Goal: Task Accomplishment & Management: Use online tool/utility

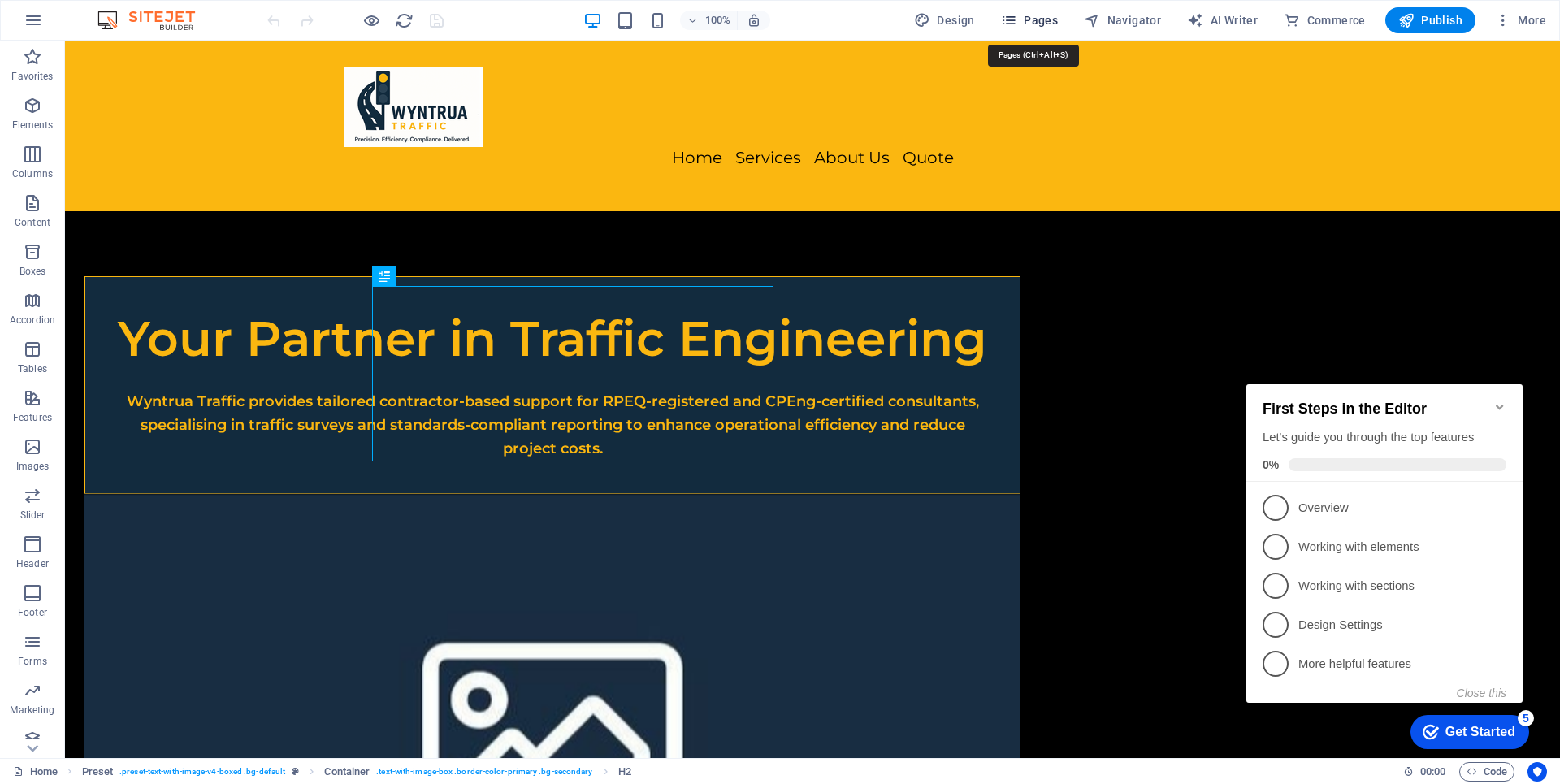
click at [0, 0] on span "Pages" at bounding box center [0, 0] width 0 height 0
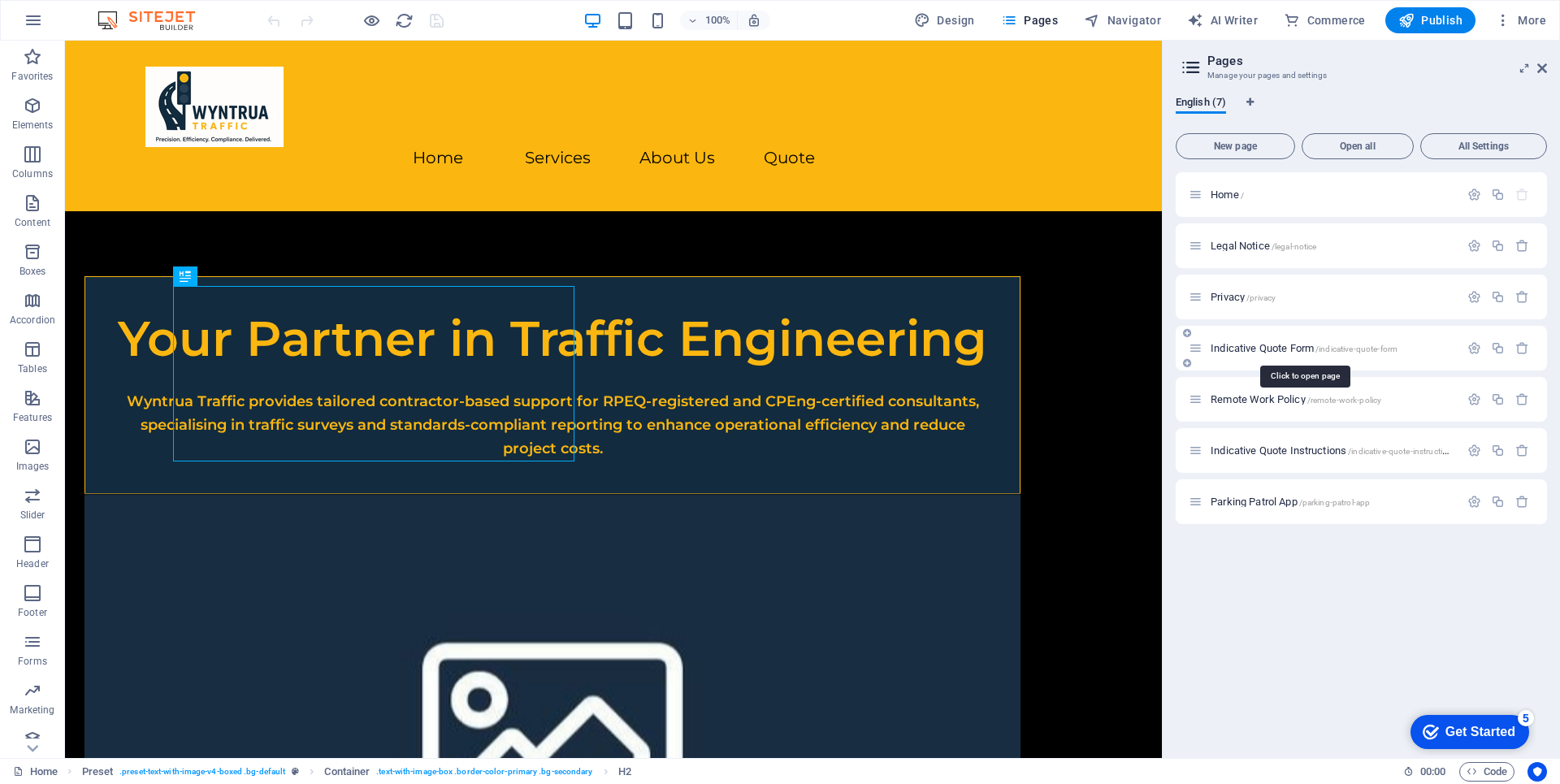
click at [1267, 349] on span "Indicative Quote Form /indicative-quote-form" at bounding box center [1304, 347] width 187 height 12
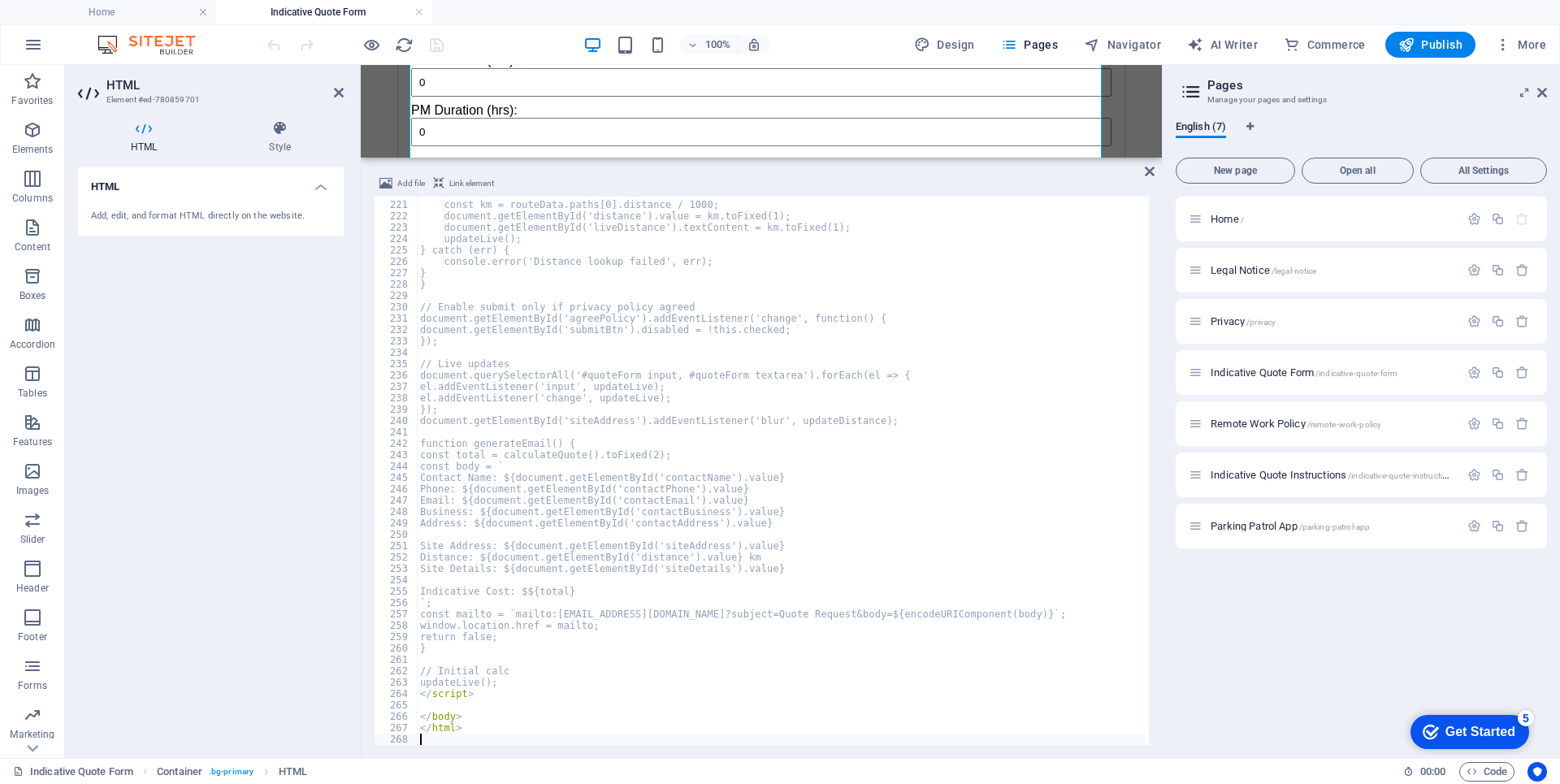
scroll to position [2499, 0]
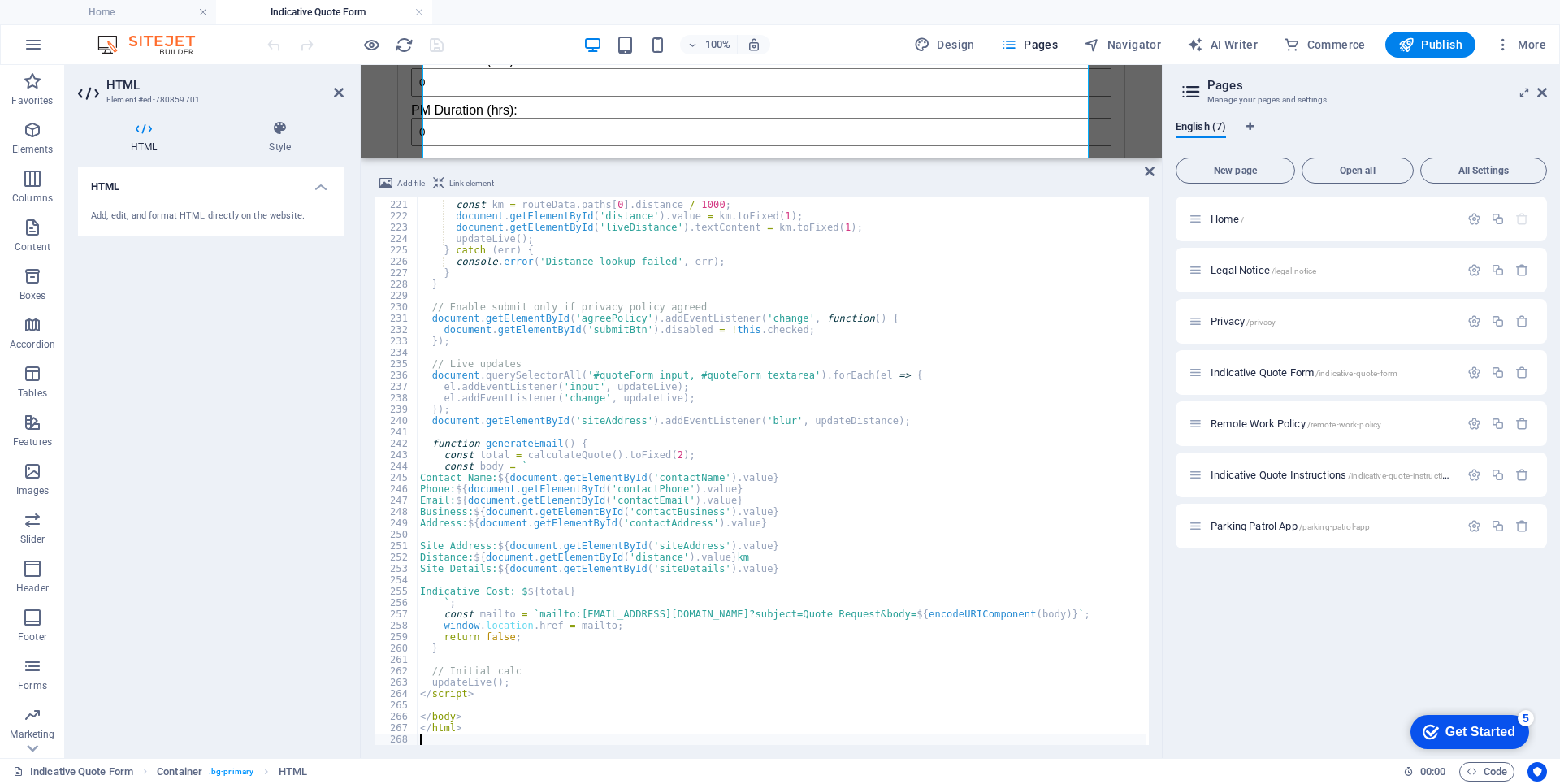
click at [263, 529] on div "HTML Add, edit, and format HTML directly on the website." at bounding box center [210, 456] width 266 height 578
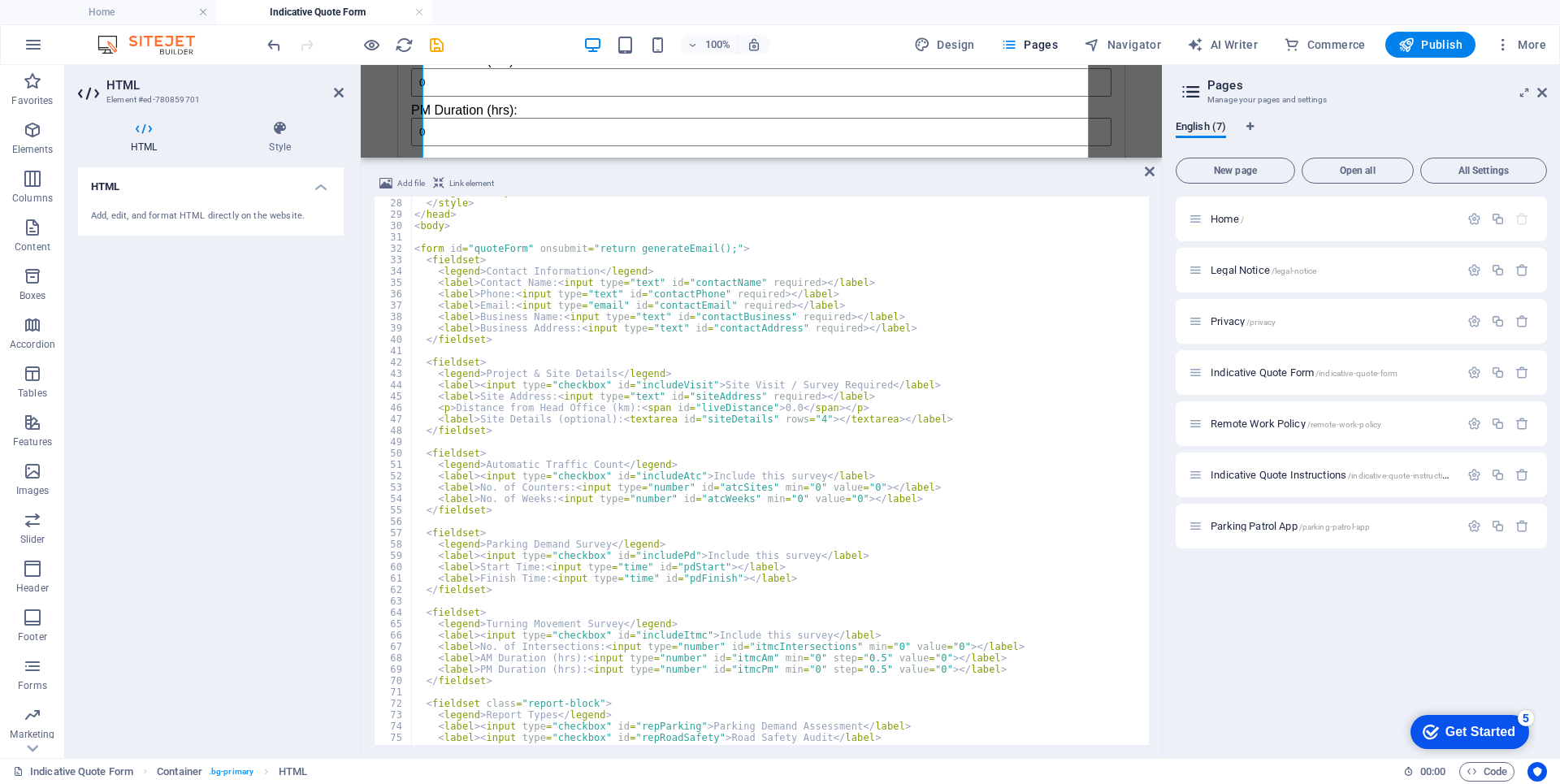
scroll to position [0, 0]
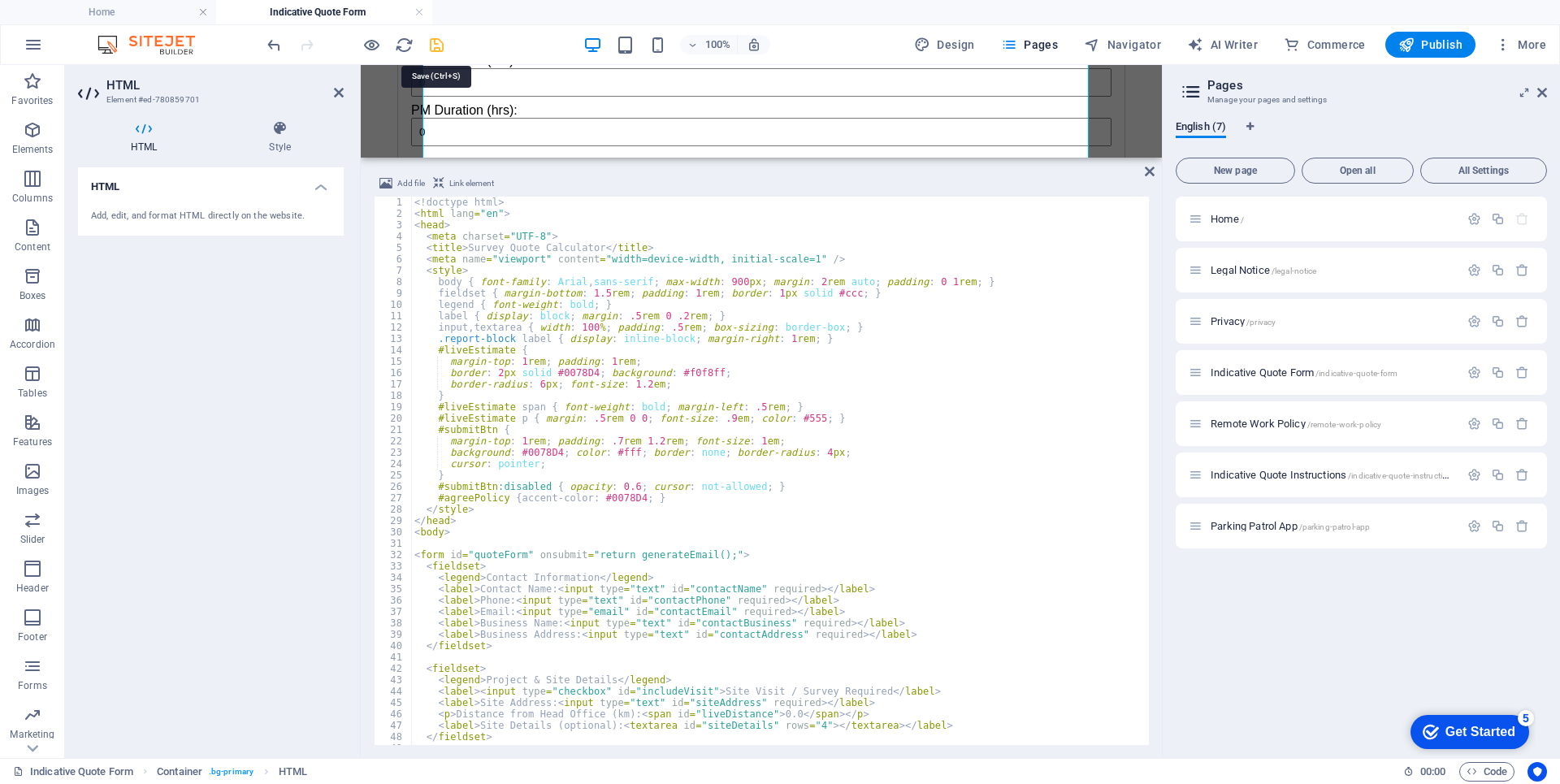
click at [438, 54] on icon "save" at bounding box center [437, 45] width 19 height 19
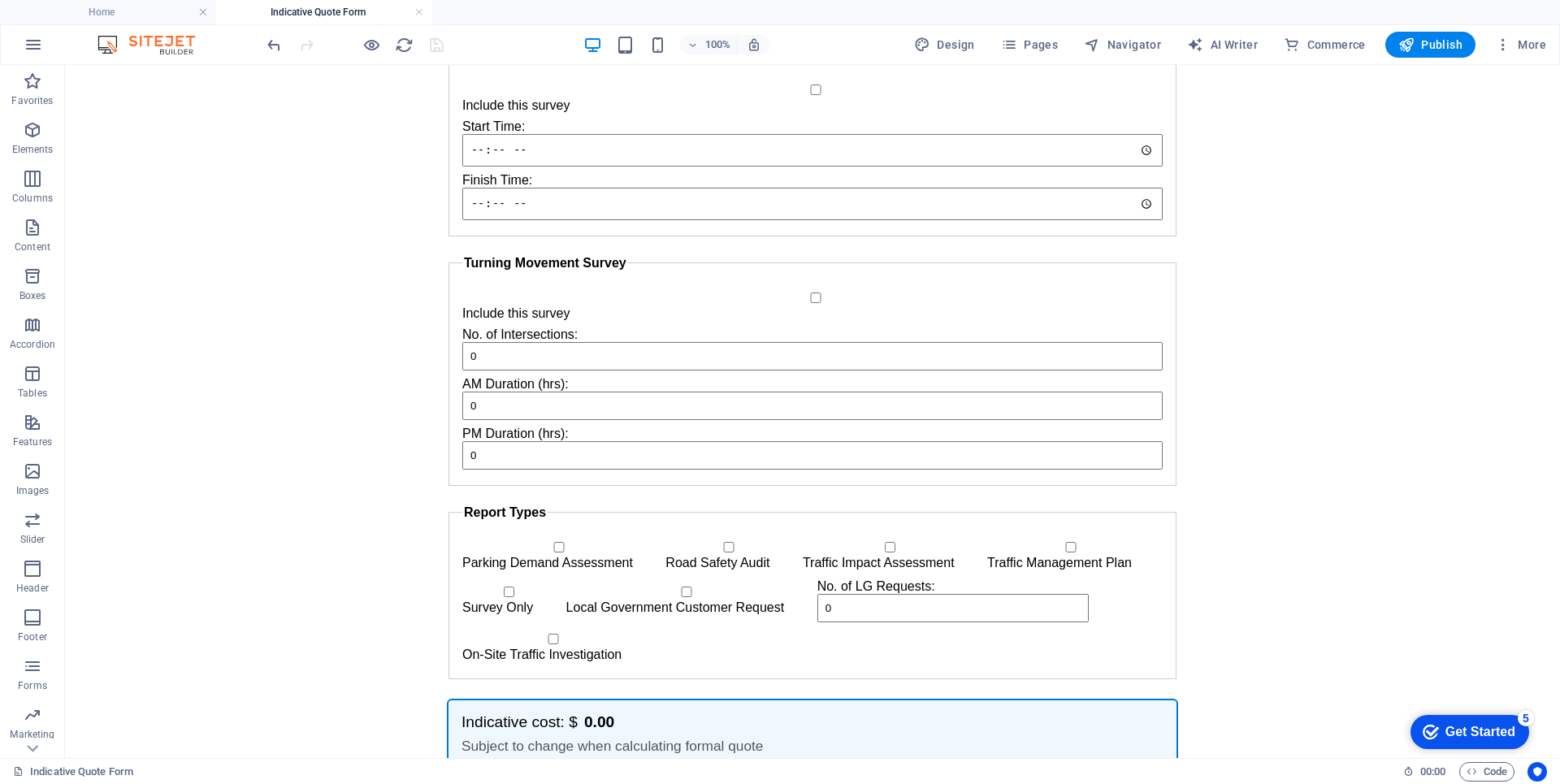
scroll to position [1047, 0]
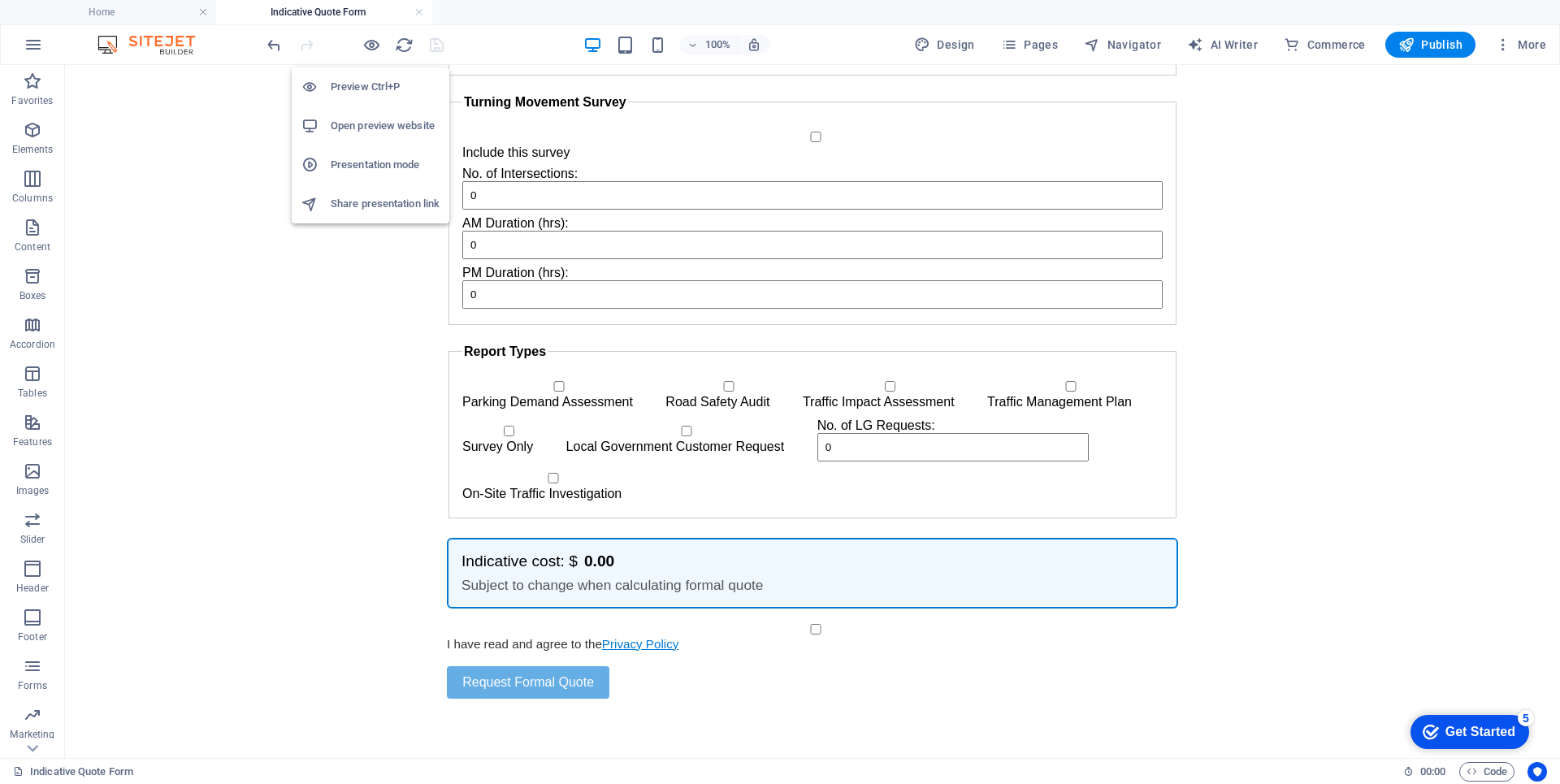
click at [402, 129] on h6 "Open preview website" at bounding box center [385, 125] width 109 height 19
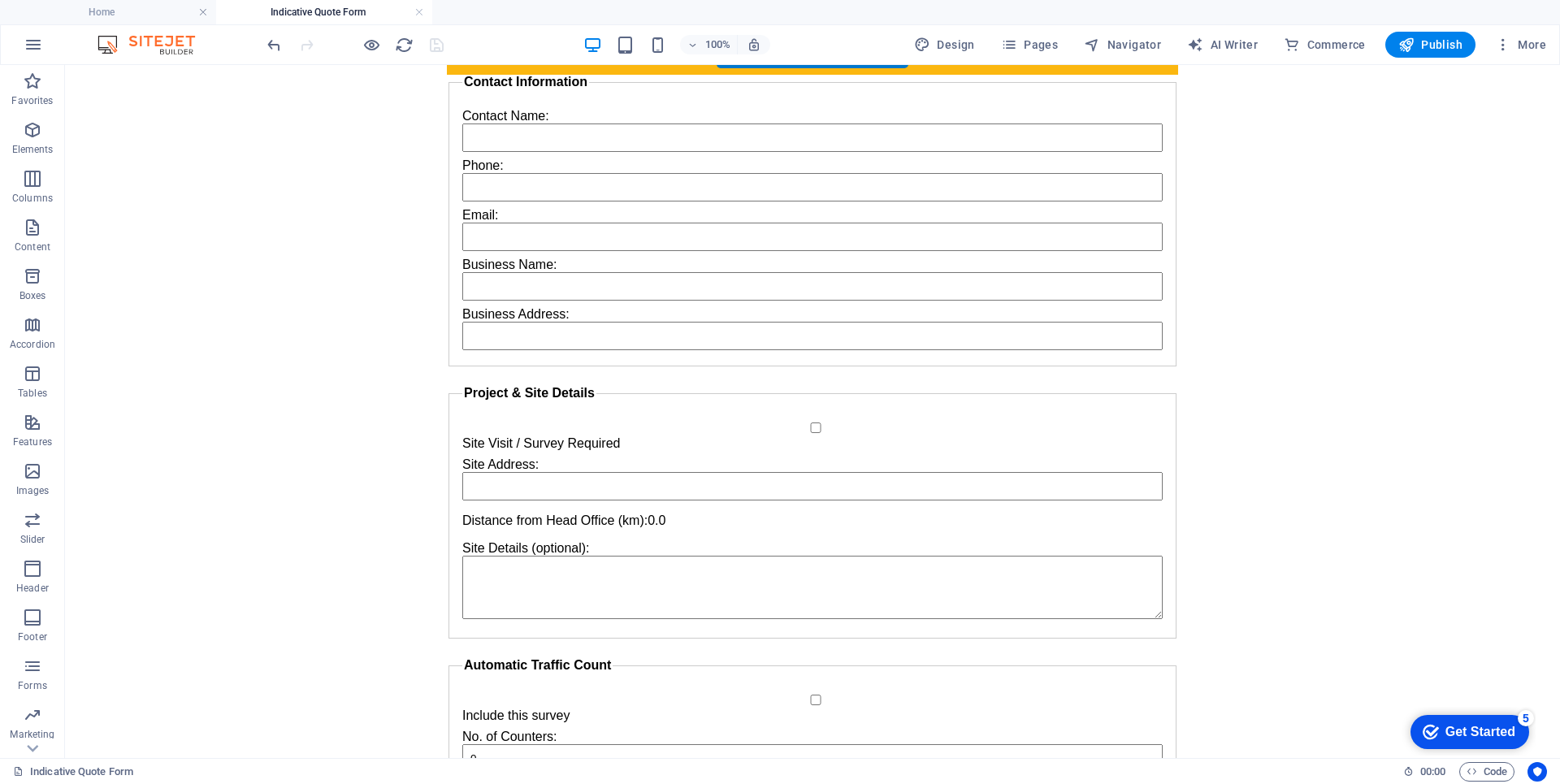
scroll to position [0, 0]
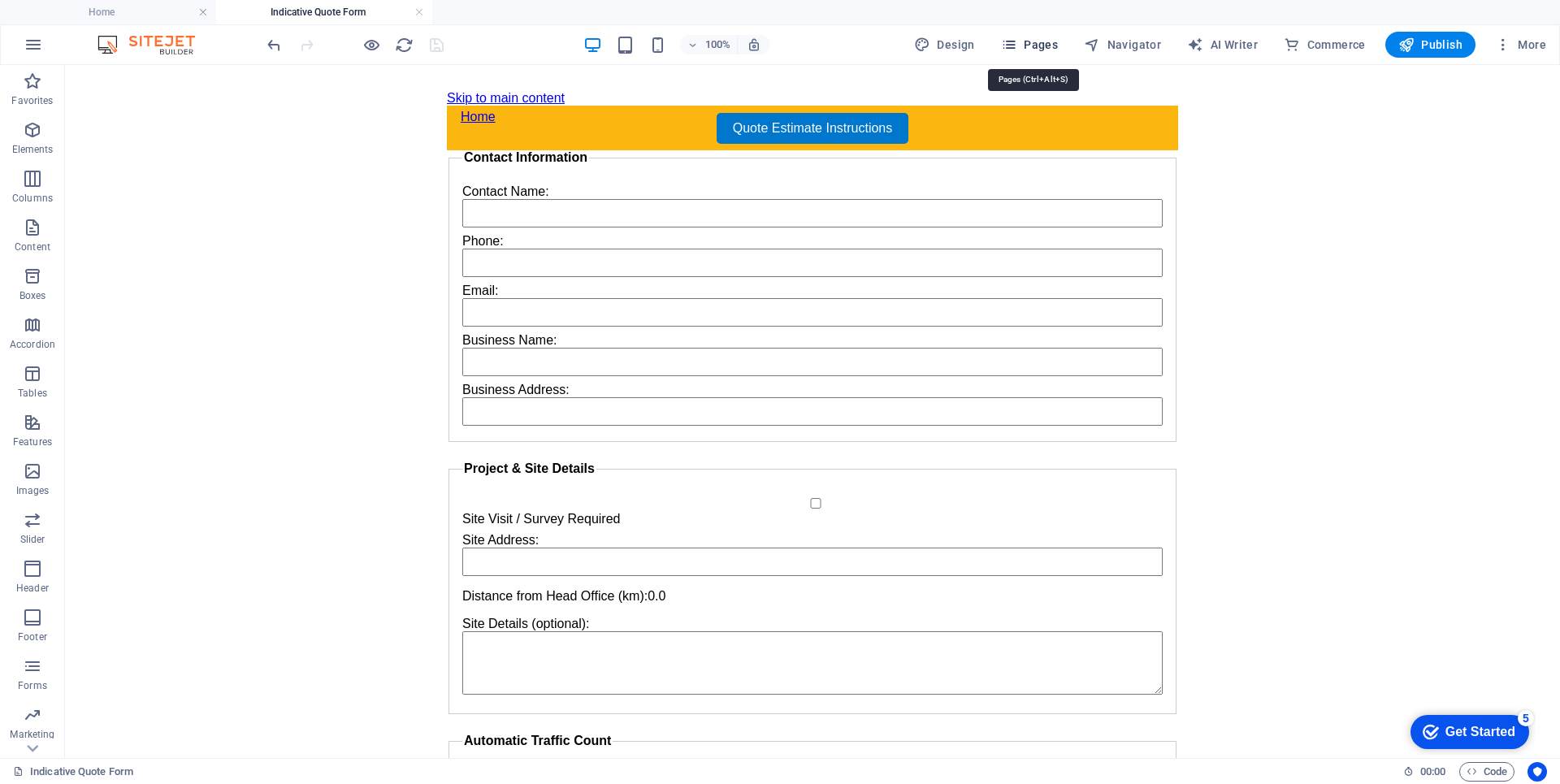
click at [1041, 34] on button "Pages" at bounding box center [1029, 44] width 69 height 26
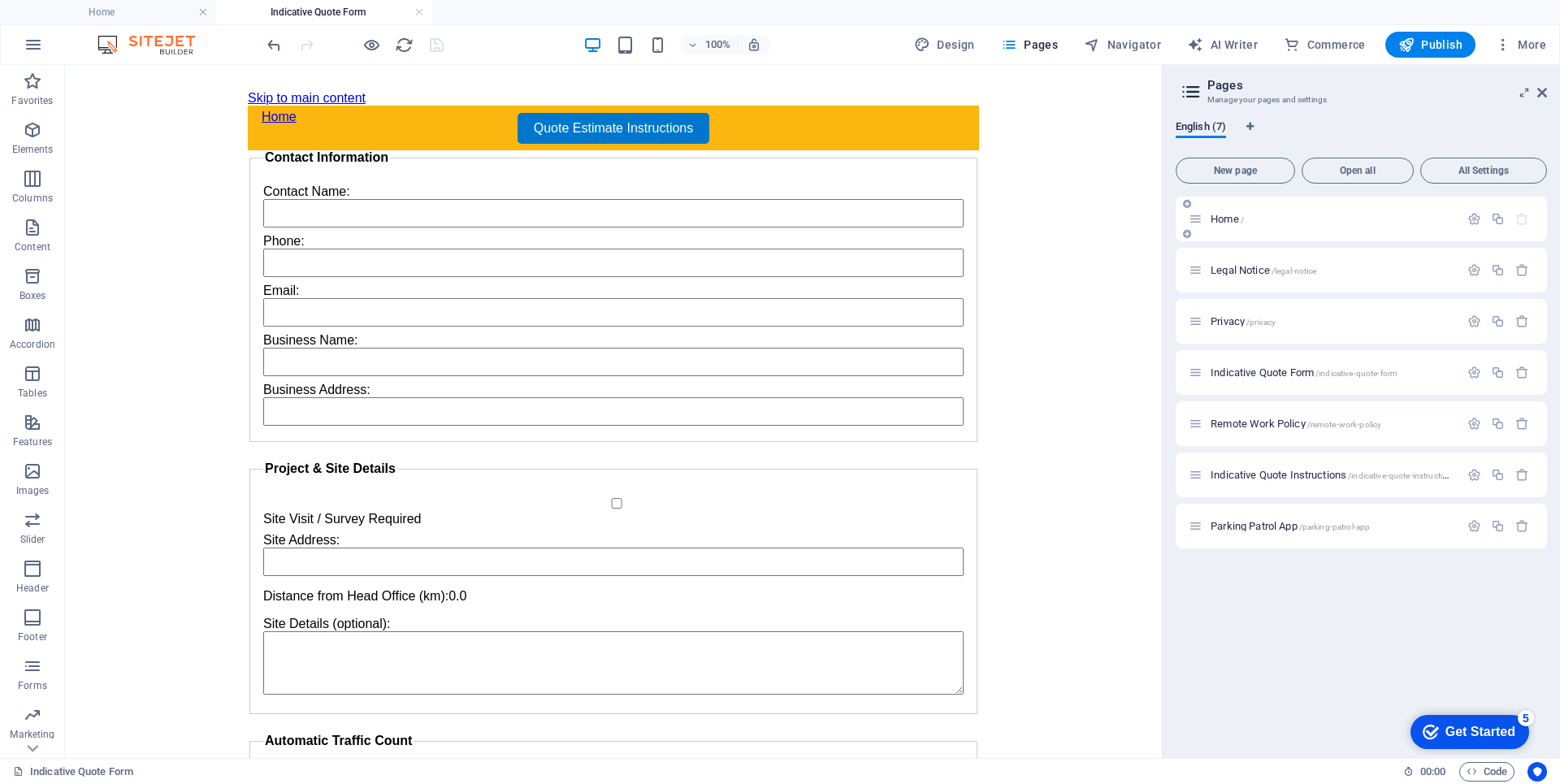
click at [1250, 226] on div "Home /" at bounding box center [1324, 218] width 270 height 19
click at [1226, 215] on span "Home /" at bounding box center [1227, 218] width 33 height 12
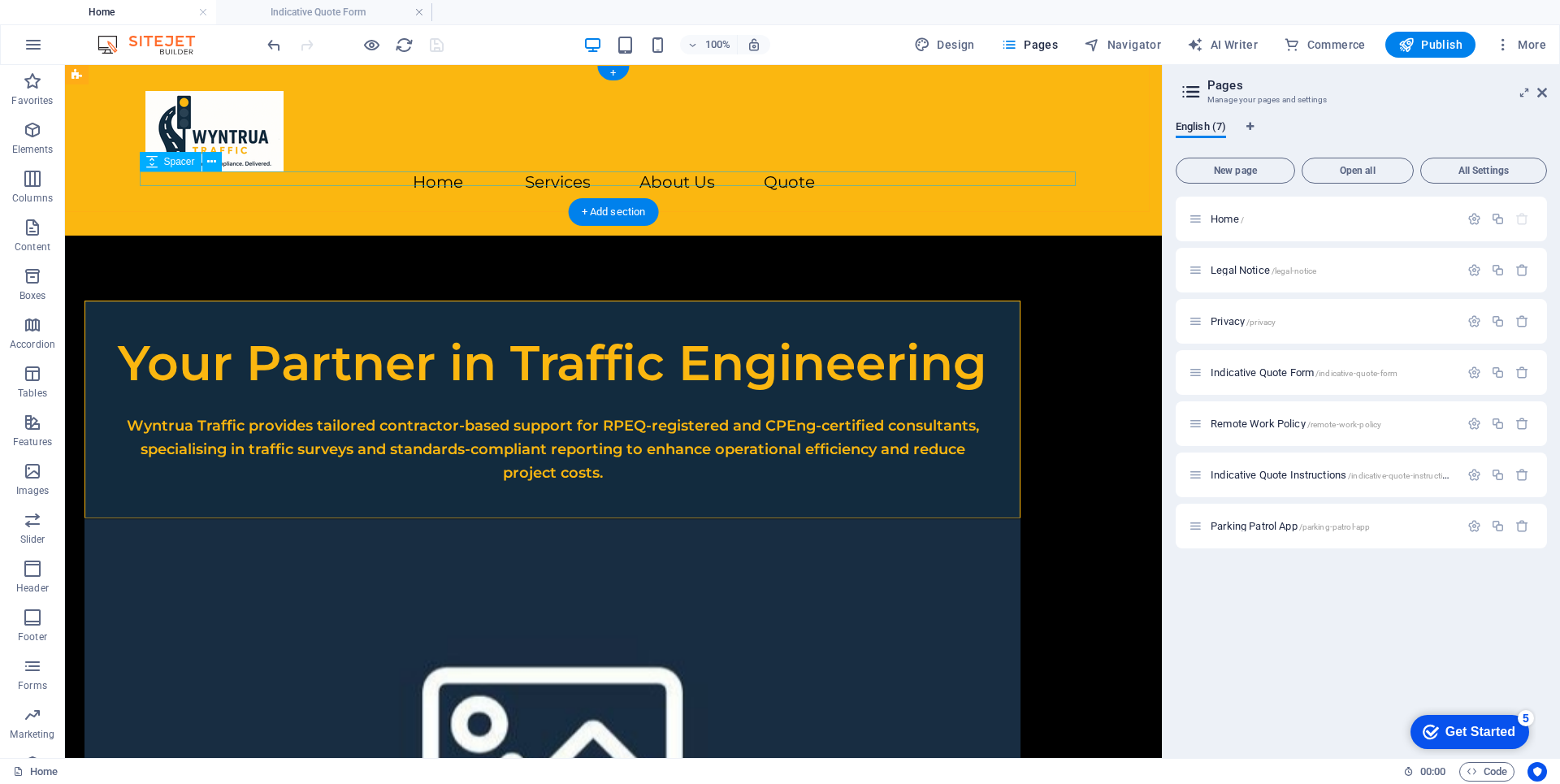
click at [253, 195] on div at bounding box center [613, 203] width 936 height 15
click at [262, 191] on div "Home Services About Us Quote" at bounding box center [613, 150] width 1097 height 170
click at [457, 128] on div "Home Services About Us Quote" at bounding box center [613, 150] width 1097 height 170
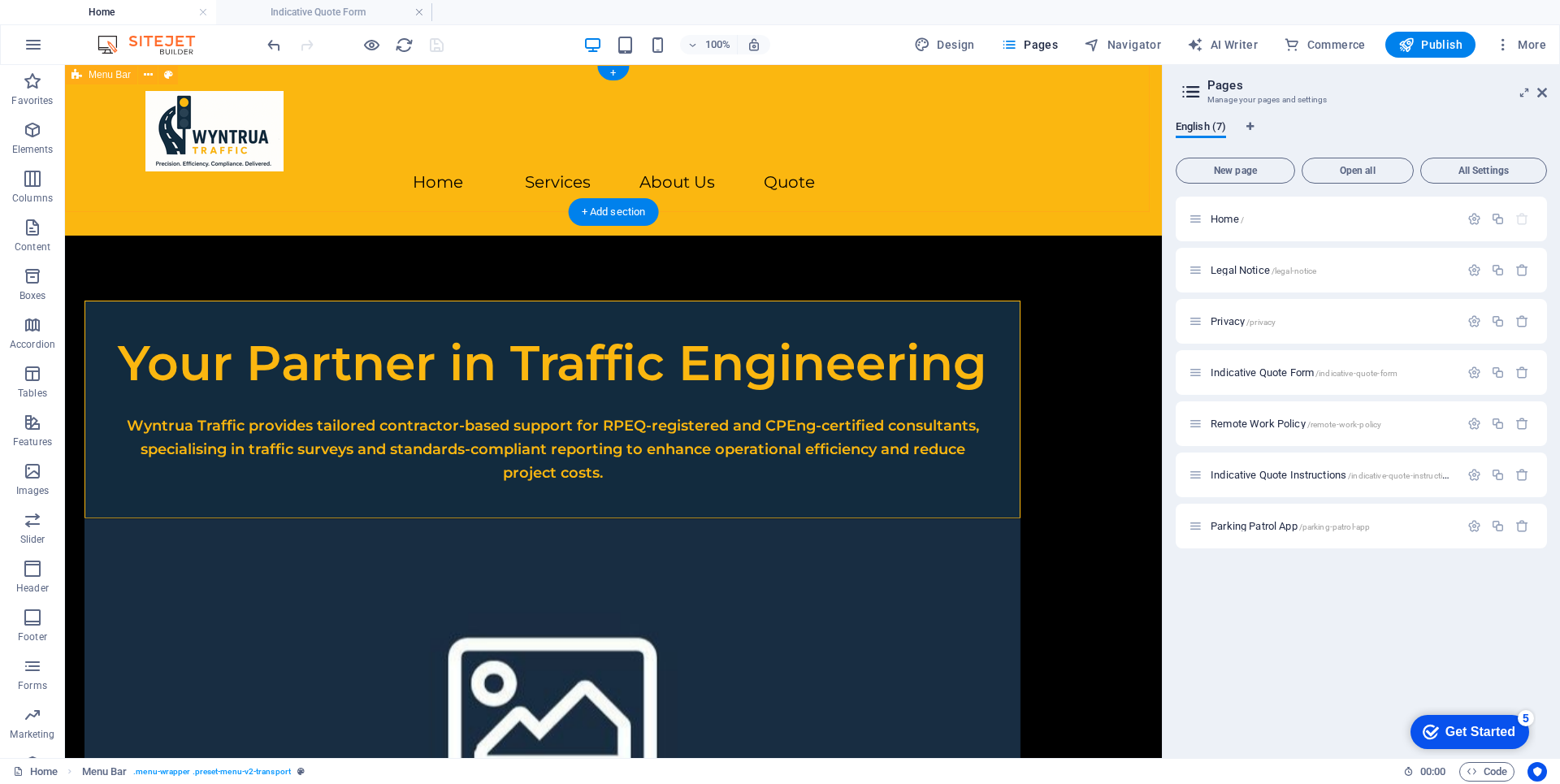
select select "header"
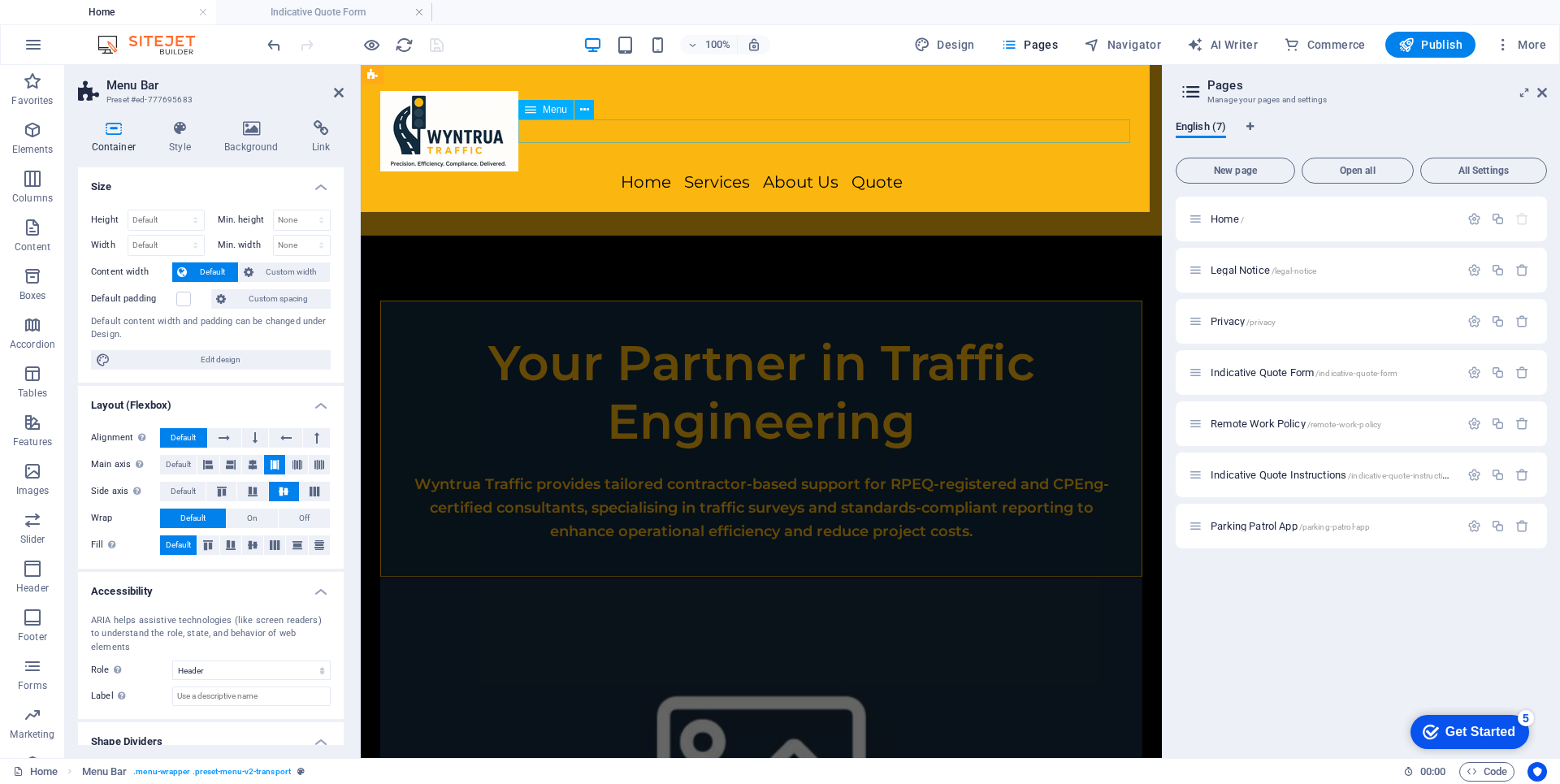
click at [568, 171] on nav "Home Services About Us Quote" at bounding box center [761, 182] width 762 height 23
click at [587, 111] on icon at bounding box center [585, 110] width 9 height 17
click at [587, 109] on icon at bounding box center [585, 110] width 9 height 17
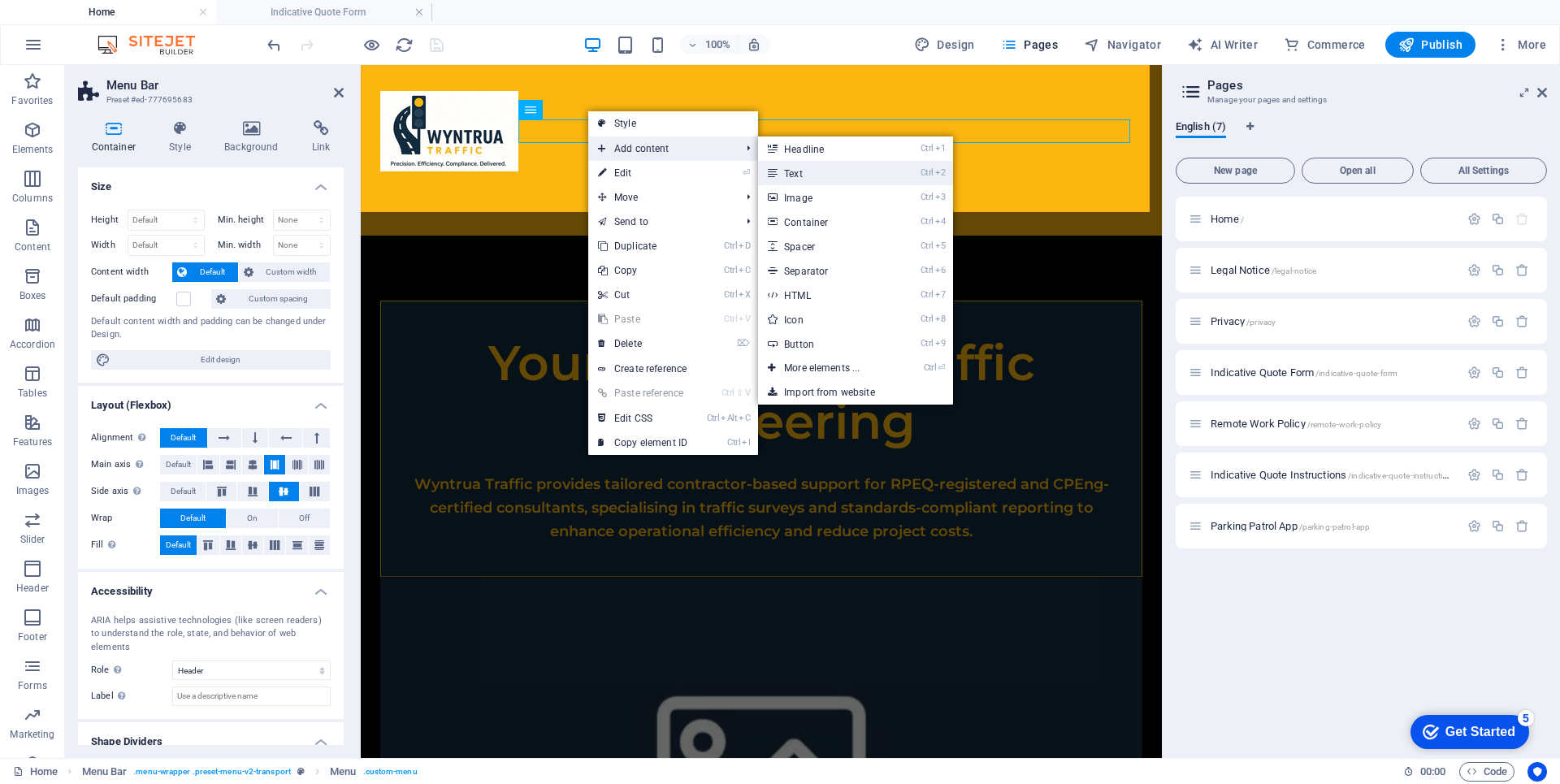
click at [791, 174] on link "Ctrl 2 Text" at bounding box center [825, 173] width 134 height 24
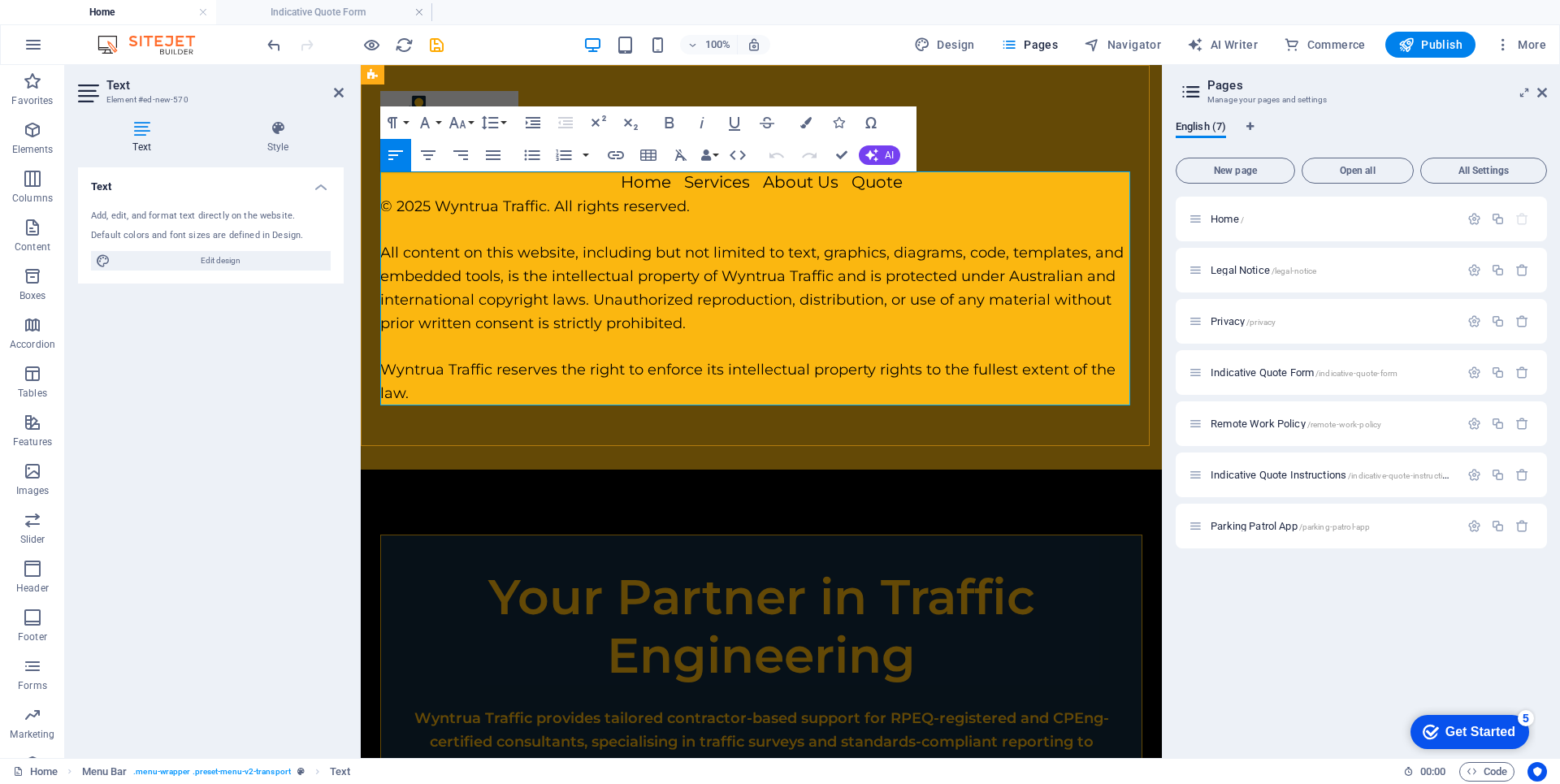
scroll to position [8354, 0]
click at [767, 429] on div at bounding box center [761, 436] width 762 height 15
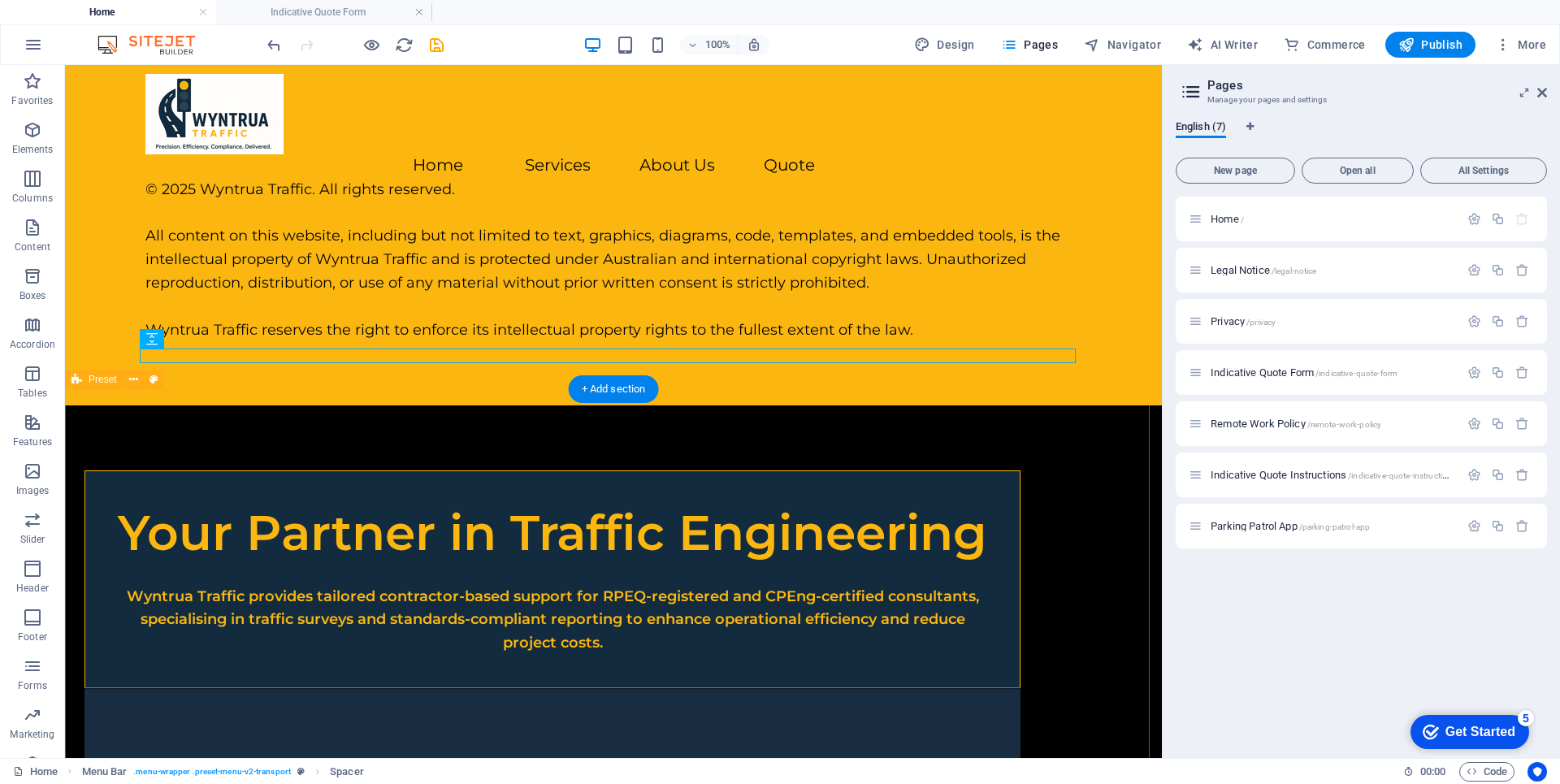
scroll to position [0, 0]
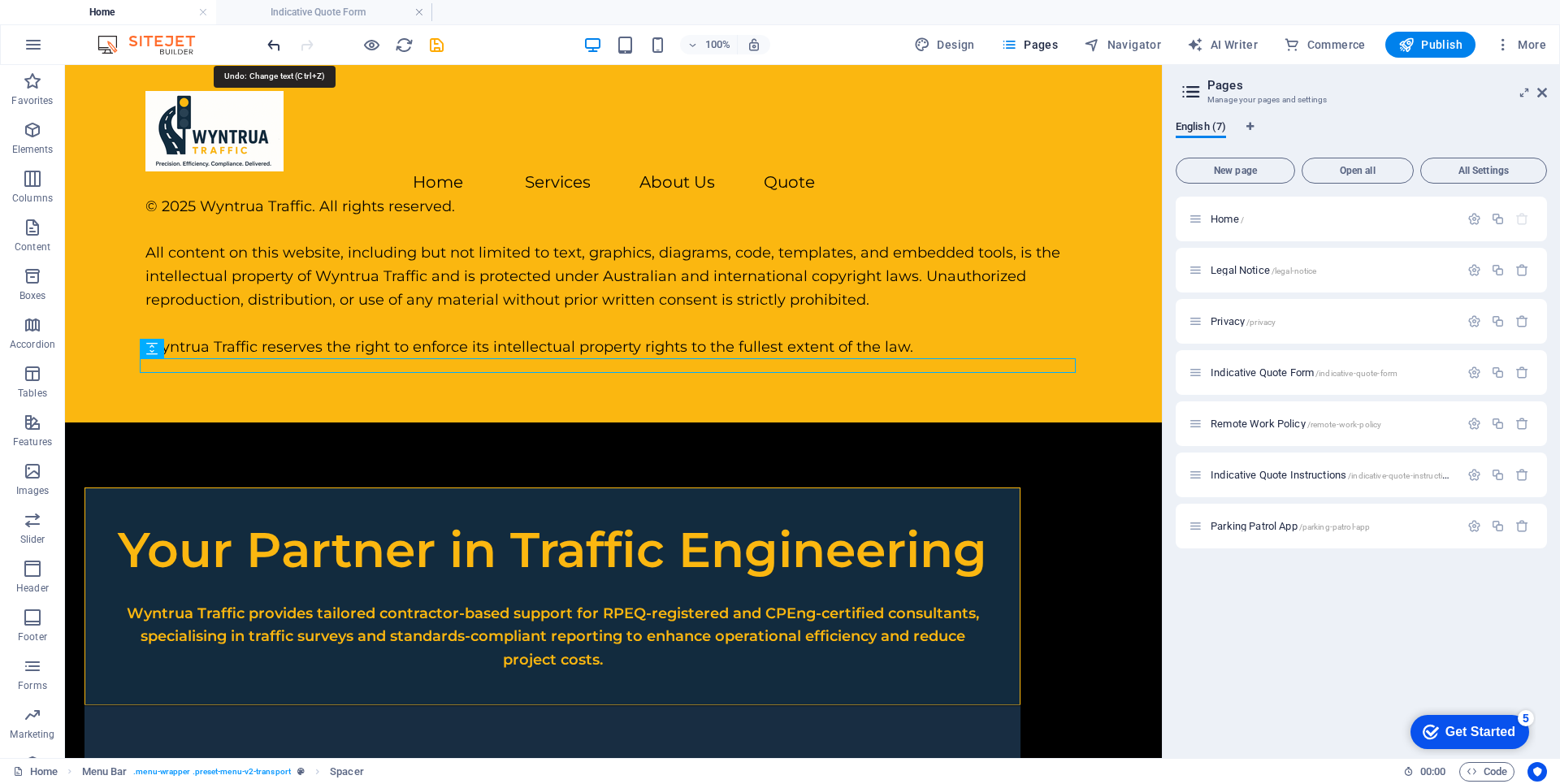
click at [274, 47] on icon "undo" at bounding box center [274, 45] width 19 height 19
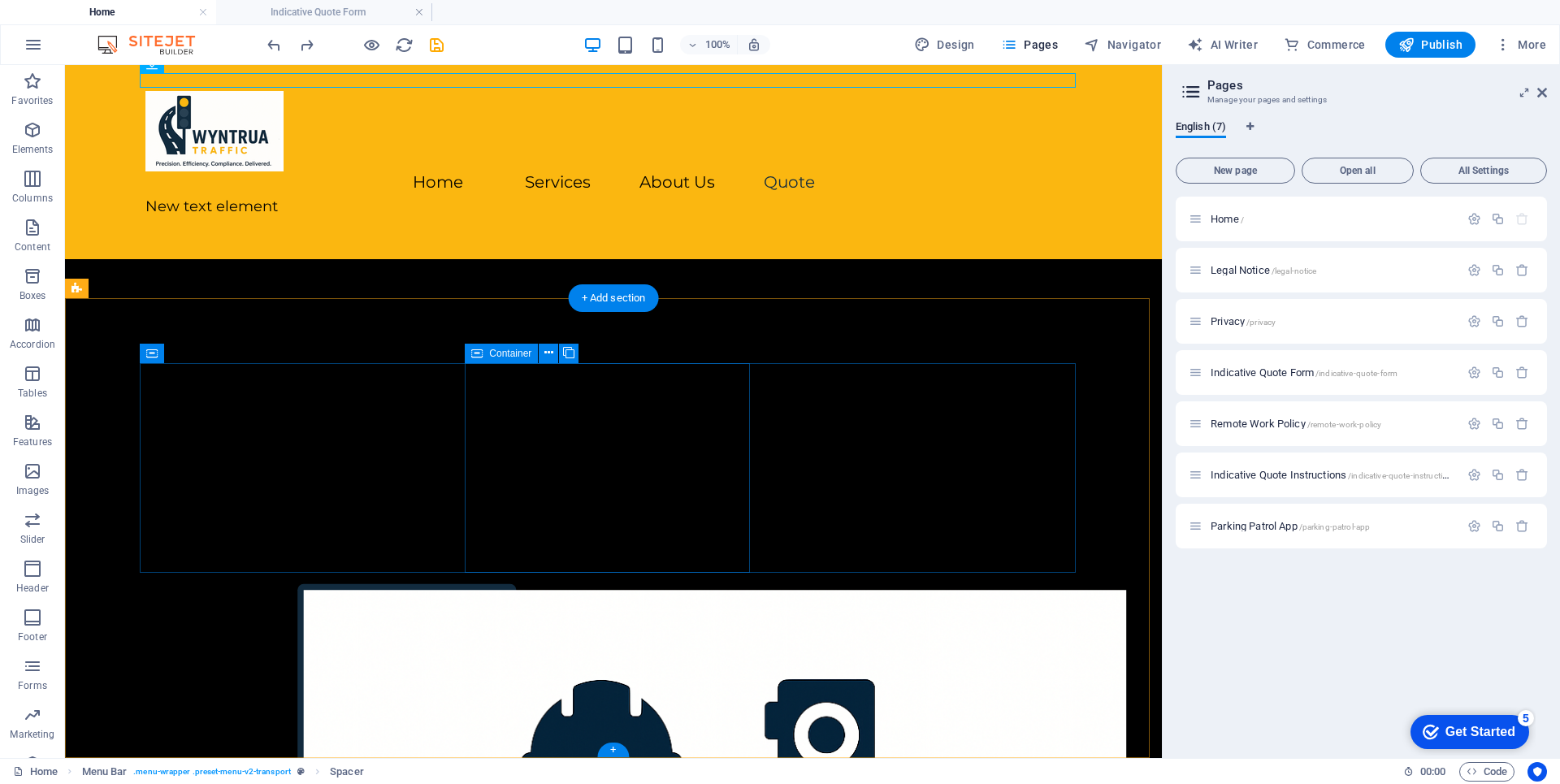
scroll to position [2606, 0]
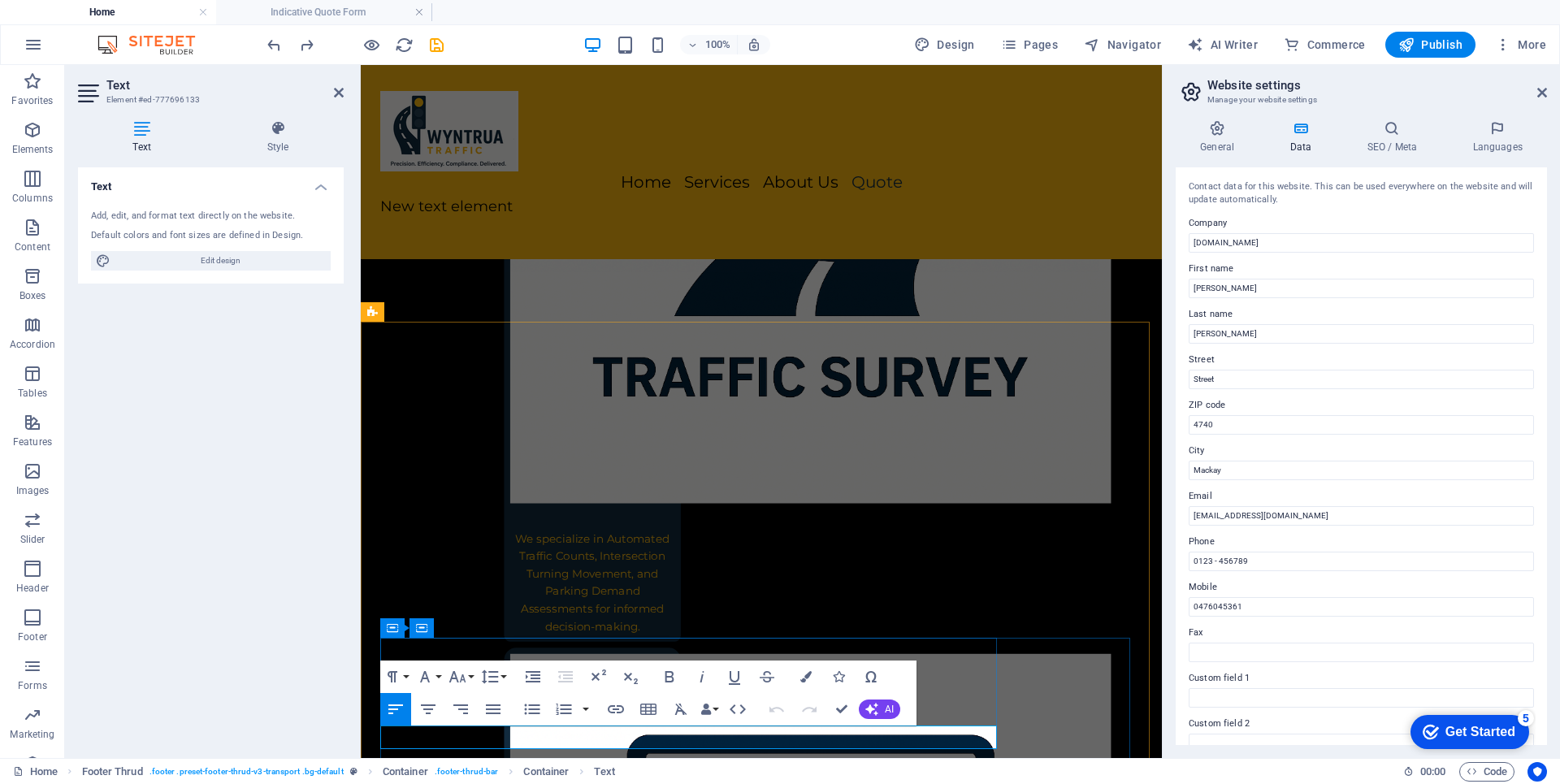
scroll to position [2830, 0]
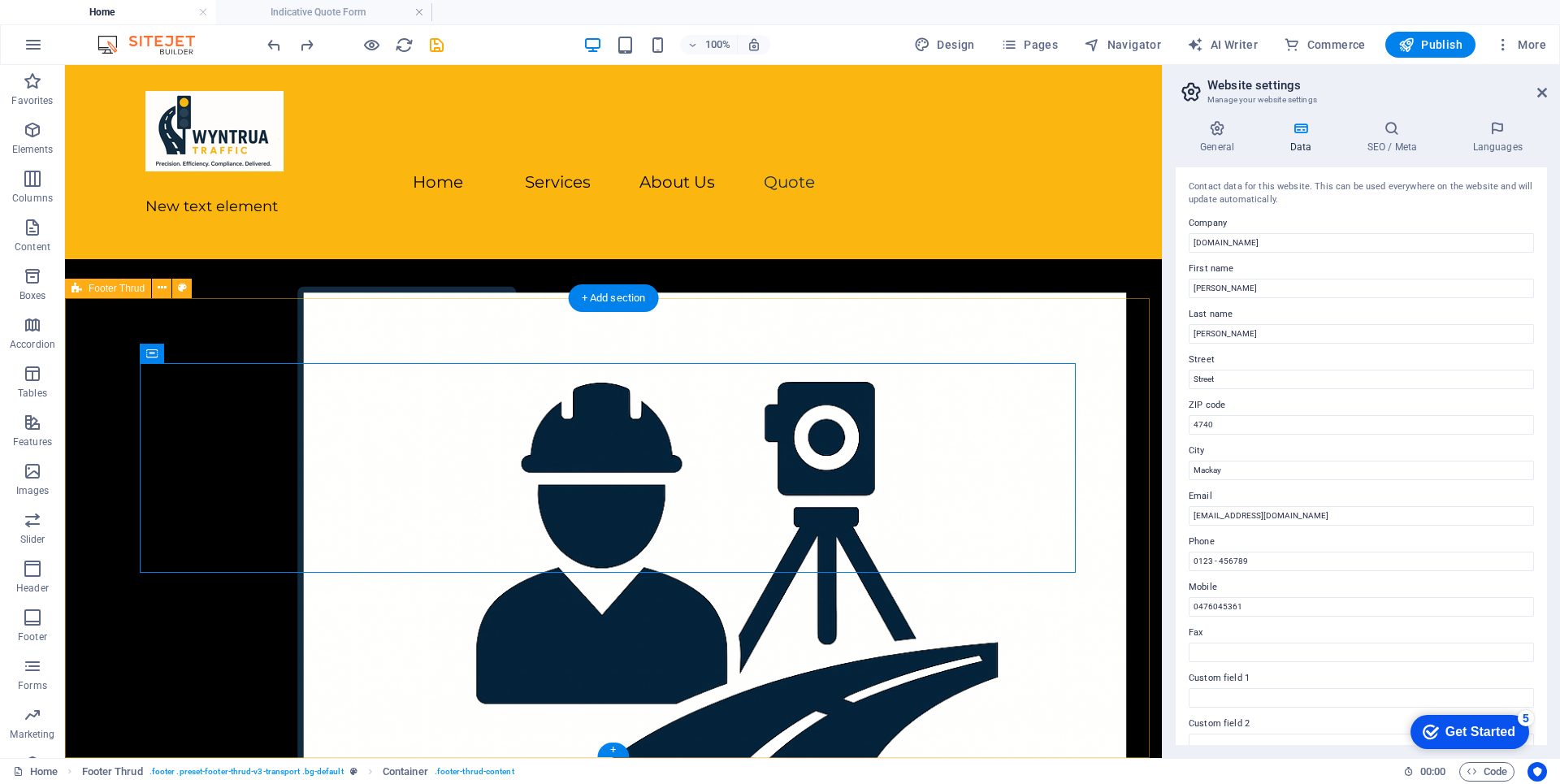
scroll to position [2606, 0]
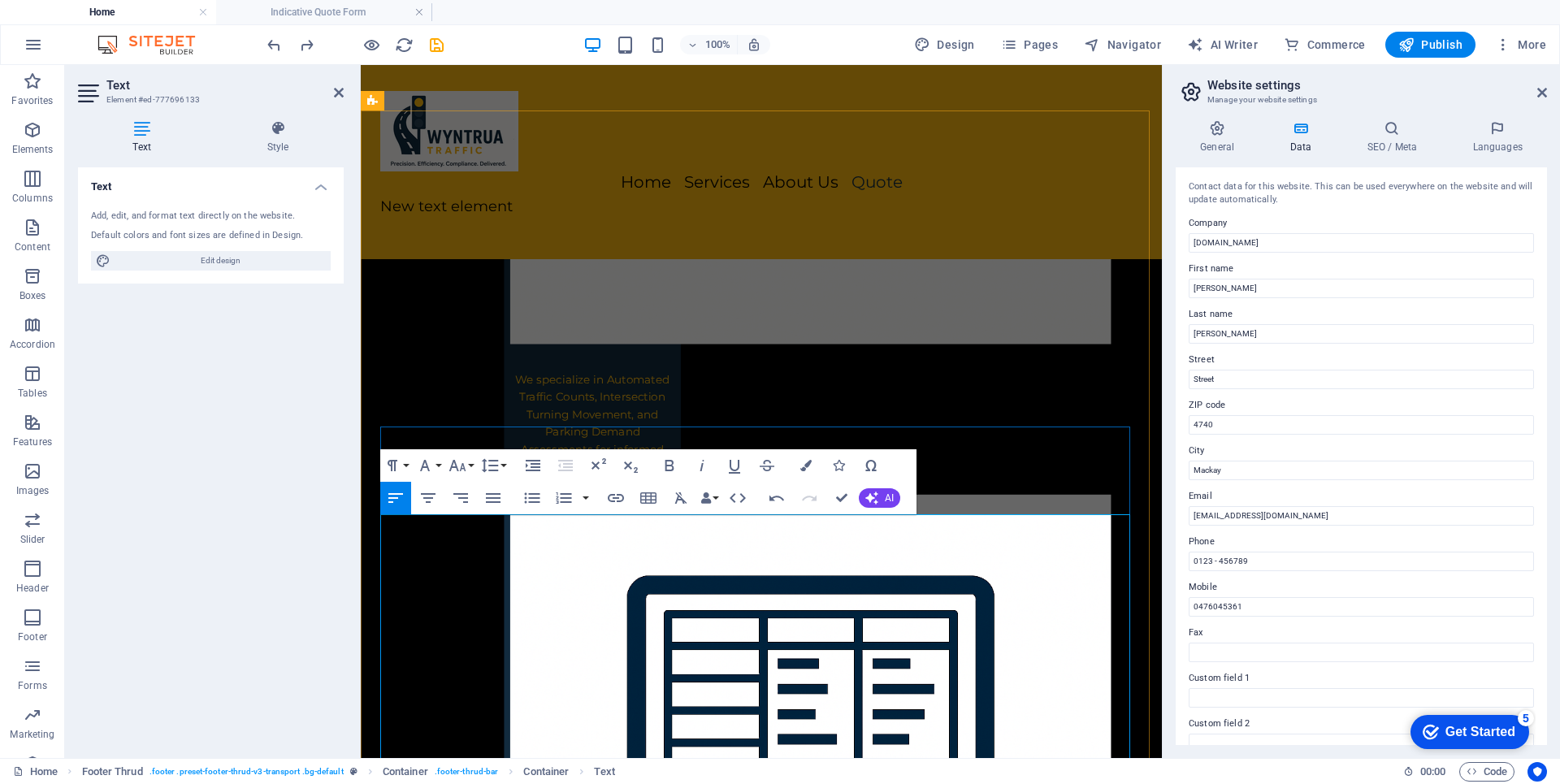
scroll to position [3005, 0]
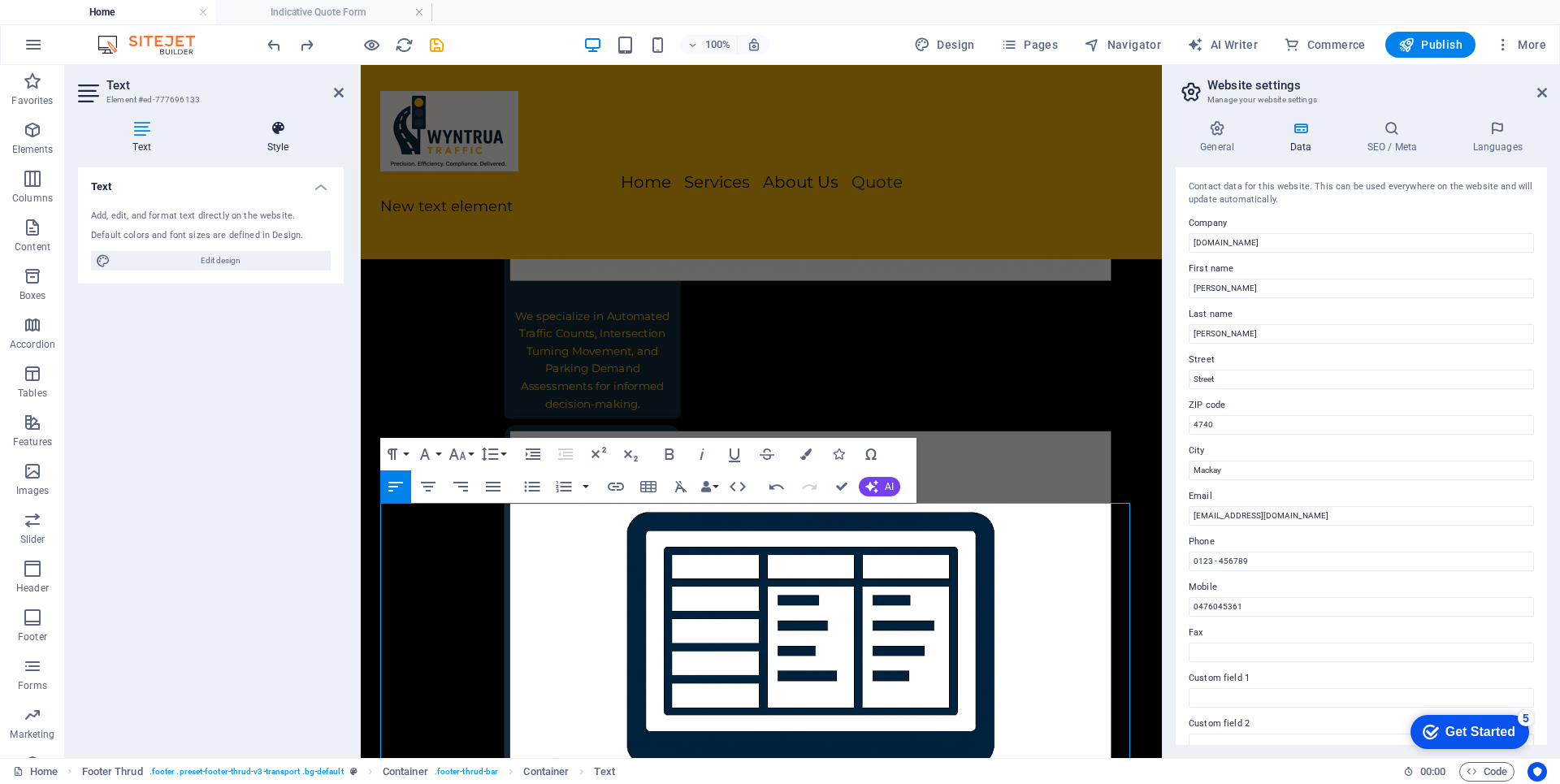
click at [286, 127] on icon at bounding box center [278, 129] width 131 height 17
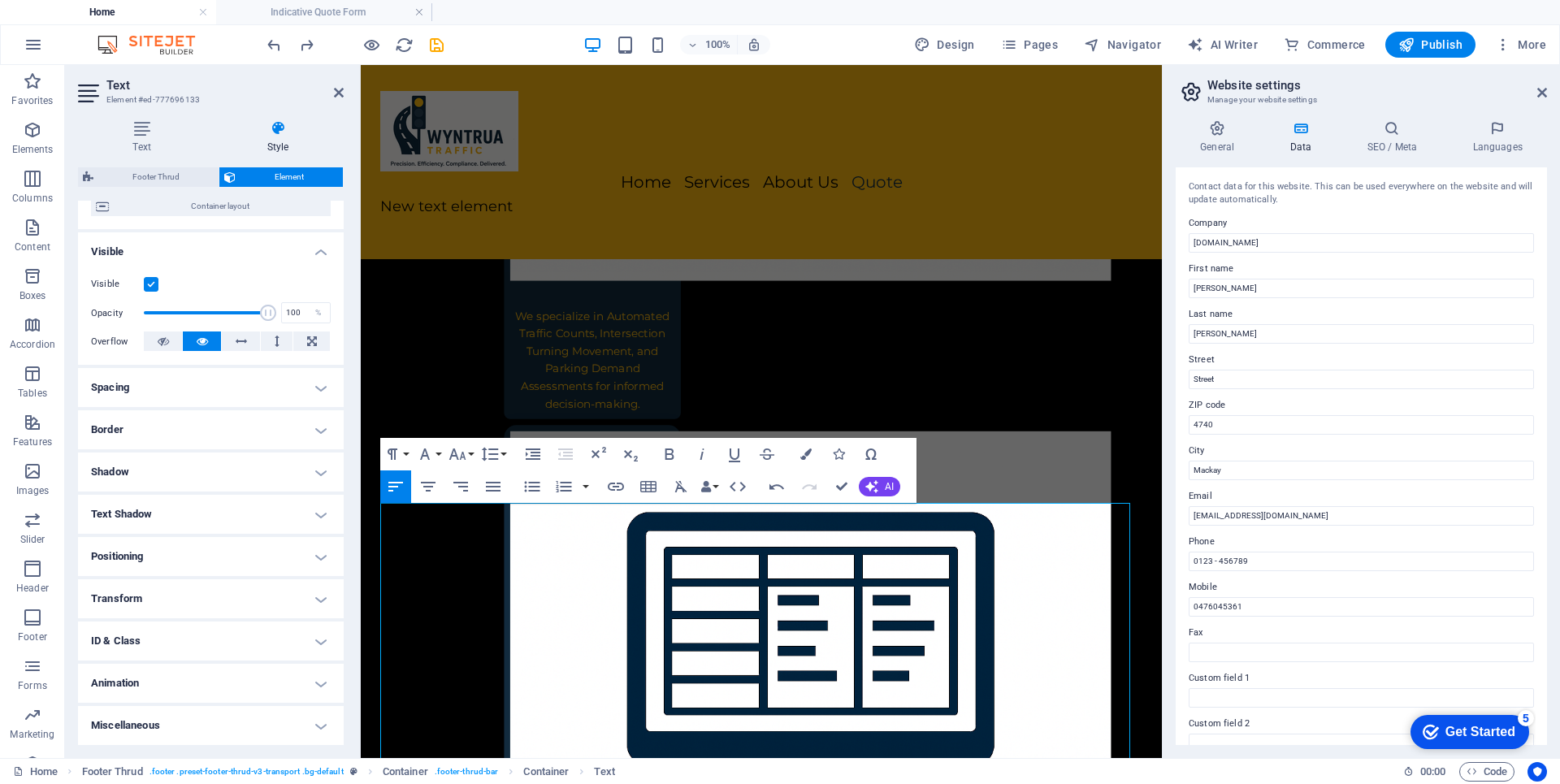
scroll to position [0, 0]
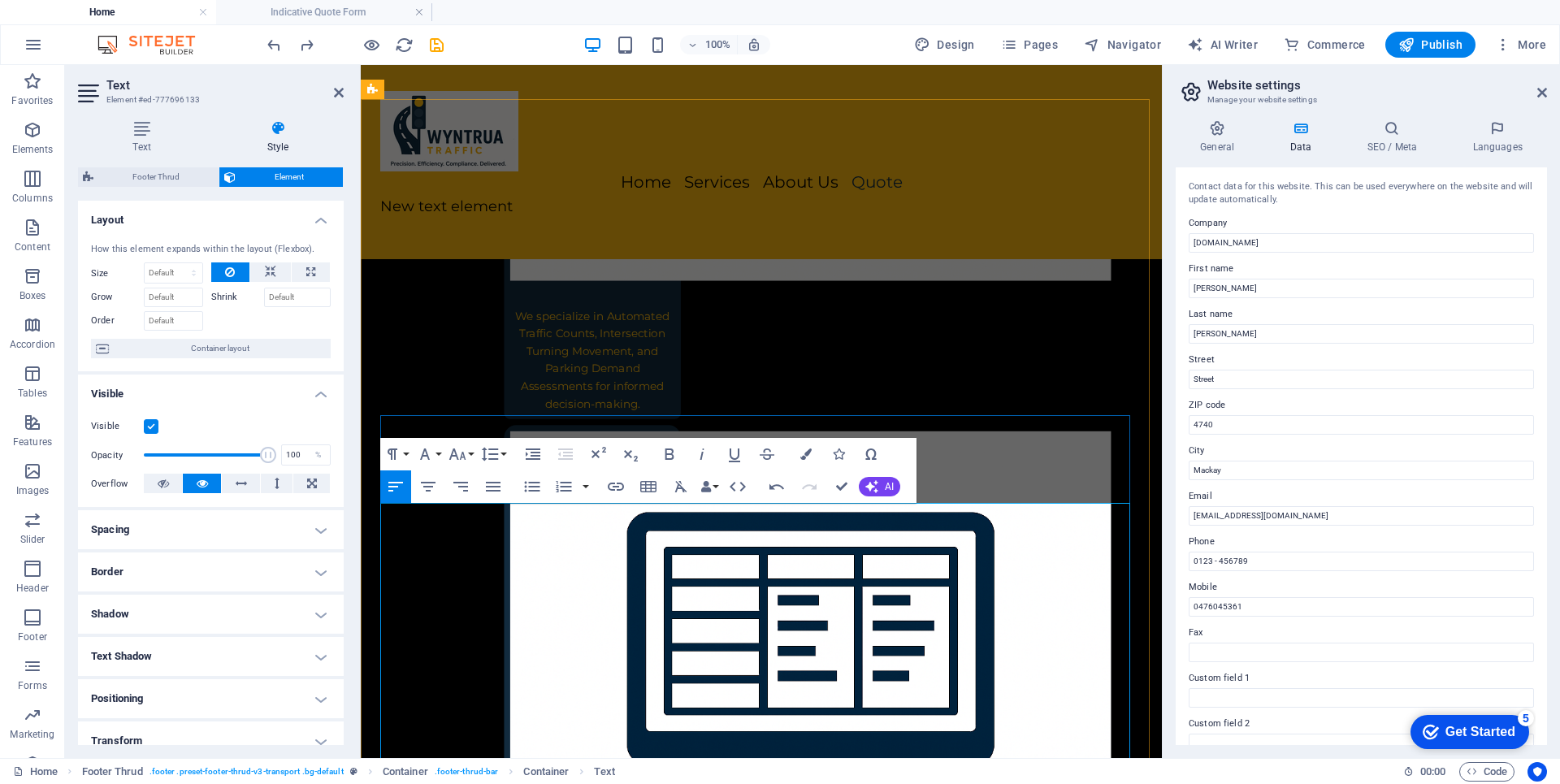
drag, startPoint x: 613, startPoint y: 611, endPoint x: 565, endPoint y: 636, distance: 54.1
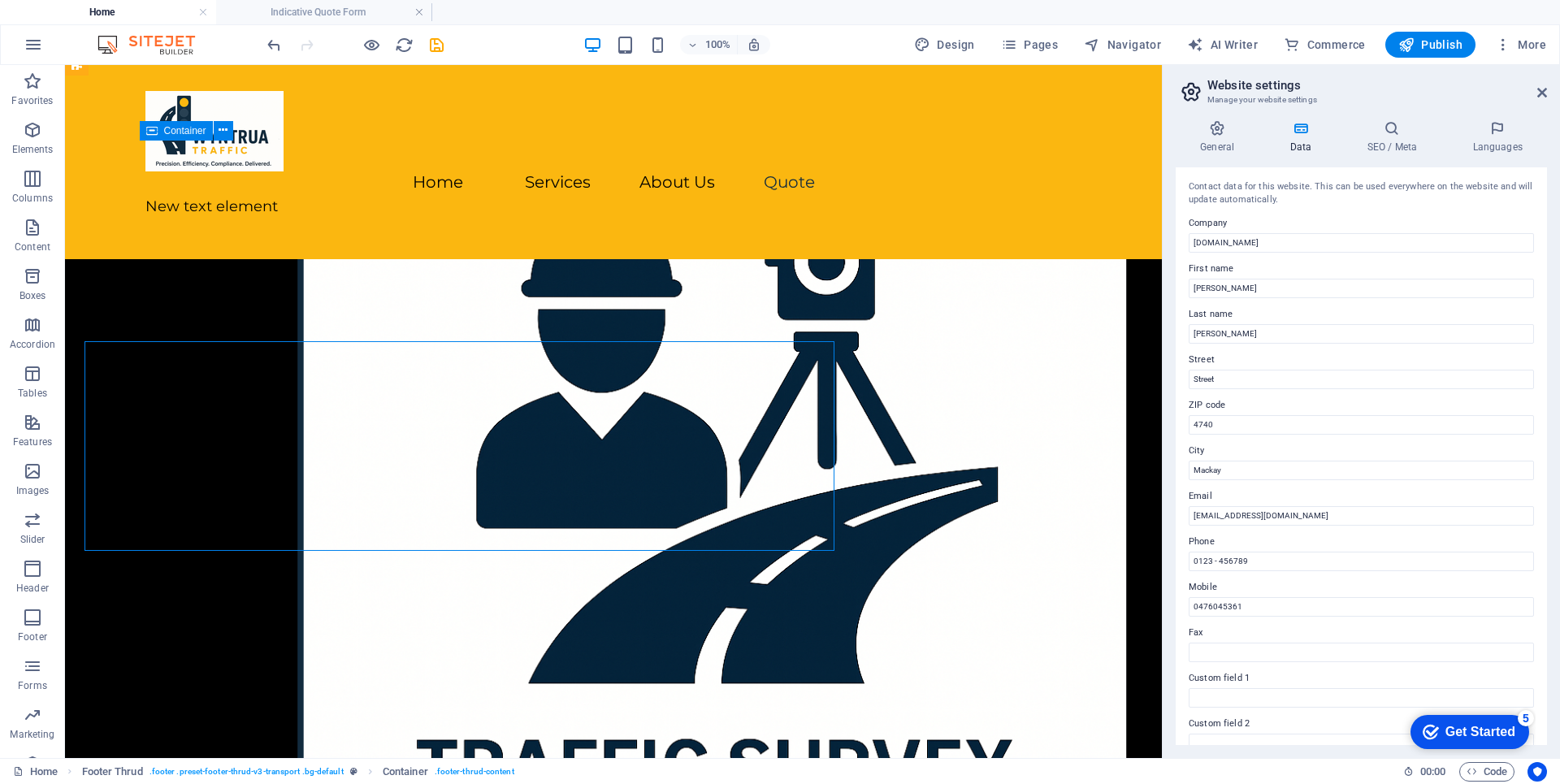
scroll to position [2828, 0]
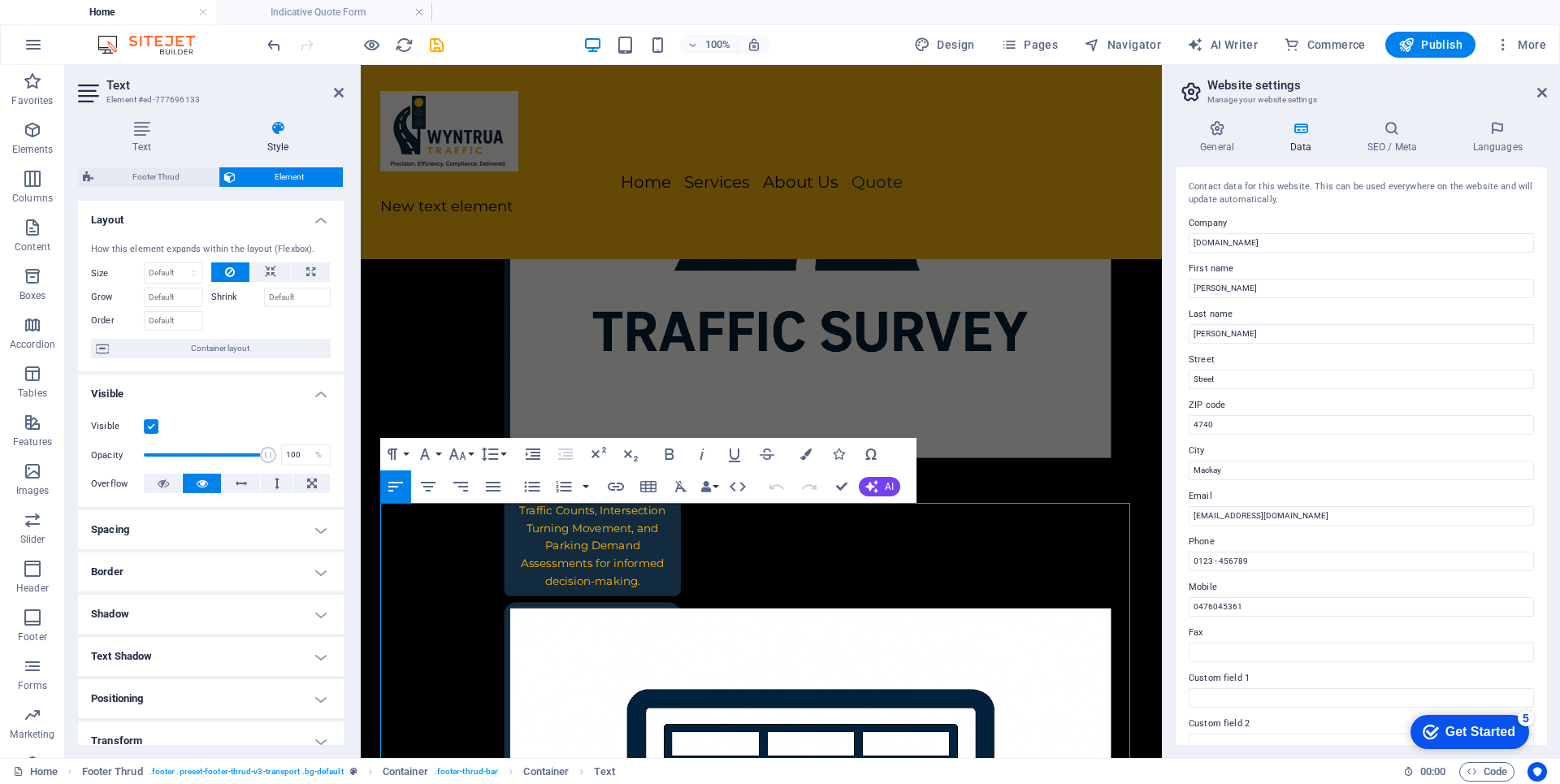
scroll to position [3005, 0]
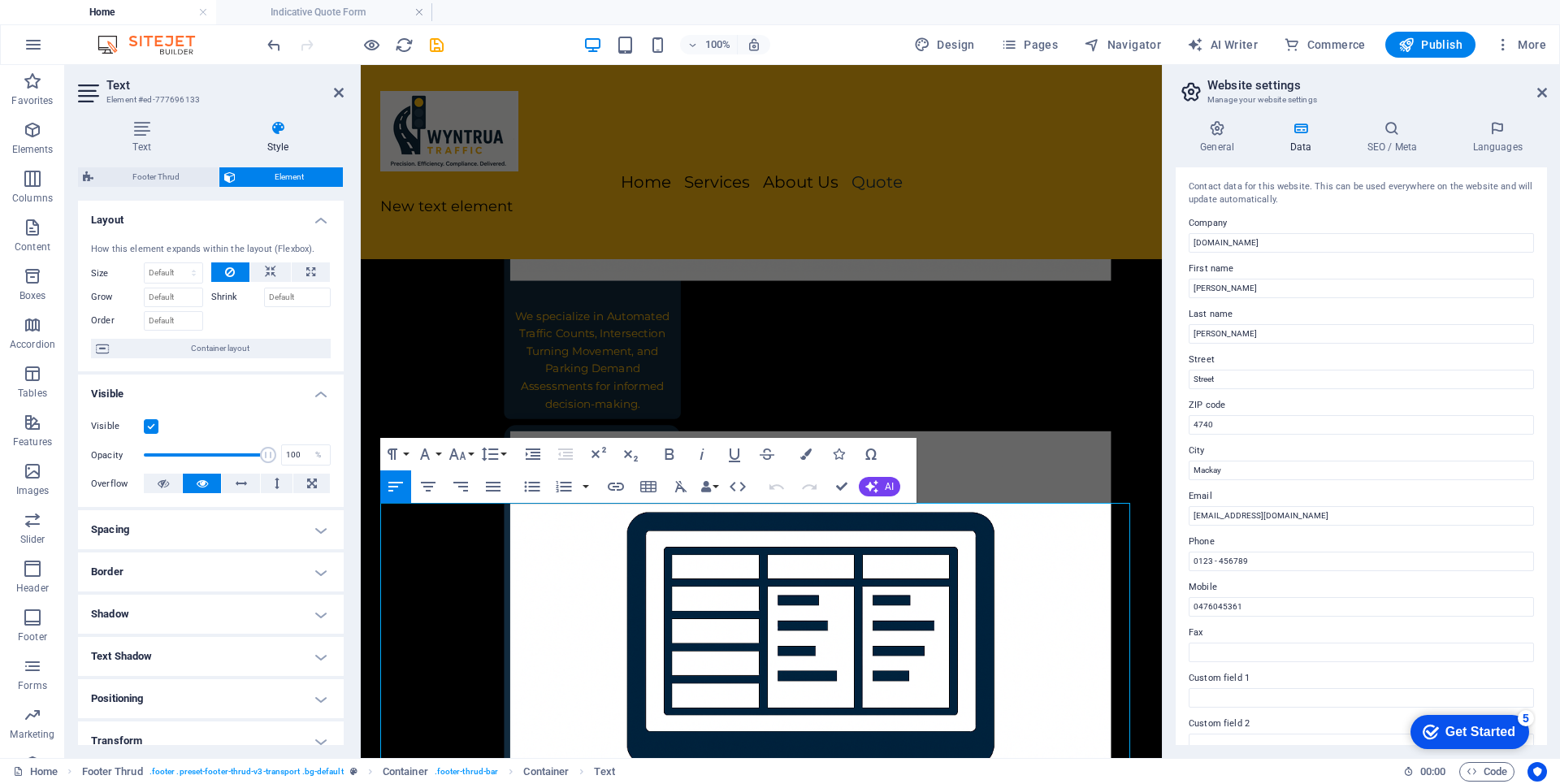
click at [215, 529] on h4 "Spacing" at bounding box center [210, 529] width 266 height 39
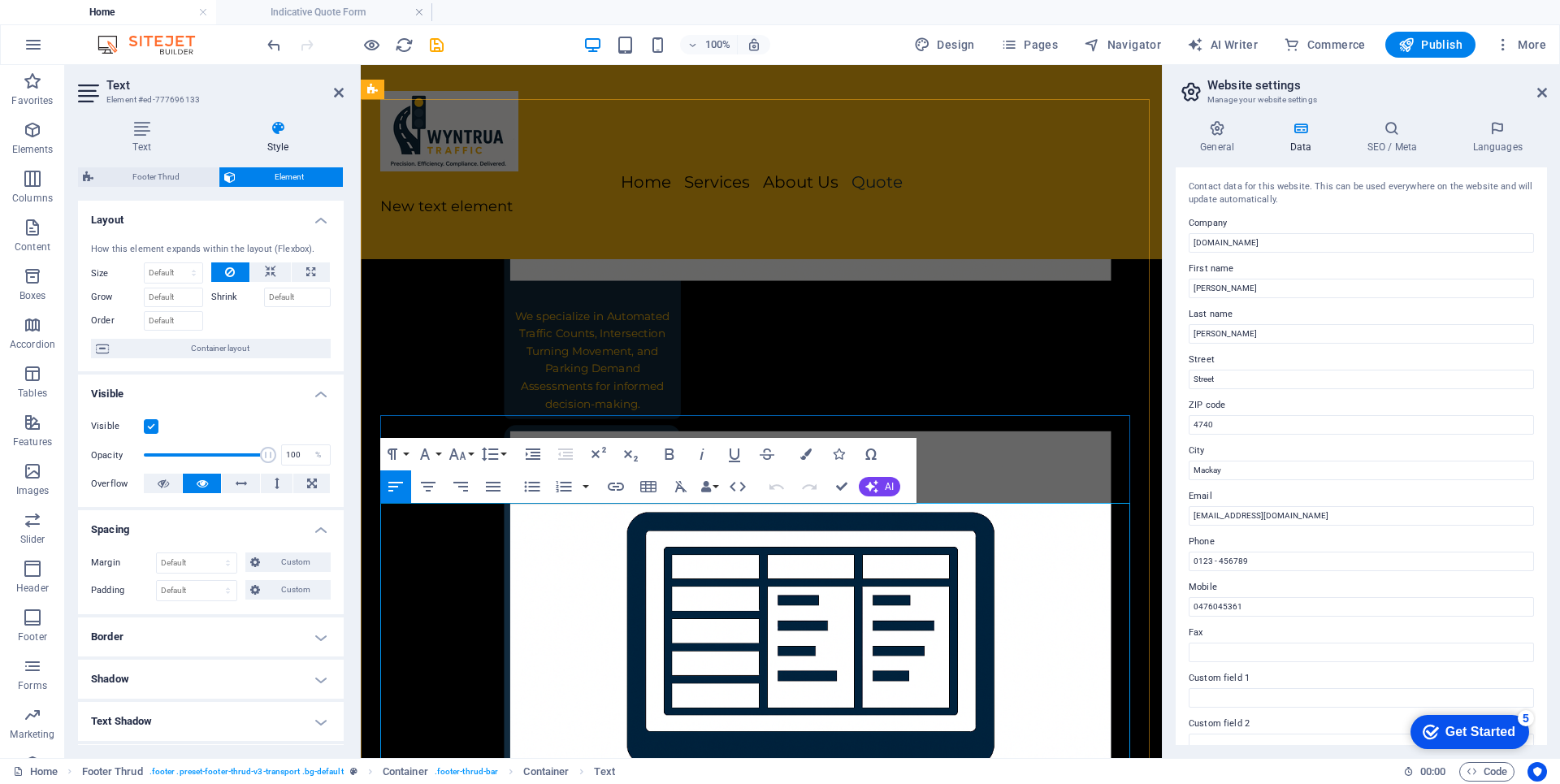
click at [806, 454] on icon "button" at bounding box center [805, 454] width 11 height 11
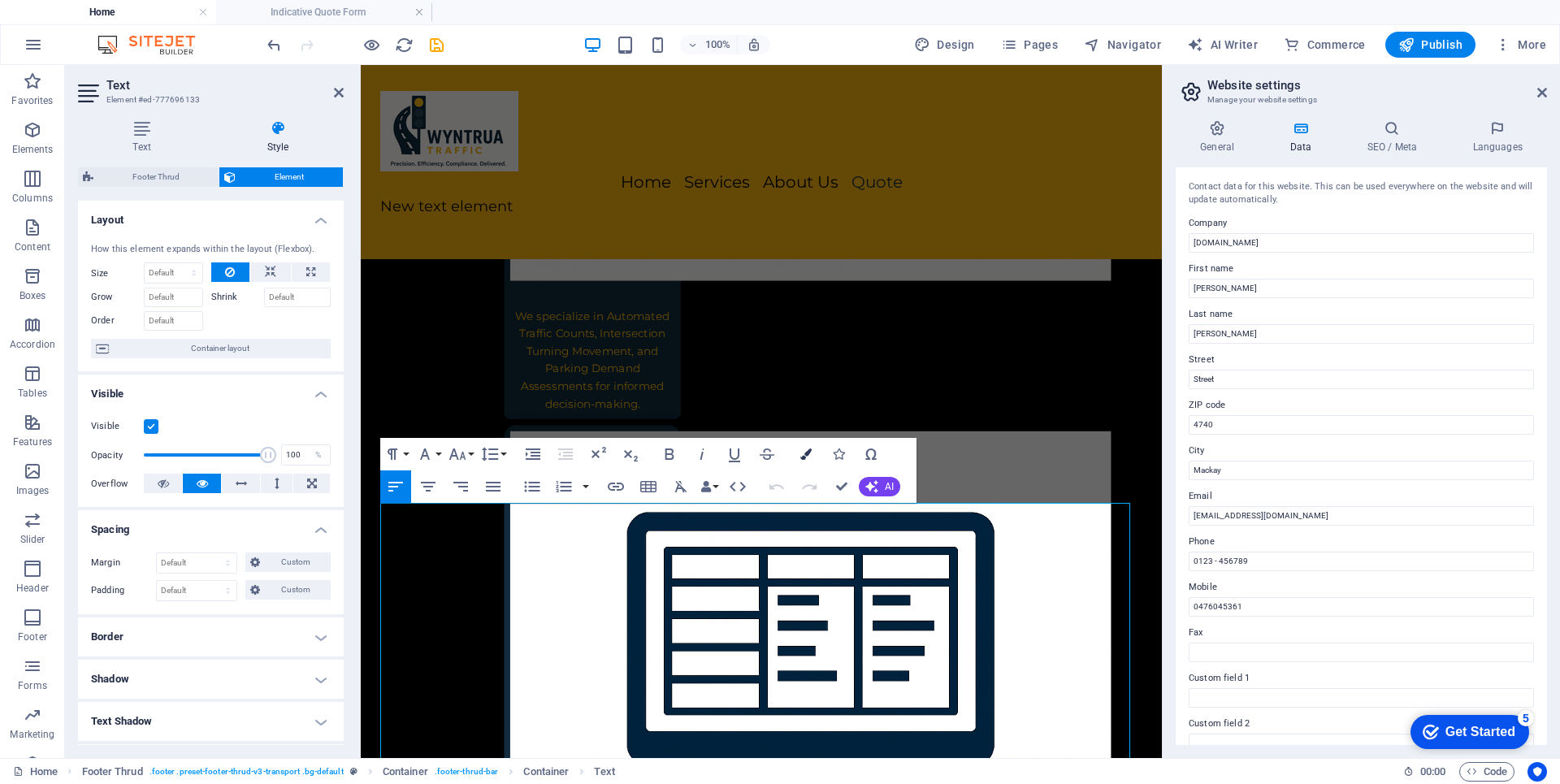
scroll to position [3031, 0]
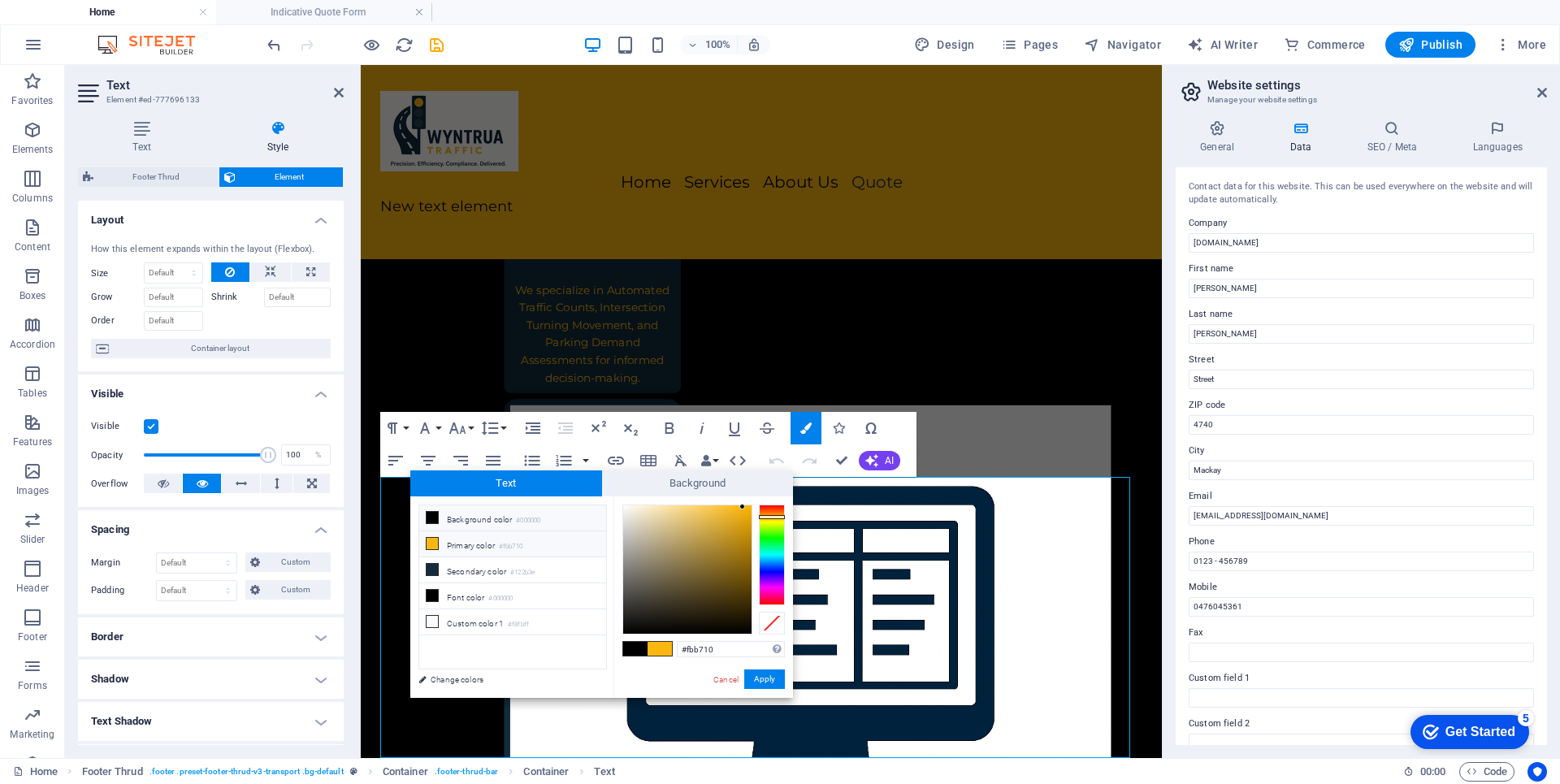
click at [456, 548] on li "Primary color #fbb710" at bounding box center [513, 544] width 187 height 26
click at [473, 541] on li "Primary color #fbb710" at bounding box center [513, 544] width 187 height 26
click at [761, 684] on button "Apply" at bounding box center [765, 678] width 41 height 19
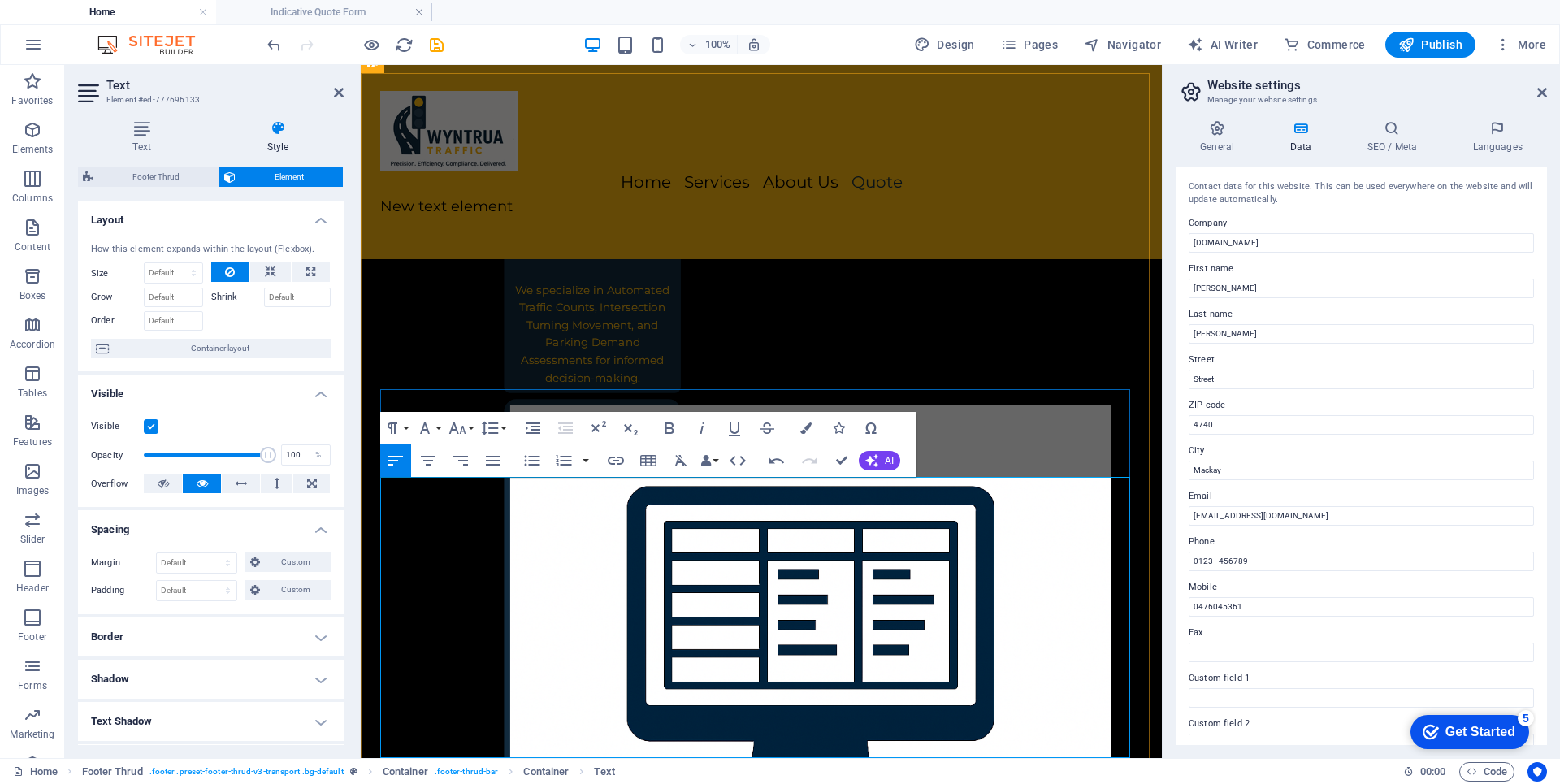
click at [1544, 90] on icon at bounding box center [1541, 93] width 10 height 13
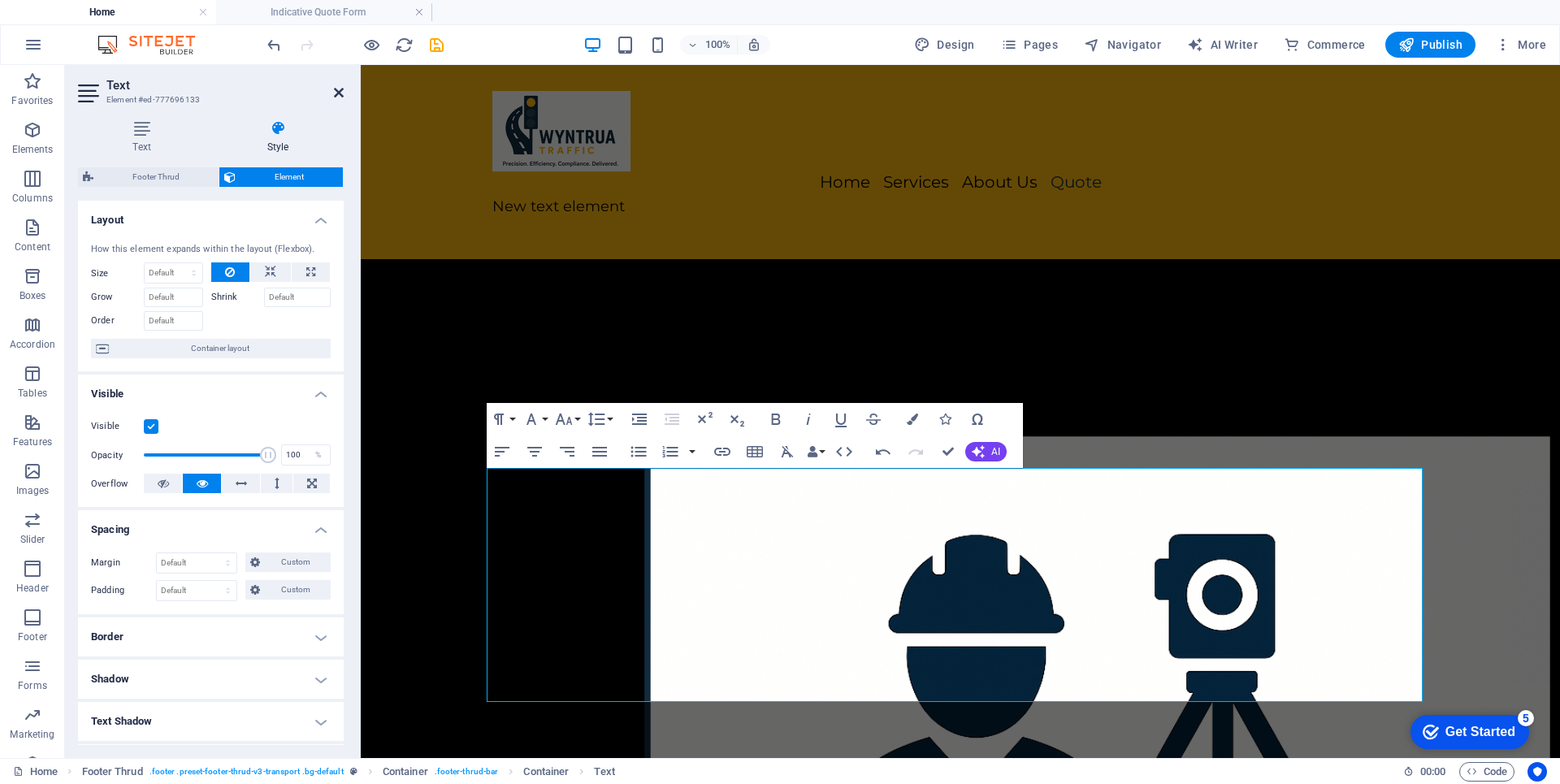
click at [335, 94] on icon at bounding box center [339, 93] width 10 height 13
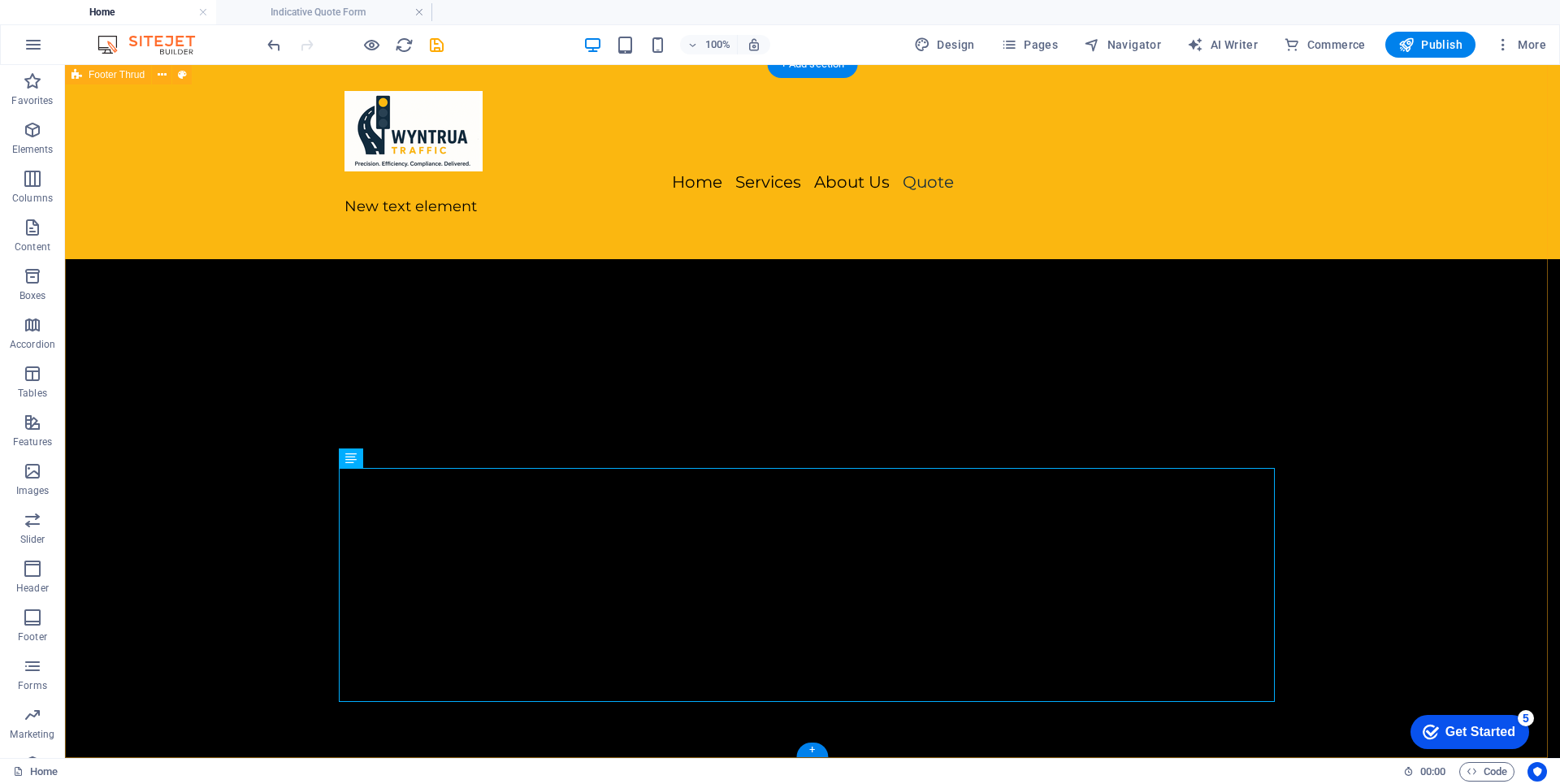
drag, startPoint x: 378, startPoint y: 479, endPoint x: 81, endPoint y: 480, distance: 297.0
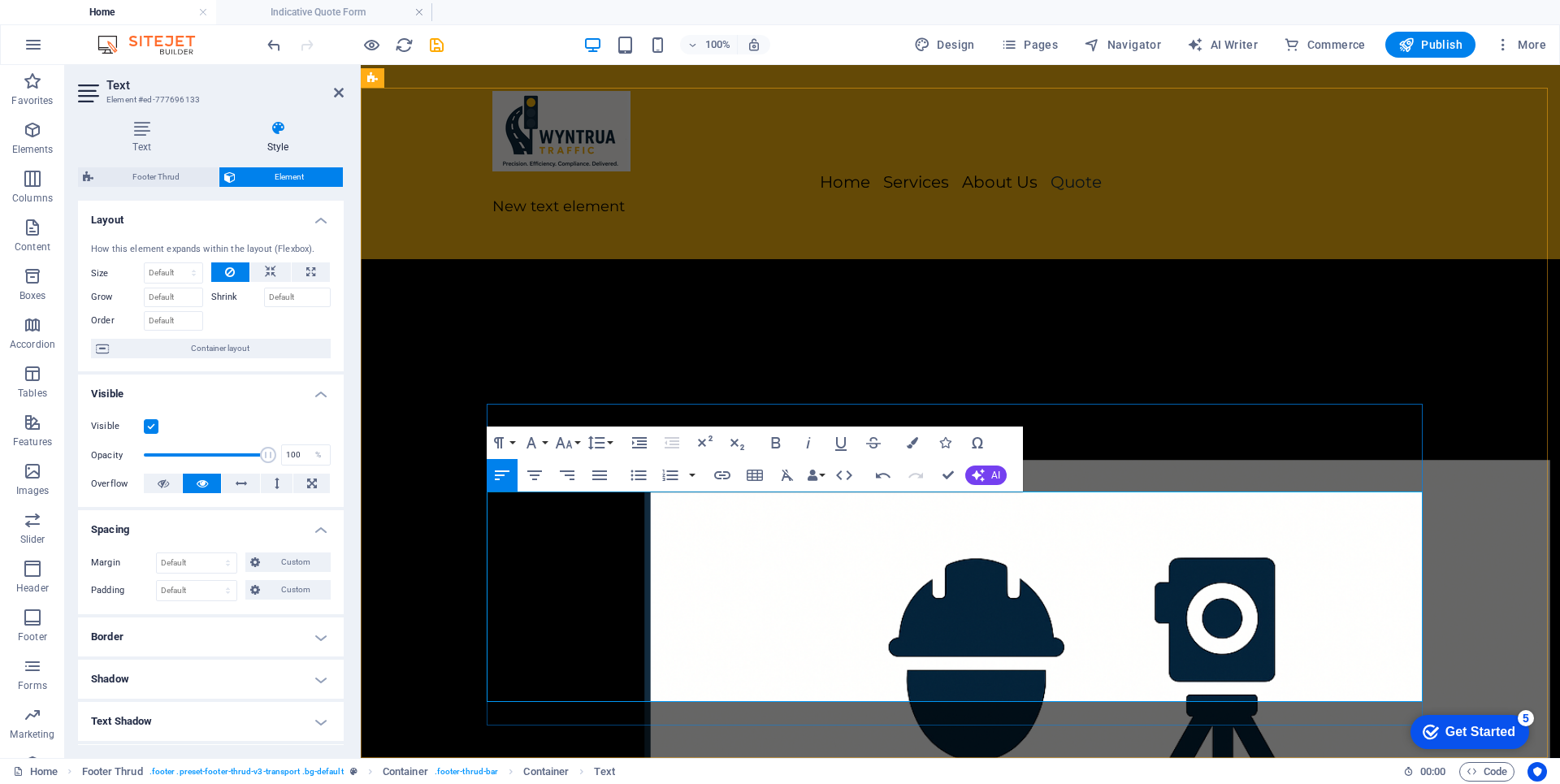
copy div "© 2025 Wyntrua Traffic. All rights reserved. All content on this website, inclu…"
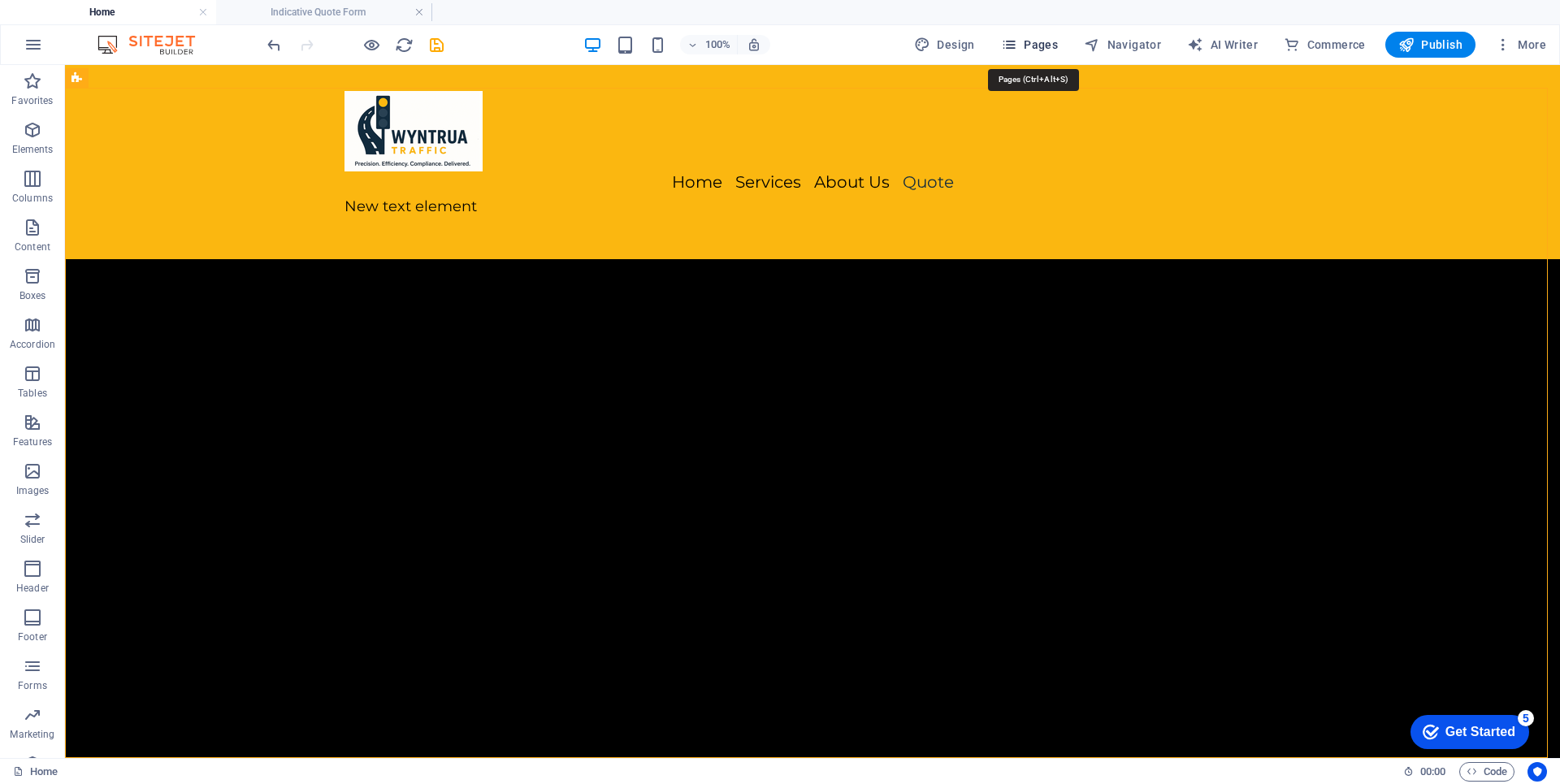
click at [1039, 41] on span "Pages" at bounding box center [1029, 44] width 56 height 17
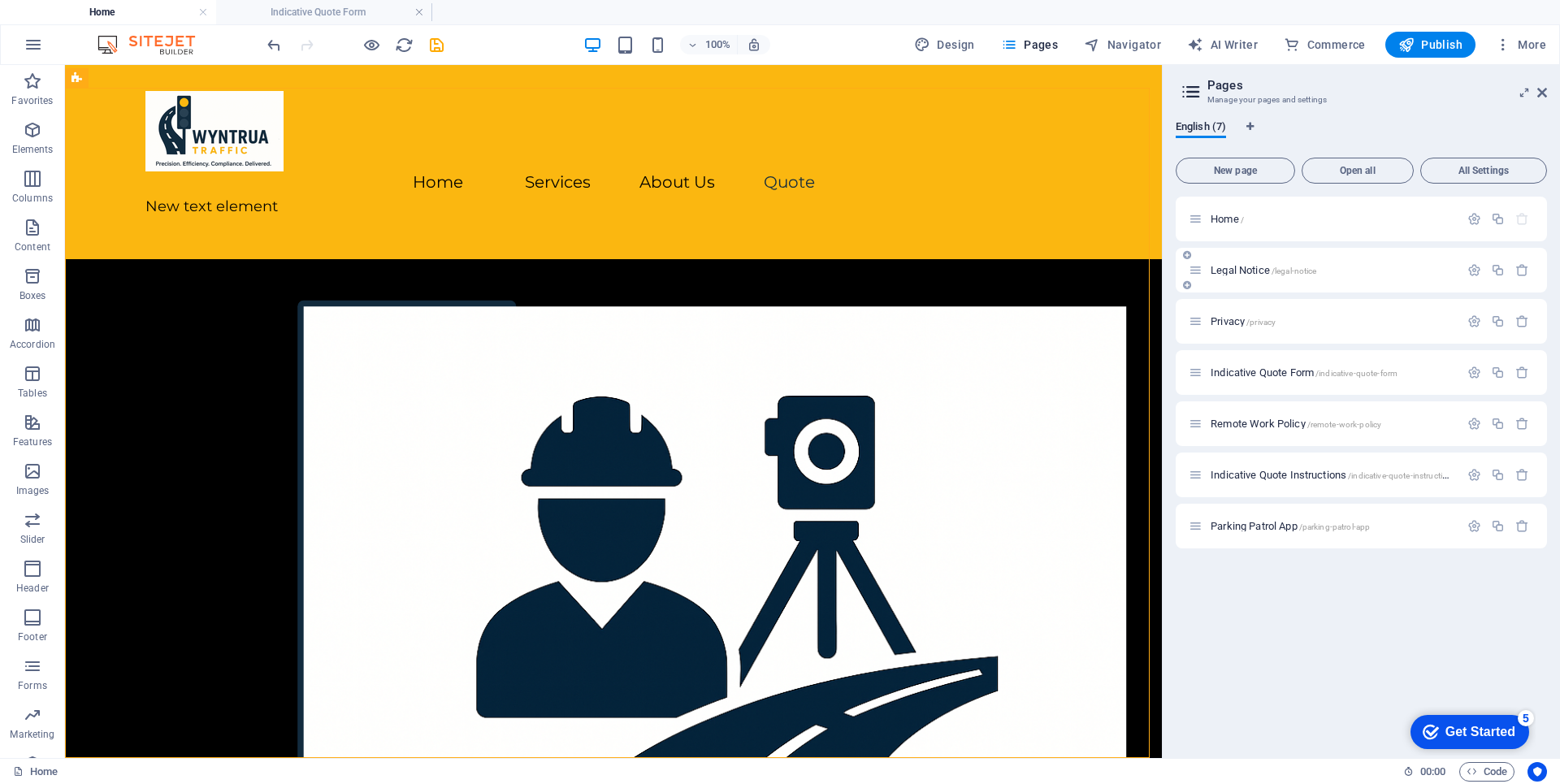
click at [1231, 269] on span "Legal Notice /legal-notice" at bounding box center [1263, 269] width 106 height 12
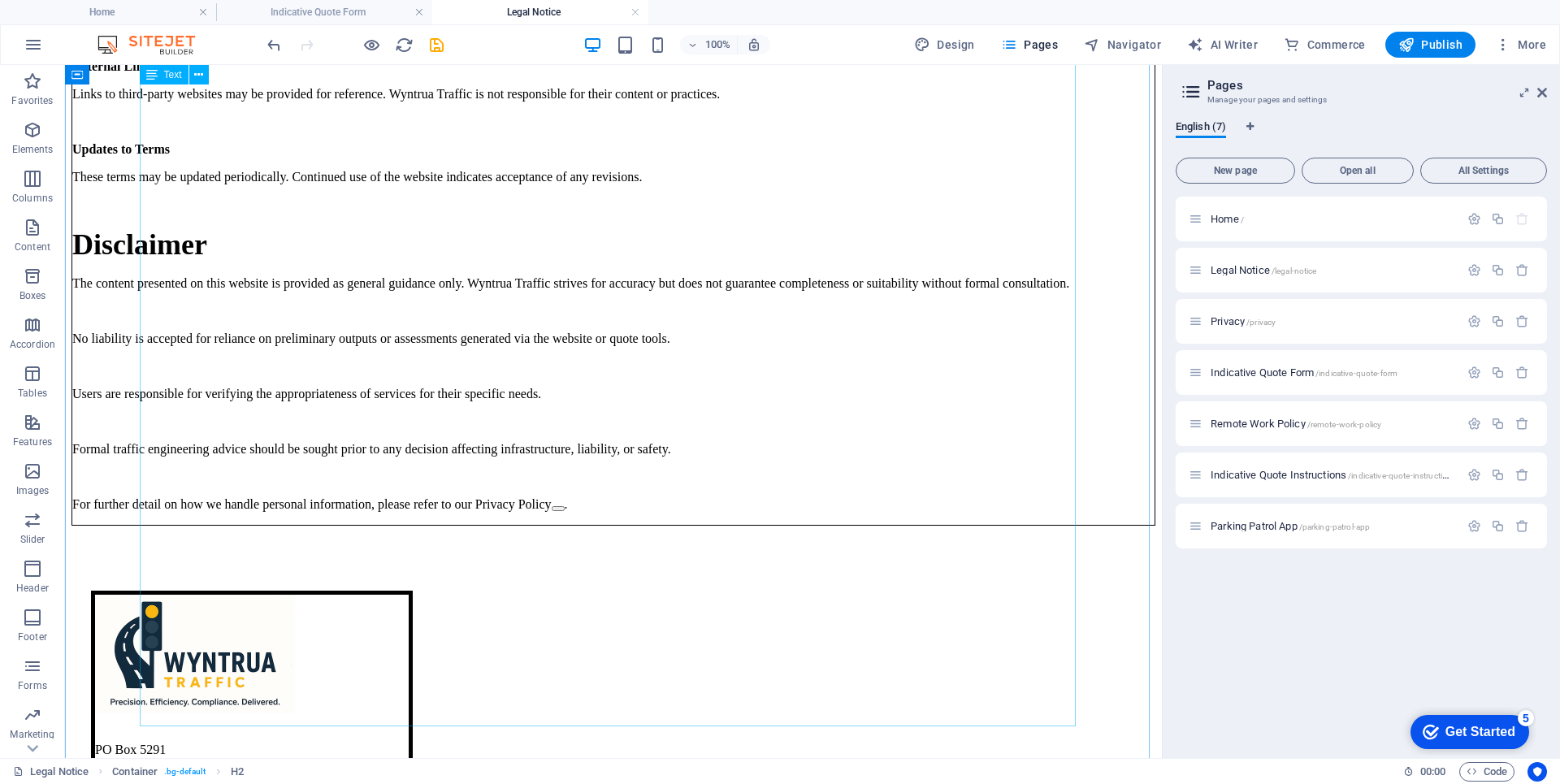
scroll to position [995, 0]
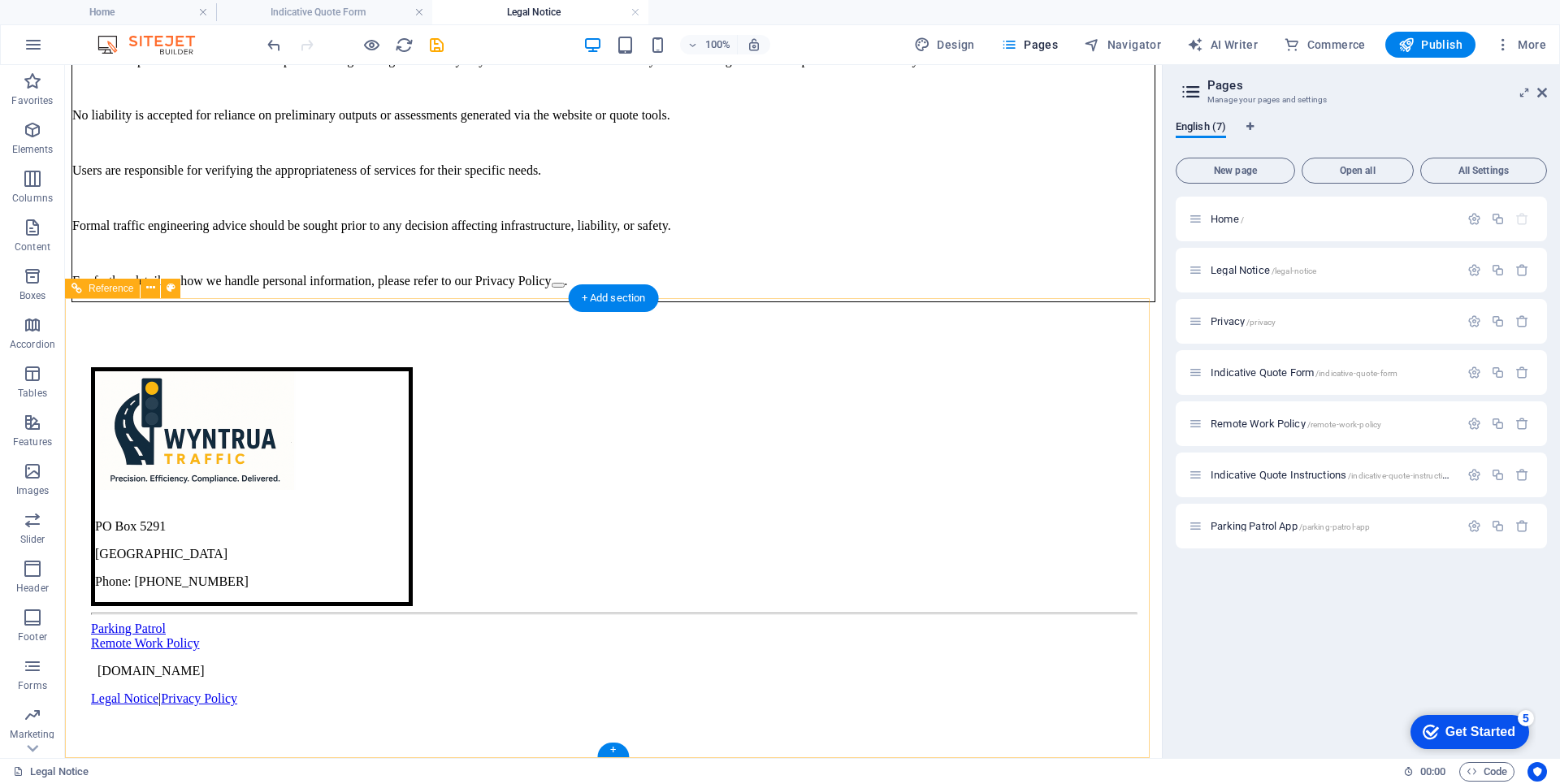
click at [94, 678] on icon at bounding box center [94, 670] width 0 height 14
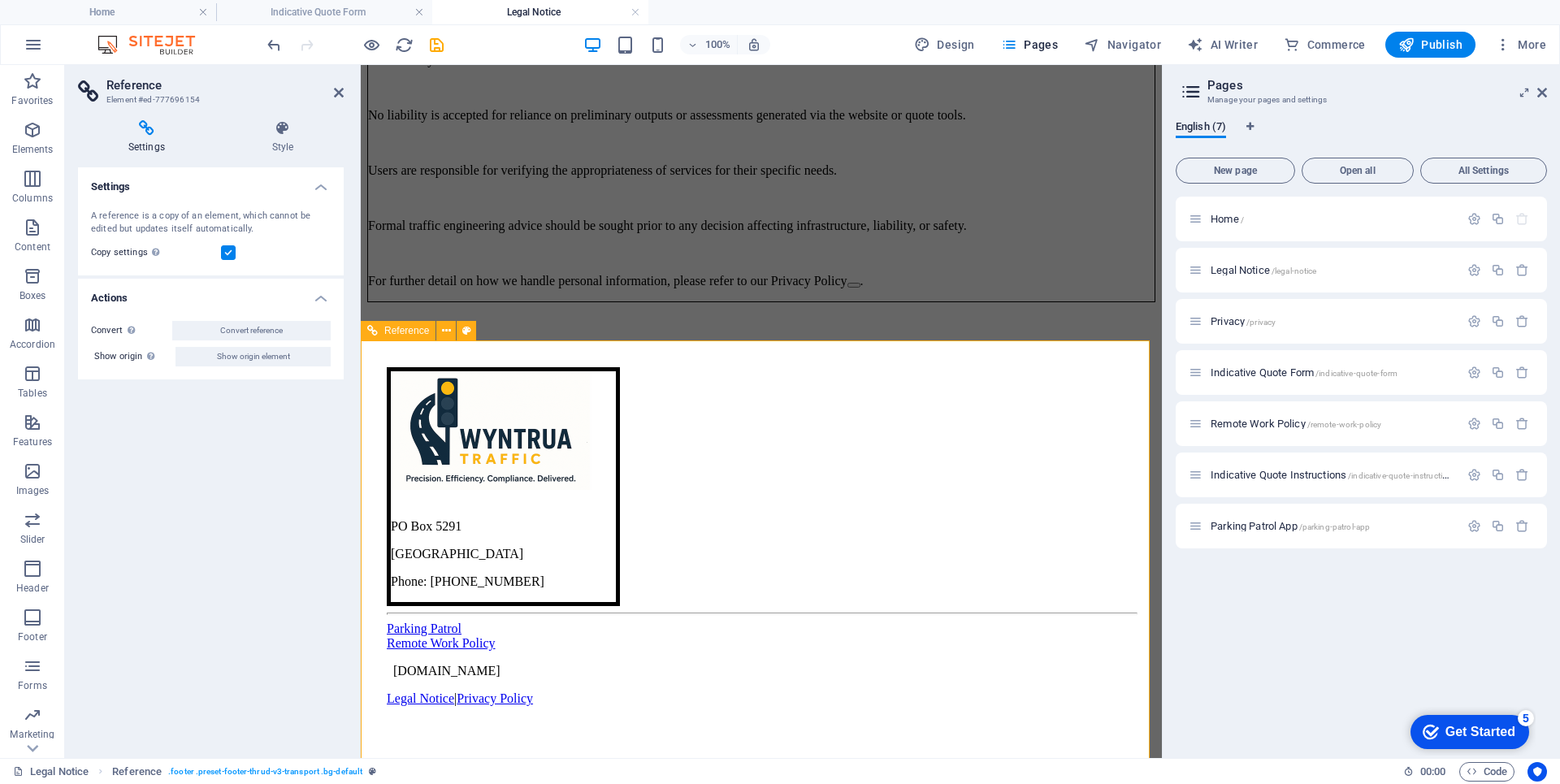
scroll to position [1089, 0]
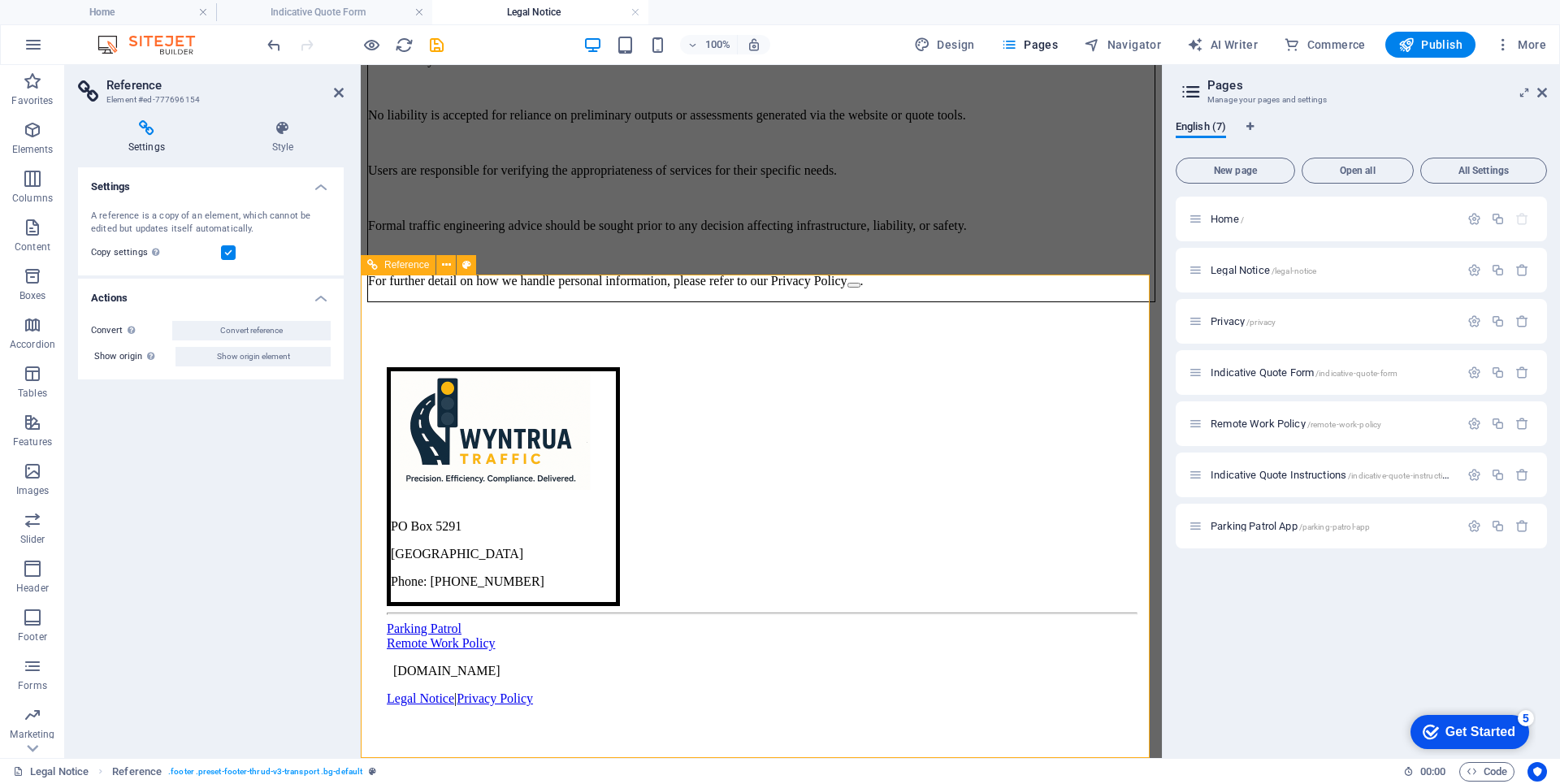
click at [425, 678] on span "[DOMAIN_NAME]" at bounding box center [447, 670] width 107 height 14
click at [398, 678] on div "[DOMAIN_NAME]" at bounding box center [761, 671] width 749 height 15
click at [390, 678] on icon at bounding box center [390, 670] width 0 height 14
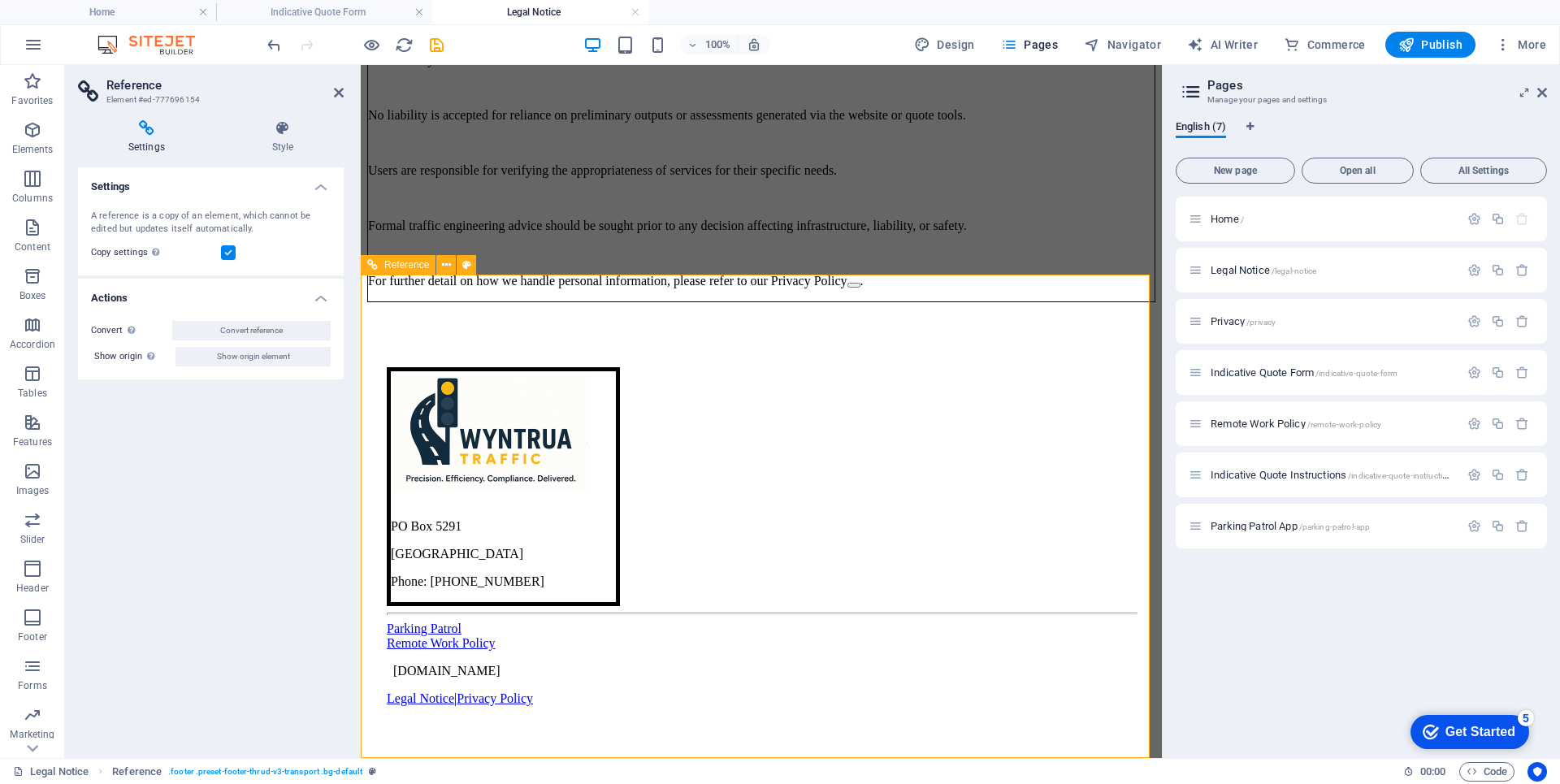
click at [390, 678] on icon at bounding box center [390, 670] width 0 height 14
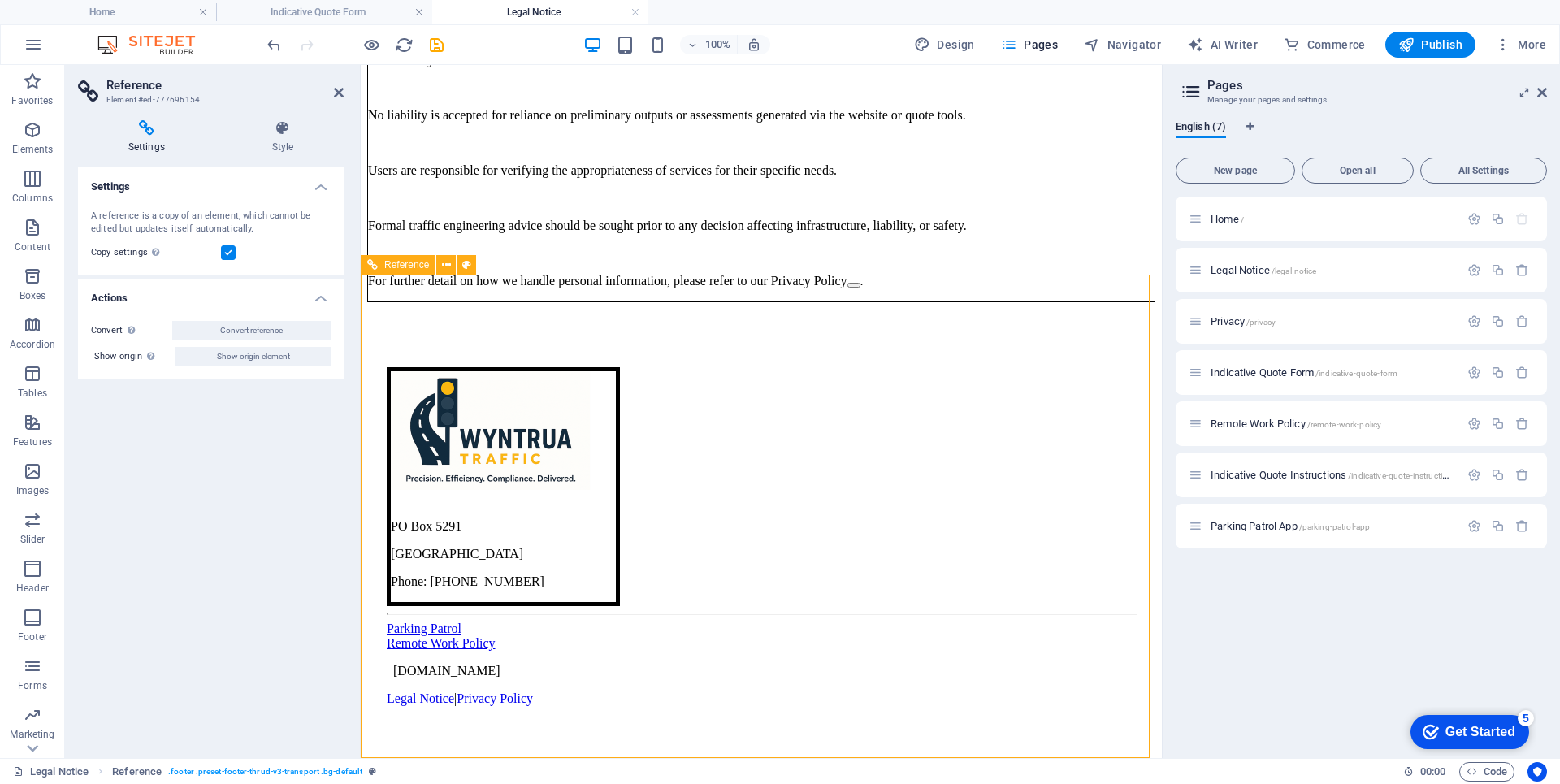
click at [639, 678] on div "[DOMAIN_NAME]" at bounding box center [761, 671] width 749 height 15
click at [339, 95] on icon at bounding box center [339, 93] width 10 height 13
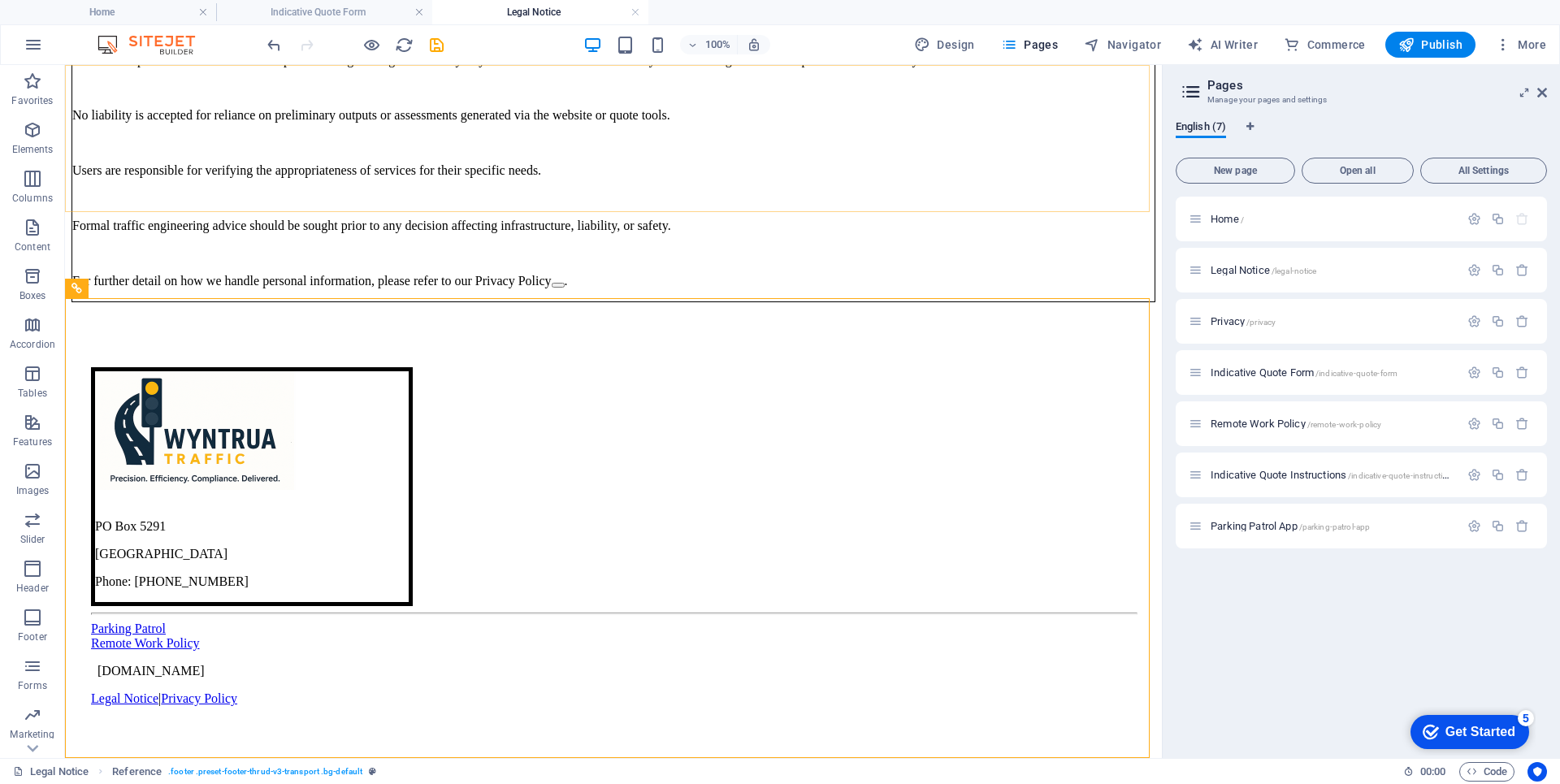
scroll to position [995, 0]
click at [205, 678] on span "[DOMAIN_NAME]" at bounding box center [151, 670] width 107 height 14
click at [408, 678] on div "[DOMAIN_NAME]" at bounding box center [613, 671] width 1044 height 15
drag, startPoint x: 408, startPoint y: 711, endPoint x: 104, endPoint y: 711, distance: 304.0
click at [409, 678] on div "[DOMAIN_NAME]" at bounding box center [613, 671] width 1044 height 15
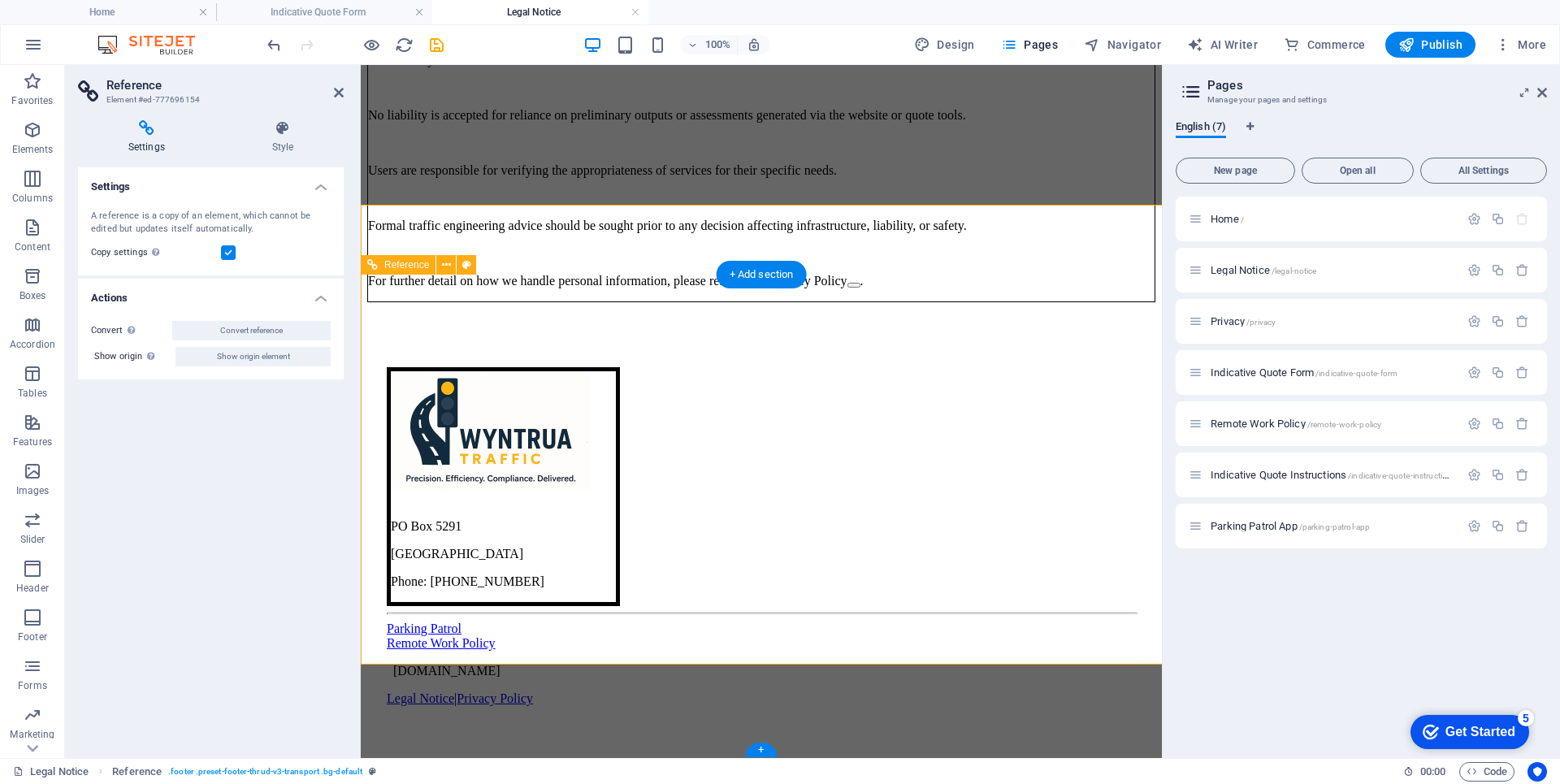
scroll to position [1089, 0]
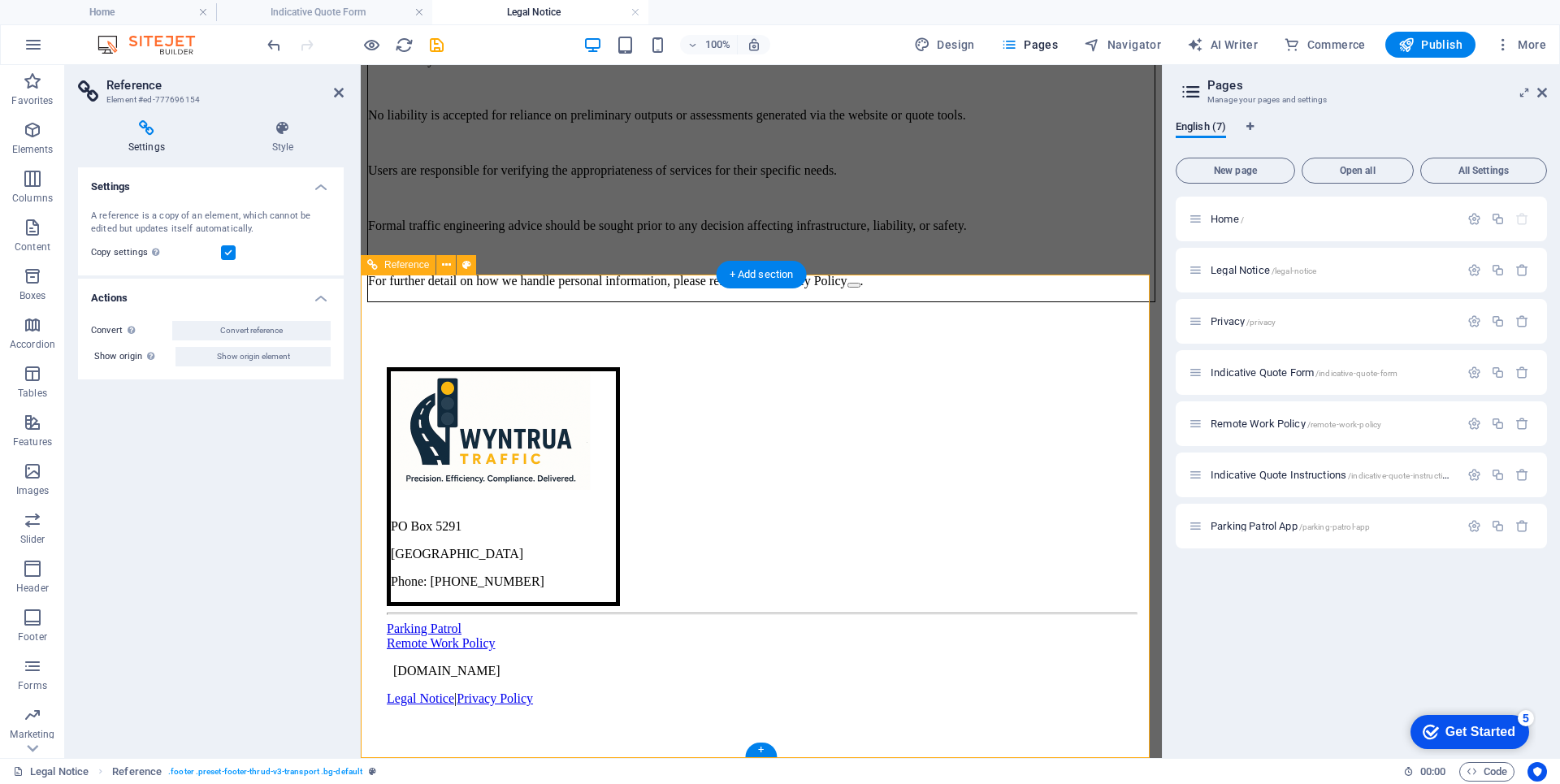
click at [390, 678] on icon at bounding box center [390, 670] width 0 height 14
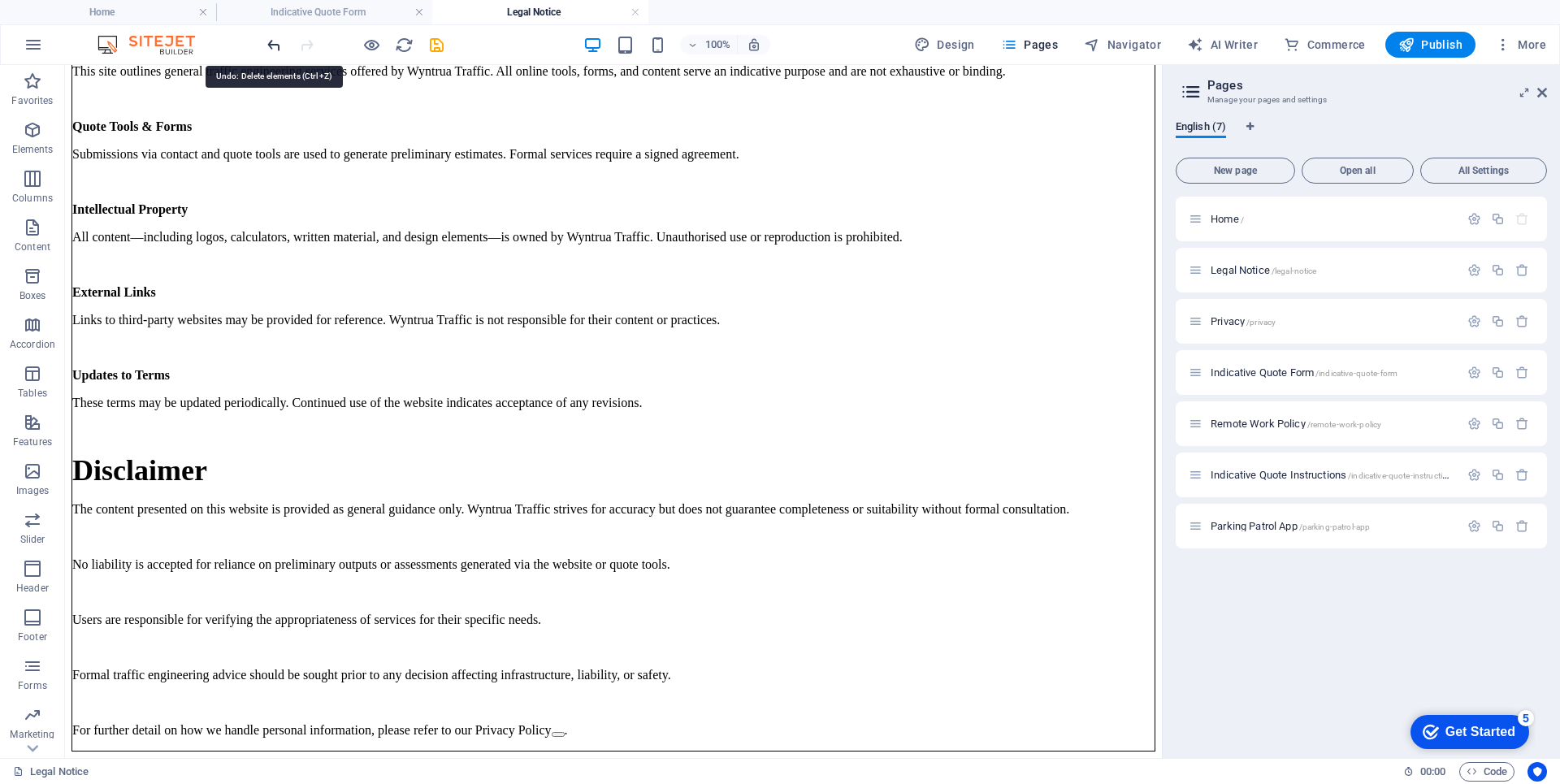
click at [271, 49] on icon "undo" at bounding box center [274, 45] width 19 height 19
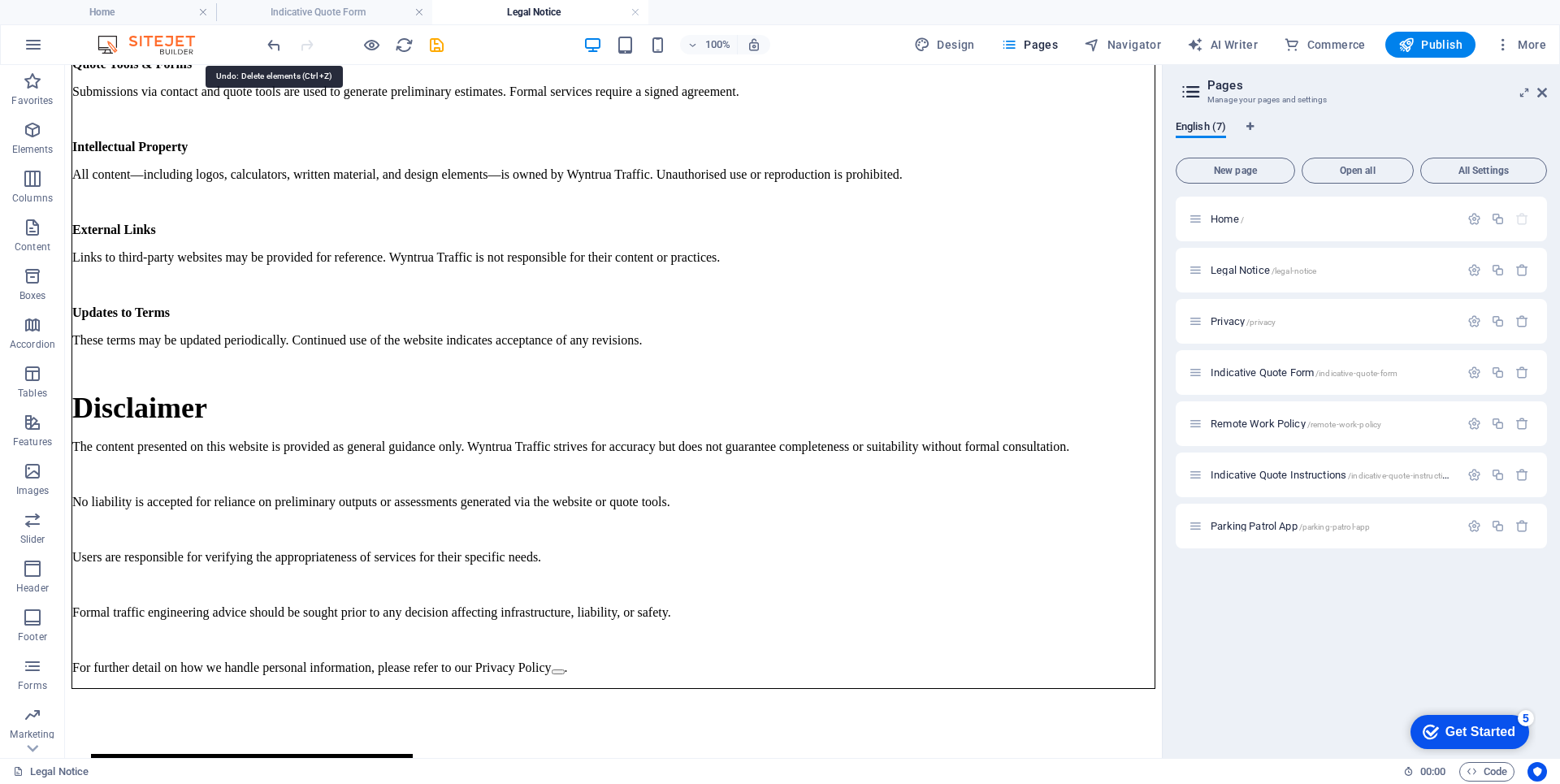
scroll to position [995, 0]
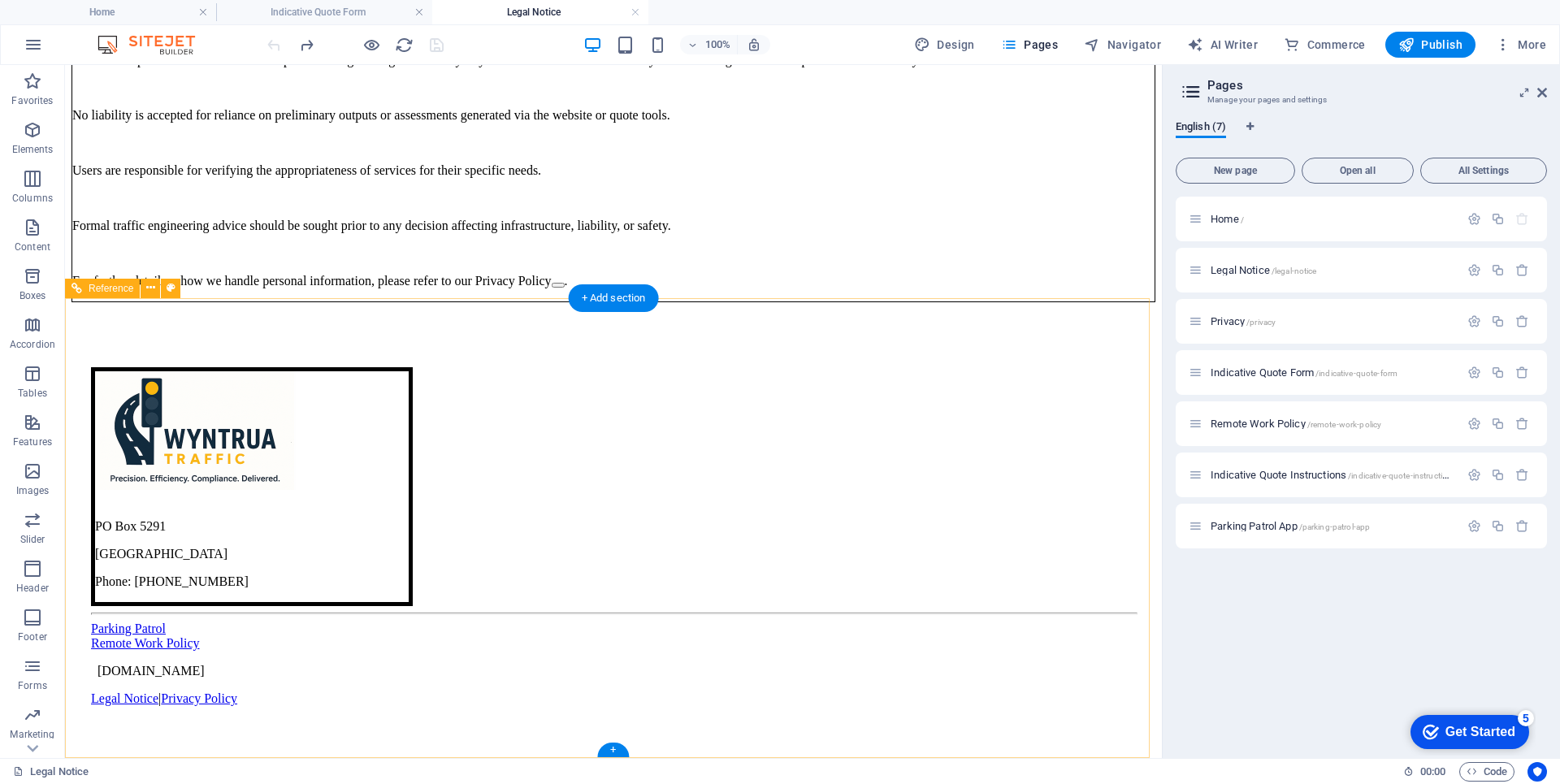
click at [176, 678] on span "[DOMAIN_NAME]" at bounding box center [151, 670] width 107 height 14
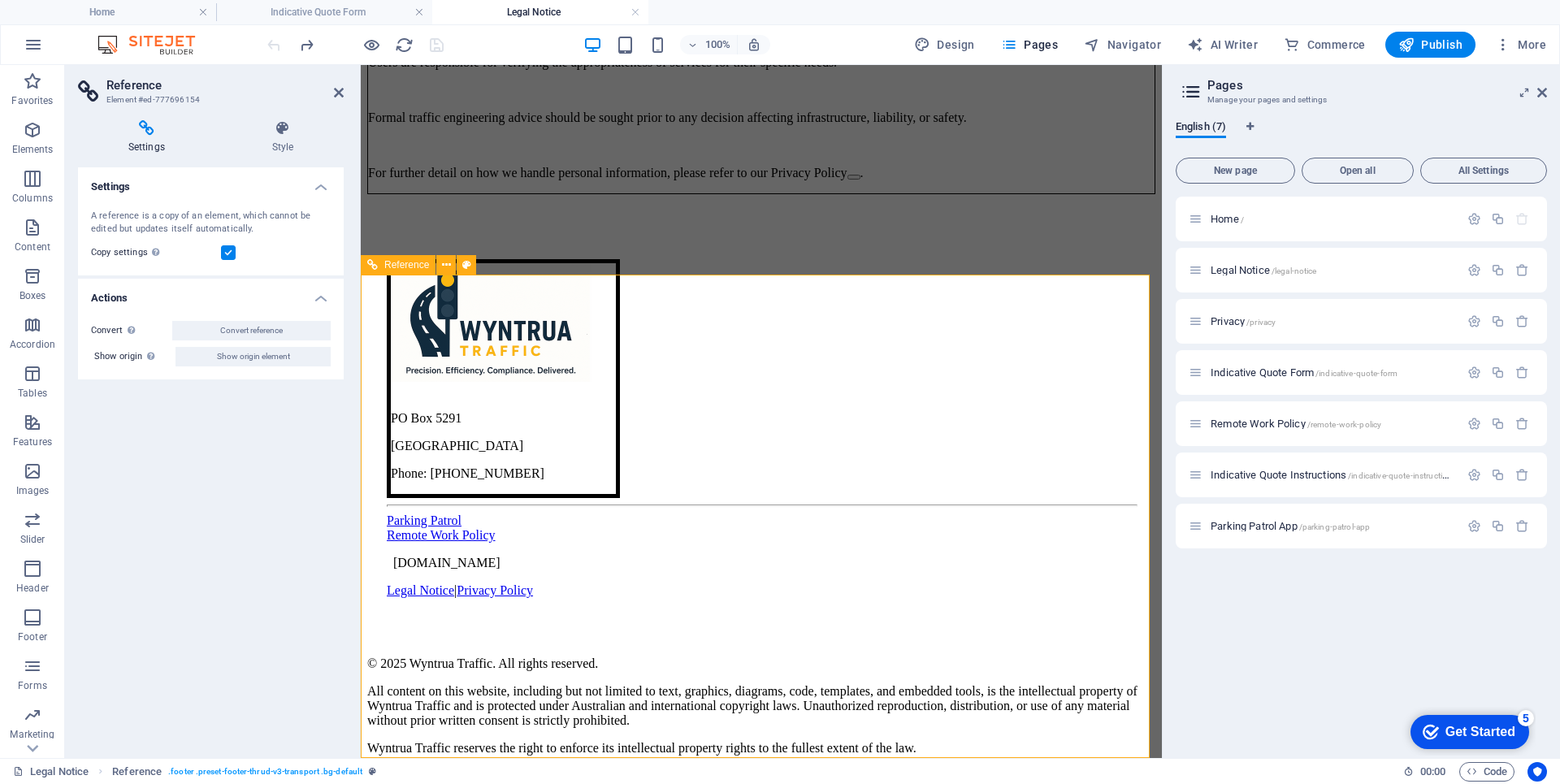
scroll to position [1229, 0]
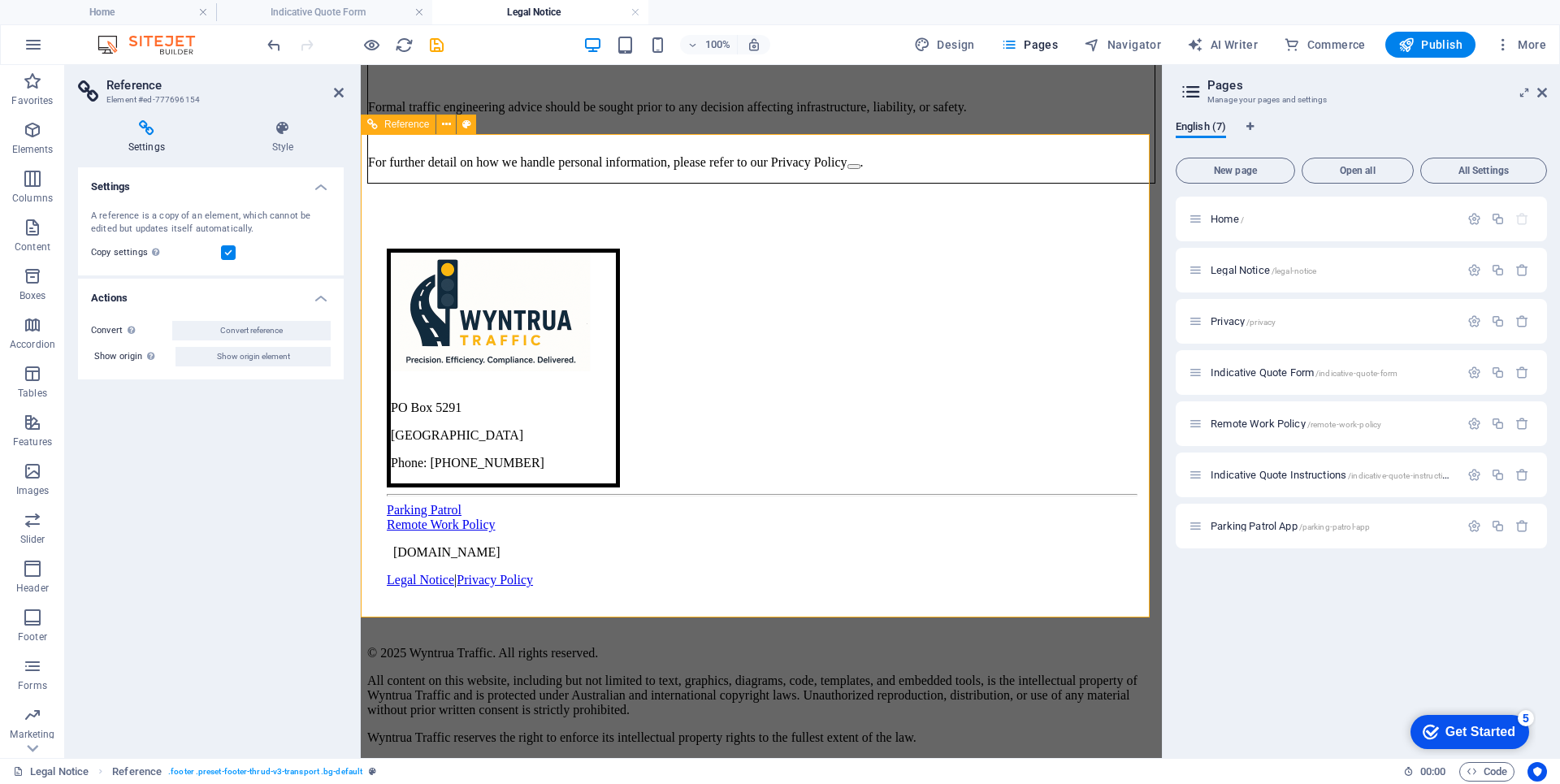
click at [439, 556] on span "[DOMAIN_NAME]" at bounding box center [447, 552] width 107 height 14
click at [443, 554] on span "[DOMAIN_NAME]" at bounding box center [447, 552] width 107 height 14
click at [443, 554] on span "[DOMAIN_NAME]" at bounding box center [447, 552] width 107 height 14
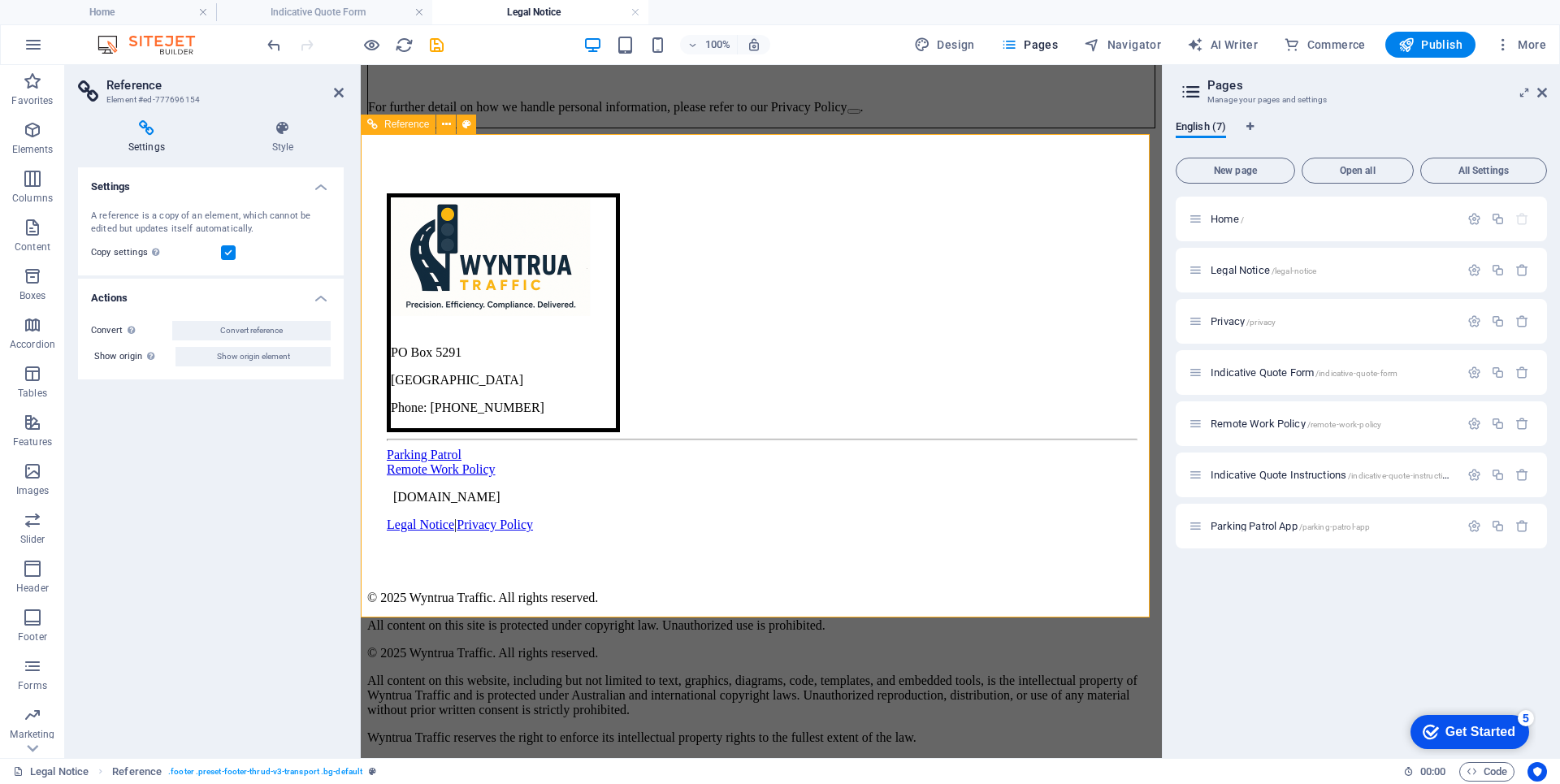
click at [465, 504] on span "[DOMAIN_NAME]" at bounding box center [447, 496] width 107 height 14
click at [469, 504] on span "[DOMAIN_NAME]" at bounding box center [447, 496] width 107 height 14
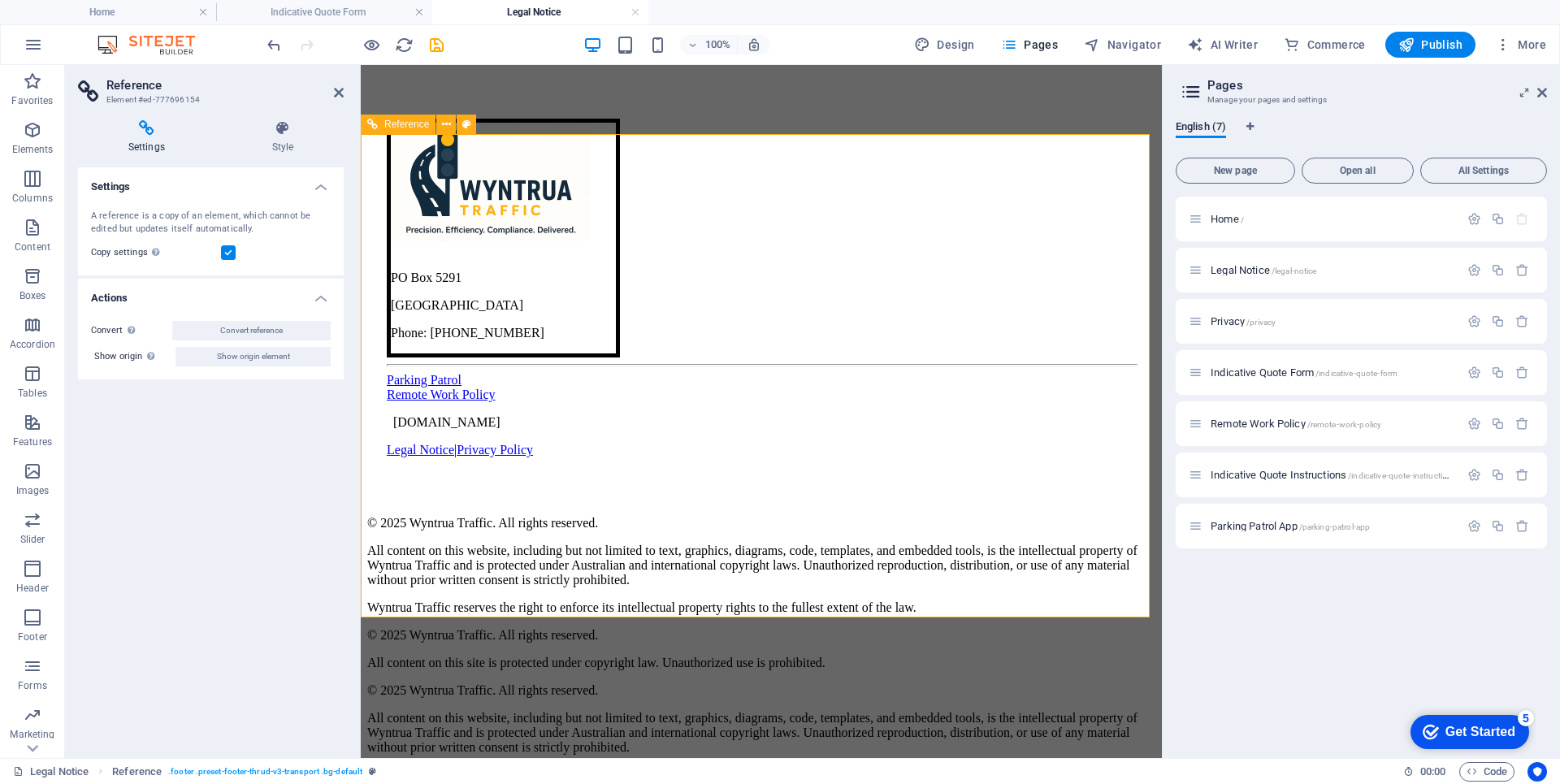
click at [501, 429] on span "[DOMAIN_NAME]" at bounding box center [447, 421] width 107 height 14
click at [390, 429] on icon at bounding box center [390, 421] width 0 height 14
click at [678, 470] on div "Parking Patrol Remote Work Policy [DOMAIN_NAME] Legal Notice | Privacy Policy" at bounding box center [761, 421] width 749 height 97
click at [336, 89] on icon at bounding box center [339, 93] width 10 height 13
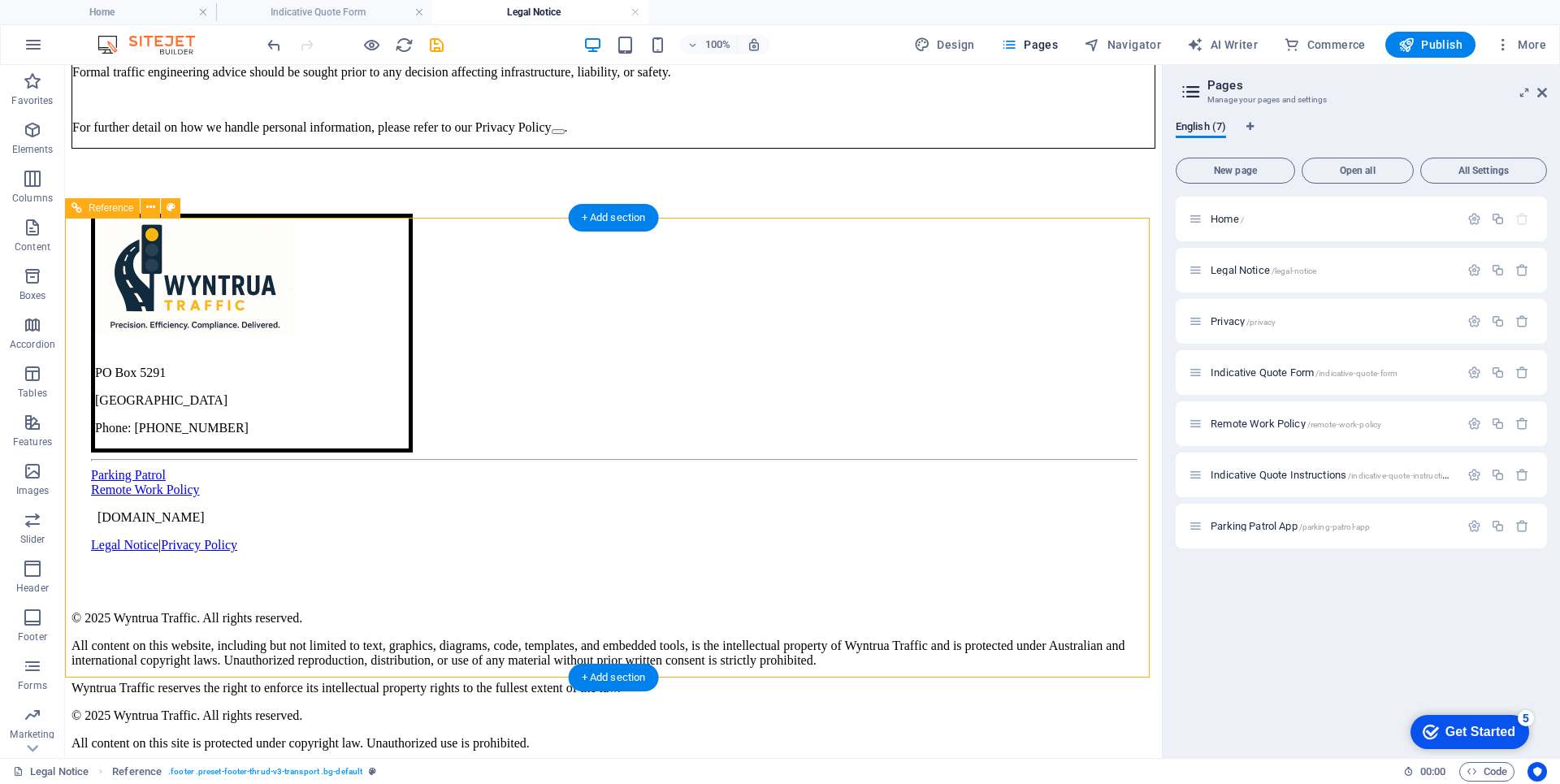
scroll to position [1077, 0]
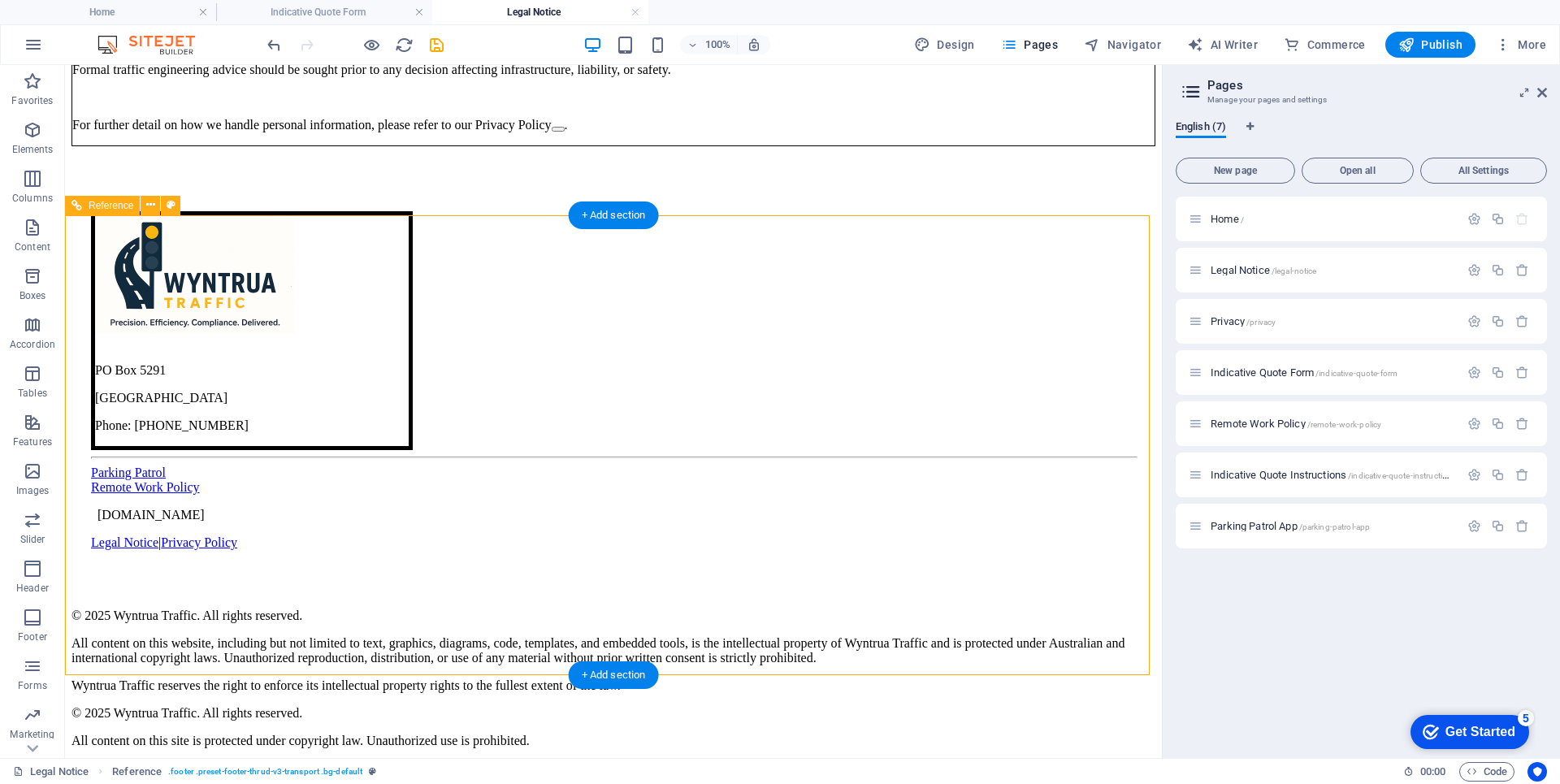
click at [94, 521] on icon at bounding box center [94, 514] width 0 height 14
click at [188, 521] on span "[DOMAIN_NAME]" at bounding box center [151, 514] width 107 height 14
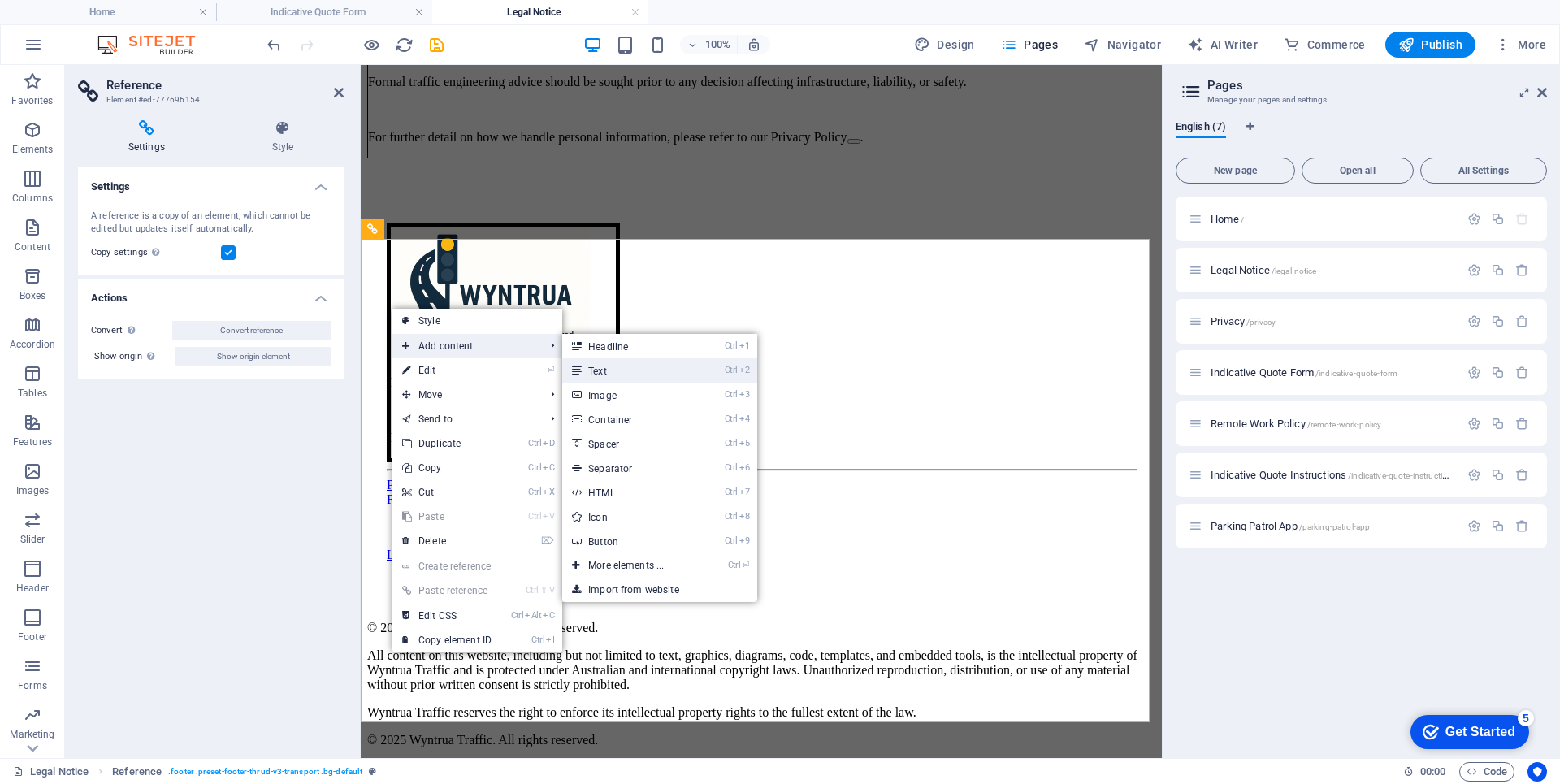
click at [611, 369] on link "Ctrl 2 Text" at bounding box center [629, 370] width 134 height 24
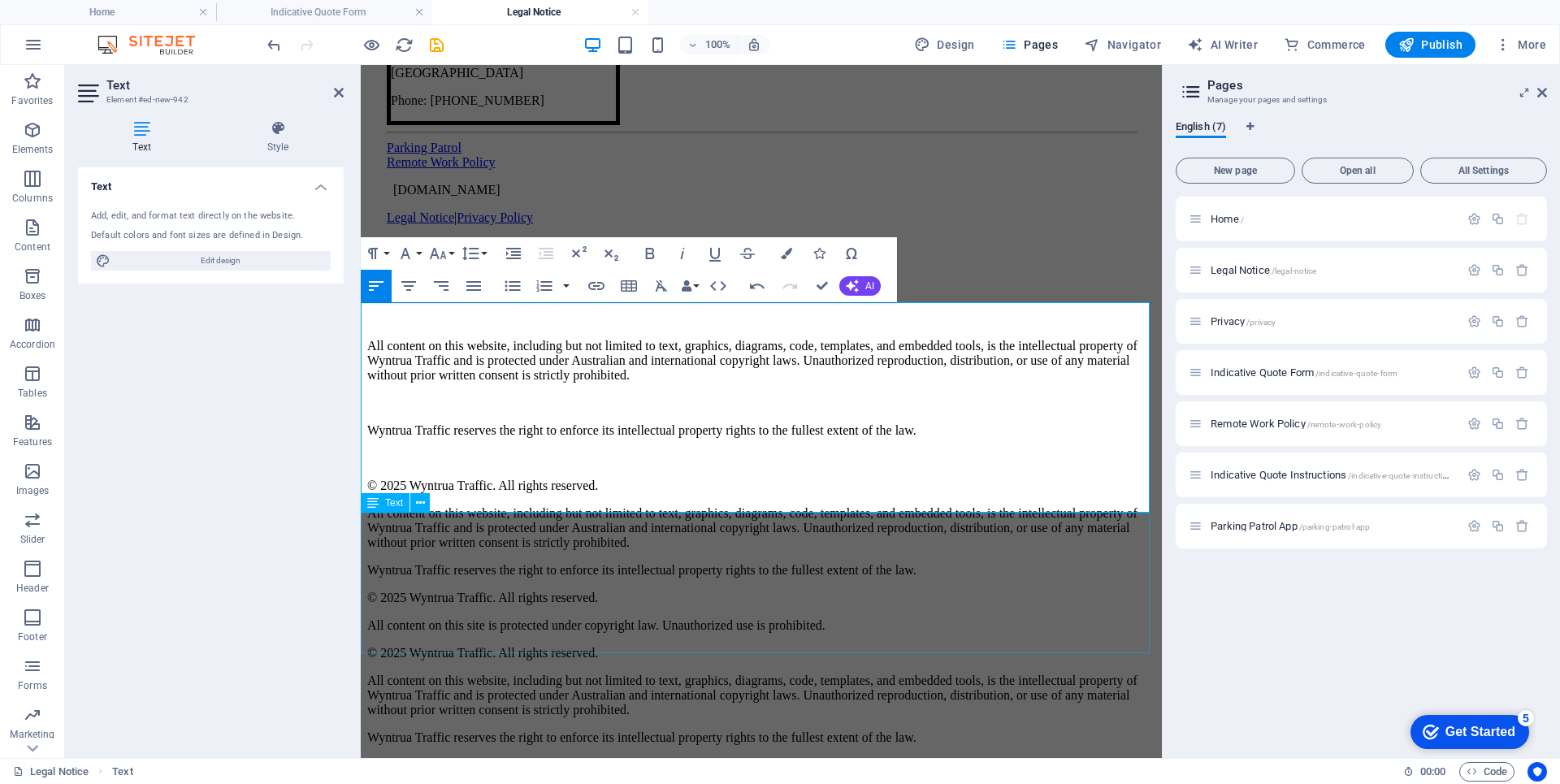
scroll to position [1612, 0]
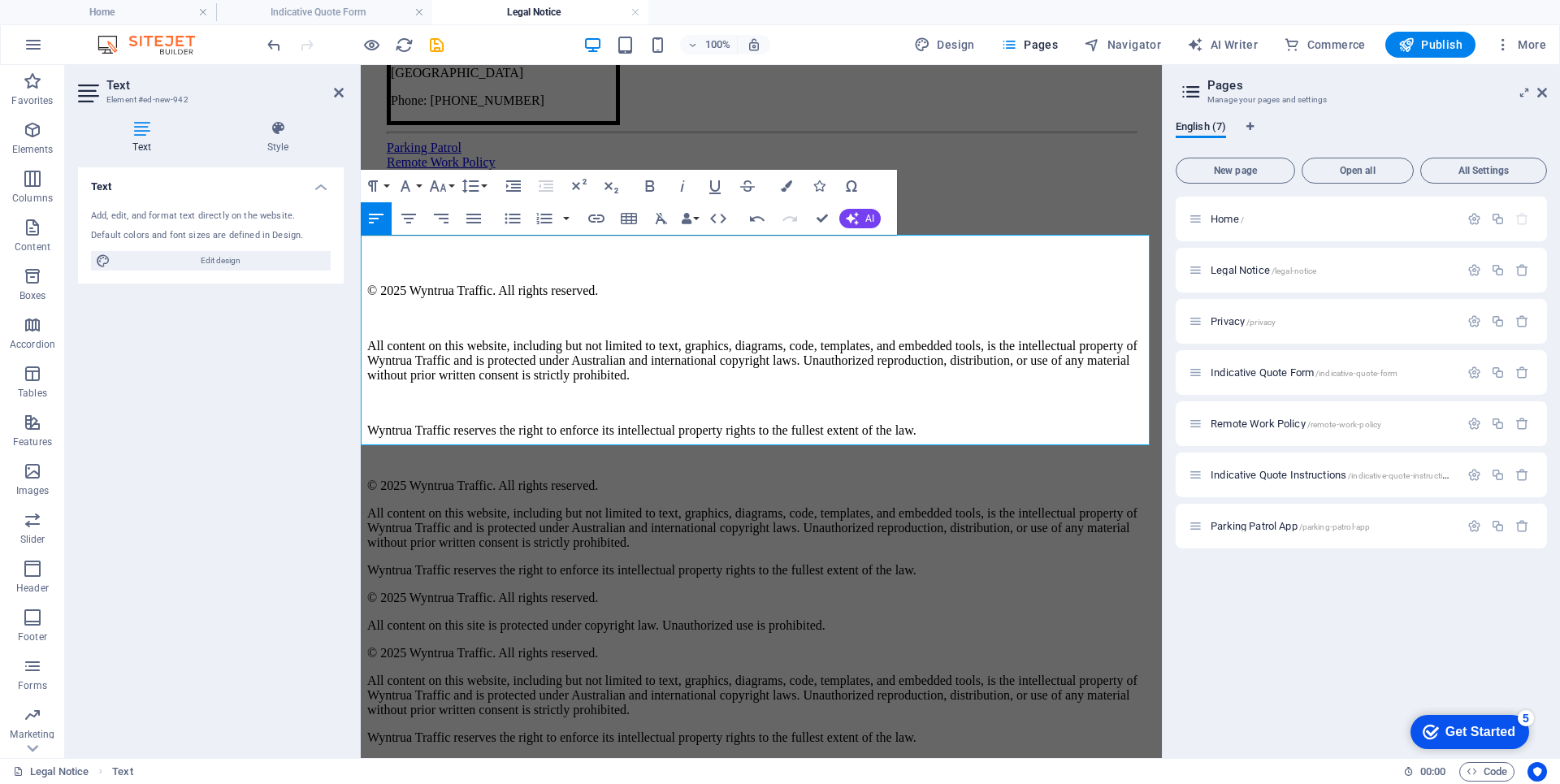
click at [534, 339] on p "All content on this website, including but not limited to text, graphics, diagr…" at bounding box center [761, 360] width 788 height 44
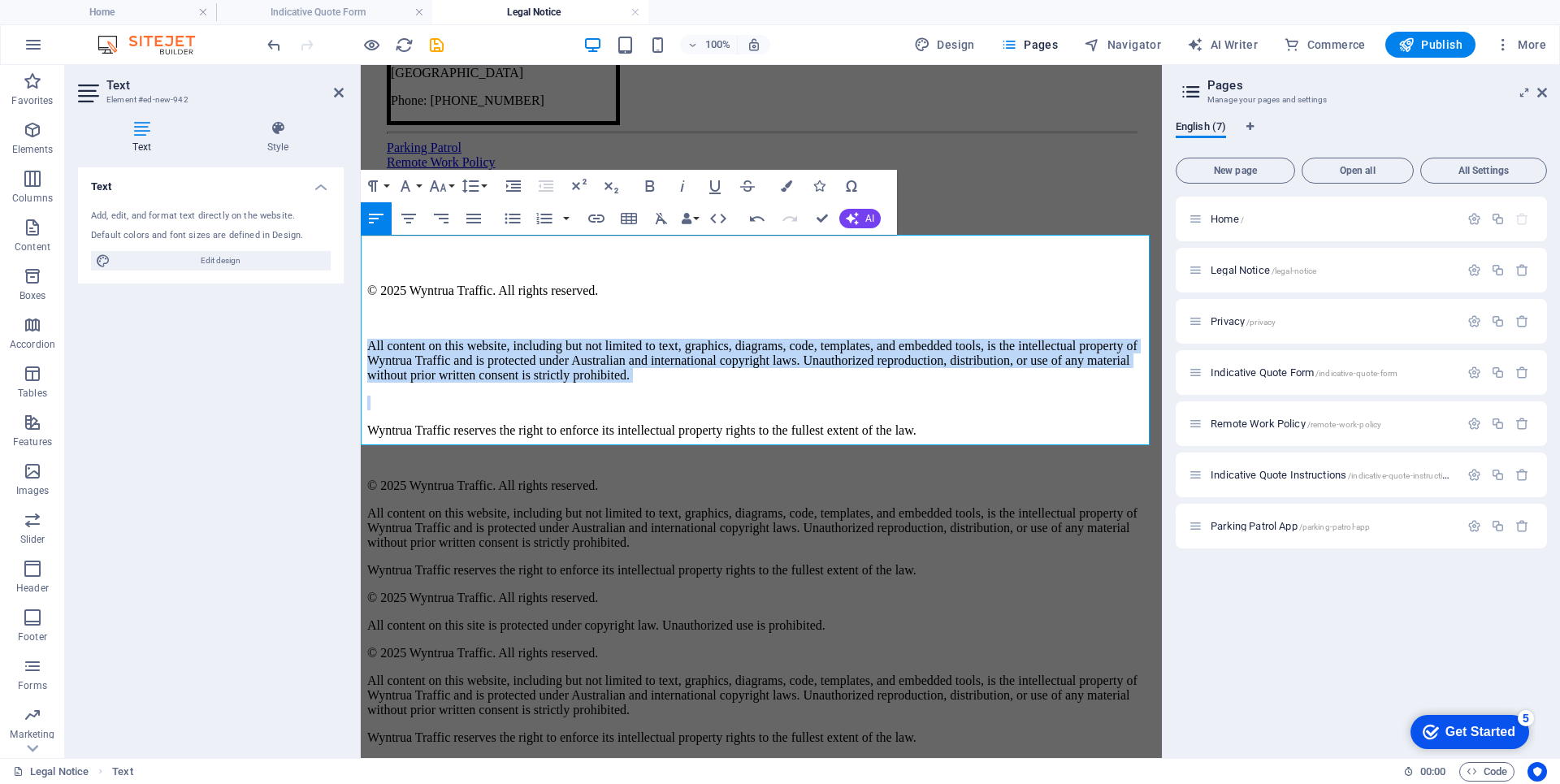
click at [534, 339] on p "All content on this website, including but not limited to text, graphics, diagr…" at bounding box center [761, 360] width 788 height 44
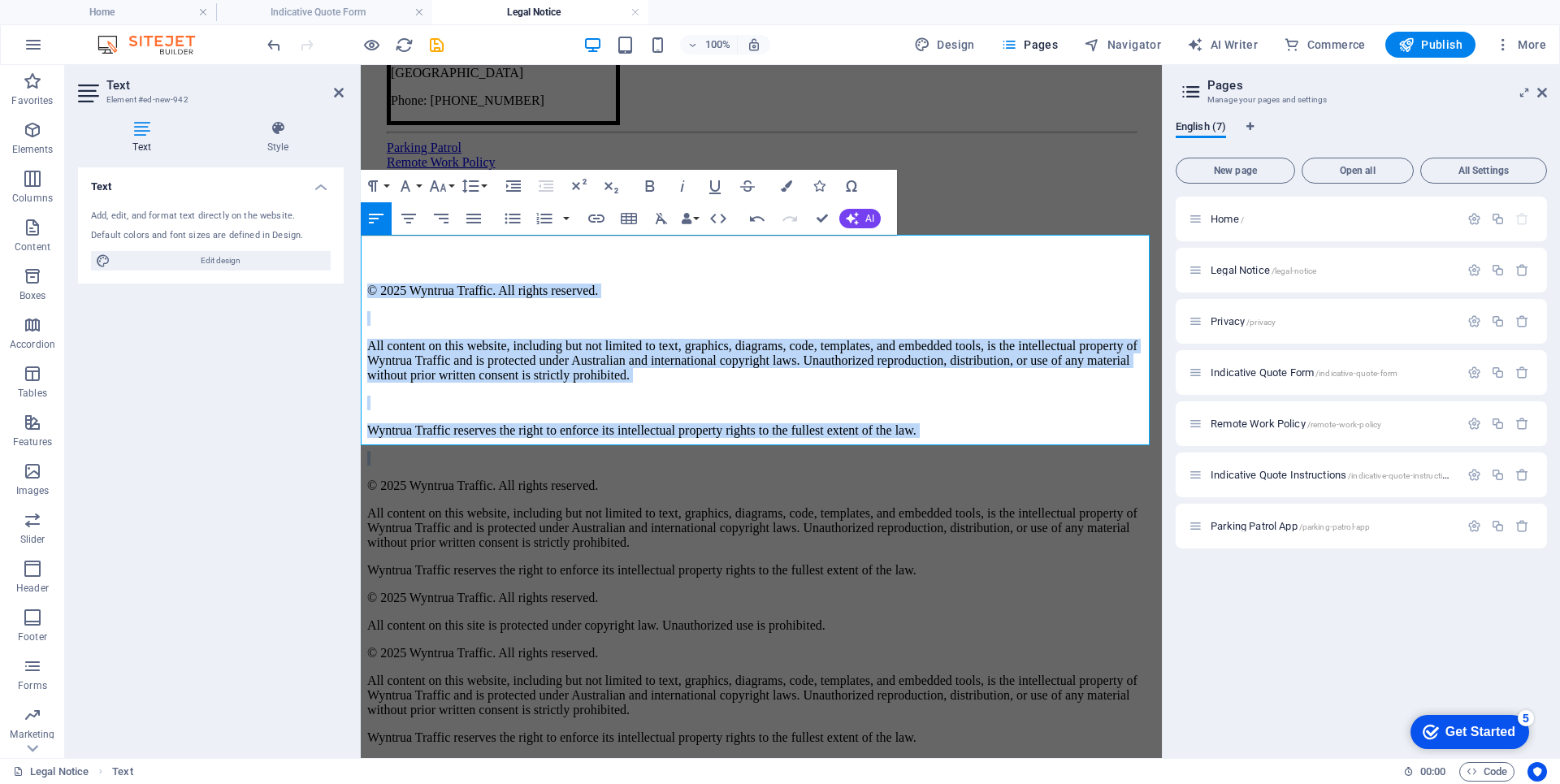
drag, startPoint x: 554, startPoint y: 324, endPoint x: 511, endPoint y: 315, distance: 43.9
click at [511, 339] on p "All content on this website, including but not limited to text, graphics, diagr…" at bounding box center [761, 360] width 788 height 44
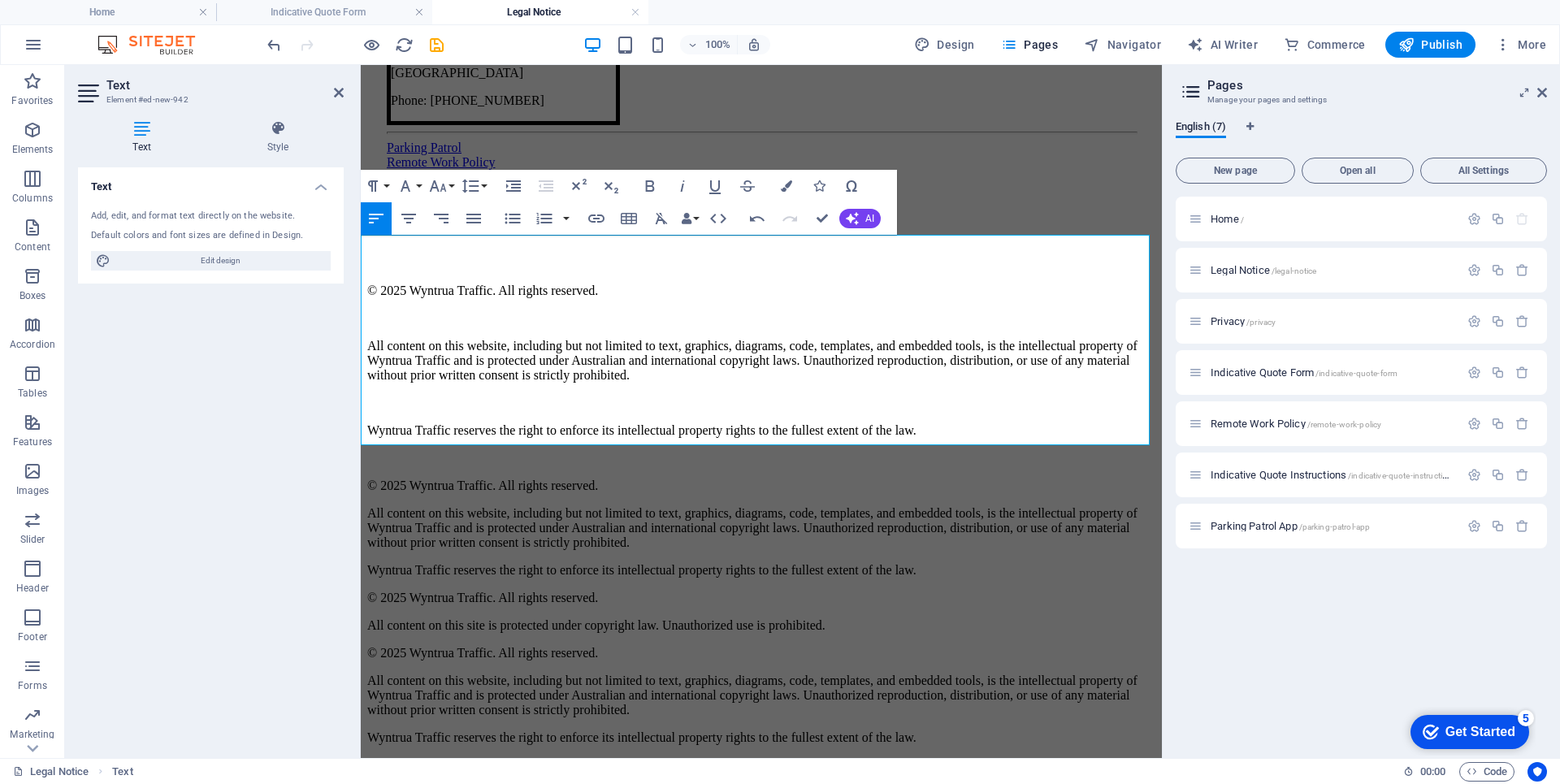
click at [487, 339] on p "All content on this website, including but not limited to text, graphics, diagr…" at bounding box center [761, 360] width 788 height 44
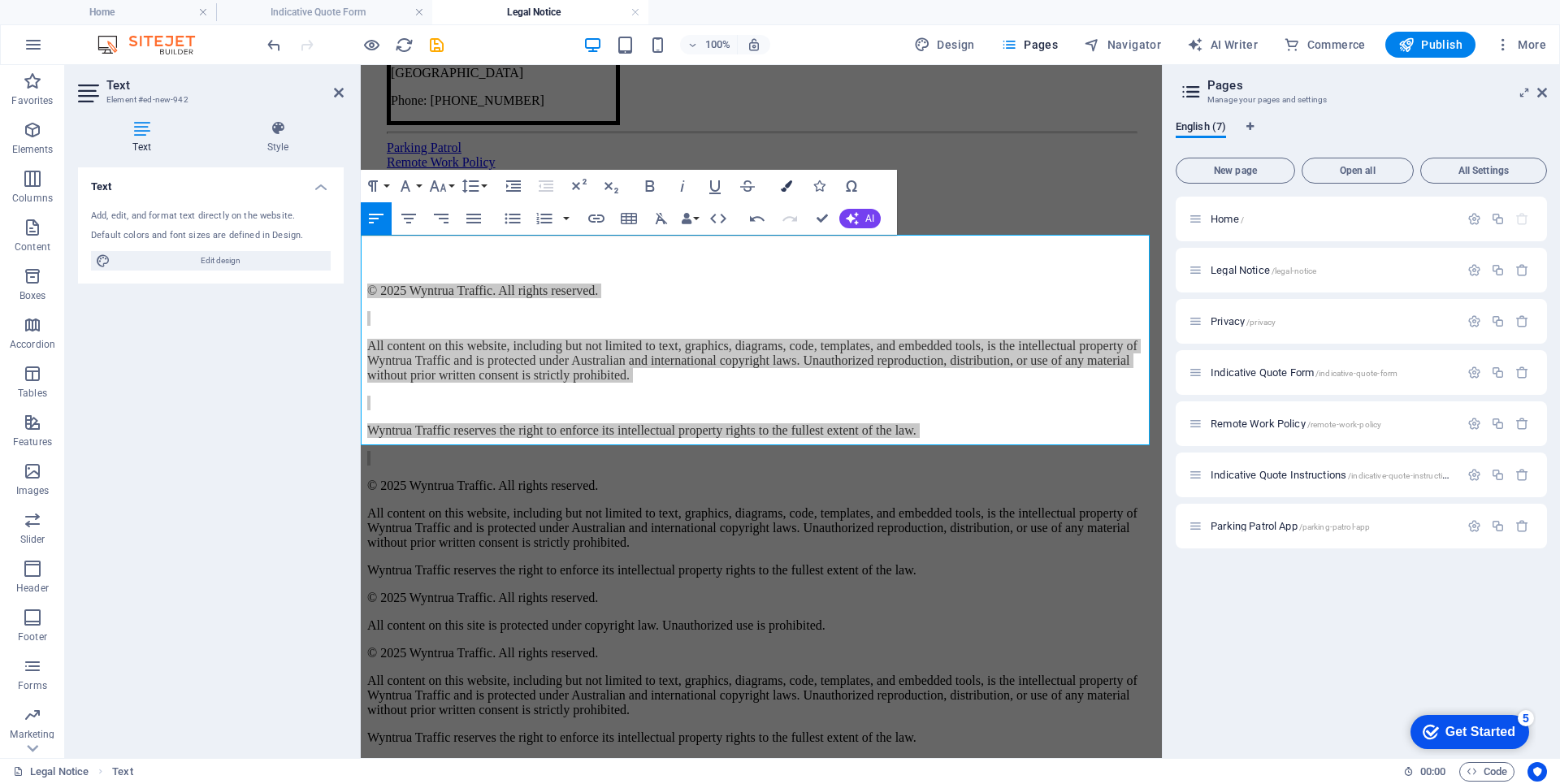
click at [790, 186] on icon "button" at bounding box center [786, 186] width 11 height 11
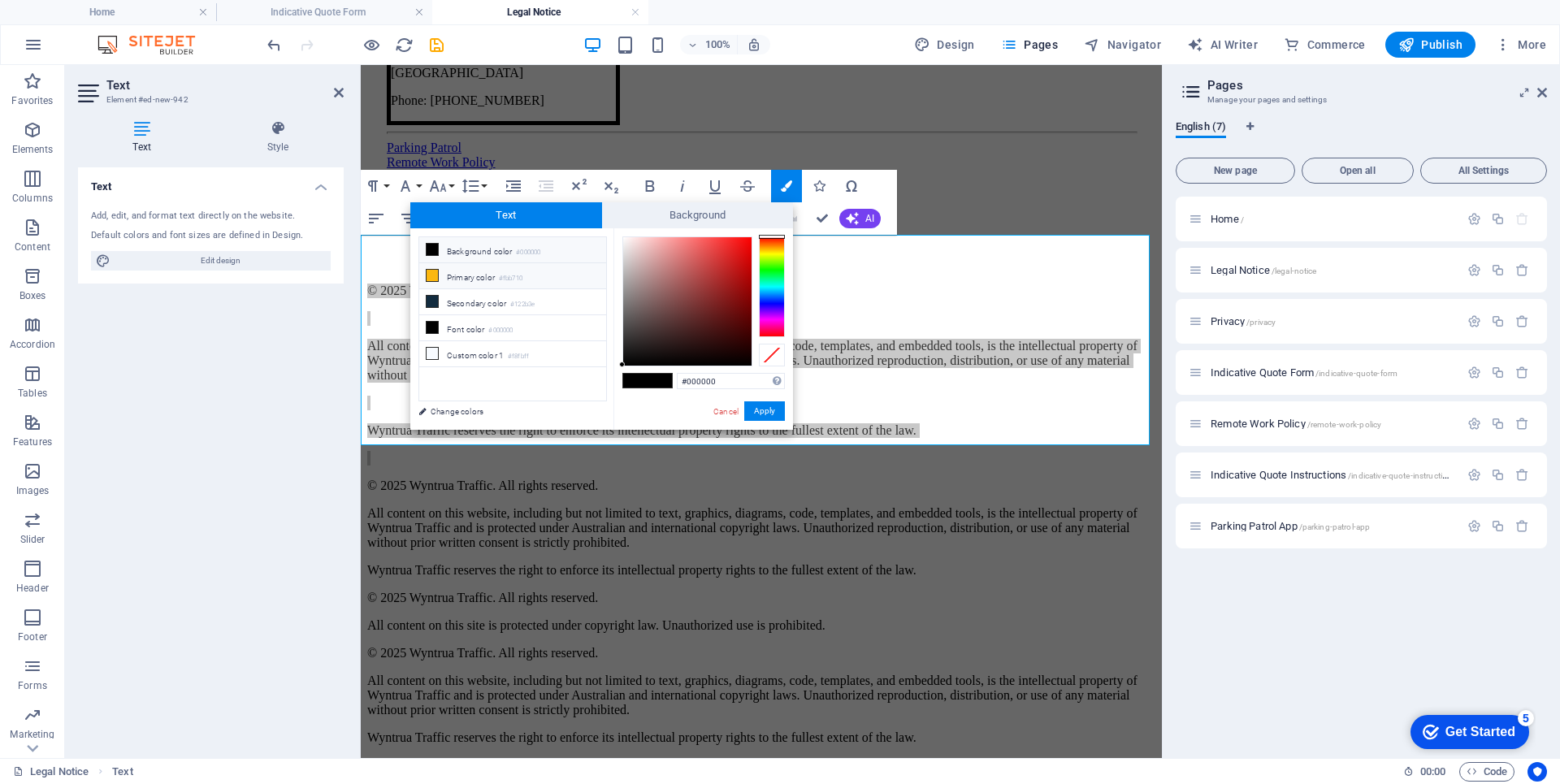
click at [423, 274] on li "Primary color #fbb710" at bounding box center [513, 276] width 187 height 26
type input "#fbb710"
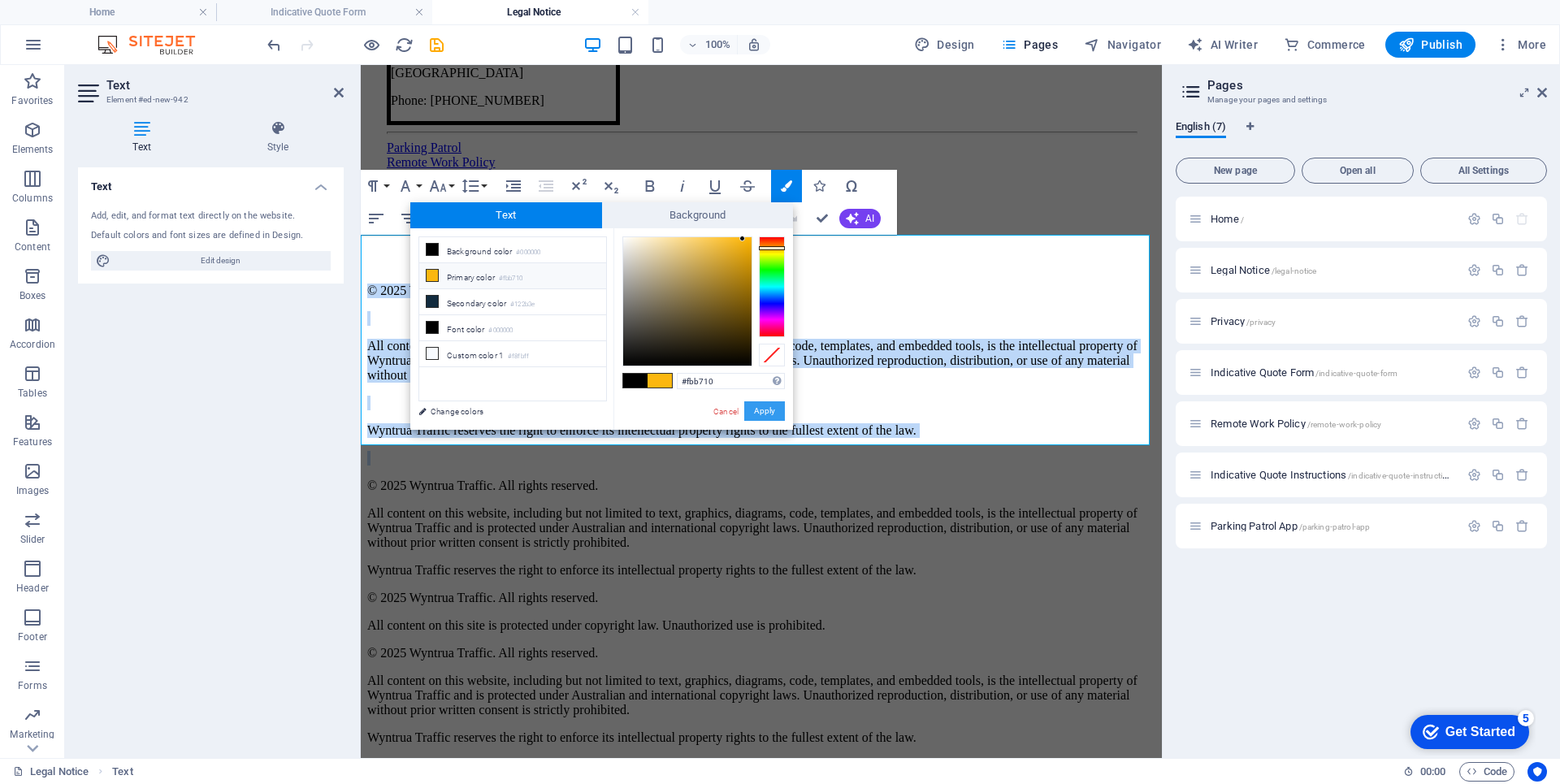
click at [764, 407] on button "Apply" at bounding box center [765, 410] width 41 height 19
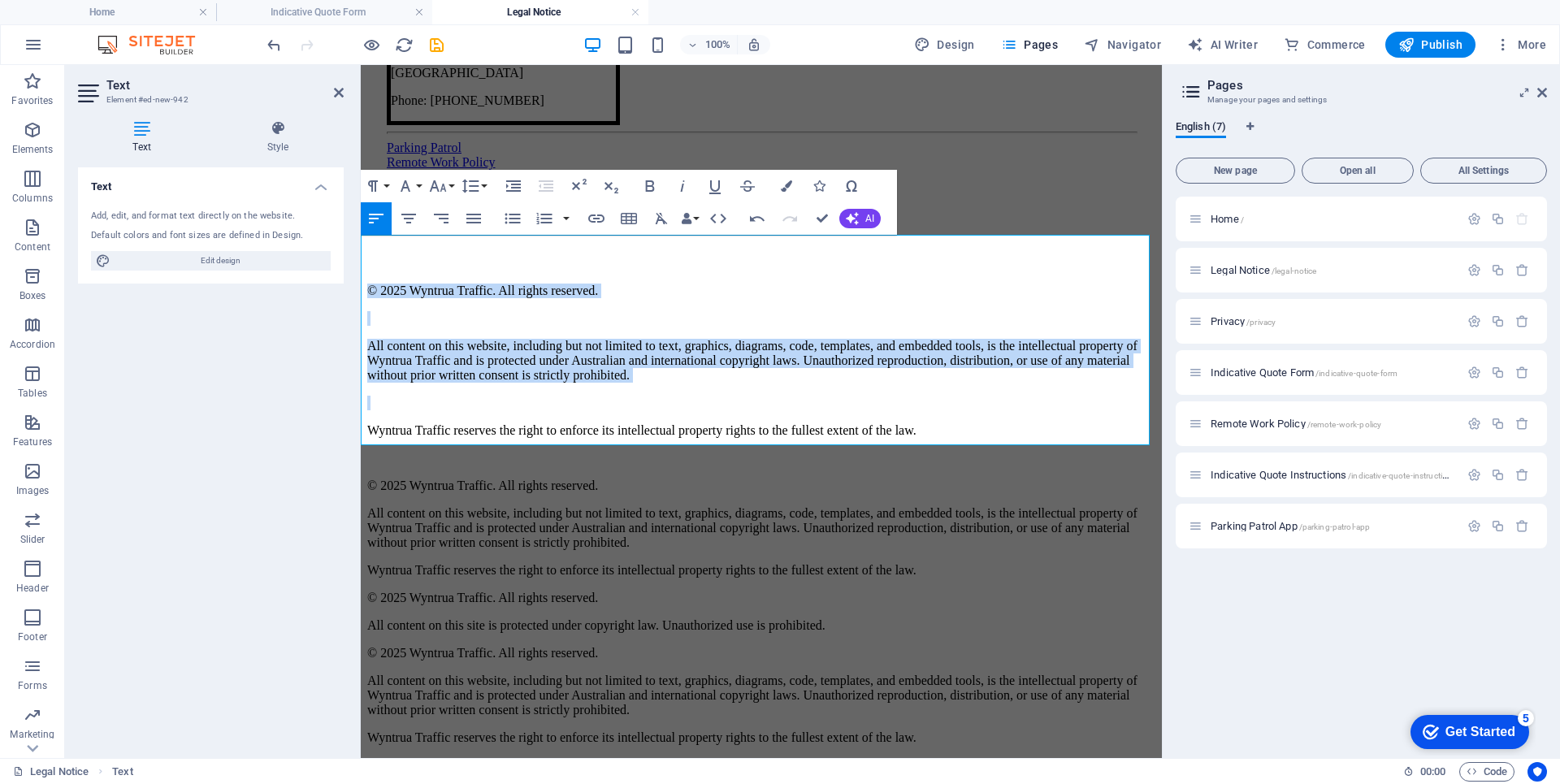
click at [847, 374] on p "All content on this website, including but not limited to text, graphics, diagr…" at bounding box center [761, 360] width 788 height 44
click at [852, 395] on p at bounding box center [761, 403] width 788 height 15
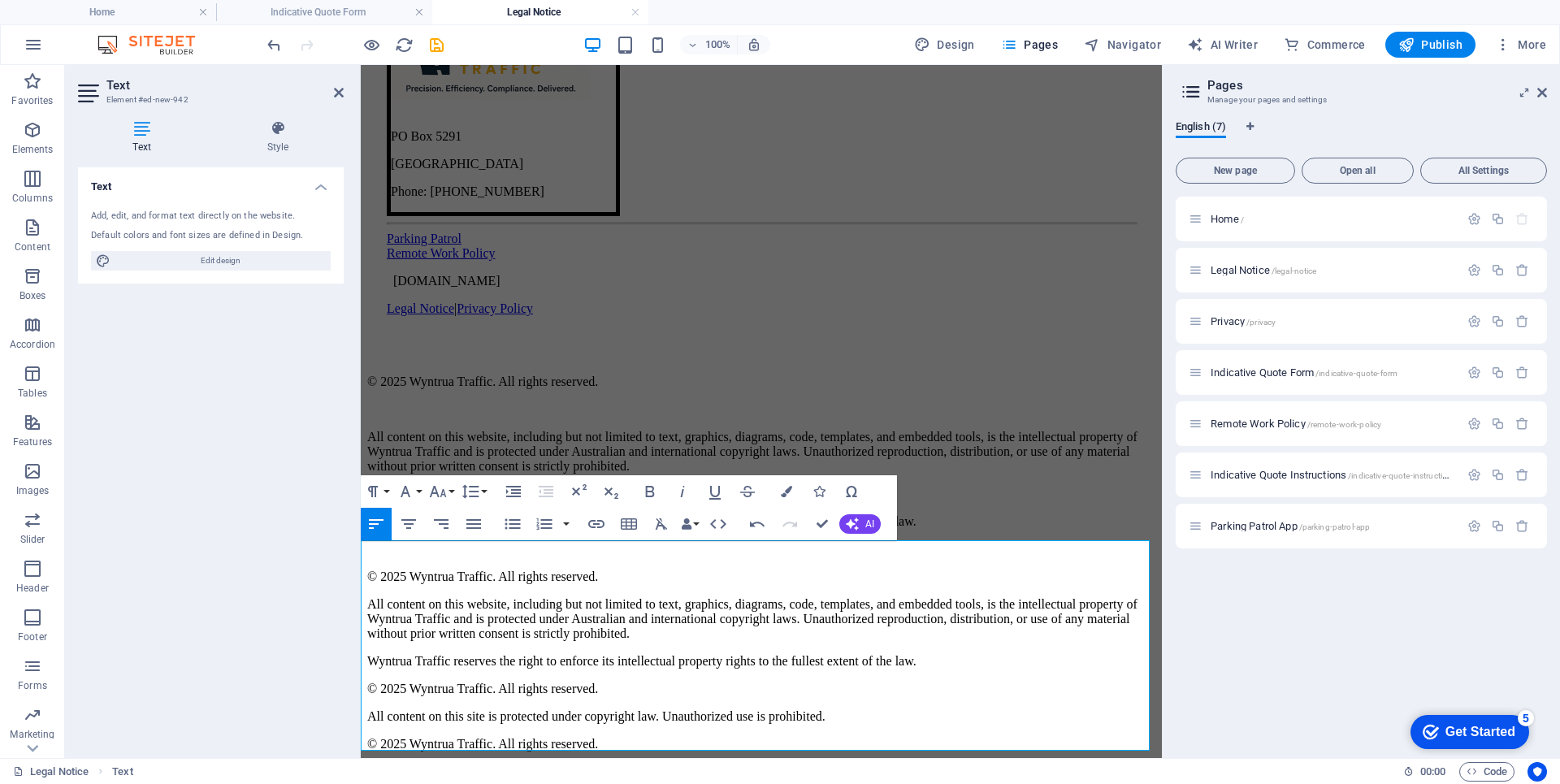
scroll to position [1449, 0]
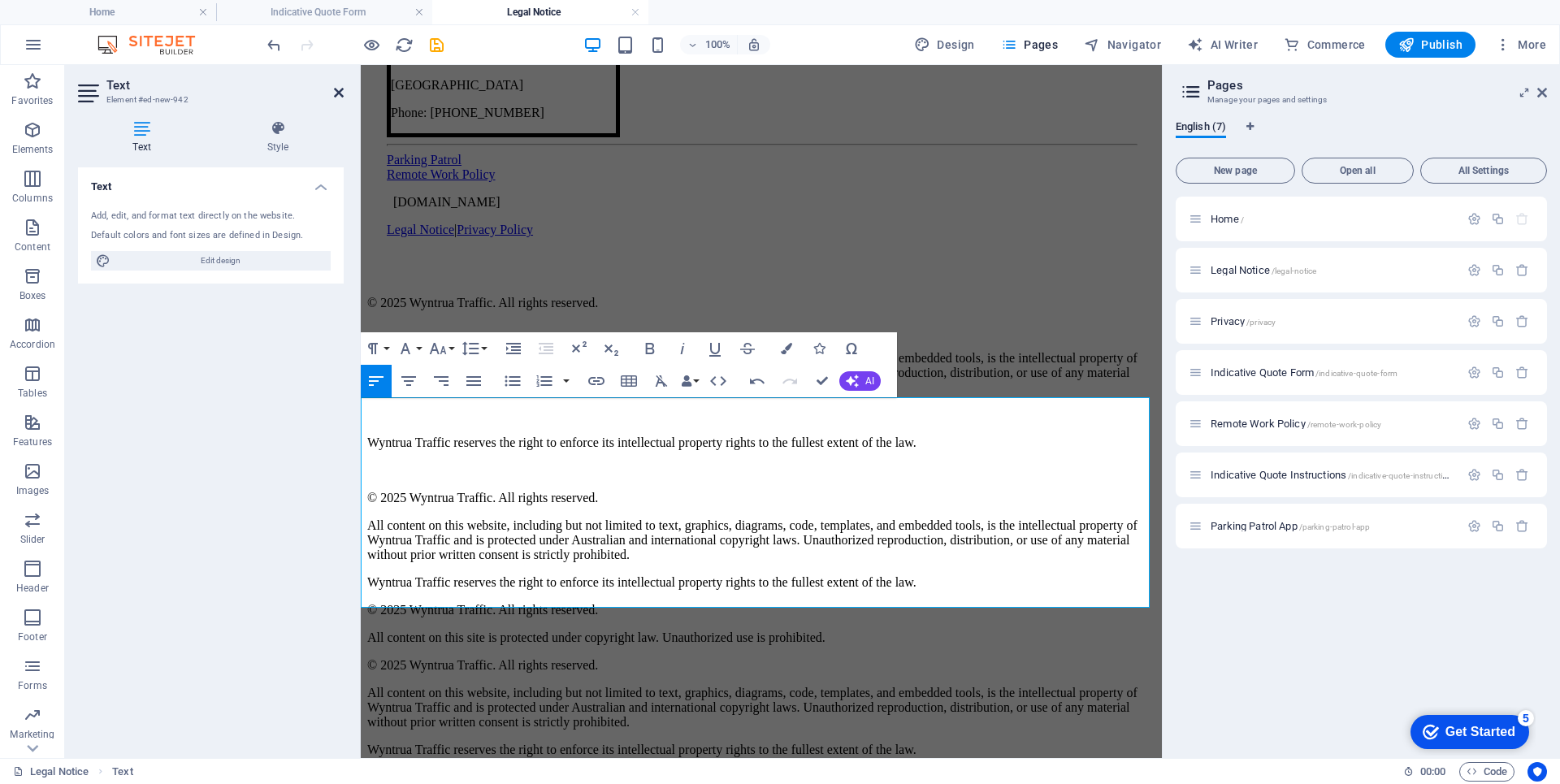
click at [335, 87] on icon at bounding box center [339, 93] width 10 height 13
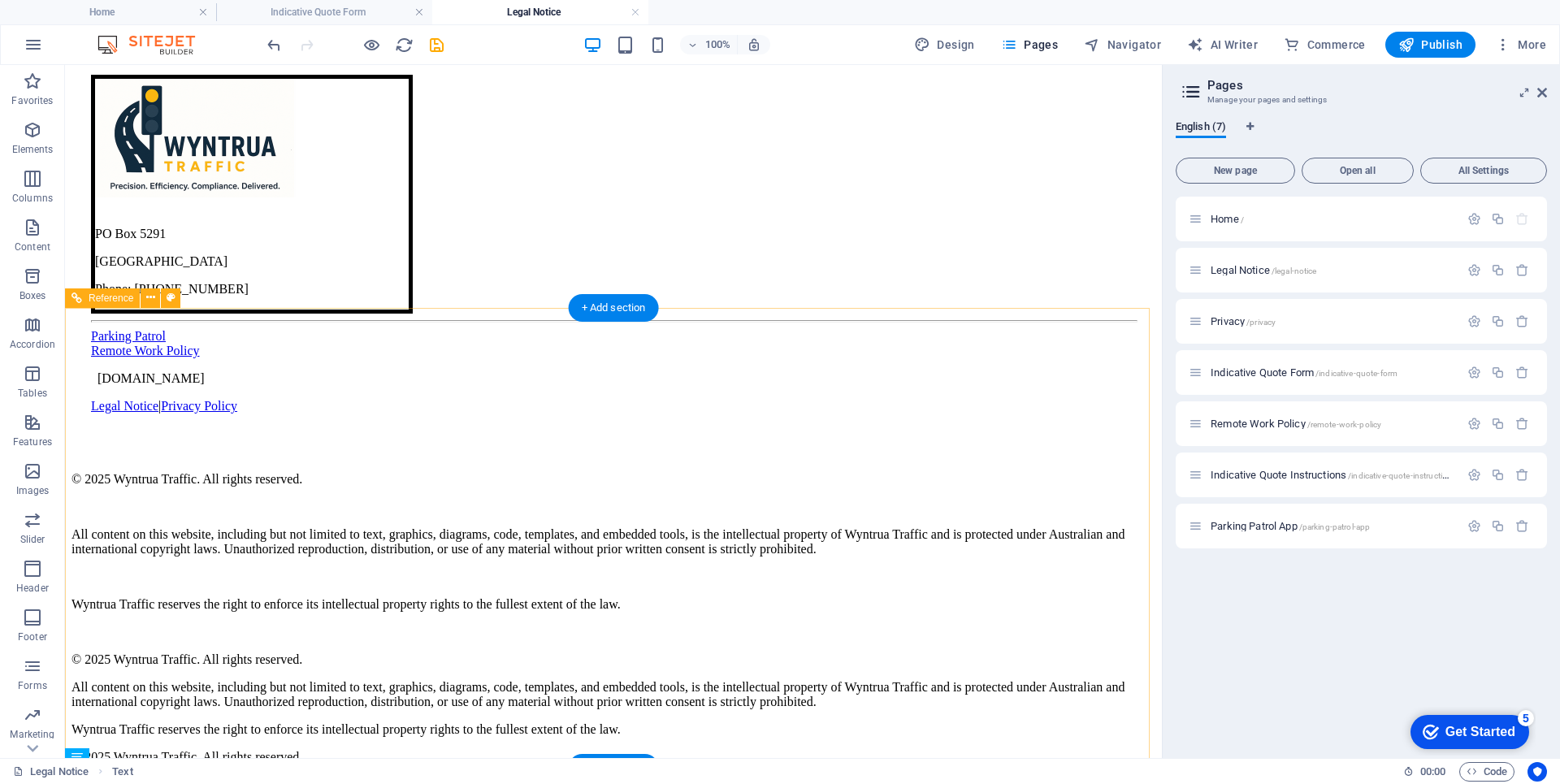
scroll to position [1298, 0]
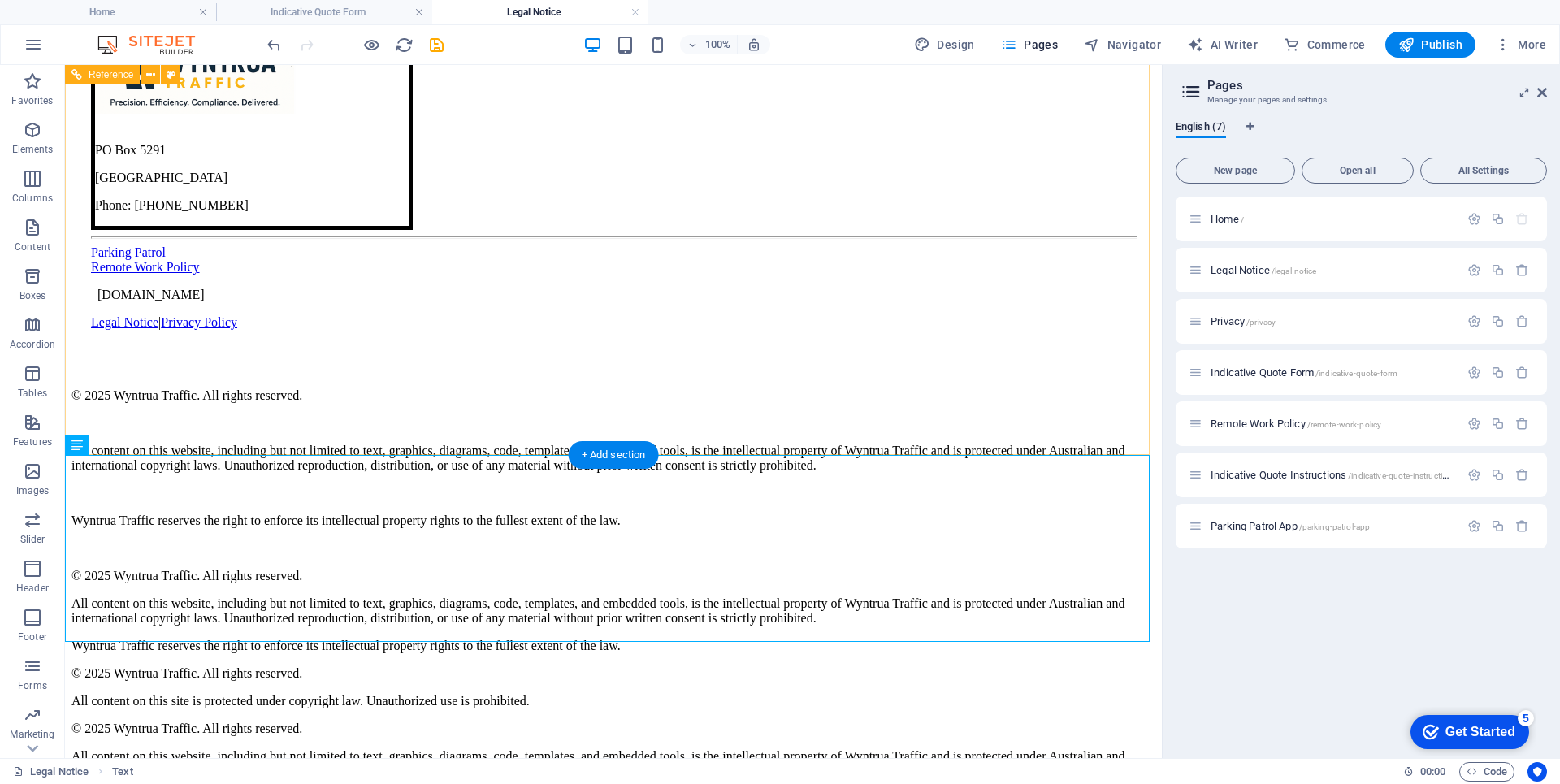
click at [176, 302] on span "[DOMAIN_NAME]" at bounding box center [151, 294] width 107 height 14
click at [205, 302] on span "[DOMAIN_NAME]" at bounding box center [151, 294] width 107 height 14
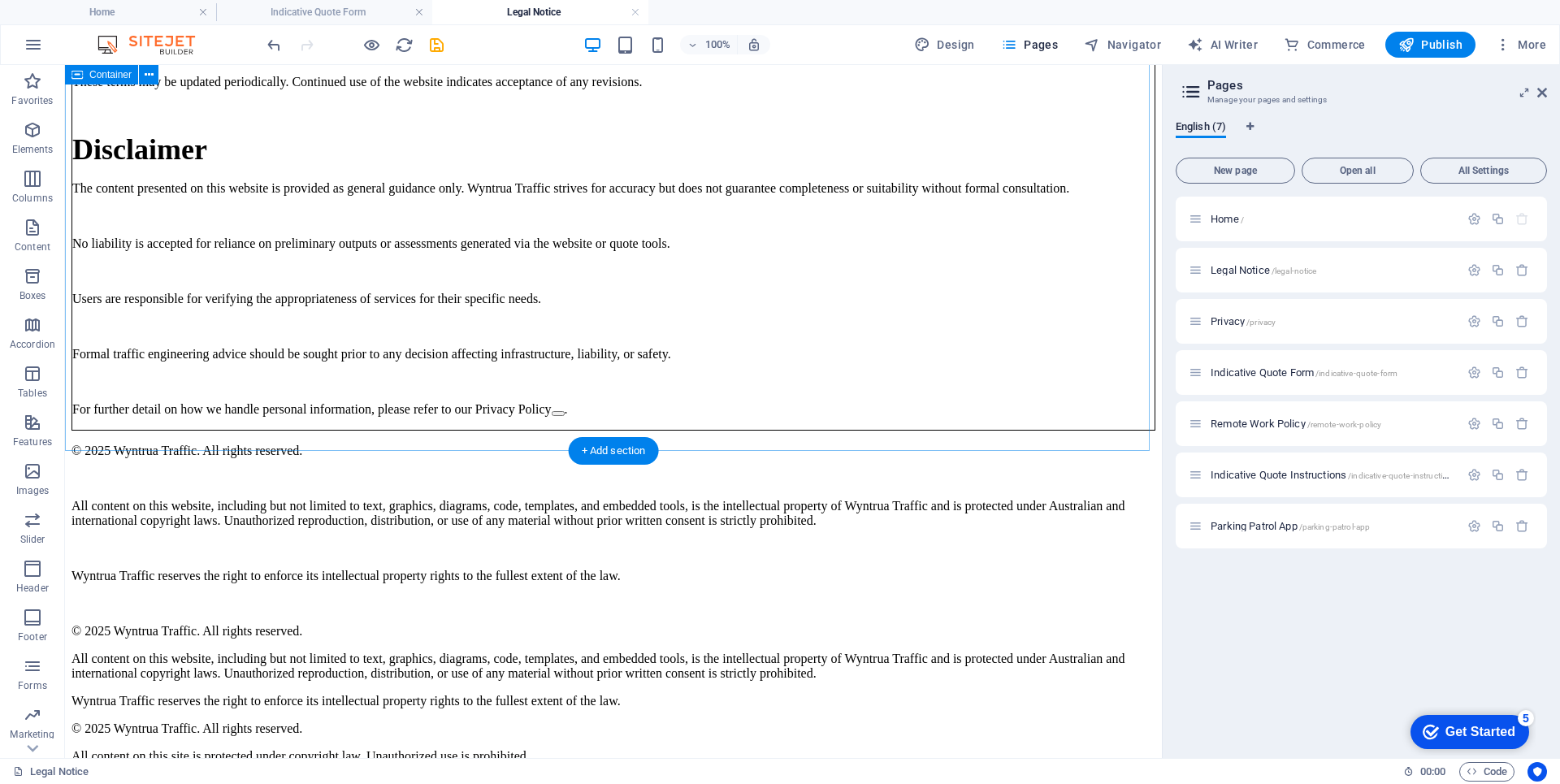
scroll to position [919, 0]
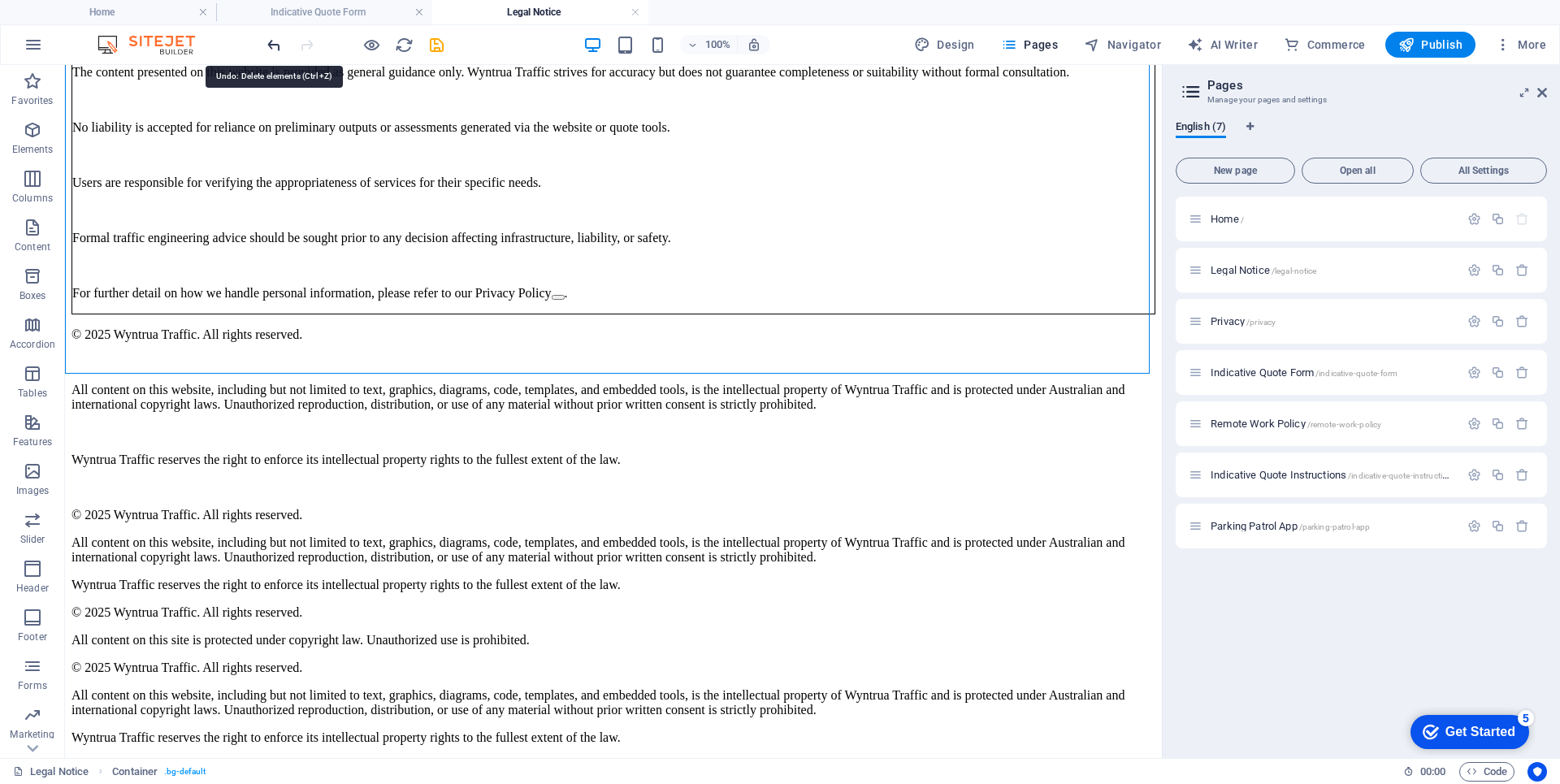
click at [266, 36] on icon "undo" at bounding box center [274, 45] width 19 height 19
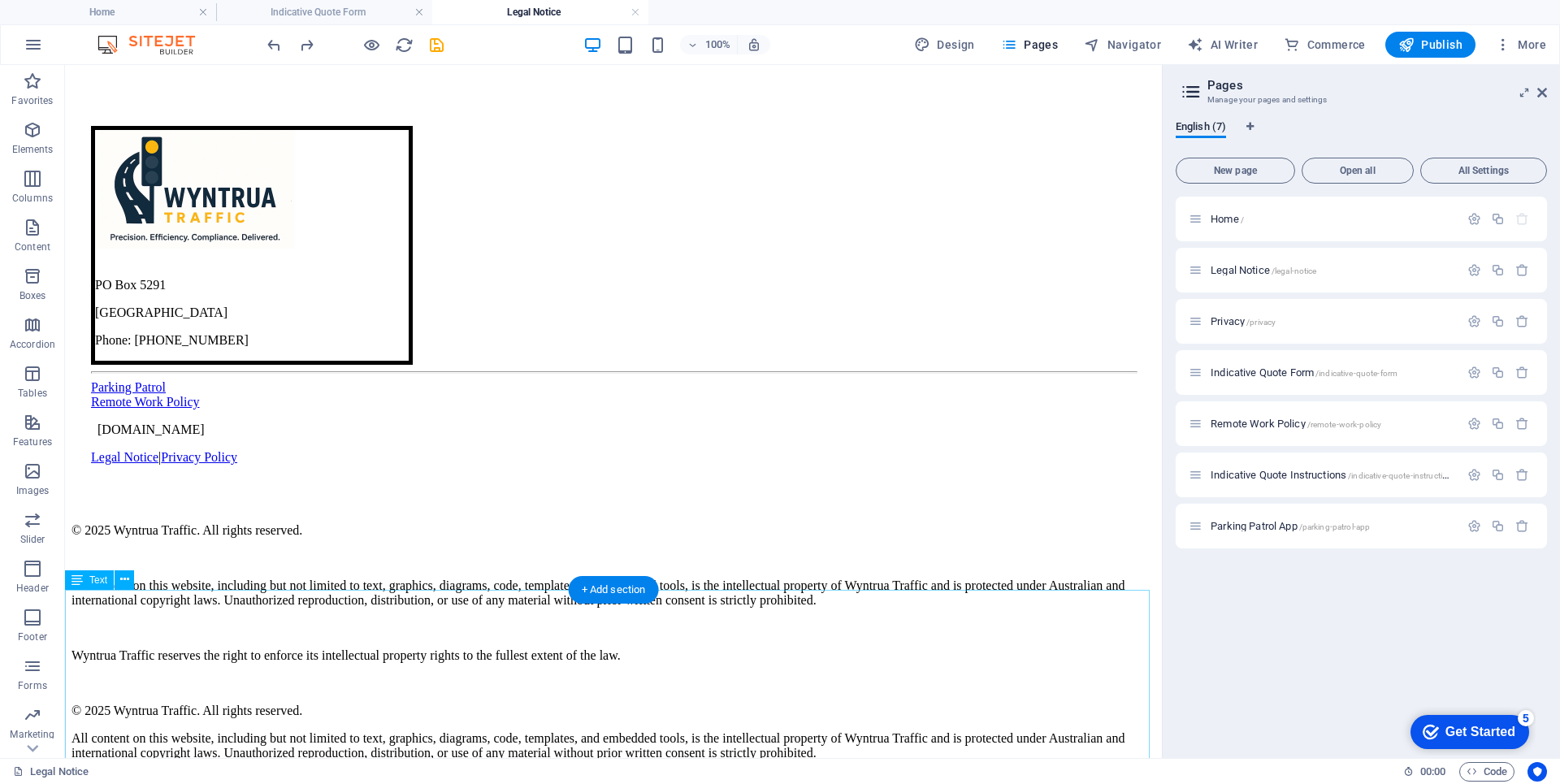
scroll to position [1244, 0]
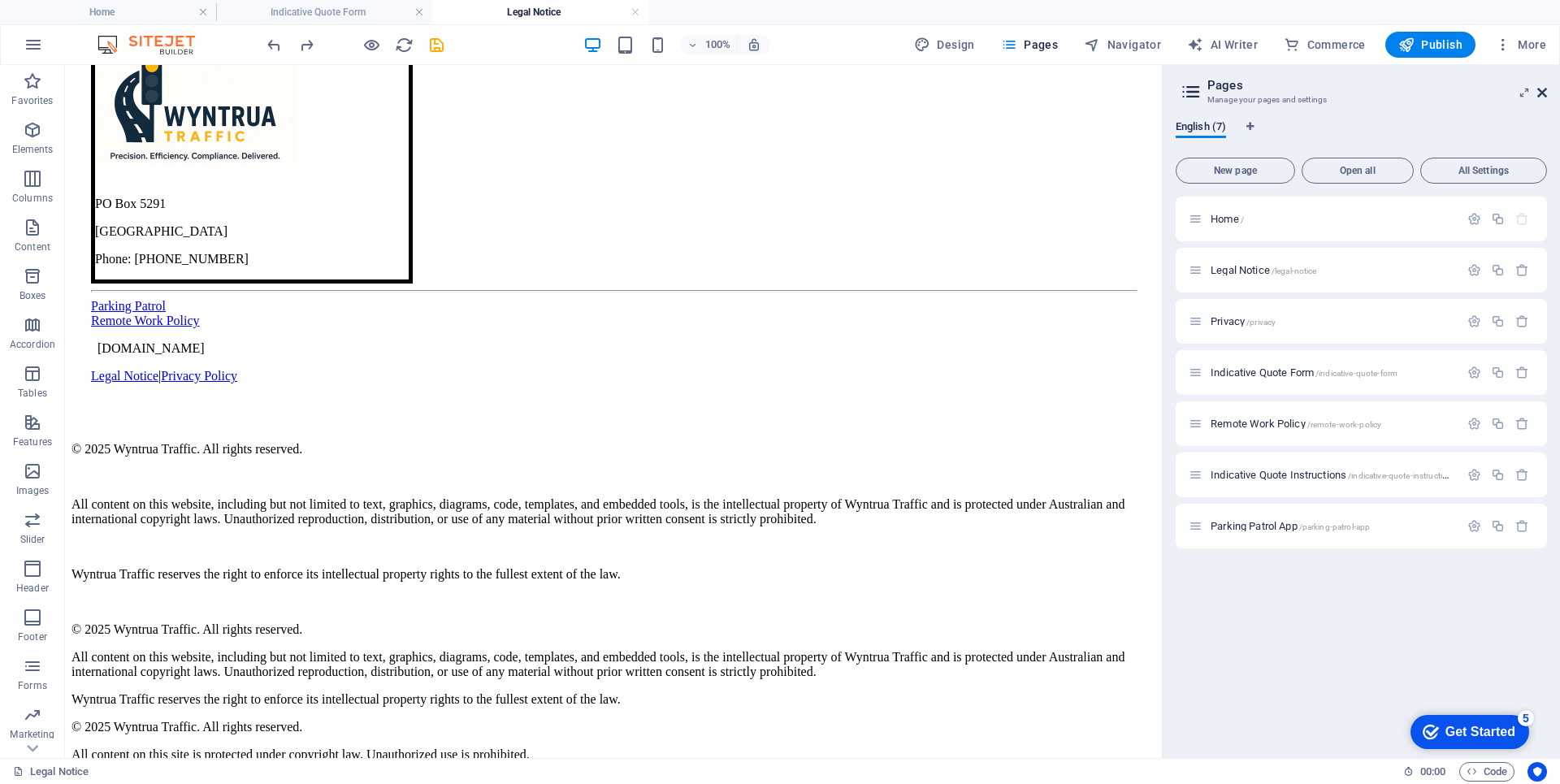
click at [1541, 93] on icon at bounding box center [1541, 93] width 10 height 13
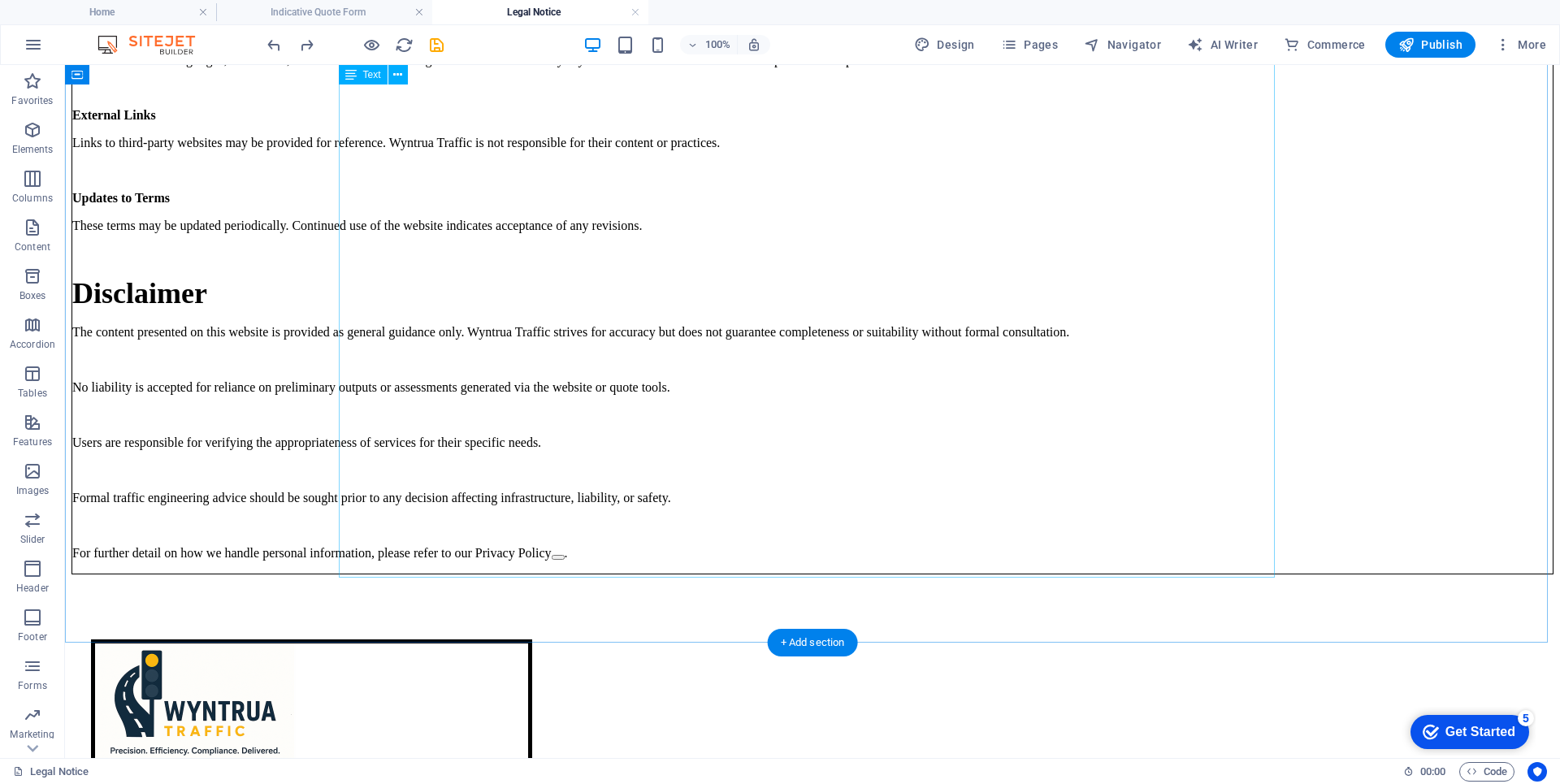
scroll to position [1218, 0]
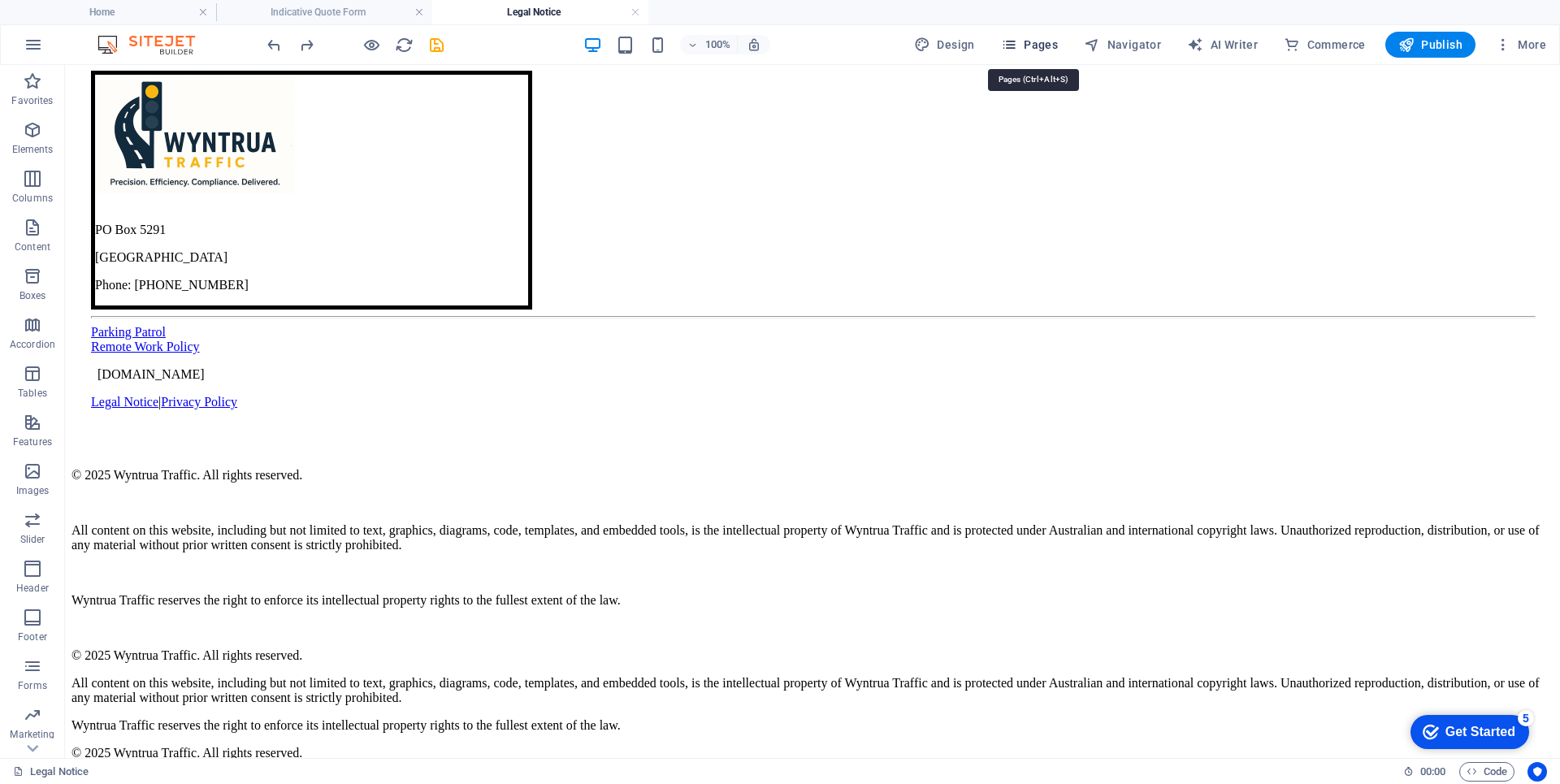
click at [1033, 48] on span "Pages" at bounding box center [1029, 44] width 56 height 17
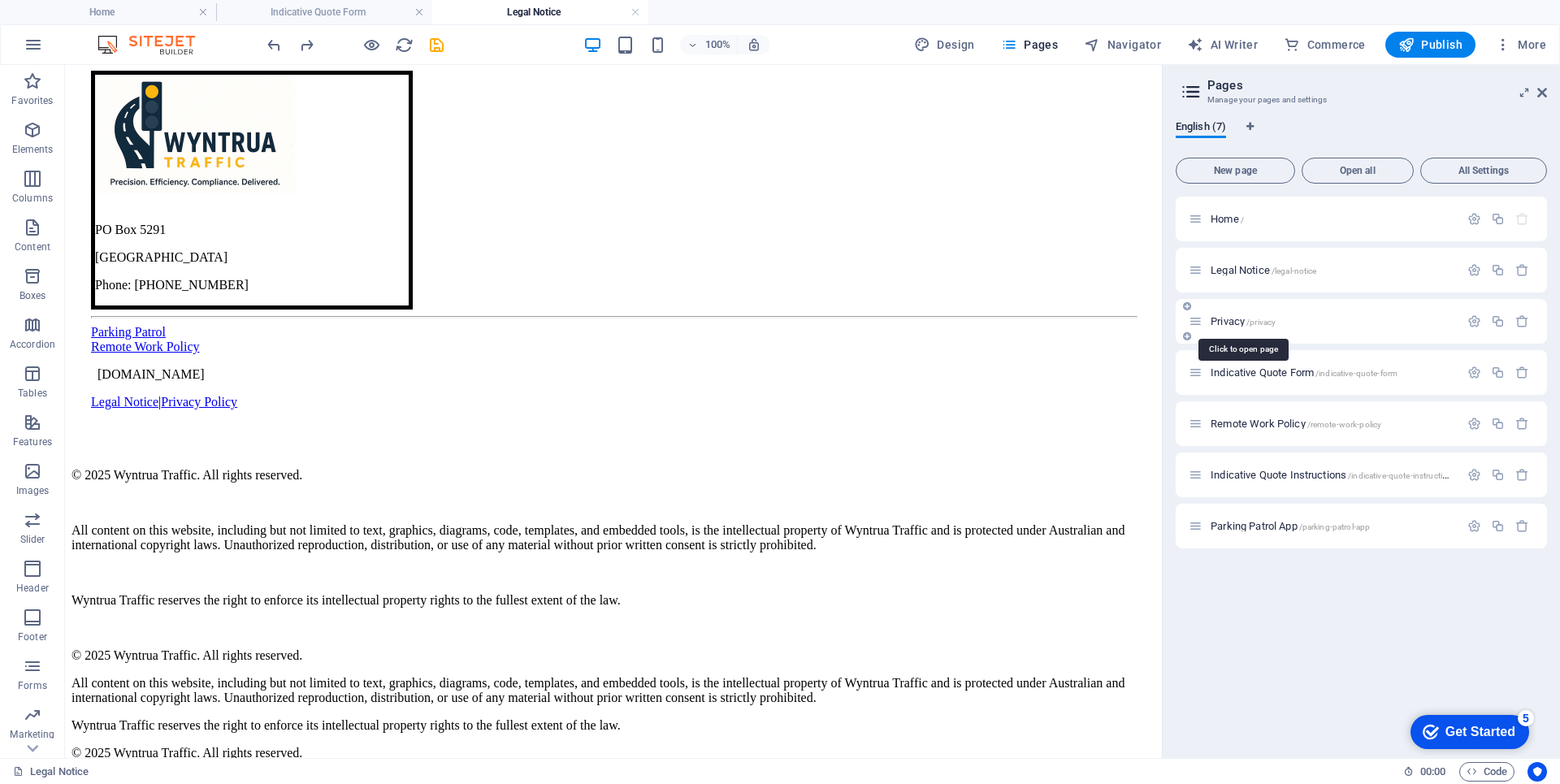
click at [1224, 322] on span "Privacy /privacy" at bounding box center [1242, 320] width 65 height 12
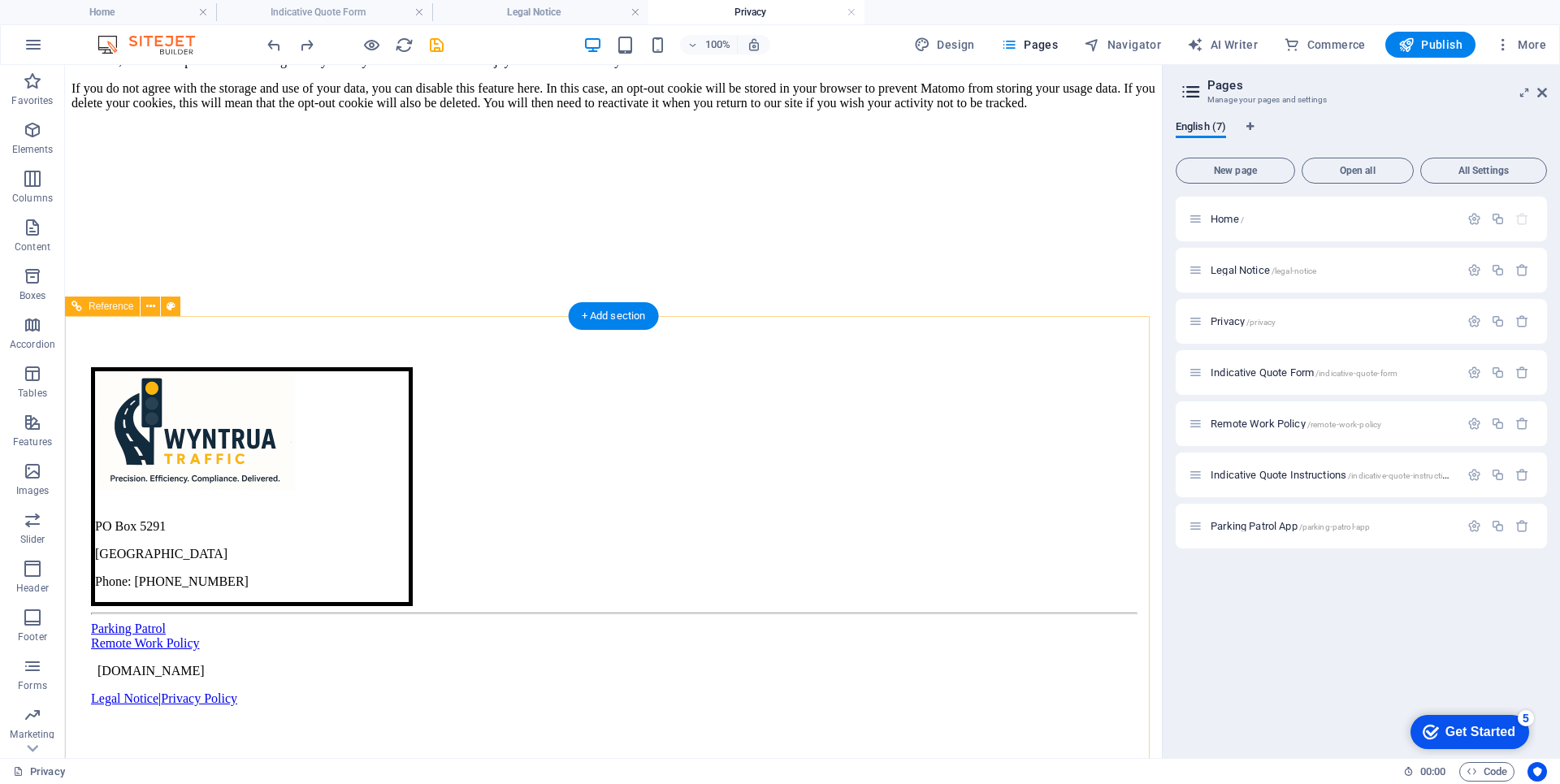
scroll to position [5372, 0]
click at [185, 730] on div "[STREET_ADDRESS] Phone: [PHONE_NUMBER] Parking Patrol Remote Work Policy [DOMAI…" at bounding box center [613, 526] width 1084 height 449
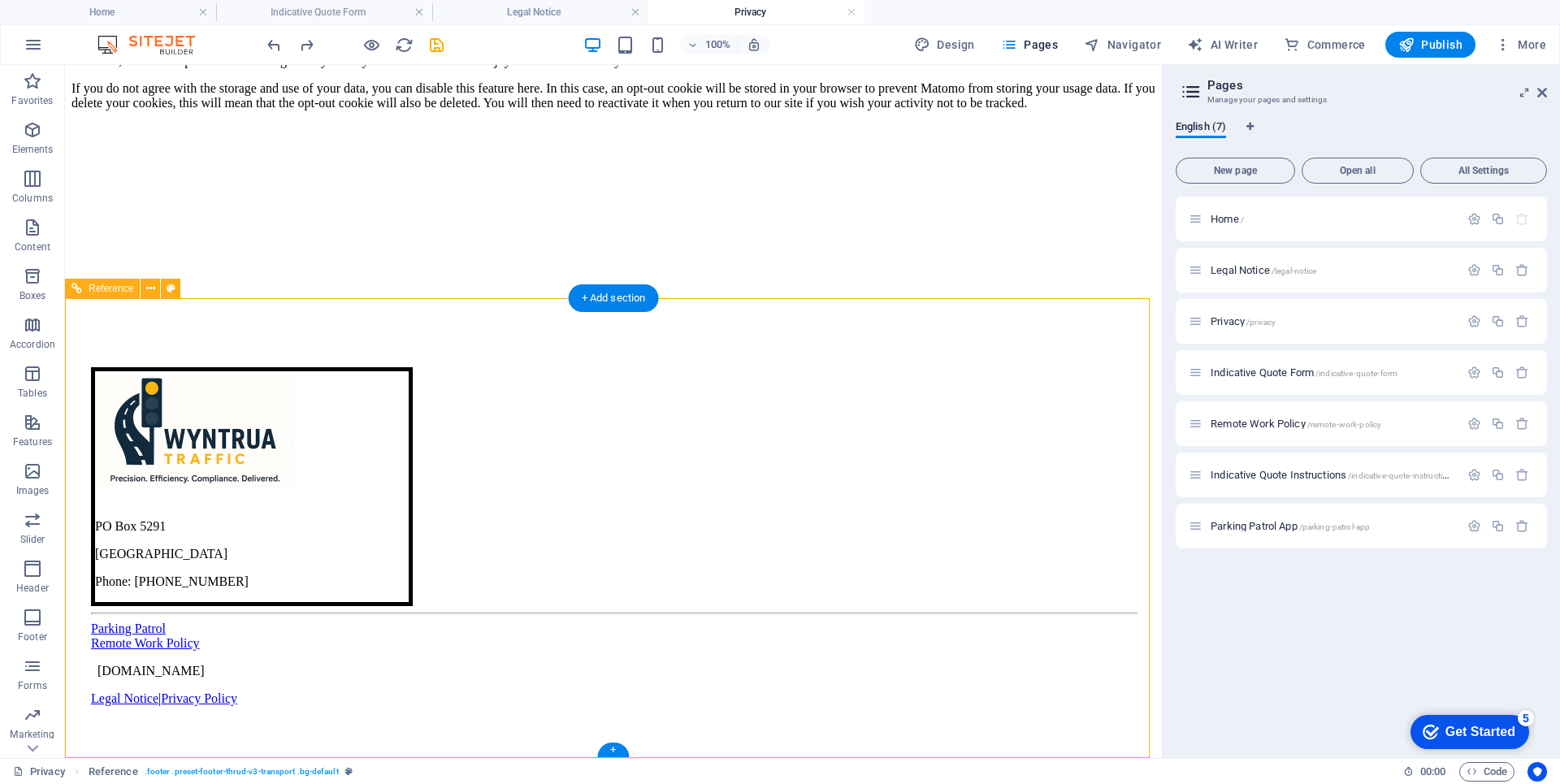
click at [170, 678] on span "[DOMAIN_NAME]" at bounding box center [151, 670] width 107 height 14
click at [177, 678] on span "[DOMAIN_NAME]" at bounding box center [151, 670] width 107 height 14
click at [178, 678] on span "[DOMAIN_NAME]" at bounding box center [151, 670] width 107 height 14
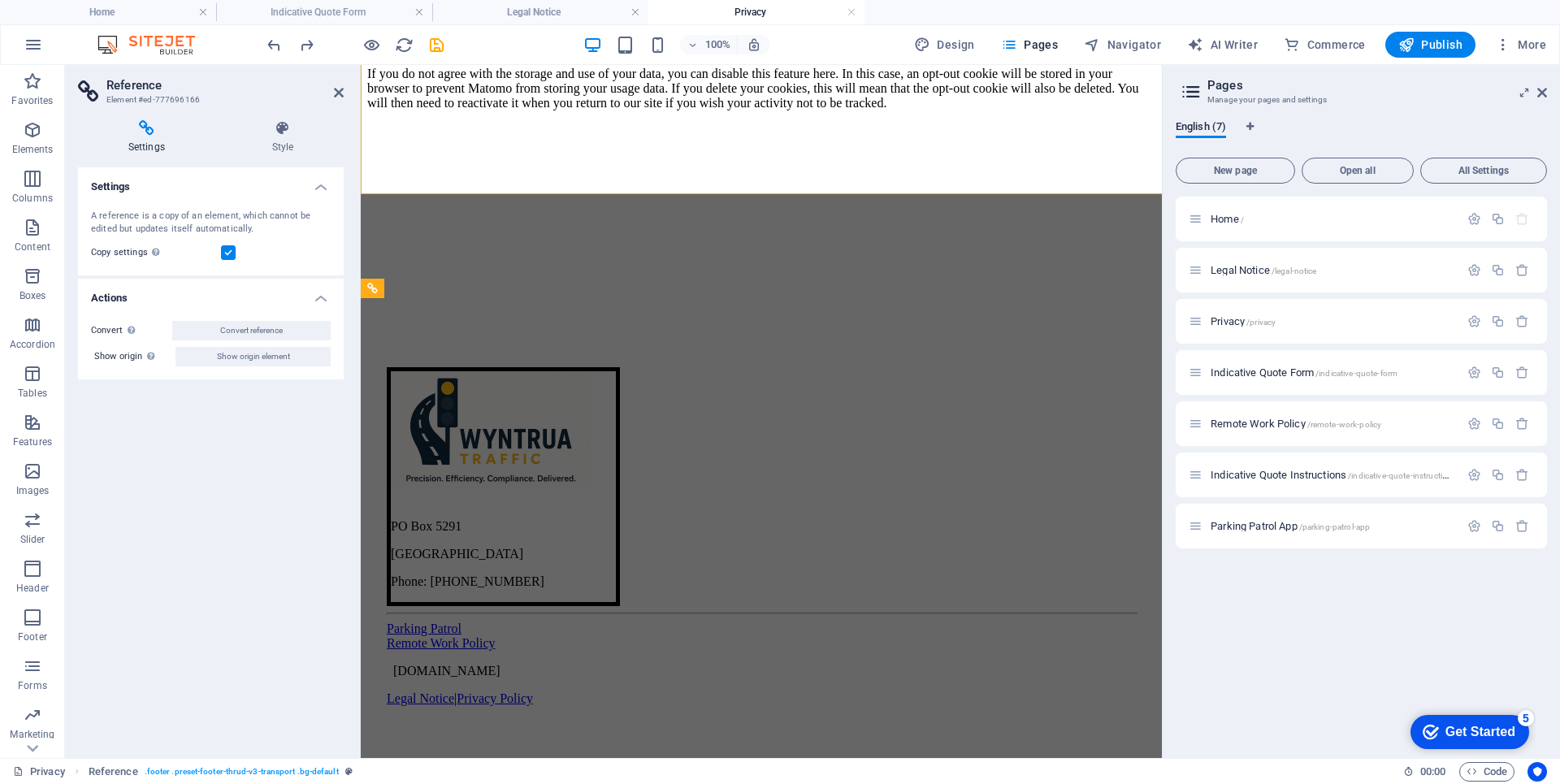
scroll to position [5936, 0]
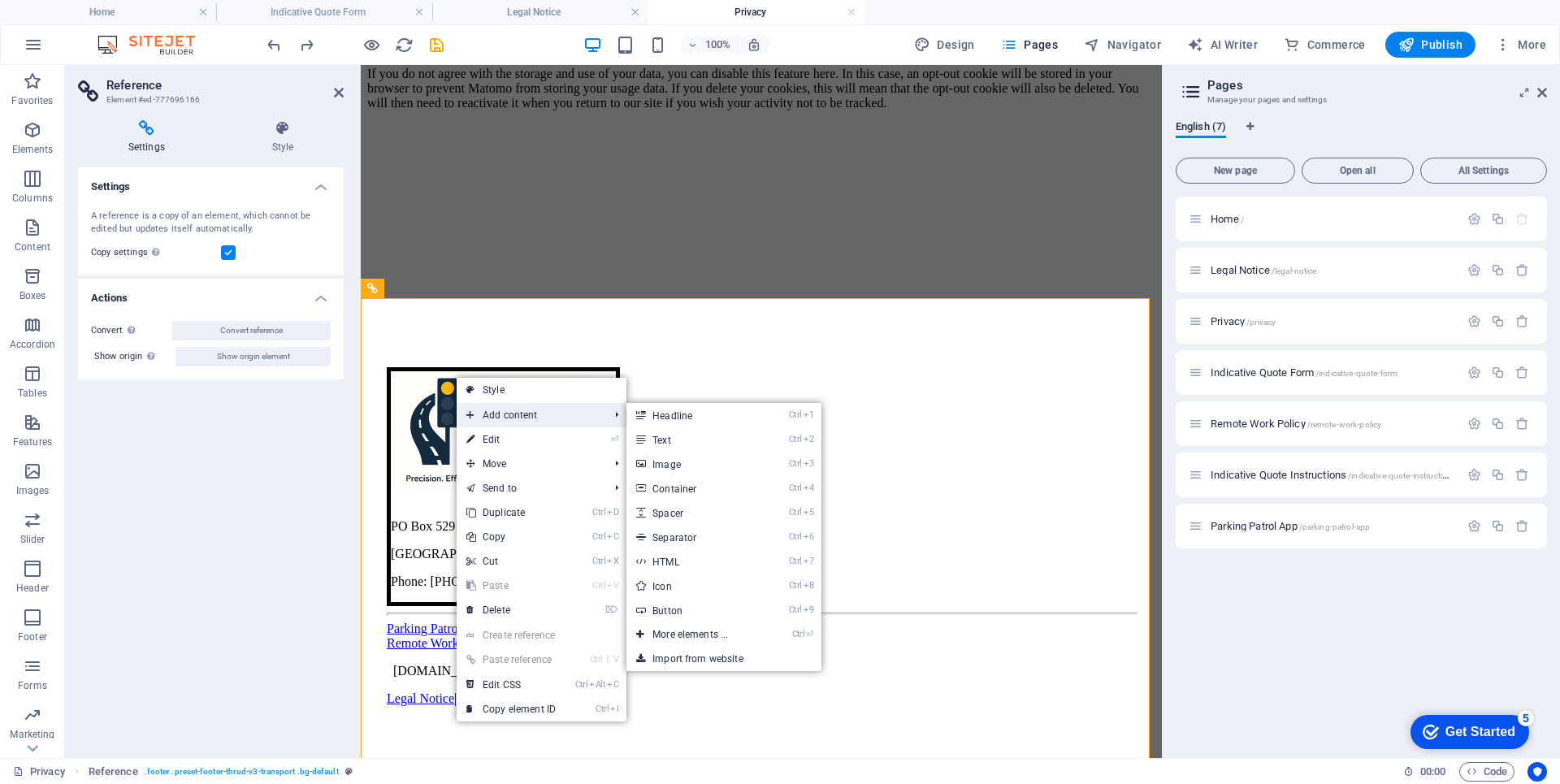
click at [523, 416] on span "Add content" at bounding box center [529, 415] width 145 height 24
click at [677, 443] on link "Ctrl 2 Text" at bounding box center [693, 440] width 134 height 24
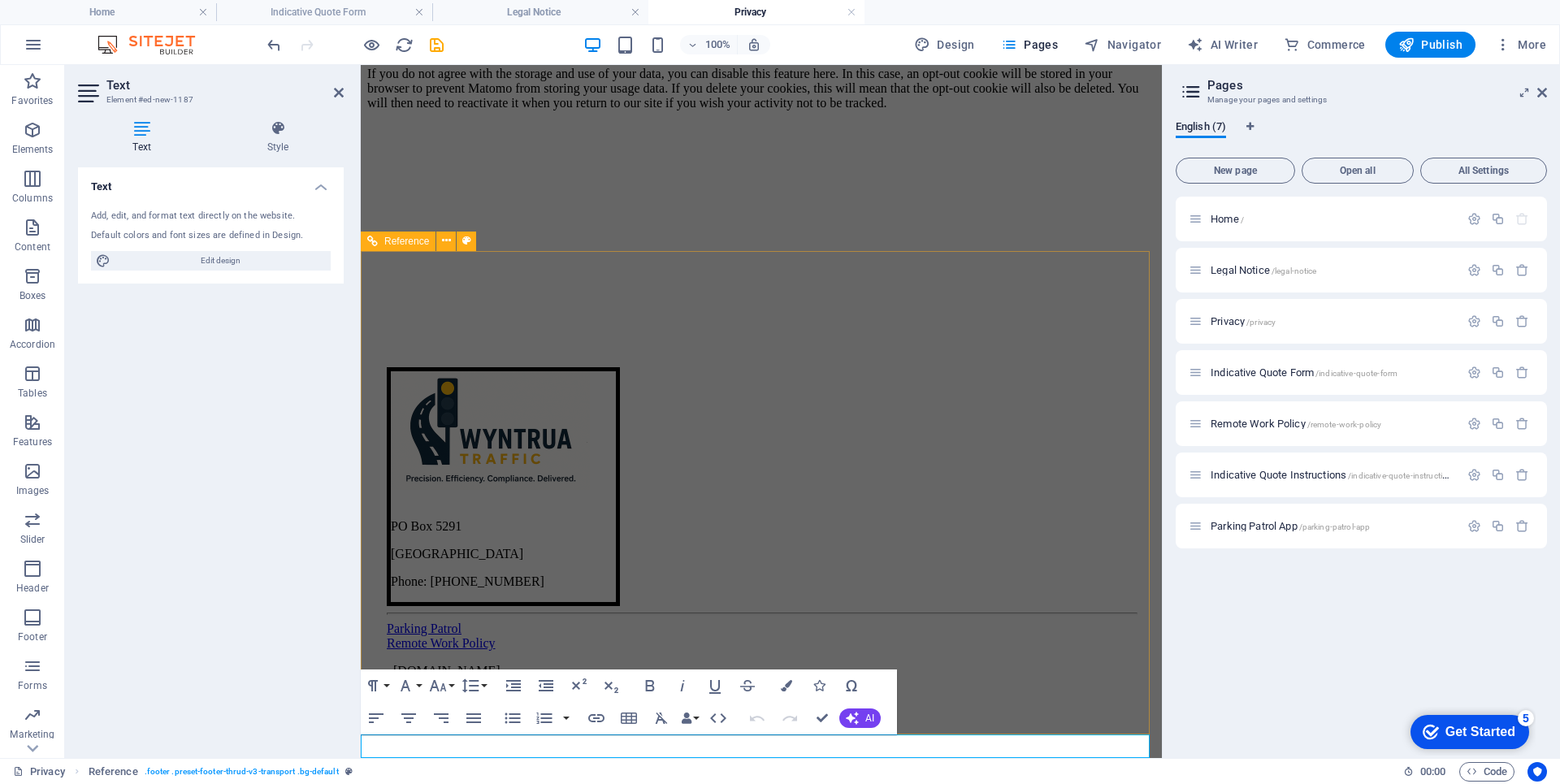
scroll to position [5983, 0]
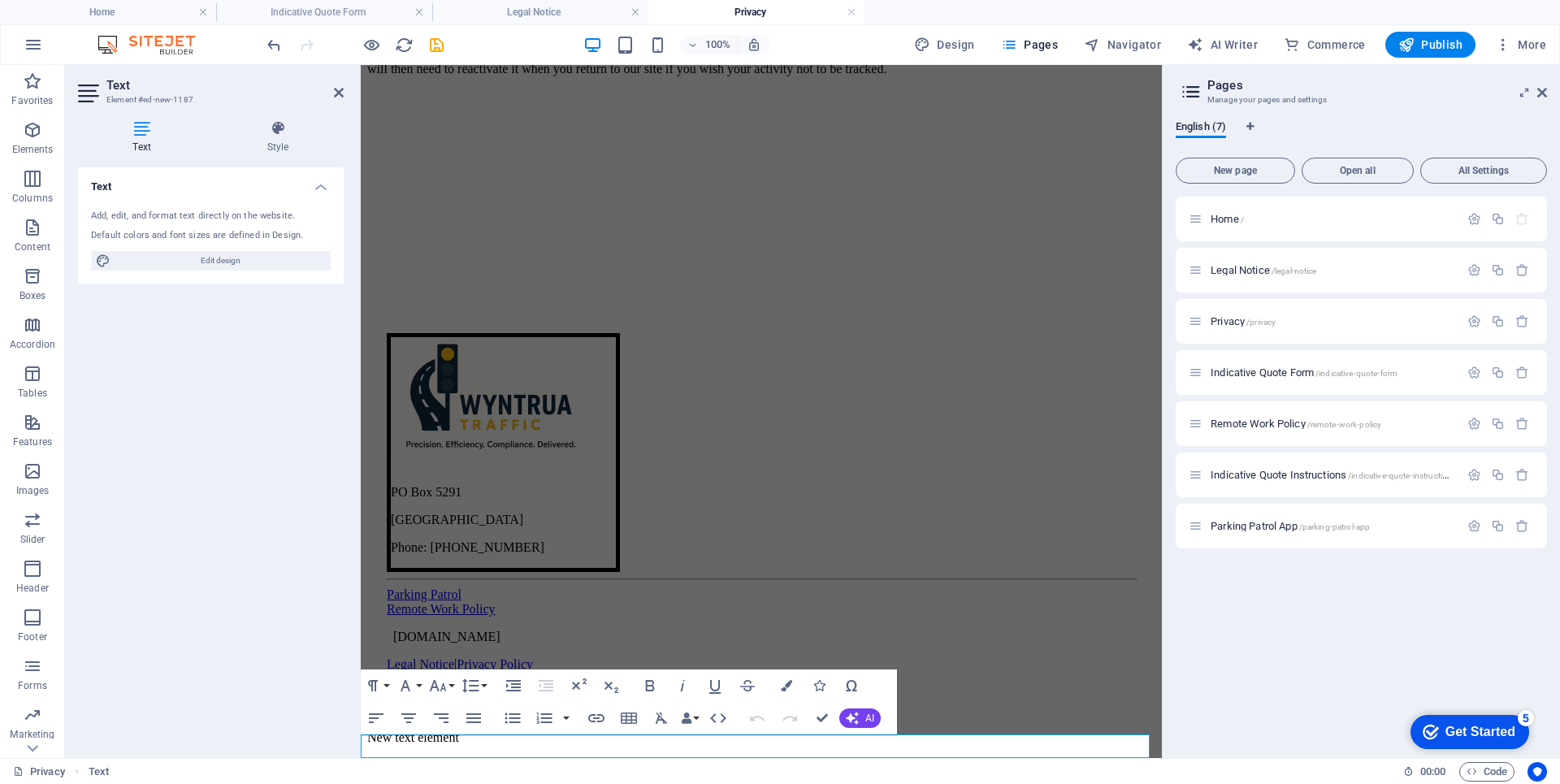
click at [462, 745] on p "New text element" at bounding box center [761, 738] width 788 height 15
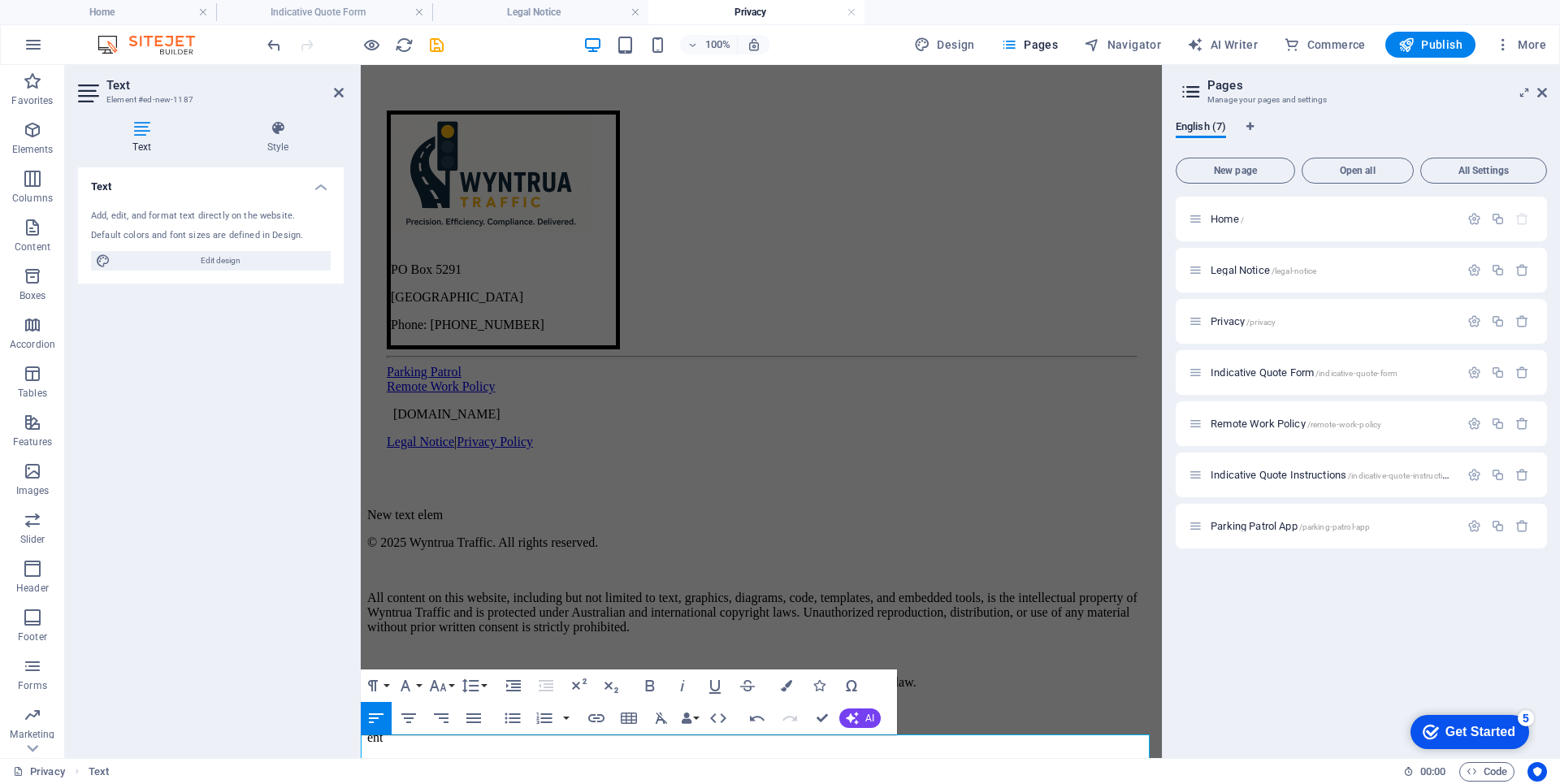
scroll to position [6217, 0]
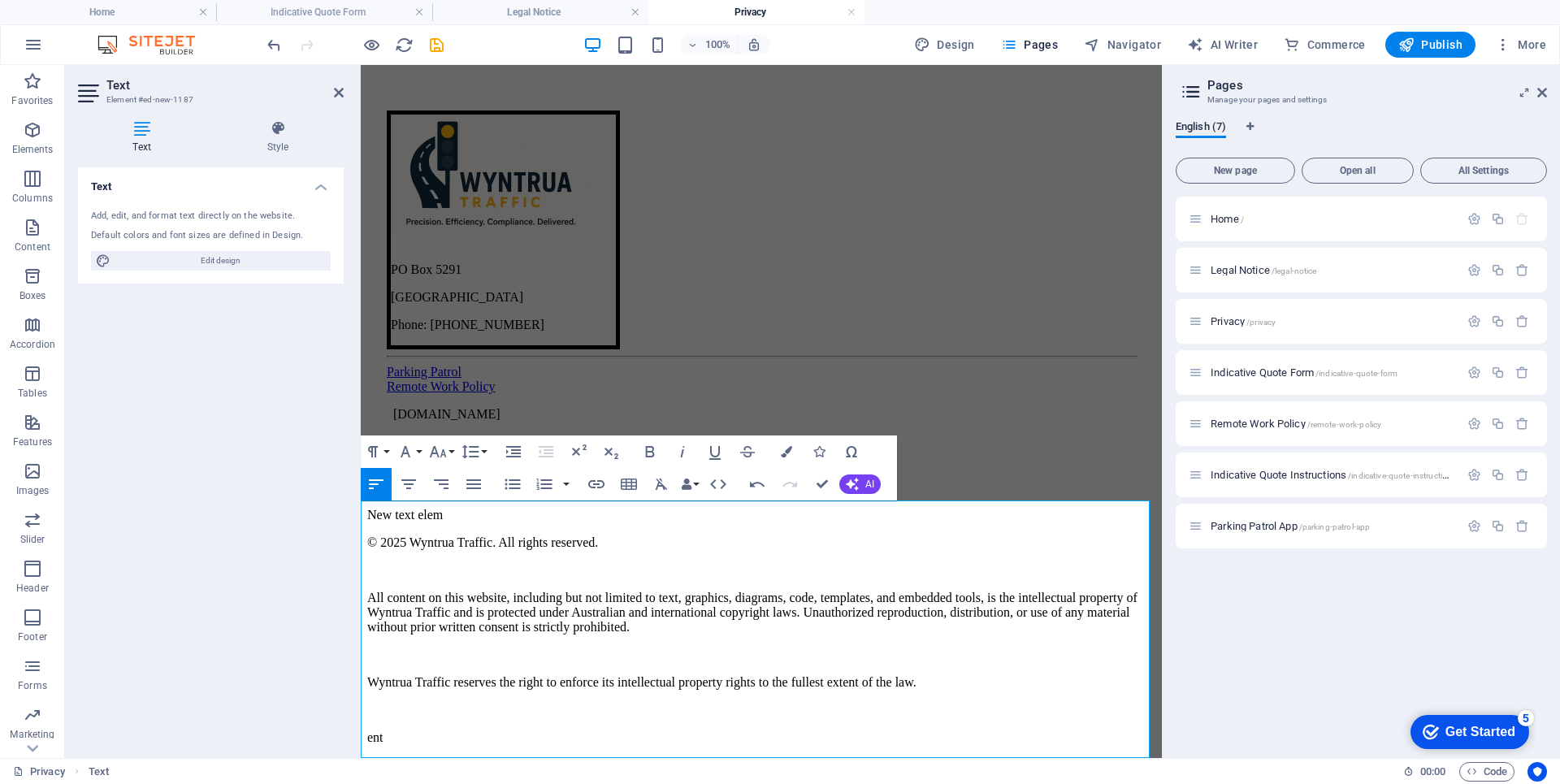
click at [575, 608] on p "All content on this website, including but not limited to text, graphics, diagr…" at bounding box center [761, 612] width 788 height 44
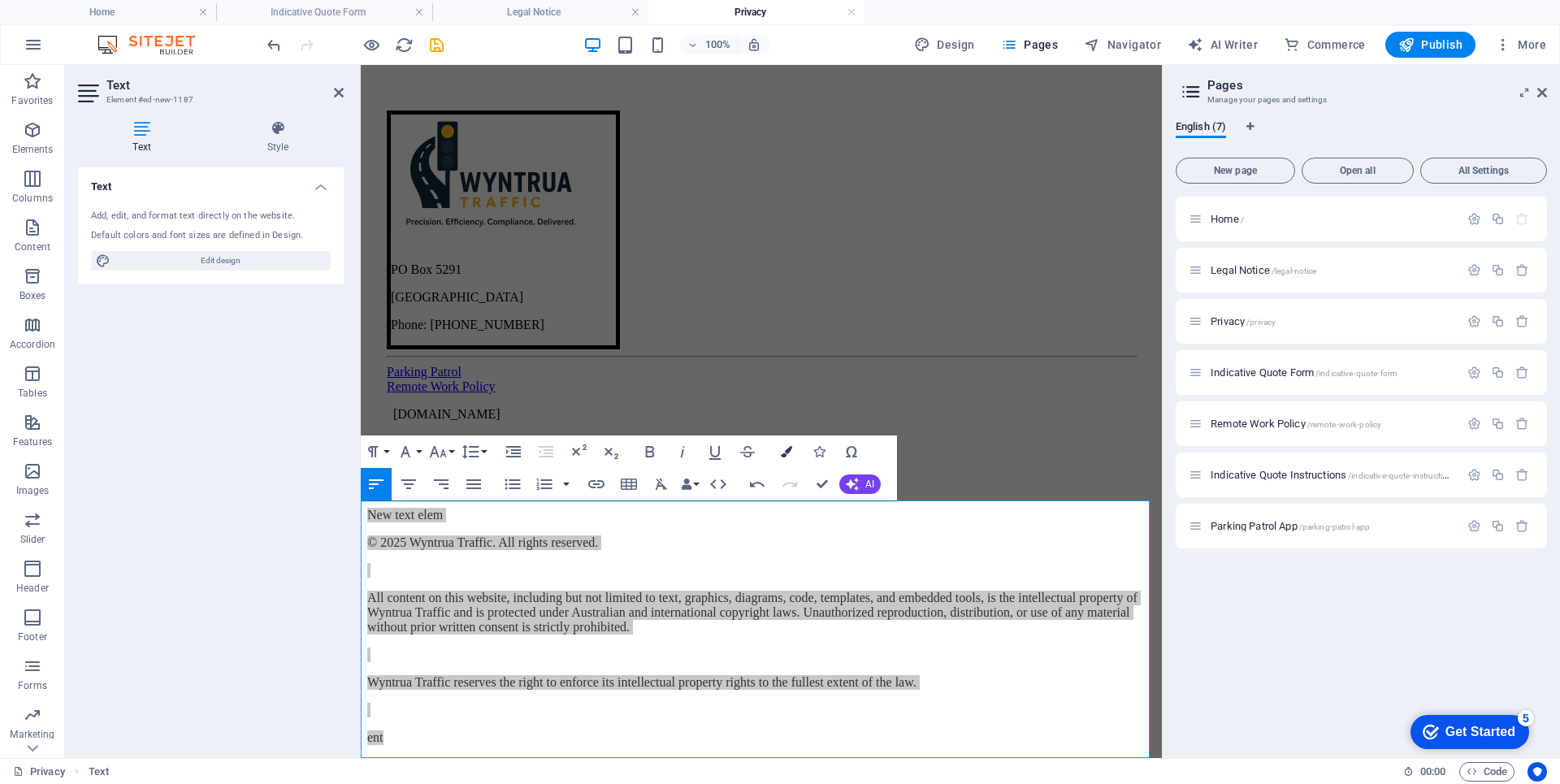
click at [782, 453] on icon "button" at bounding box center [786, 452] width 11 height 11
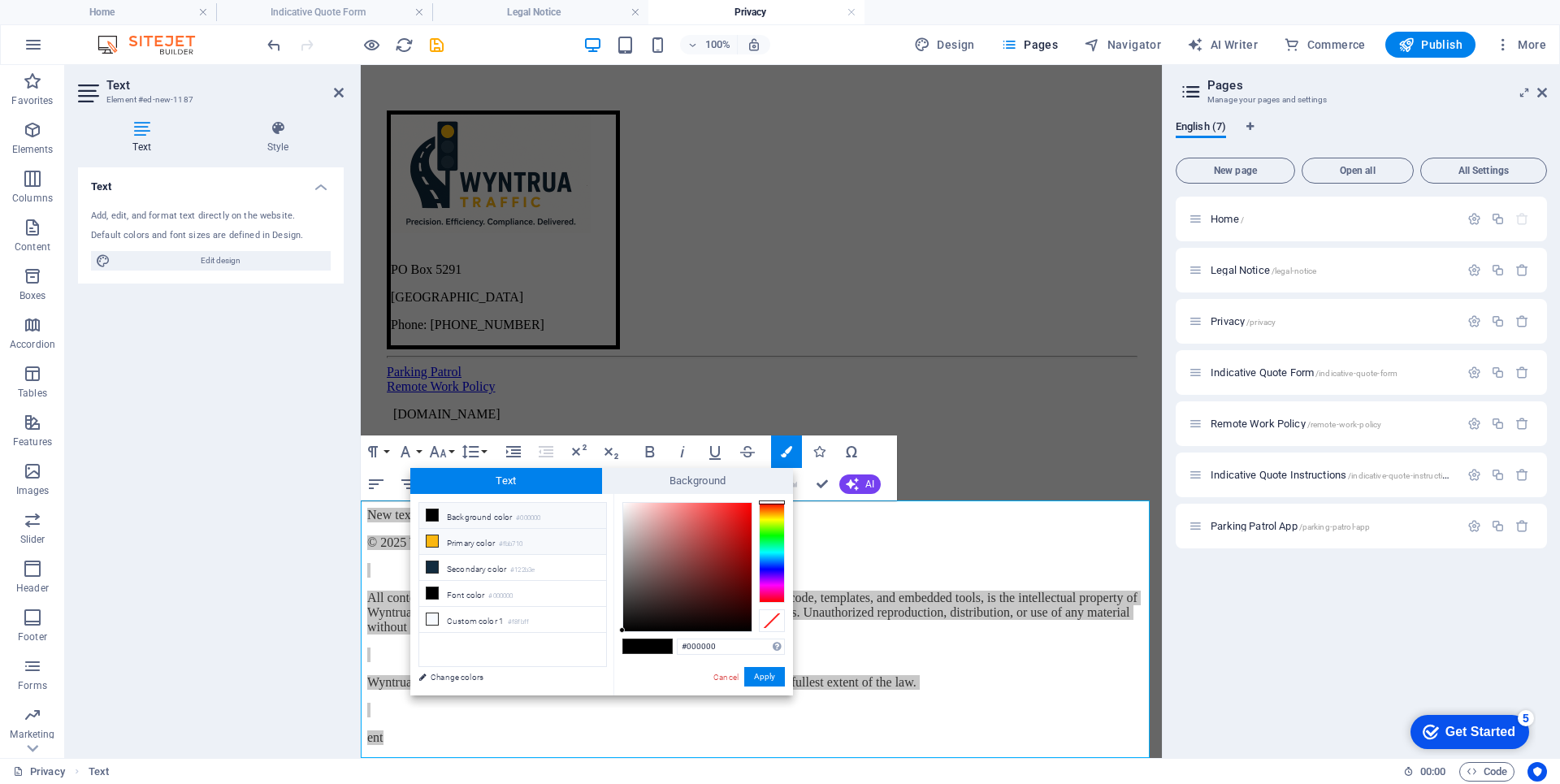
click at [461, 537] on li "Primary color #fbb710" at bounding box center [513, 541] width 187 height 26
type input "#fbb710"
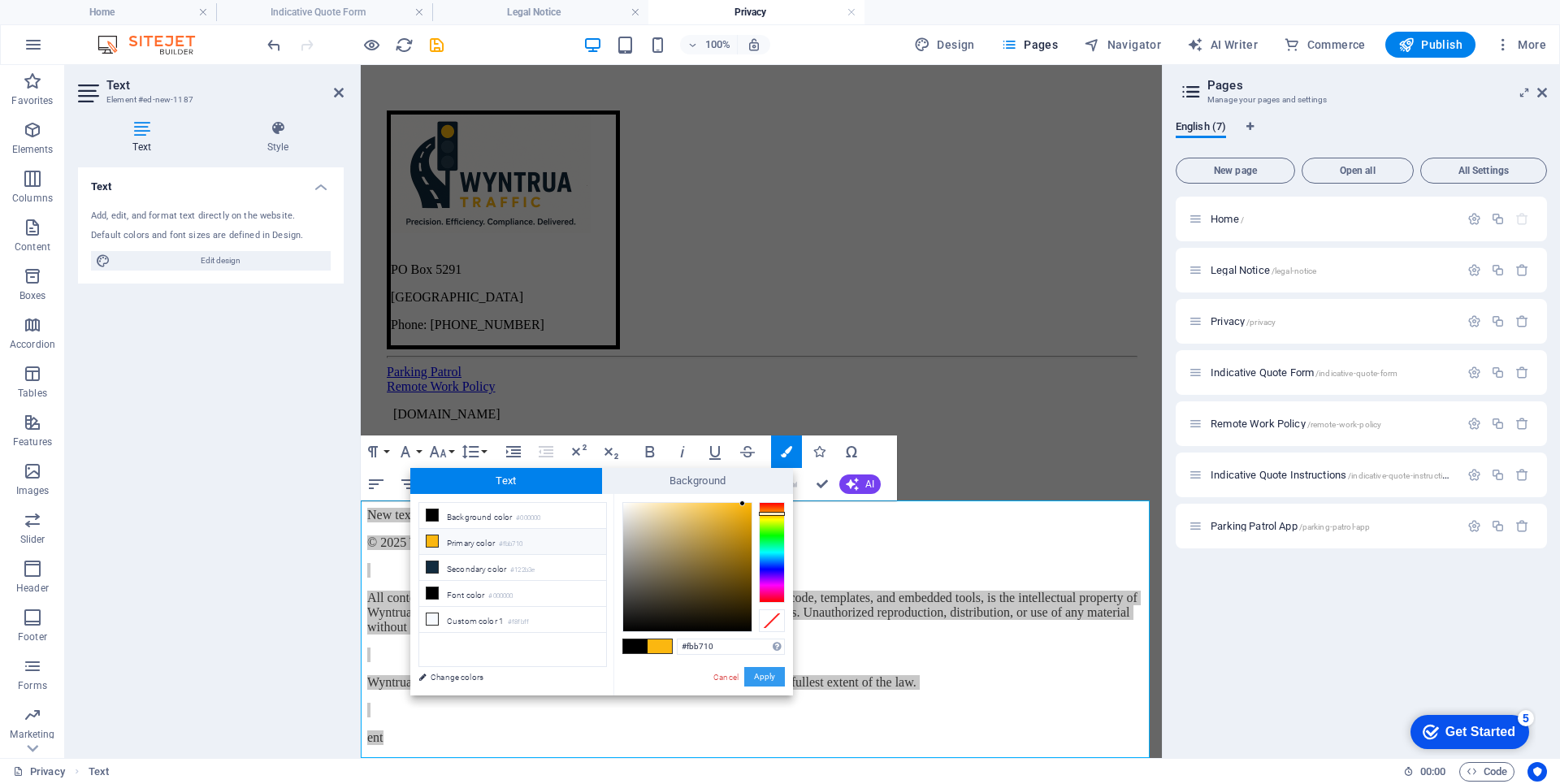
drag, startPoint x: 766, startPoint y: 678, endPoint x: 538, endPoint y: 614, distance: 236.8
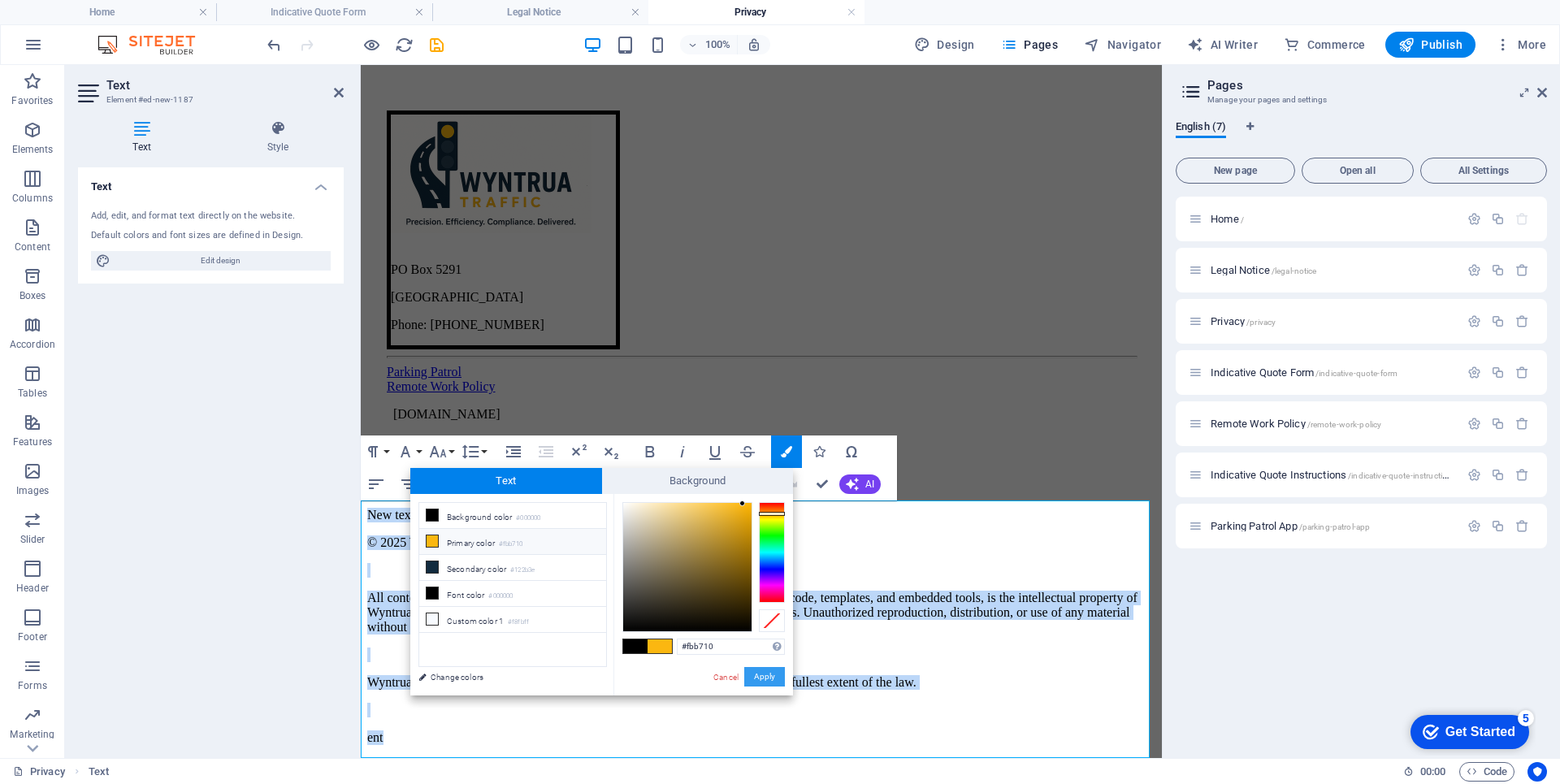
click at [766, 678] on button "Apply" at bounding box center [765, 676] width 41 height 19
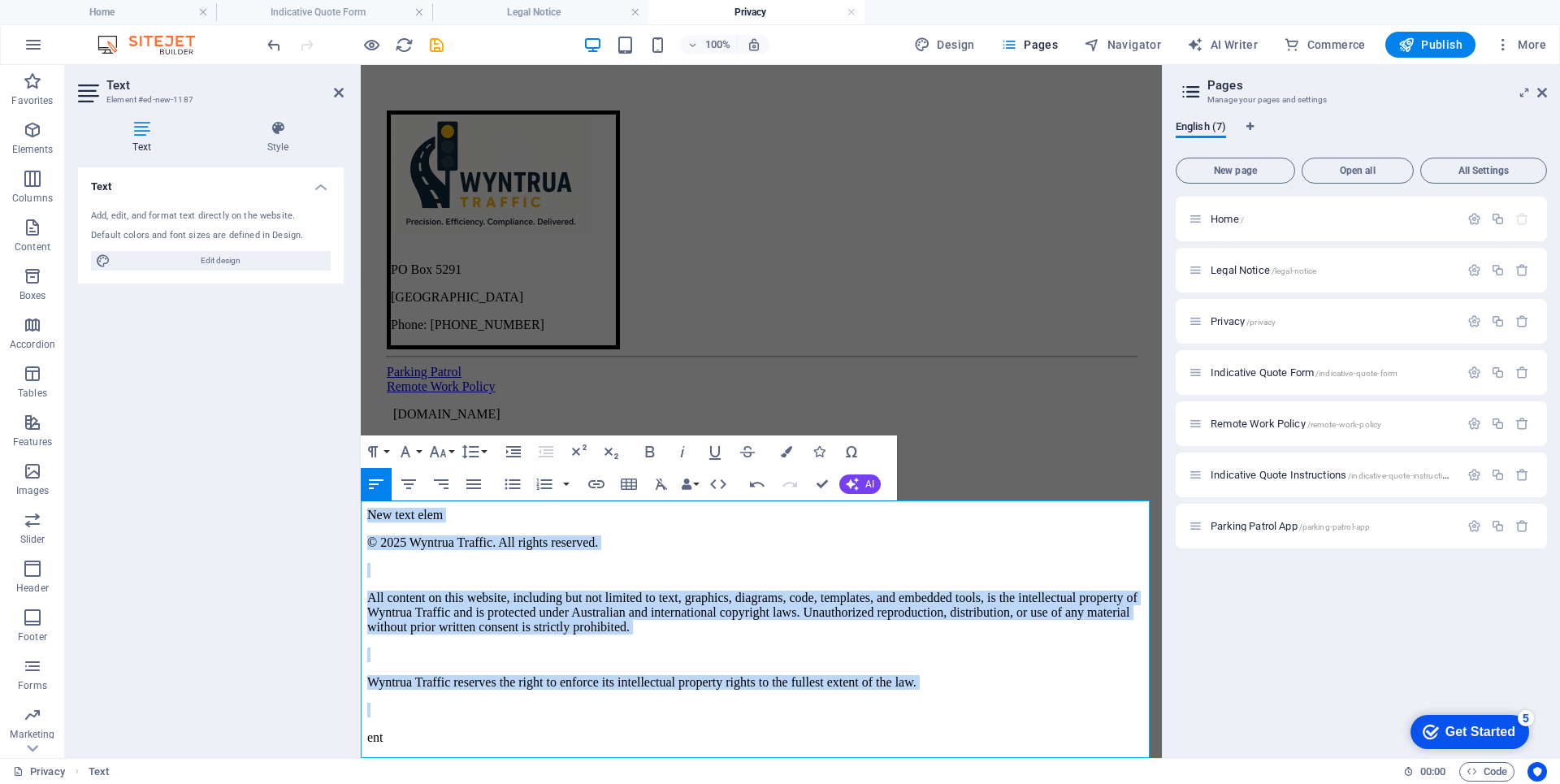
click at [897, 634] on p "All content on this website, including but not limited to text, graphics, diagr…" at bounding box center [761, 612] width 788 height 44
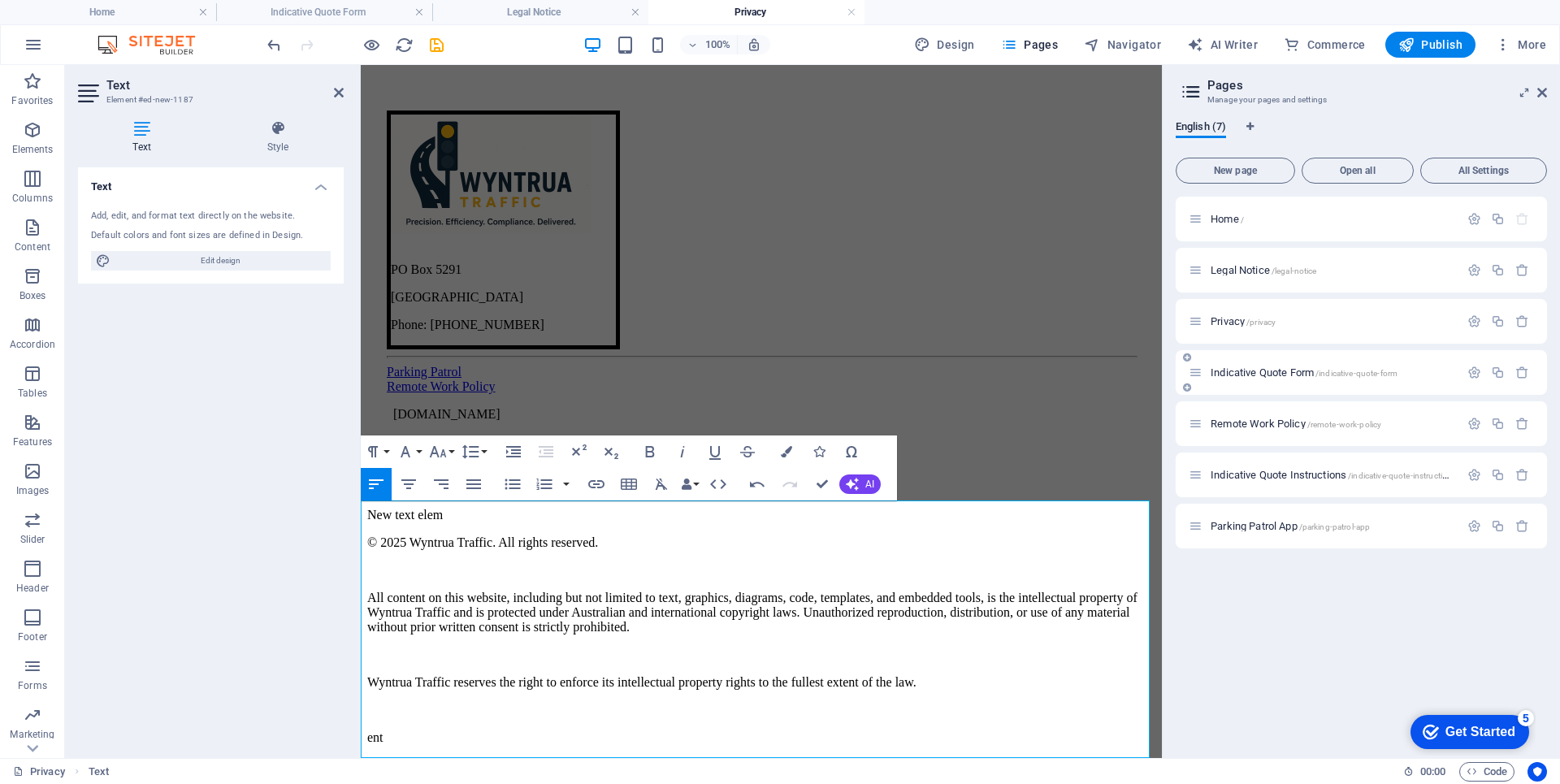
click at [1262, 378] on div "Indicative Quote Form /indicative-quote-form" at bounding box center [1324, 372] width 270 height 19
click at [1235, 369] on span "Indicative Quote Form /indicative-quote-form" at bounding box center [1304, 372] width 187 height 12
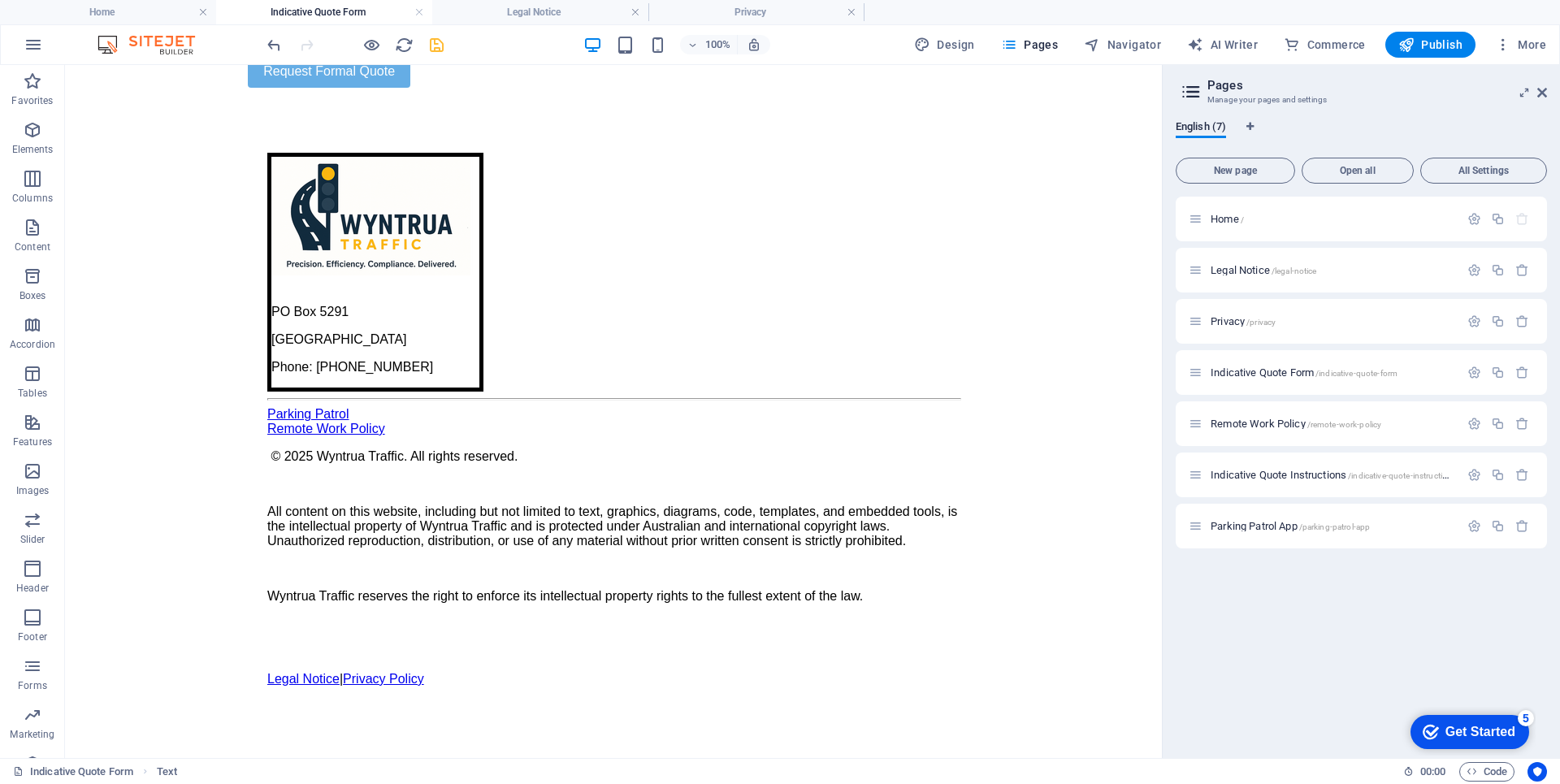
scroll to position [2514, 0]
click at [1246, 428] on span "Remote Work Policy /remote-work-policy" at bounding box center [1295, 423] width 170 height 12
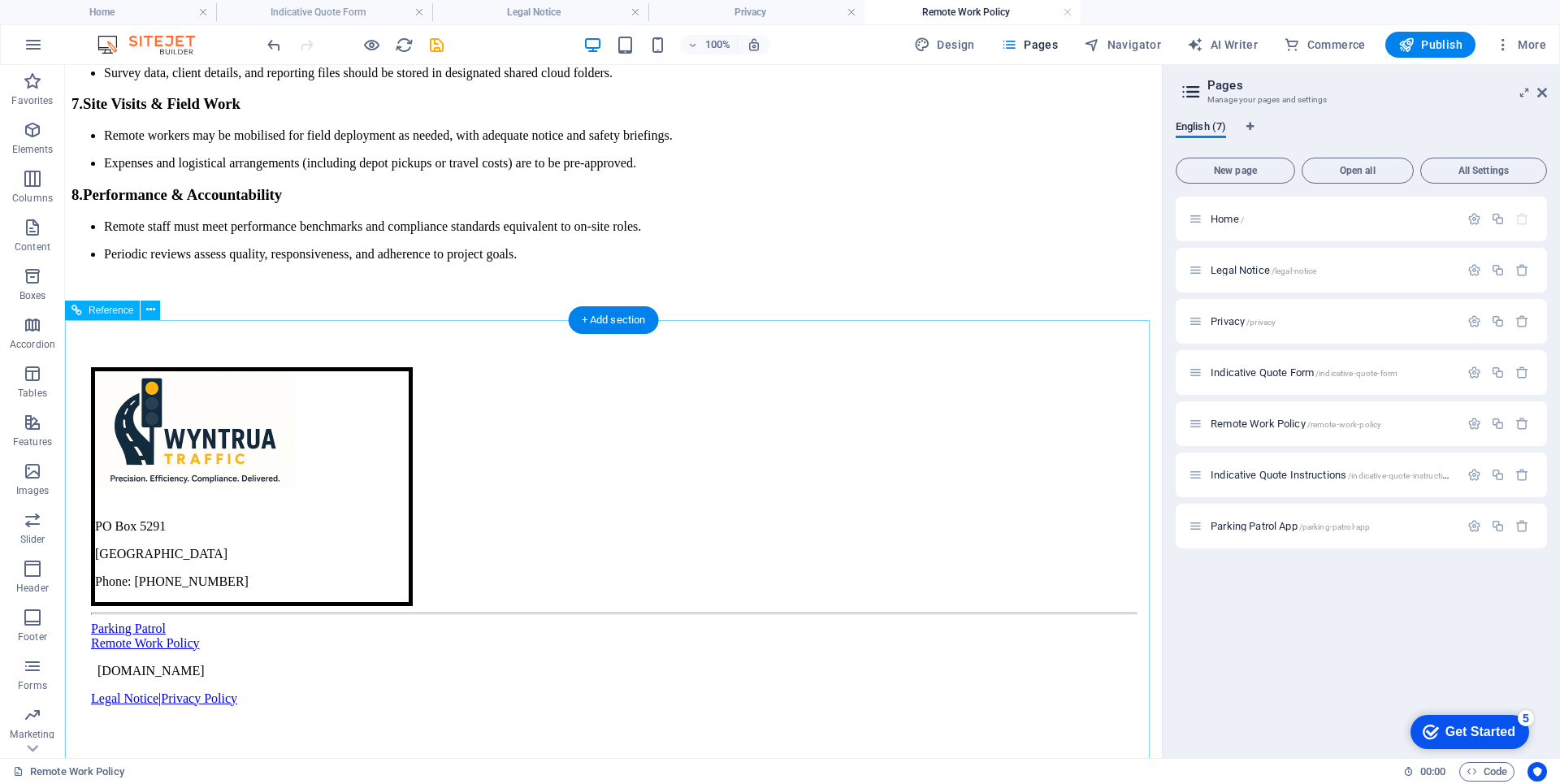
scroll to position [1164, 0]
click at [1263, 478] on span "Indicative Quote Instructions /indicative-quote-instructions" at bounding box center [1332, 474] width 245 height 12
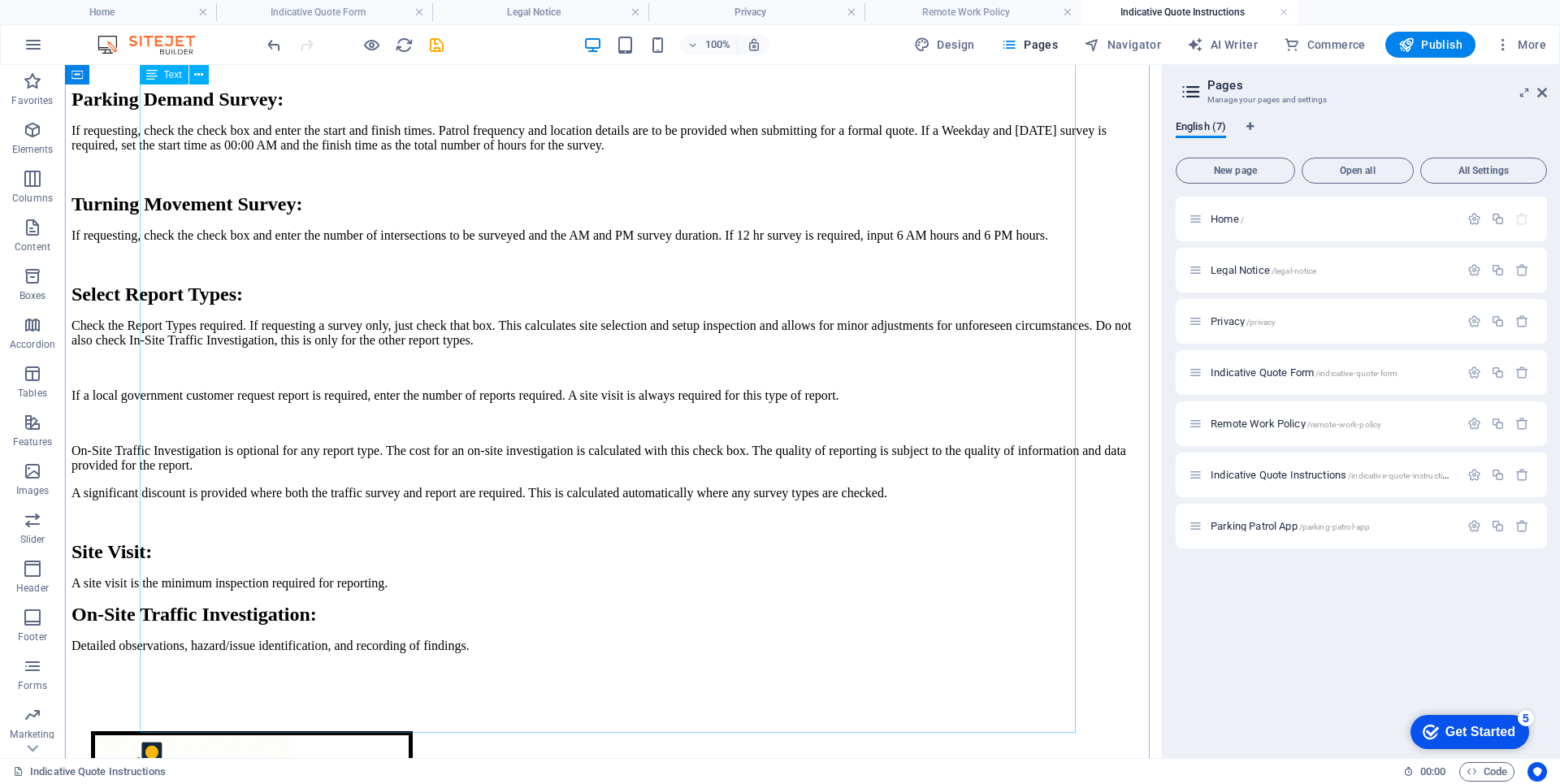
scroll to position [988, 0]
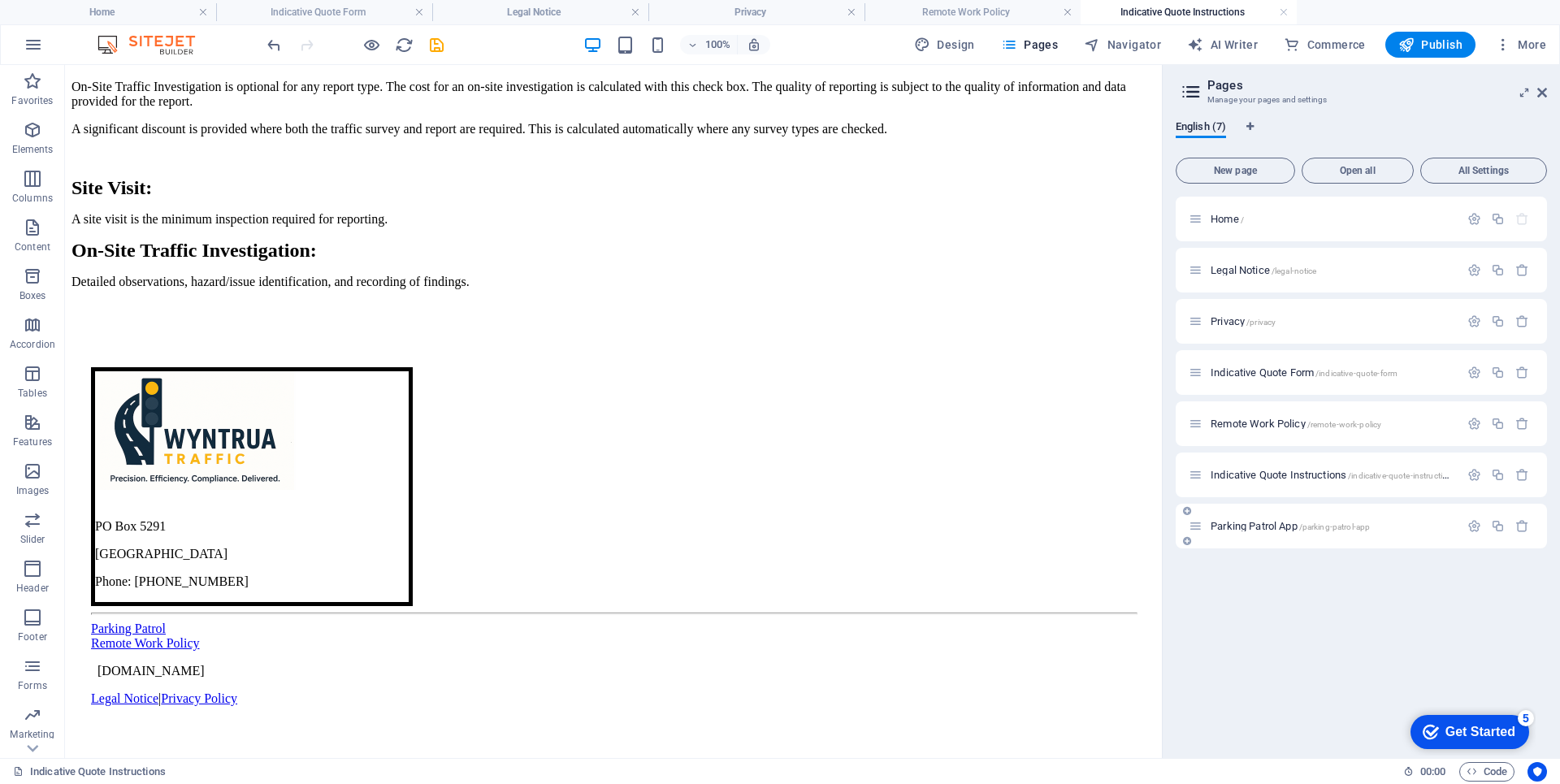
click at [1237, 527] on span "Parking Patrol App /parking-patrol-app" at bounding box center [1290, 526] width 159 height 12
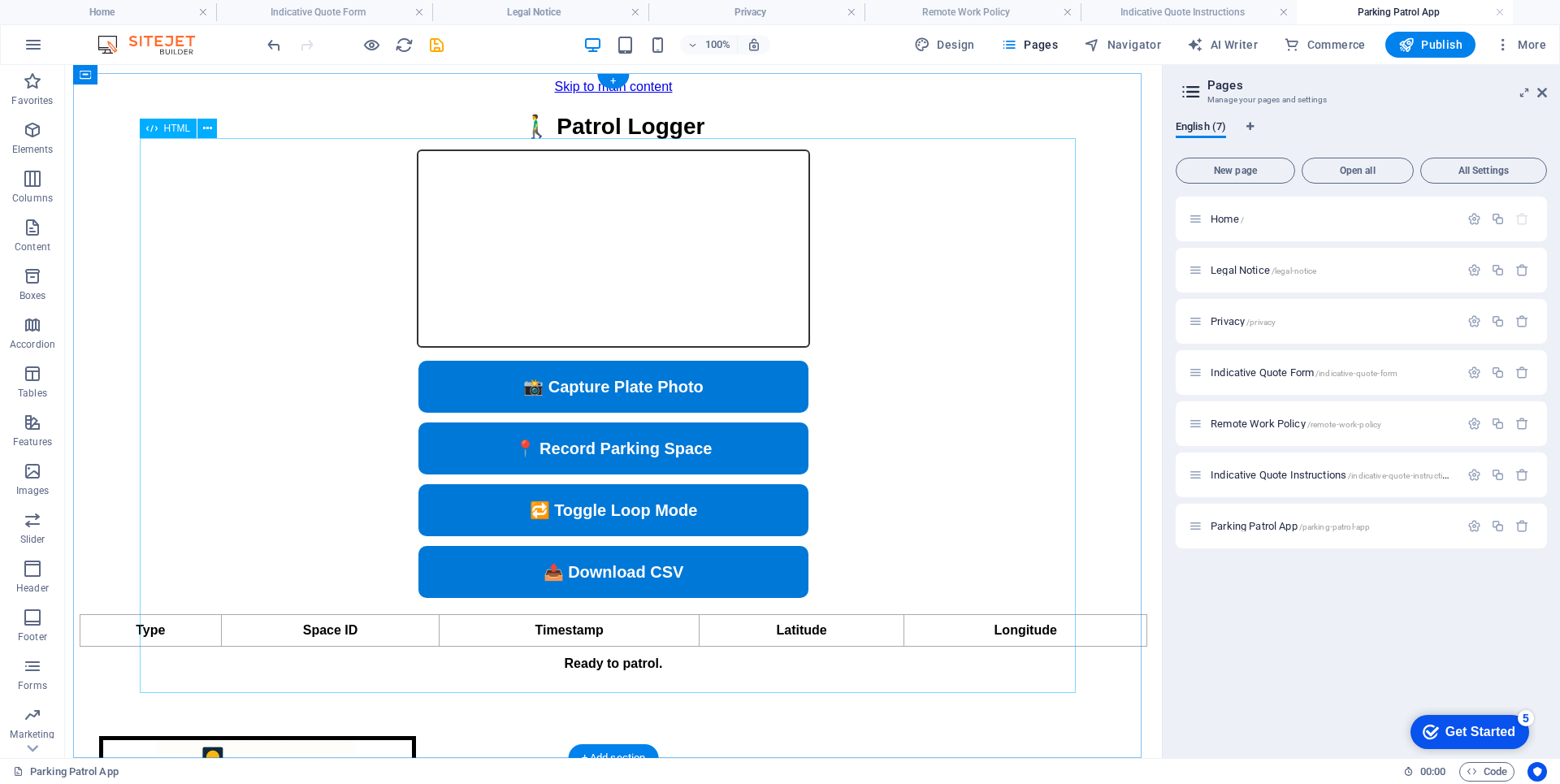
scroll to position [467, 0]
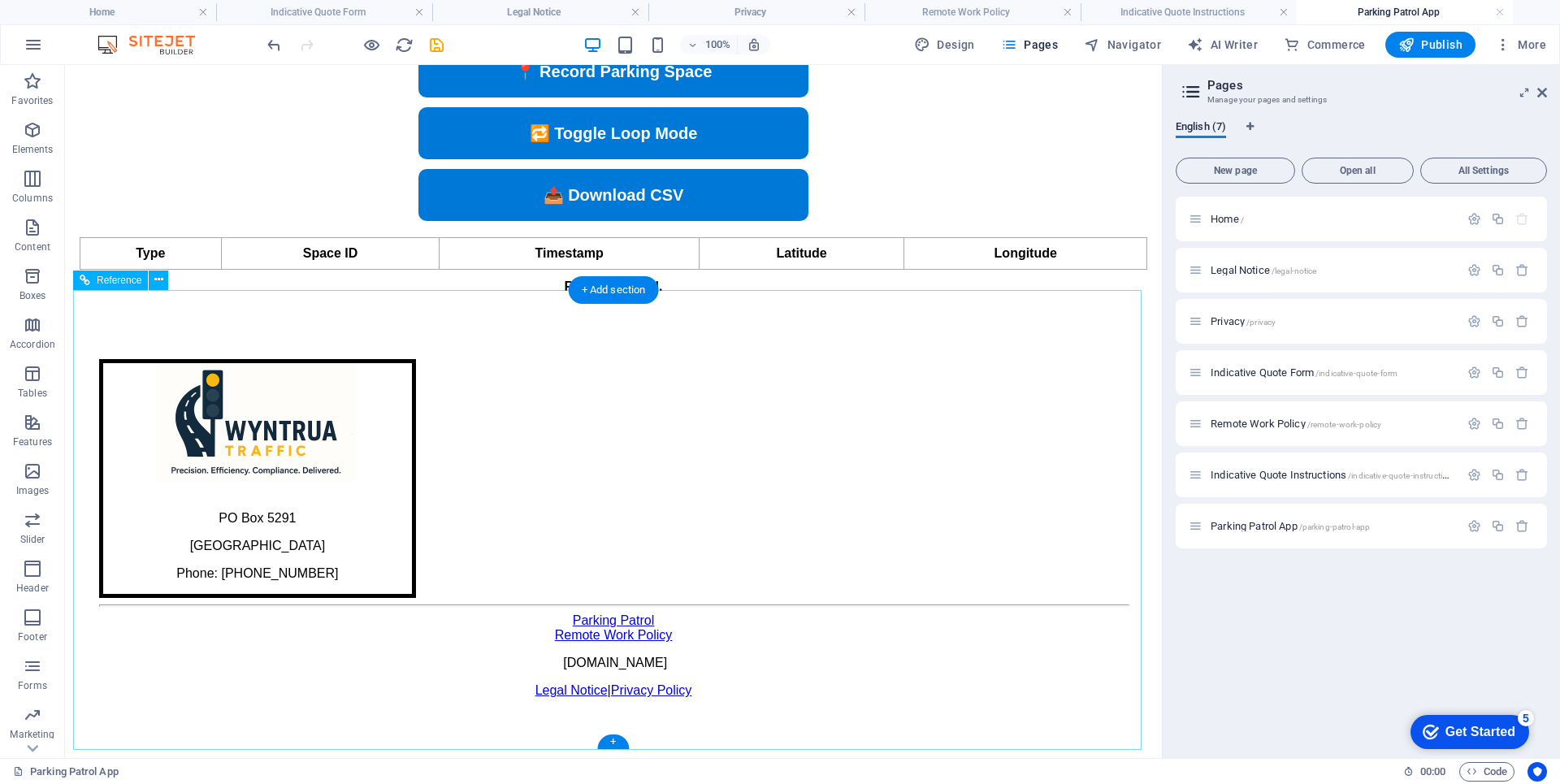
click at [560, 669] on icon at bounding box center [560, 662] width 0 height 14
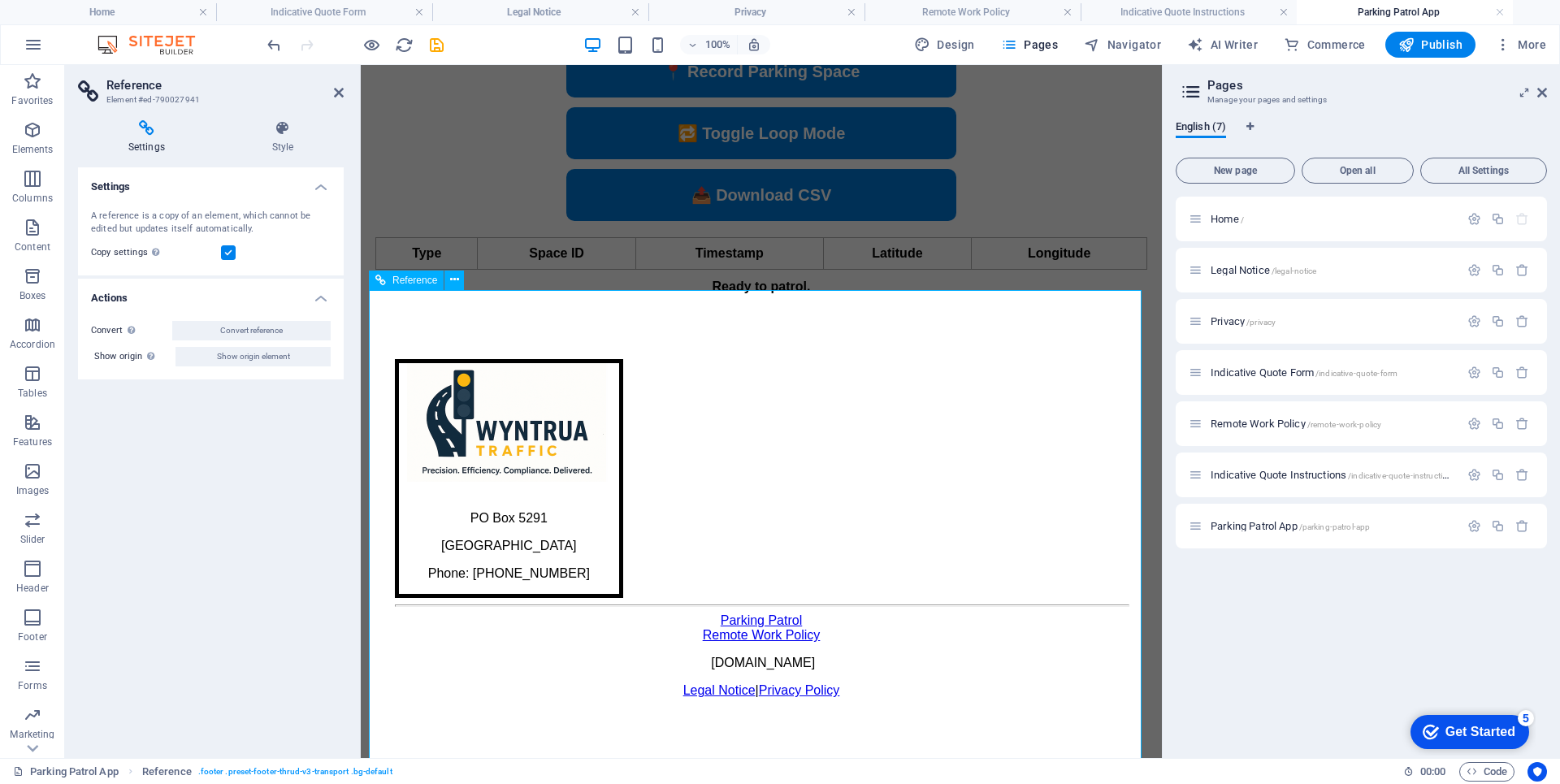
click at [711, 669] on span "[DOMAIN_NAME]" at bounding box center [763, 662] width 104 height 14
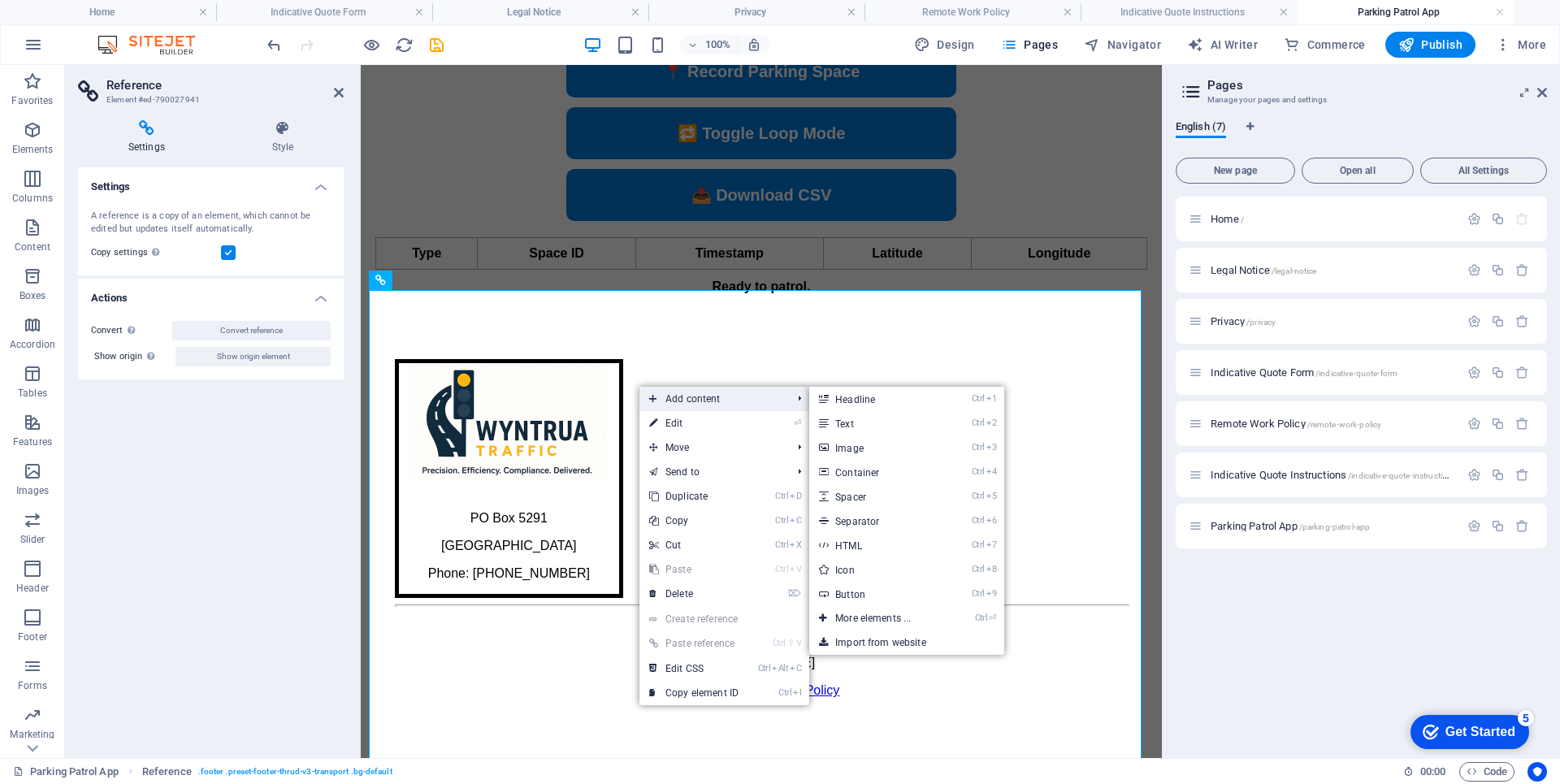
click at [682, 401] on span "Add content" at bounding box center [712, 399] width 145 height 24
click at [853, 417] on link "Ctrl 2 Text" at bounding box center [876, 423] width 134 height 24
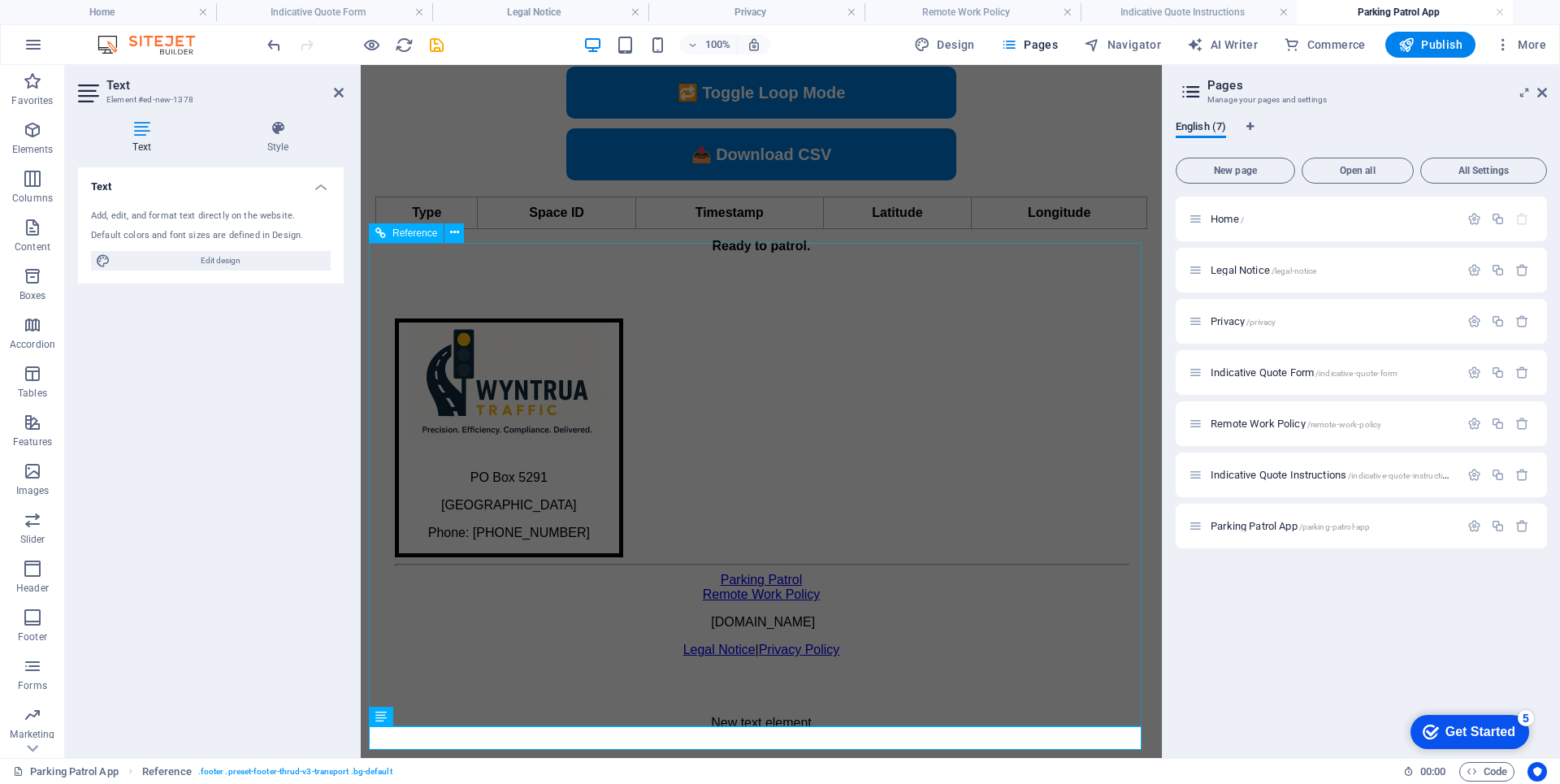
scroll to position [515, 0]
click at [645, 730] on p "New text element" at bounding box center [761, 723] width 772 height 15
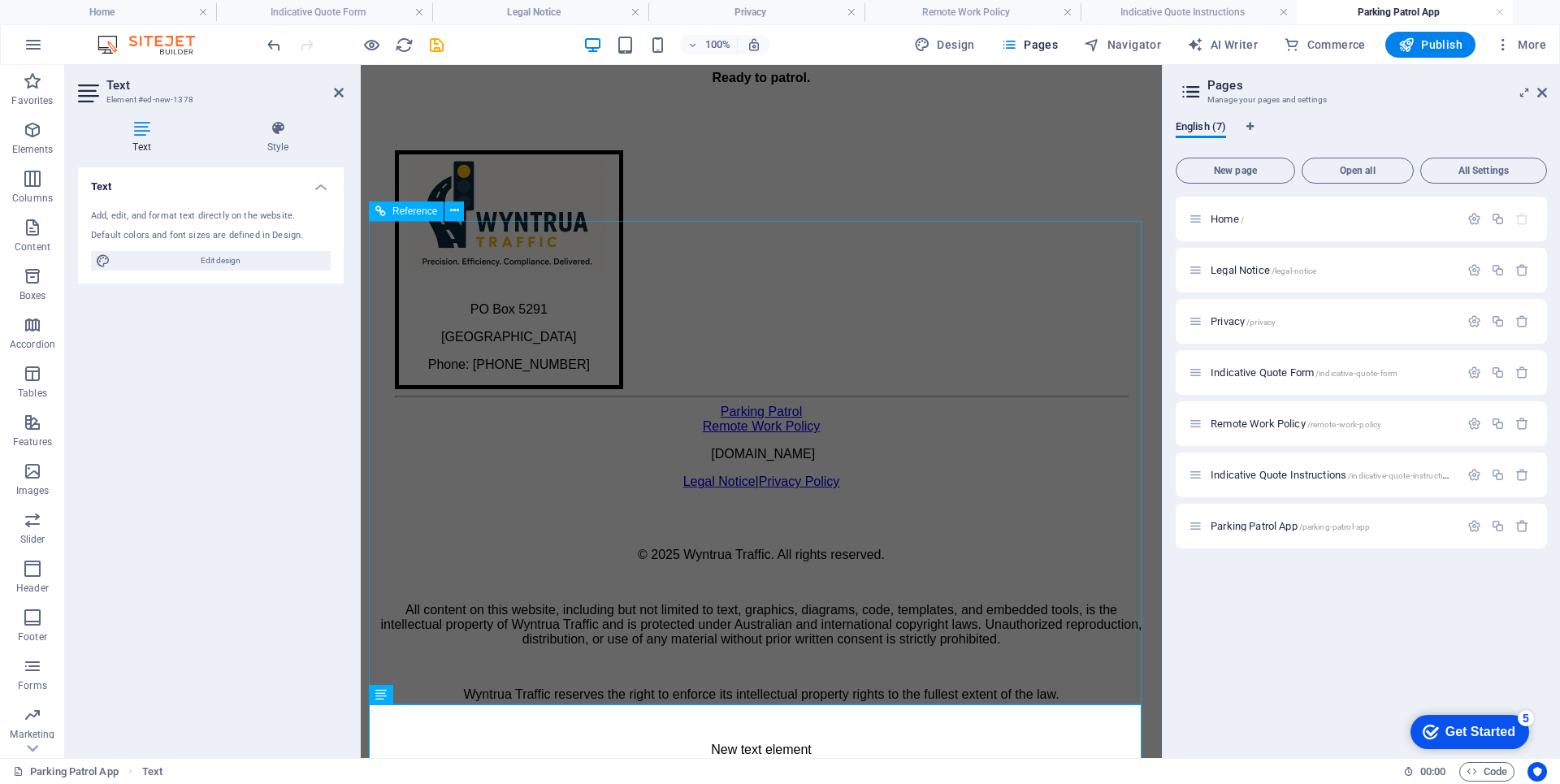
scroll to position [702, 0]
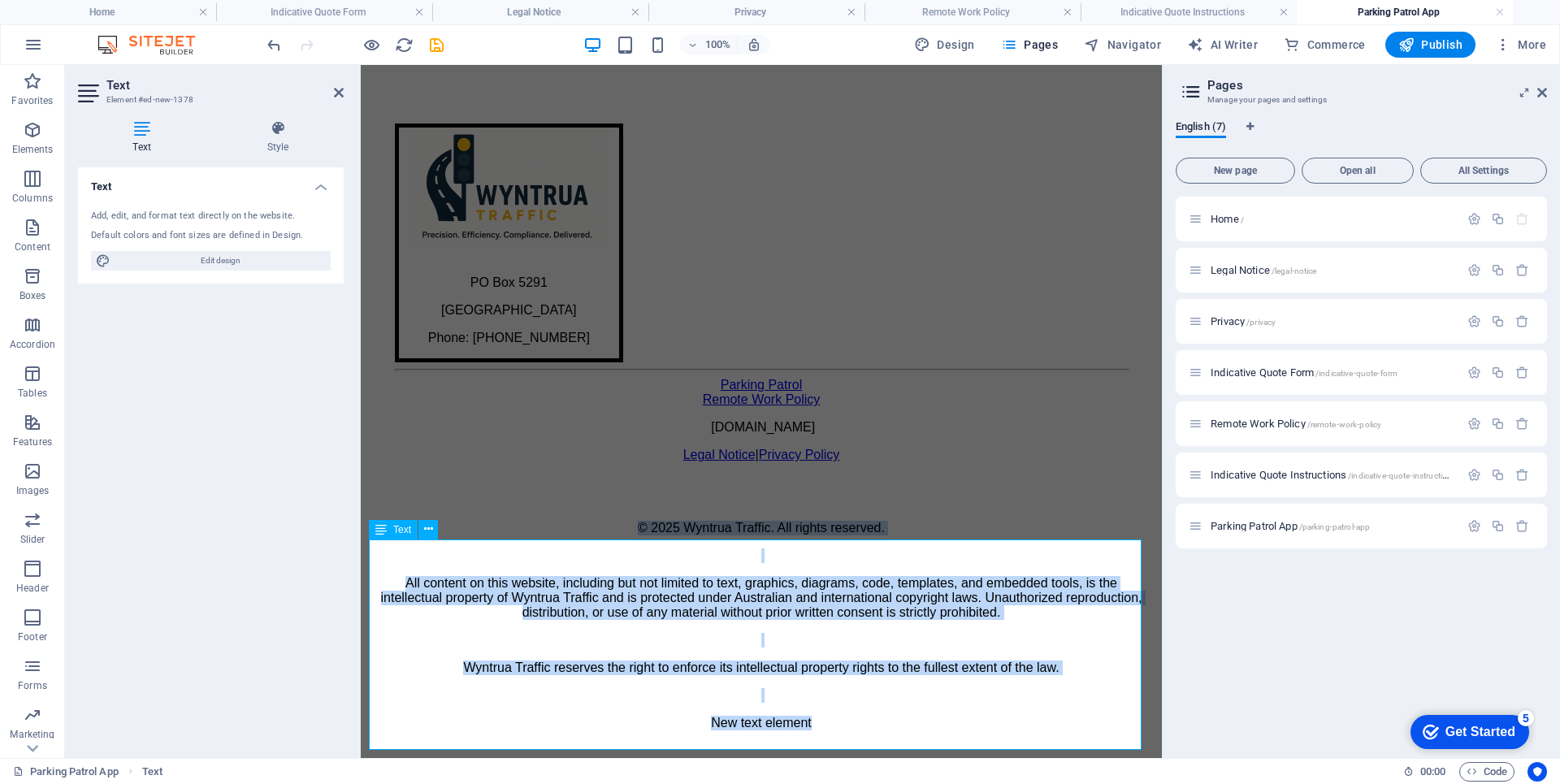
drag, startPoint x: 662, startPoint y: 633, endPoint x: 513, endPoint y: 596, distance: 153.5
click at [513, 596] on p "All content on this website, including but not limited to text, graphics, diagr…" at bounding box center [761, 597] width 772 height 44
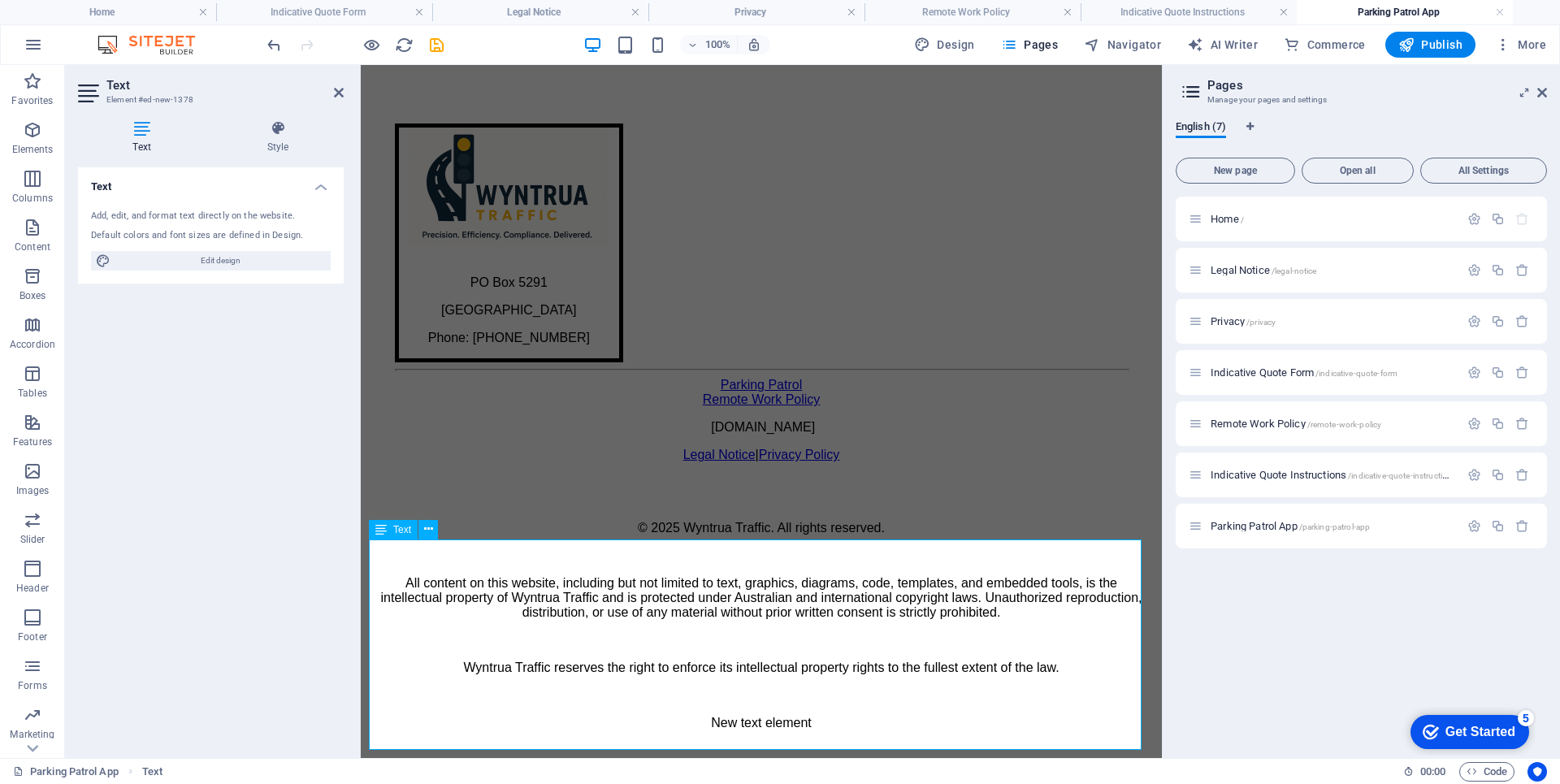
click at [510, 604] on p "All content on this website, including but not limited to text, graphics, diagr…" at bounding box center [761, 597] width 772 height 44
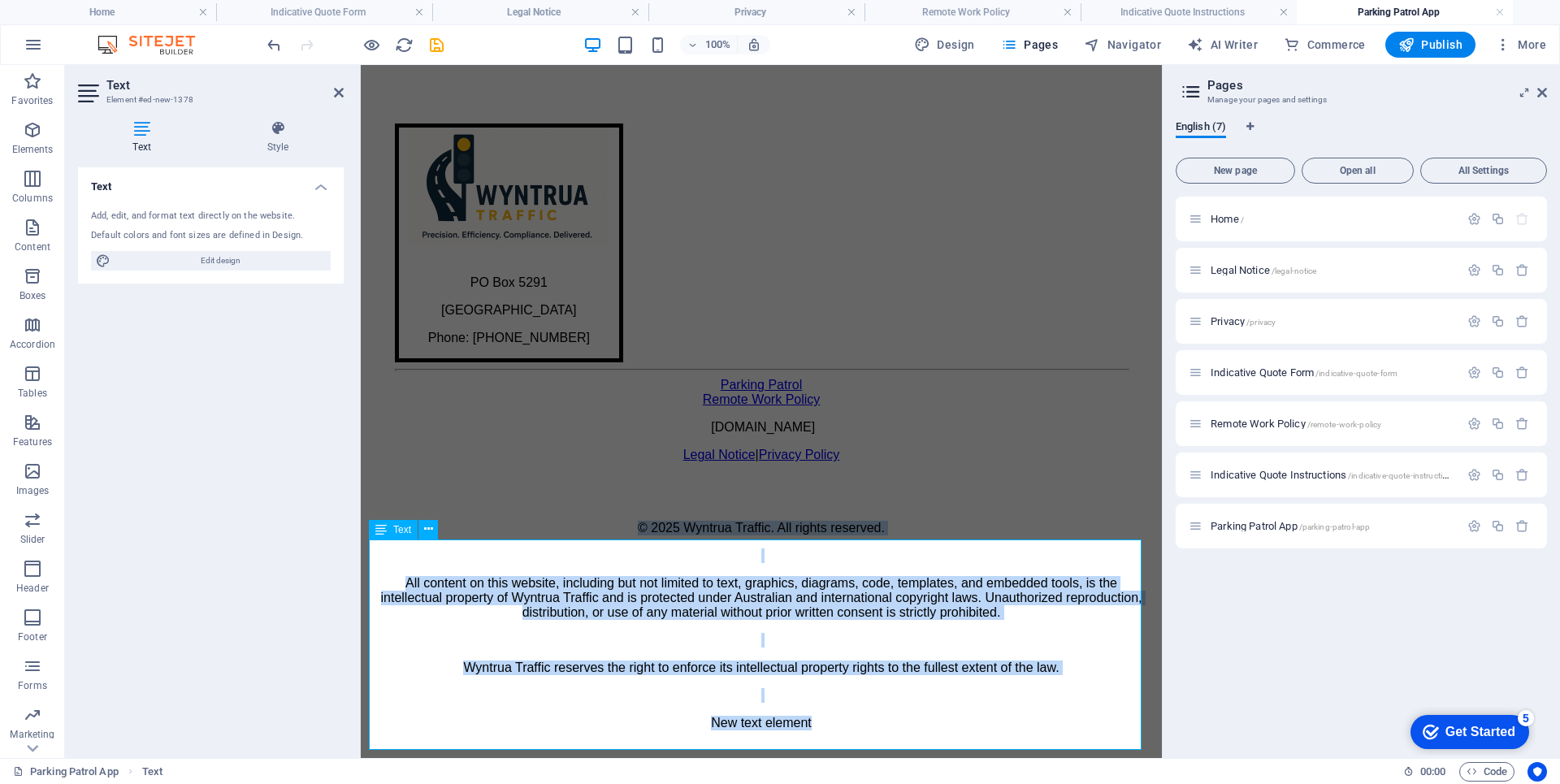
drag, startPoint x: 510, startPoint y: 604, endPoint x: 605, endPoint y: 617, distance: 95.9
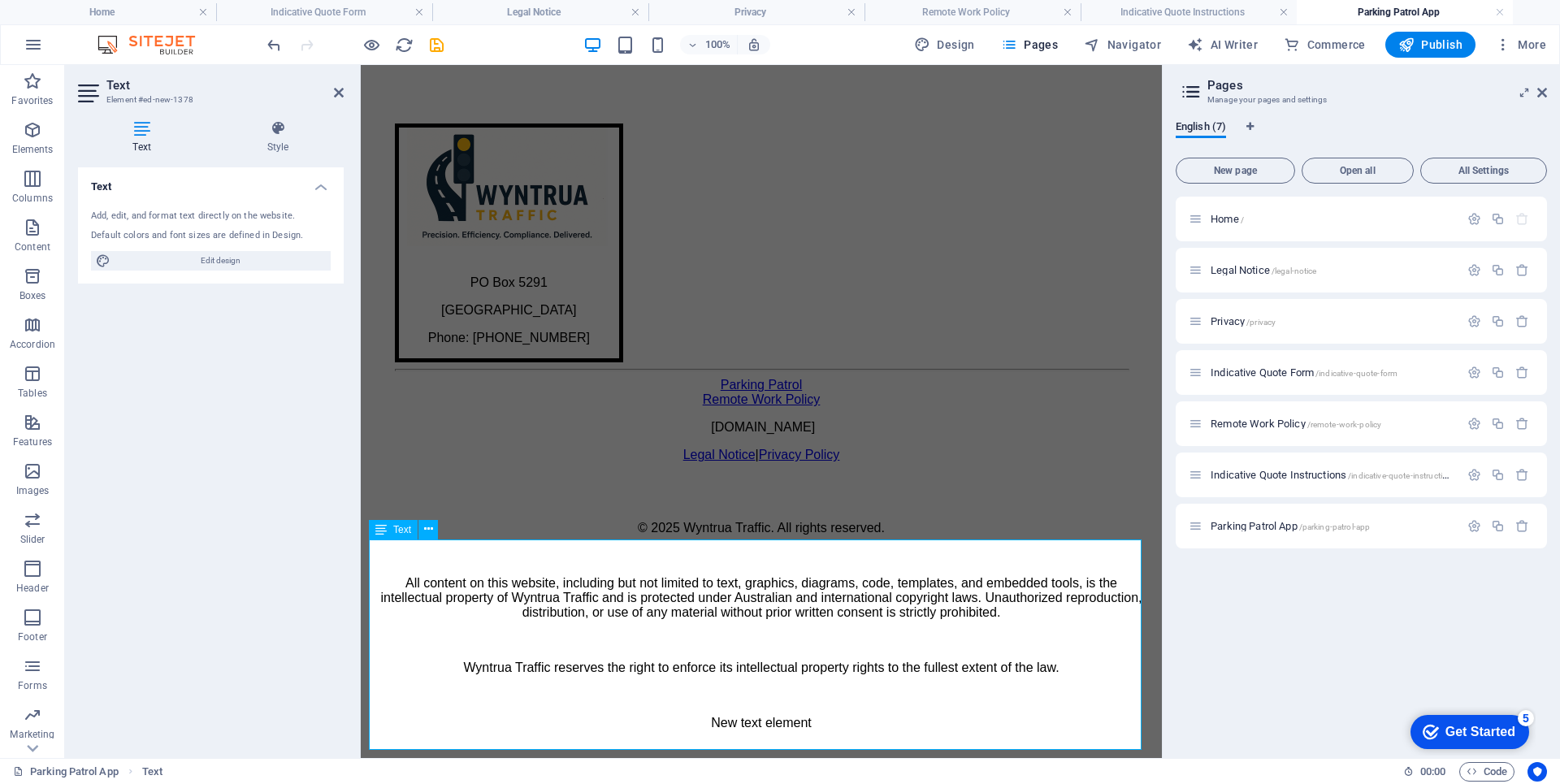
click at [693, 647] on p at bounding box center [761, 641] width 772 height 15
click at [704, 620] on p "All content on this website, including but not limited to text, graphics, diagr…" at bounding box center [761, 597] width 772 height 44
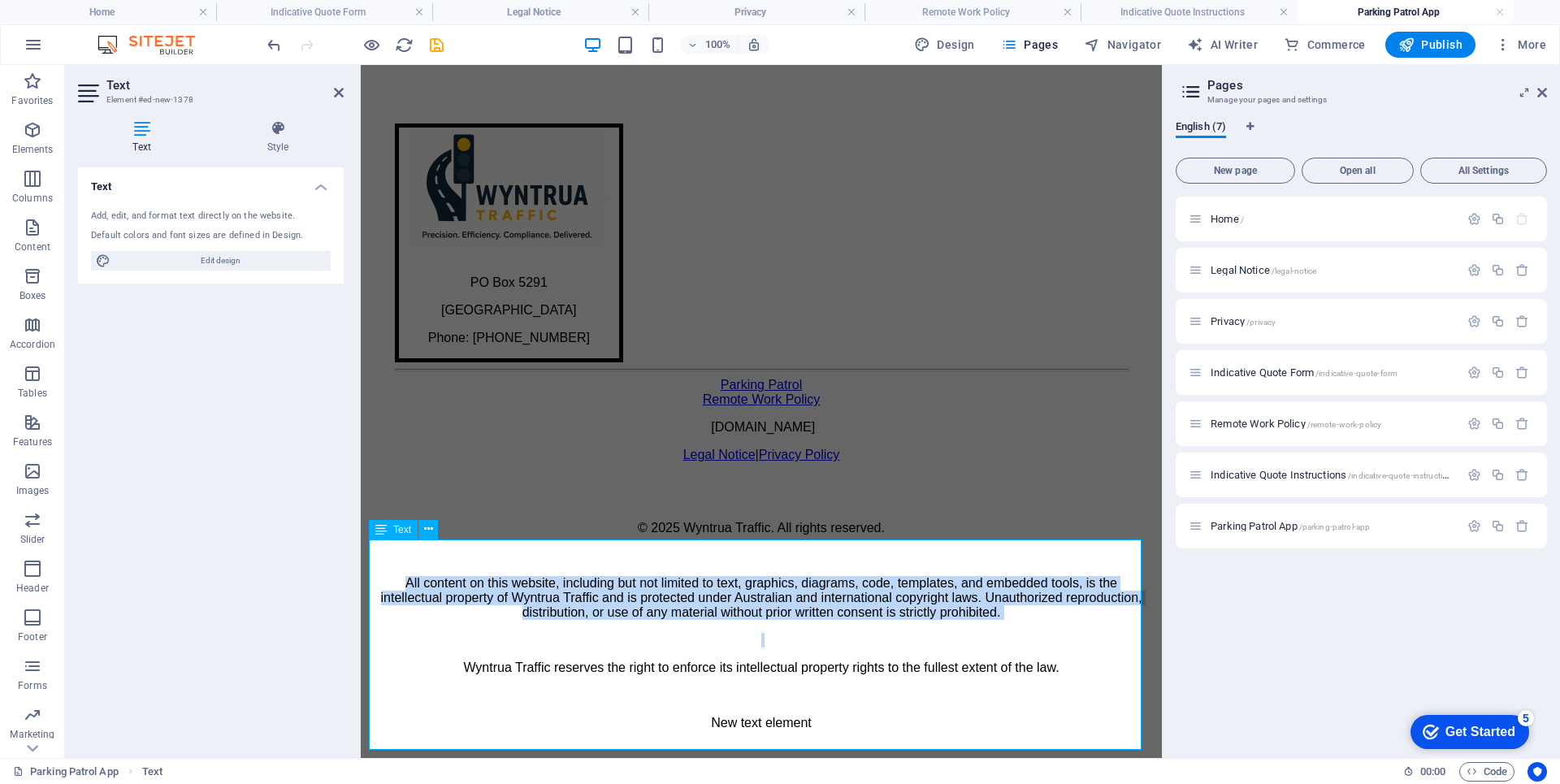
click at [704, 620] on p "All content on this website, including but not limited to text, graphics, diagr…" at bounding box center [761, 597] width 772 height 44
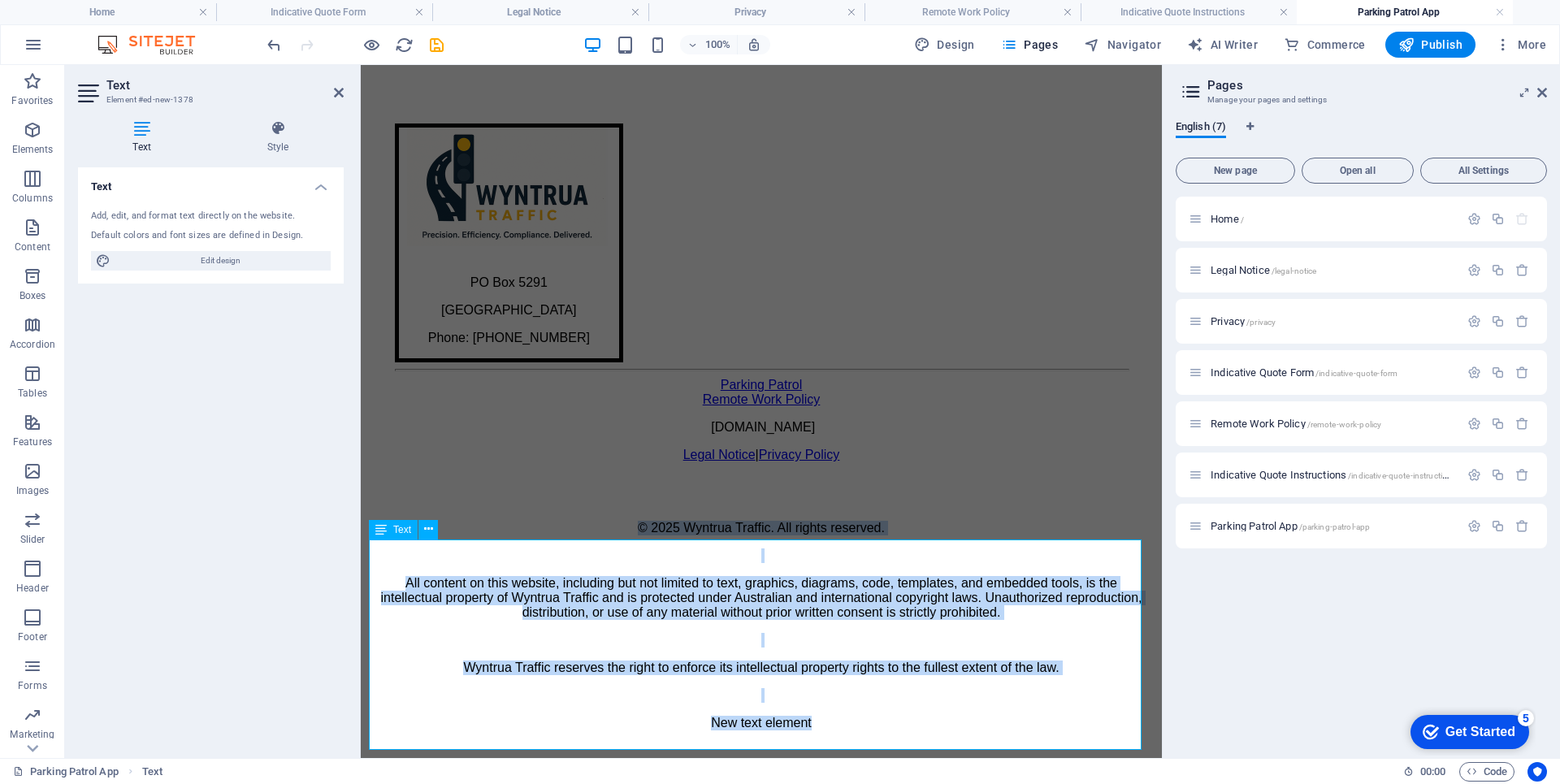
drag, startPoint x: 713, startPoint y: 633, endPoint x: 792, endPoint y: 633, distance: 79.0
click at [792, 620] on p "All content on this website, including but not limited to text, graphics, diagr…" at bounding box center [761, 597] width 772 height 44
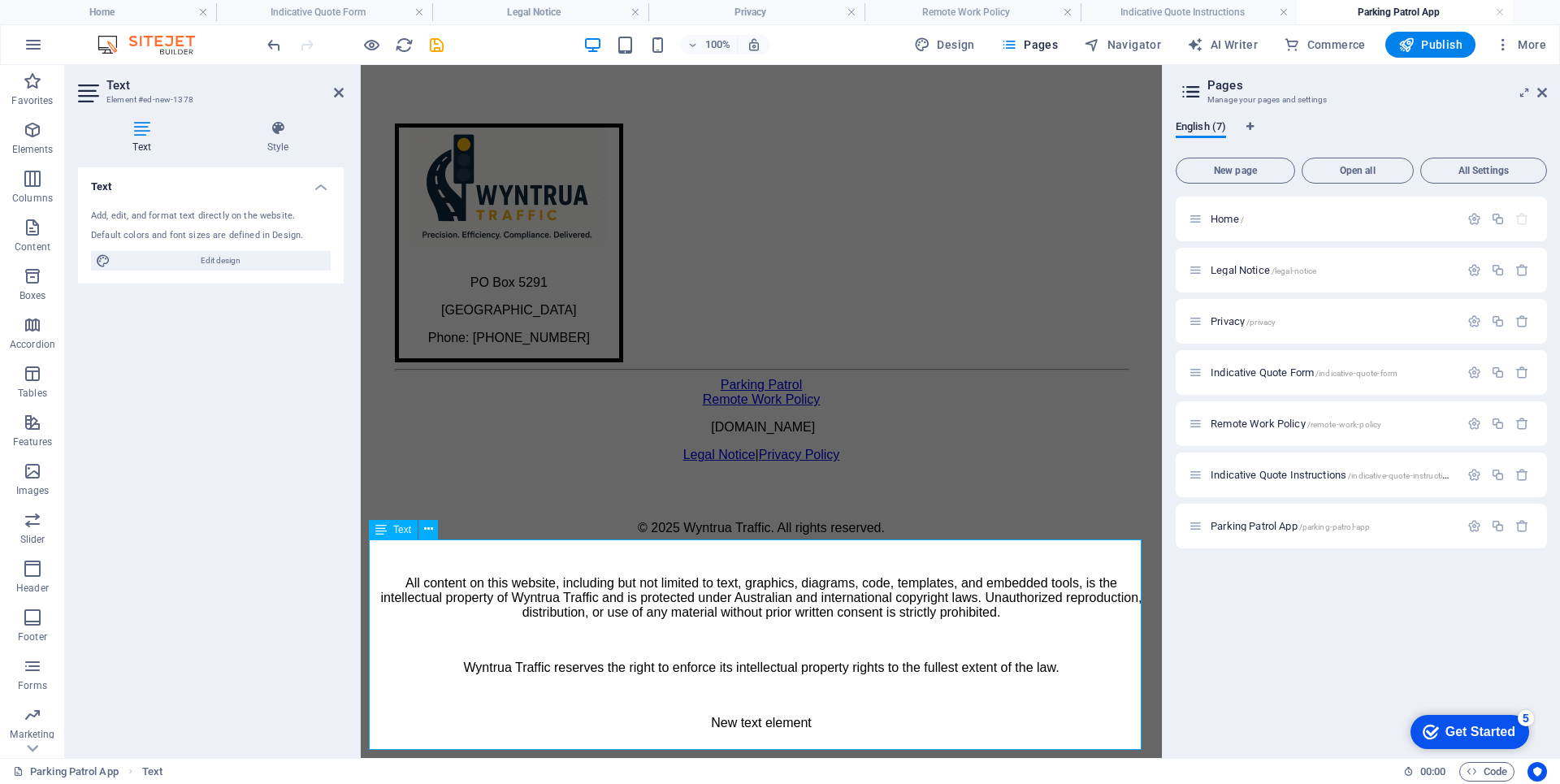
drag, startPoint x: 792, startPoint y: 634, endPoint x: 783, endPoint y: 635, distance: 9.1
click at [783, 620] on p "All content on this website, including but not limited to text, graphics, diagr…" at bounding box center [761, 597] width 772 height 44
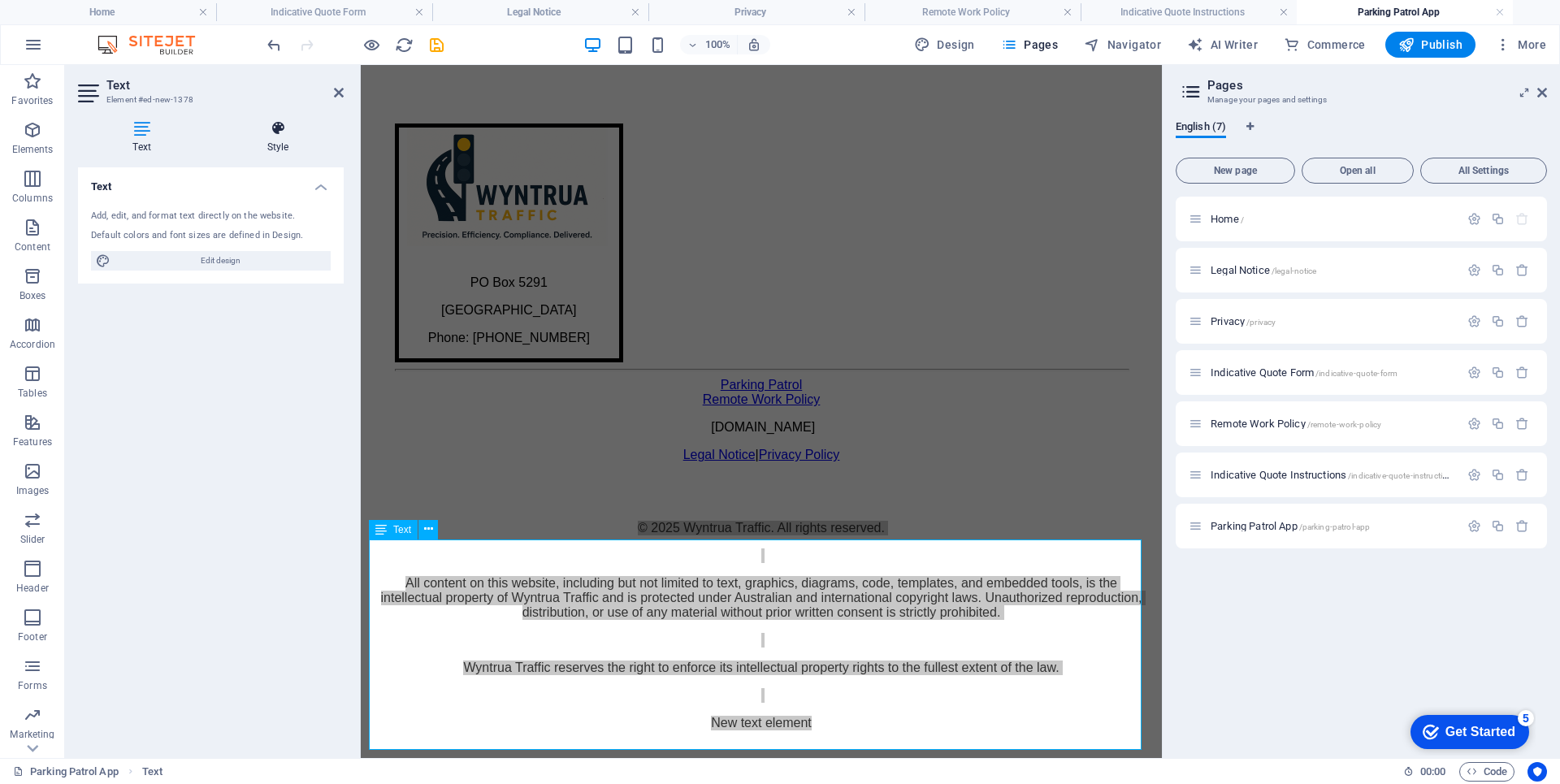
drag, startPoint x: 491, startPoint y: 666, endPoint x: 284, endPoint y: 139, distance: 566.2
click at [284, 139] on h4 "Style" at bounding box center [278, 137] width 131 height 34
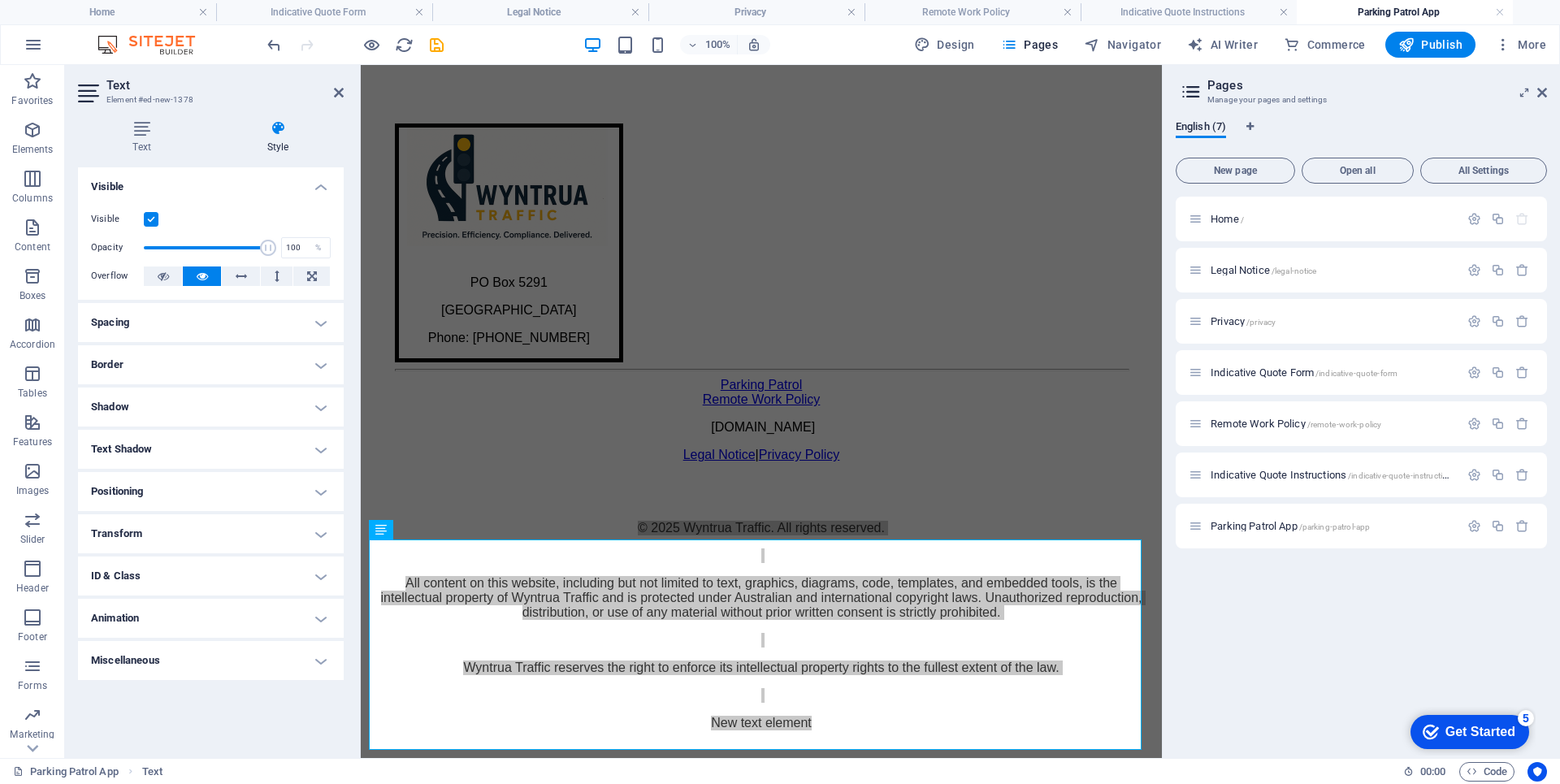
click at [332, 90] on h2 "Text" at bounding box center [225, 85] width 237 height 15
click at [334, 90] on icon at bounding box center [339, 93] width 10 height 13
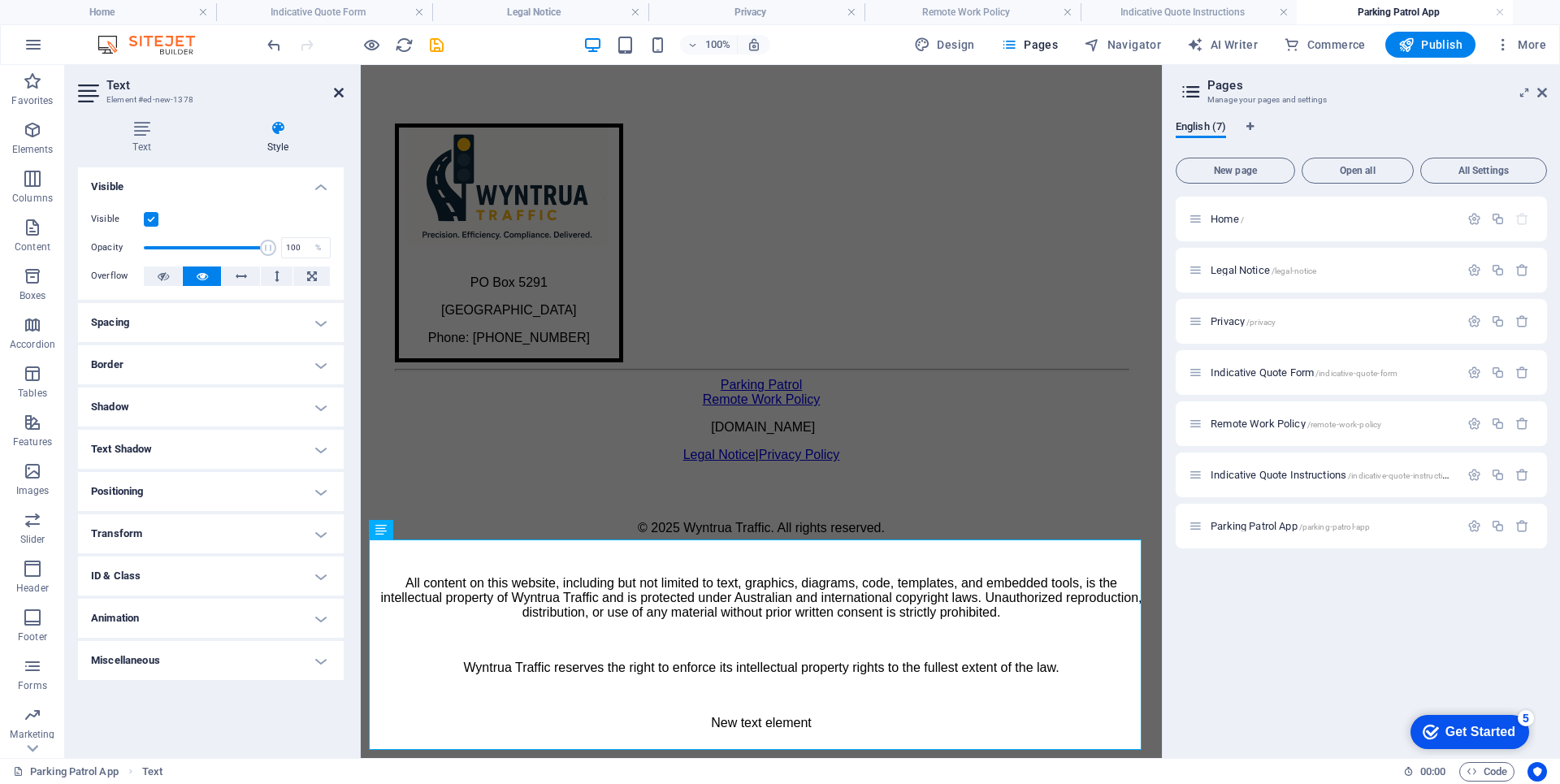
scroll to position [678, 0]
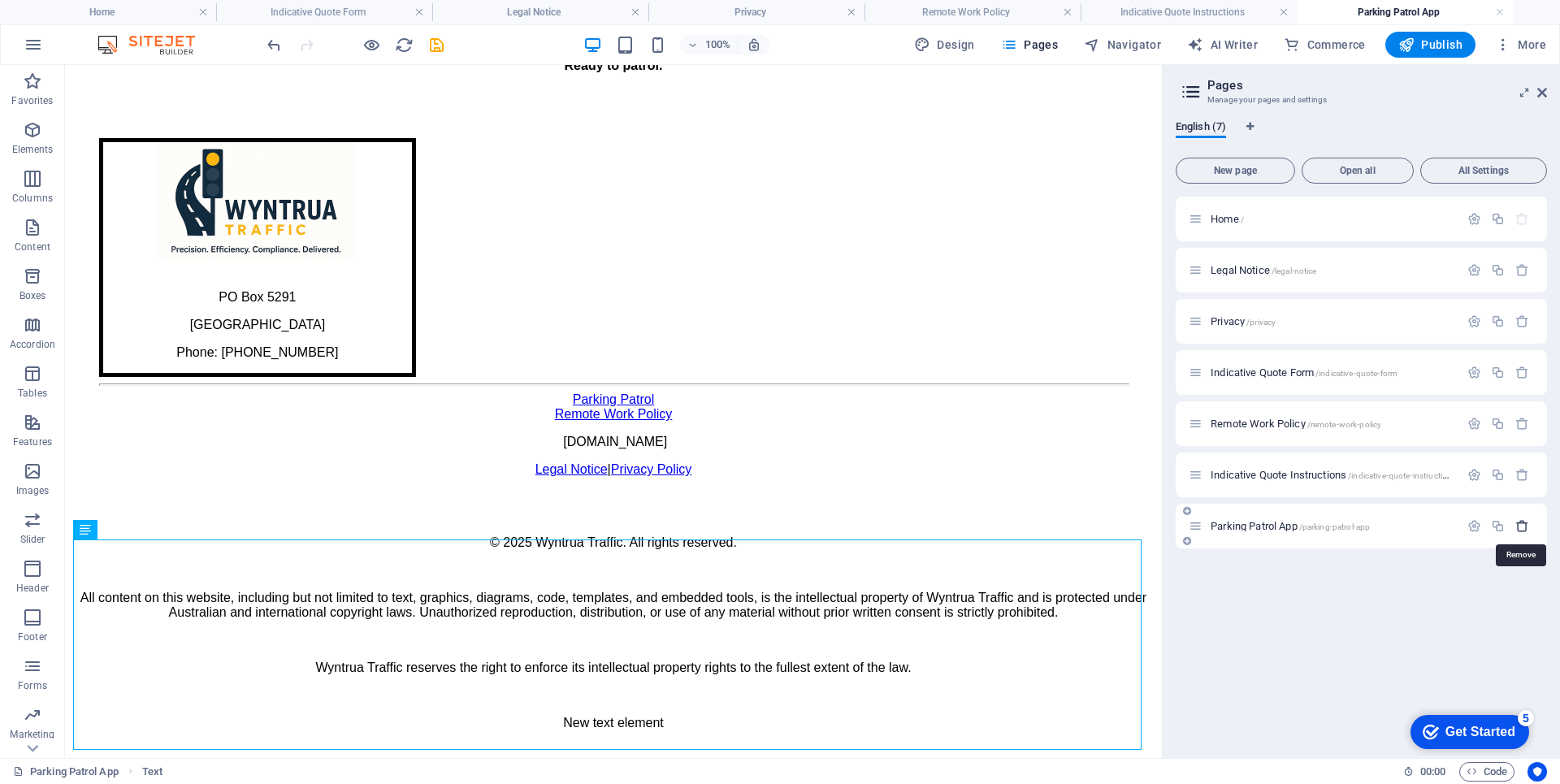
click at [1524, 528] on icon "button" at bounding box center [1521, 526] width 14 height 14
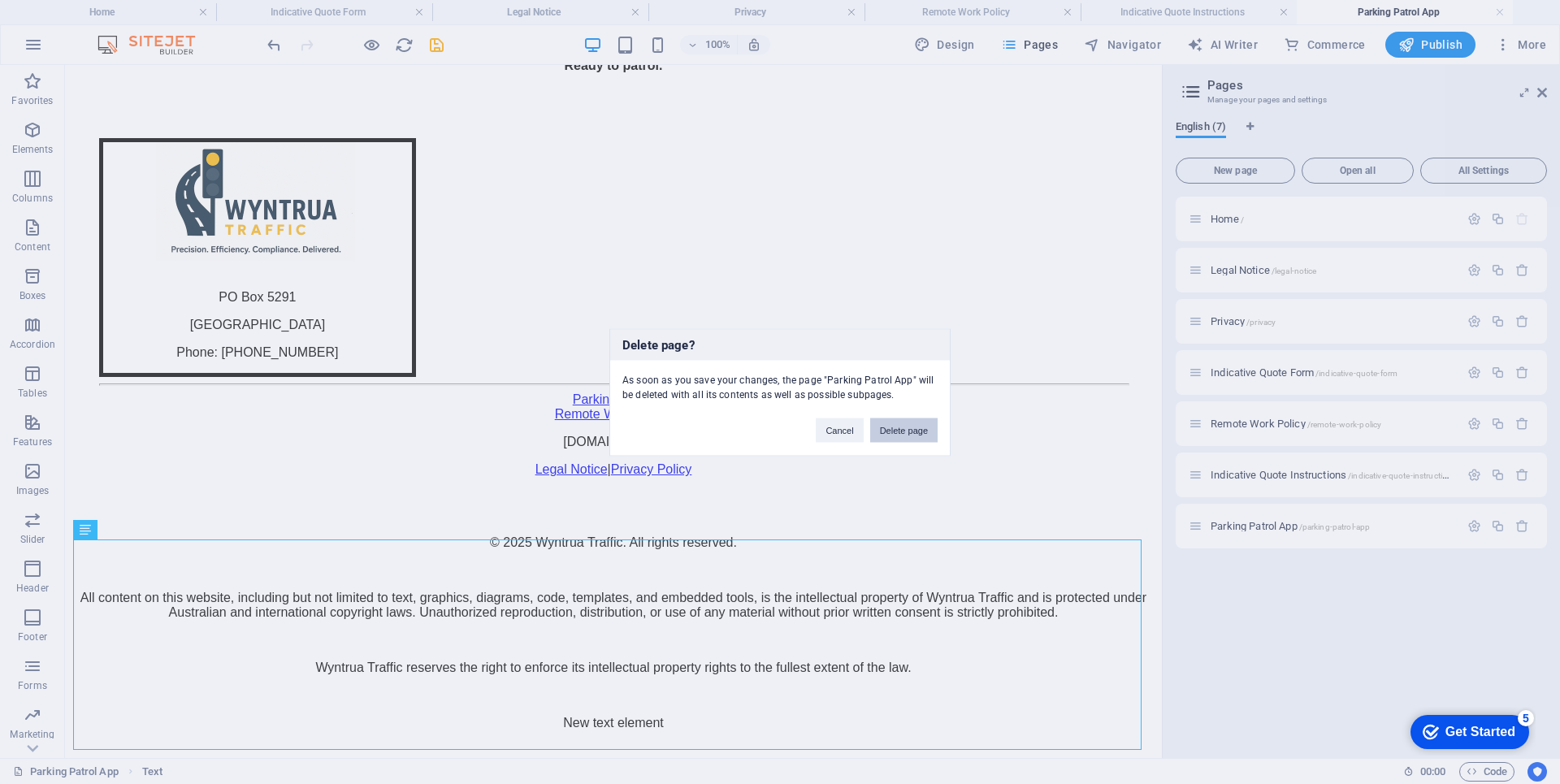
click at [901, 434] on button "Delete page" at bounding box center [904, 429] width 68 height 24
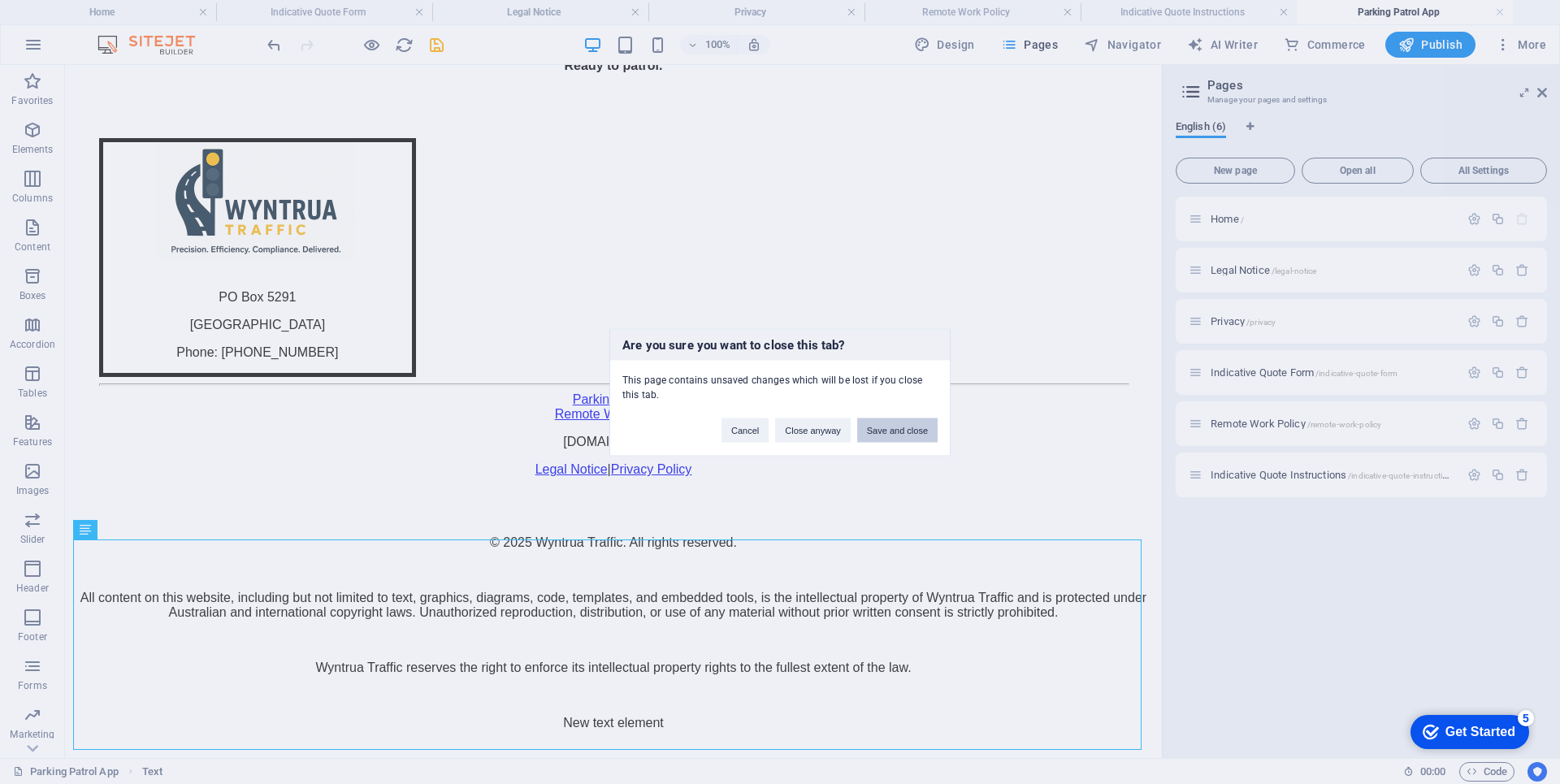
click at [880, 429] on button "Save and close" at bounding box center [897, 429] width 81 height 24
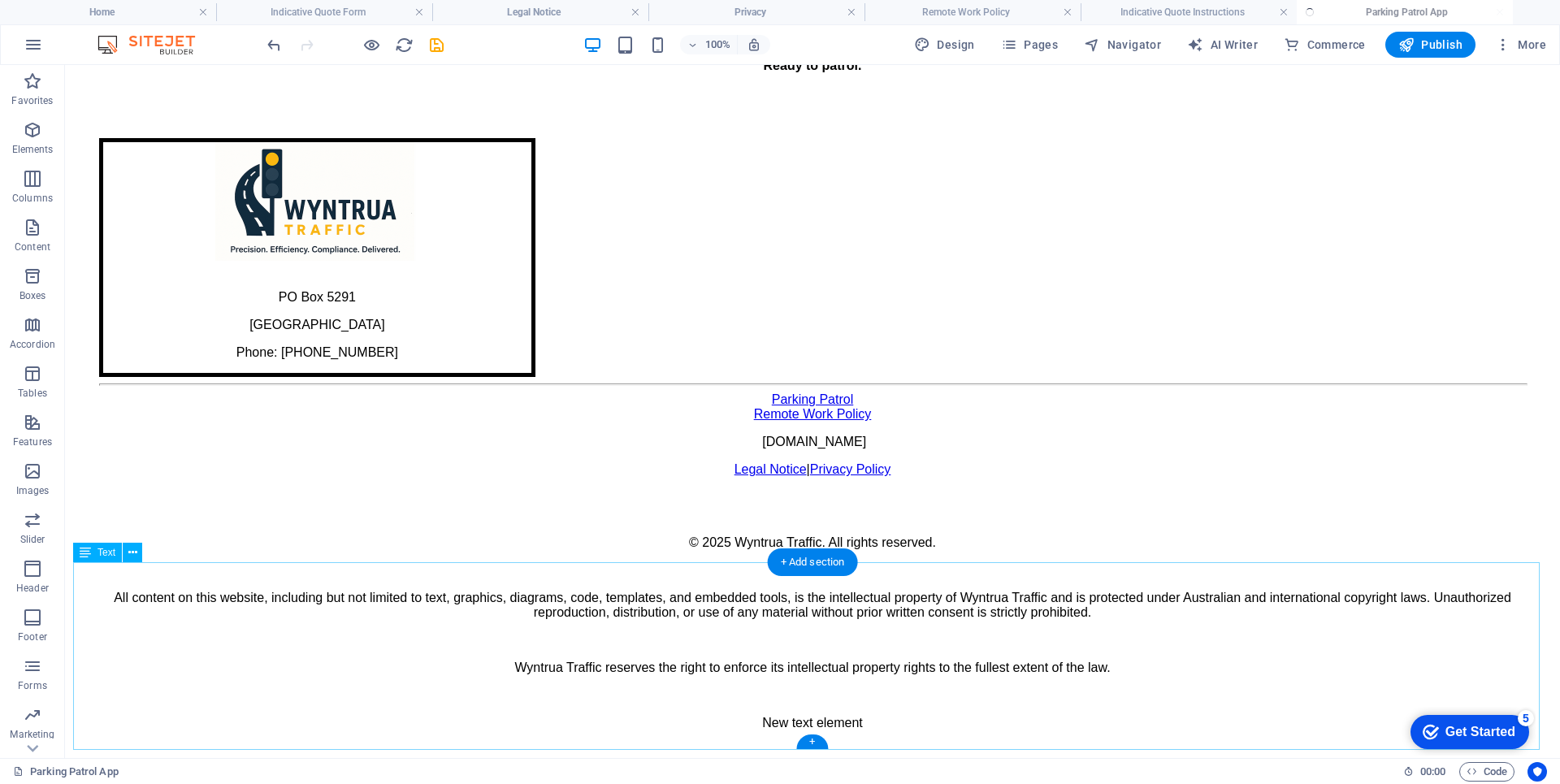
scroll to position [922, 0]
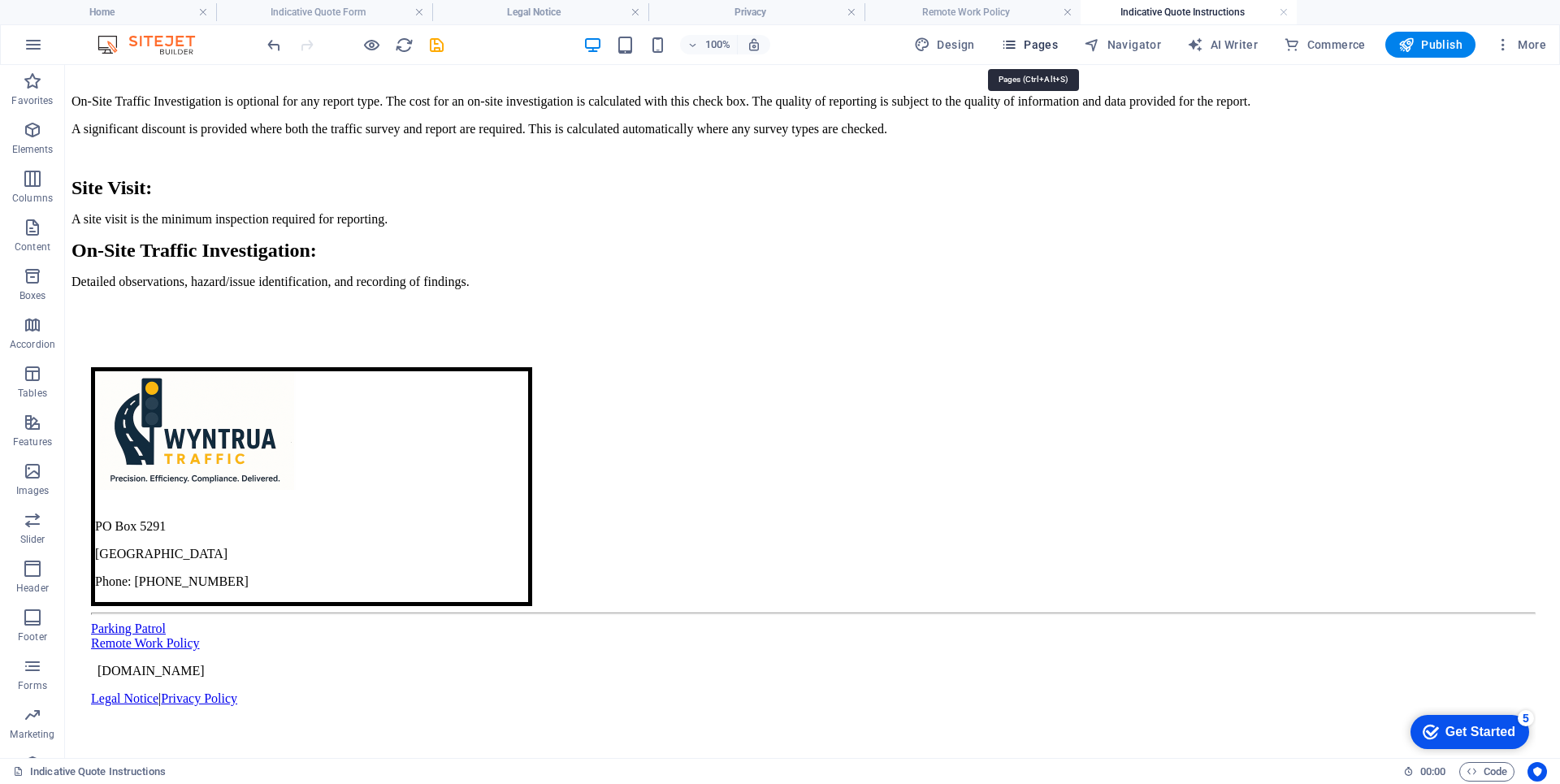
drag, startPoint x: 1030, startPoint y: 44, endPoint x: 1051, endPoint y: 118, distance: 76.9
click at [1030, 44] on span "Pages" at bounding box center [1029, 44] width 56 height 17
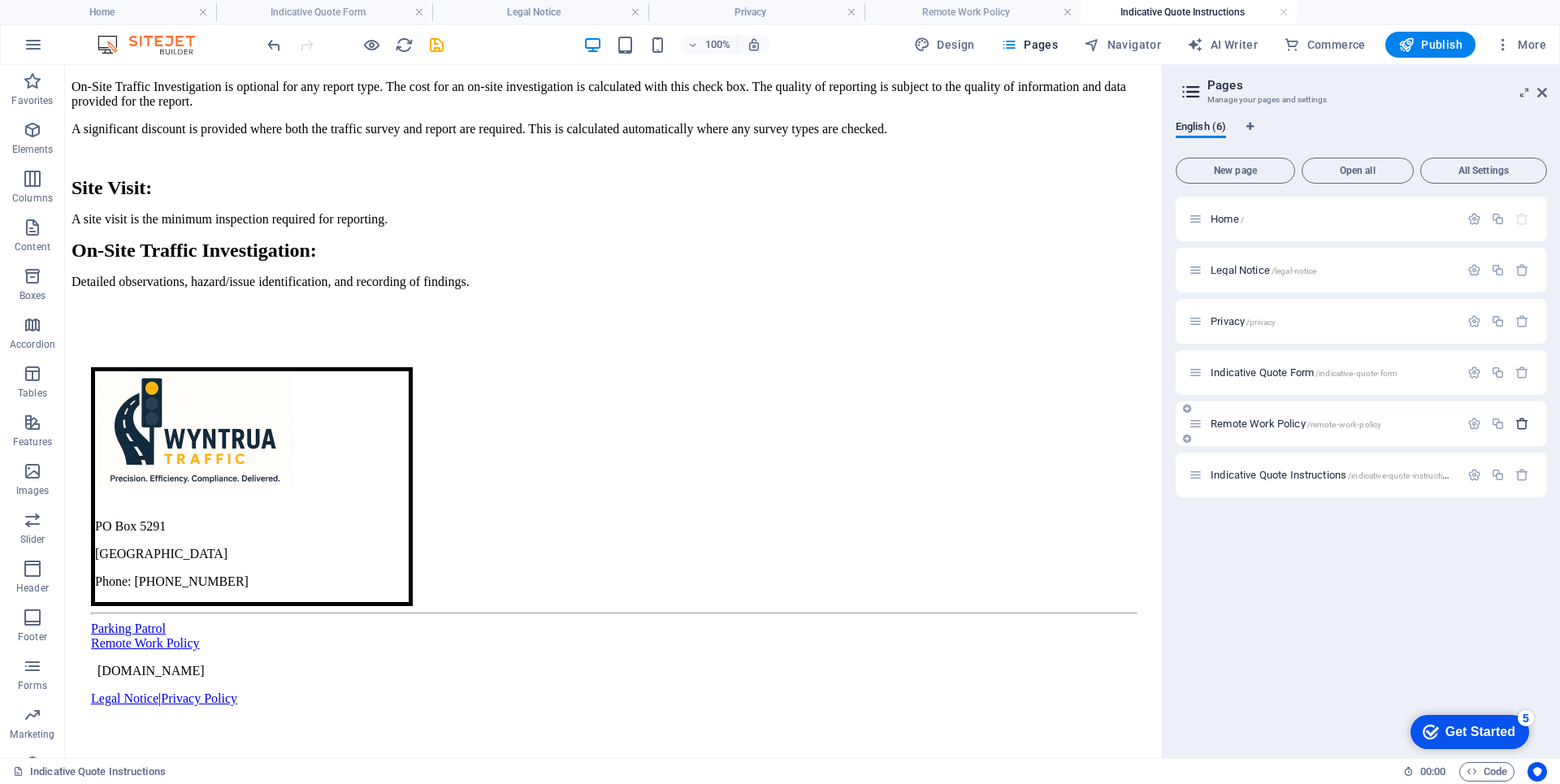
click at [1526, 428] on icon "button" at bounding box center [1521, 423] width 14 height 14
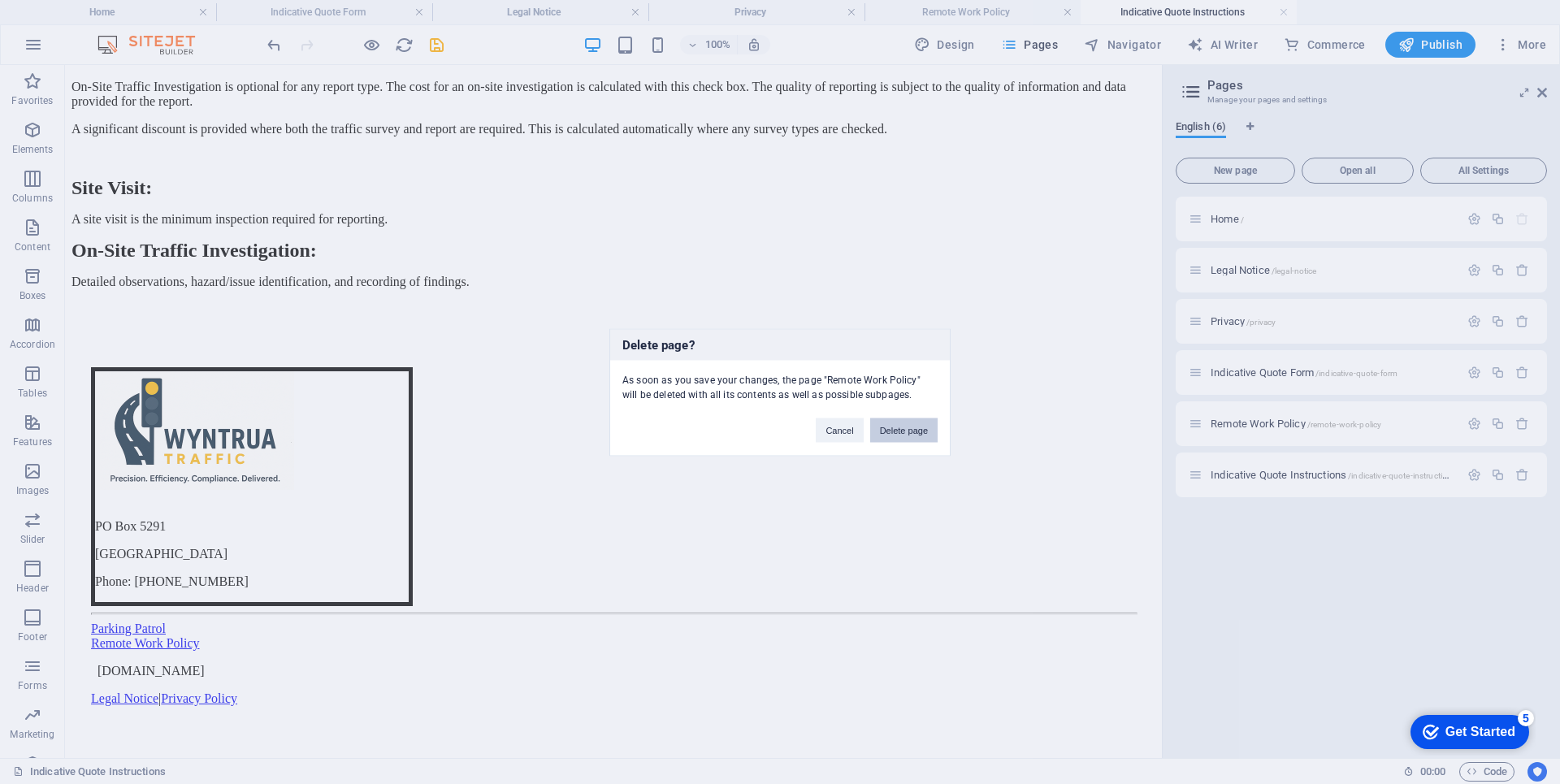
click at [887, 431] on button "Delete page" at bounding box center [904, 429] width 68 height 24
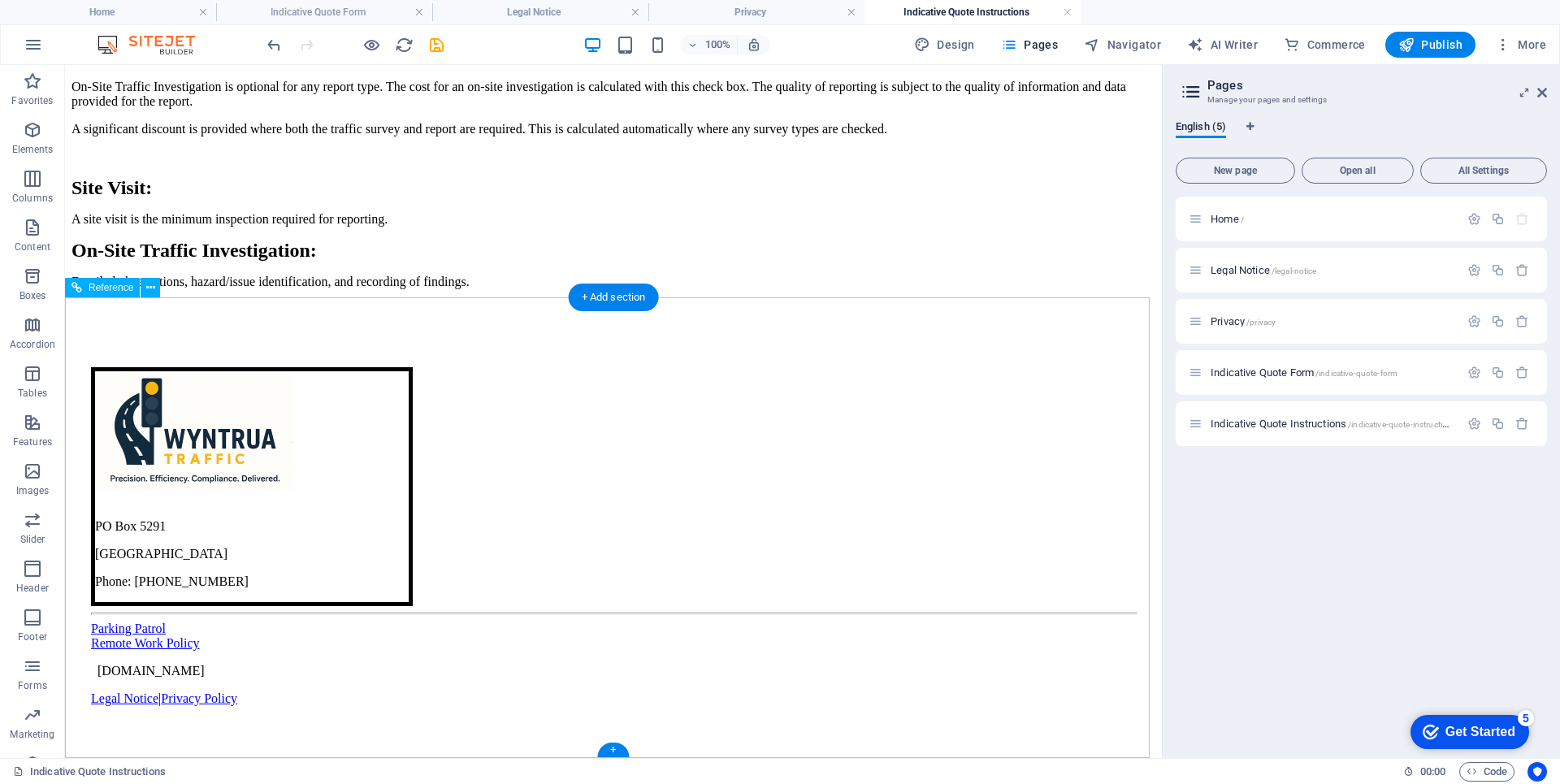
scroll to position [988, 0]
click at [281, 651] on div "Remote Work Policy" at bounding box center [613, 643] width 1044 height 15
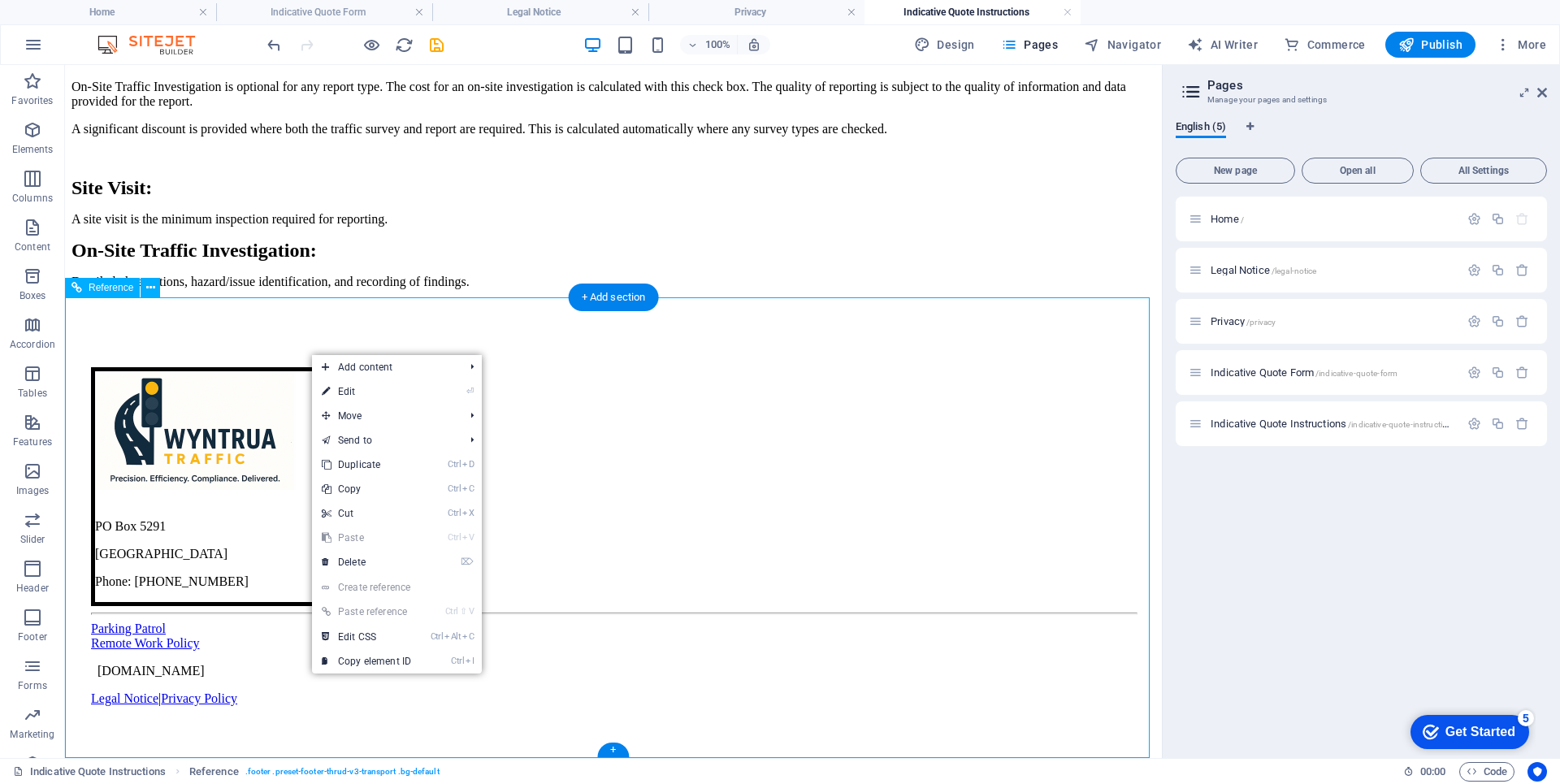
click at [447, 651] on div "Remote Work Policy" at bounding box center [613, 643] width 1044 height 15
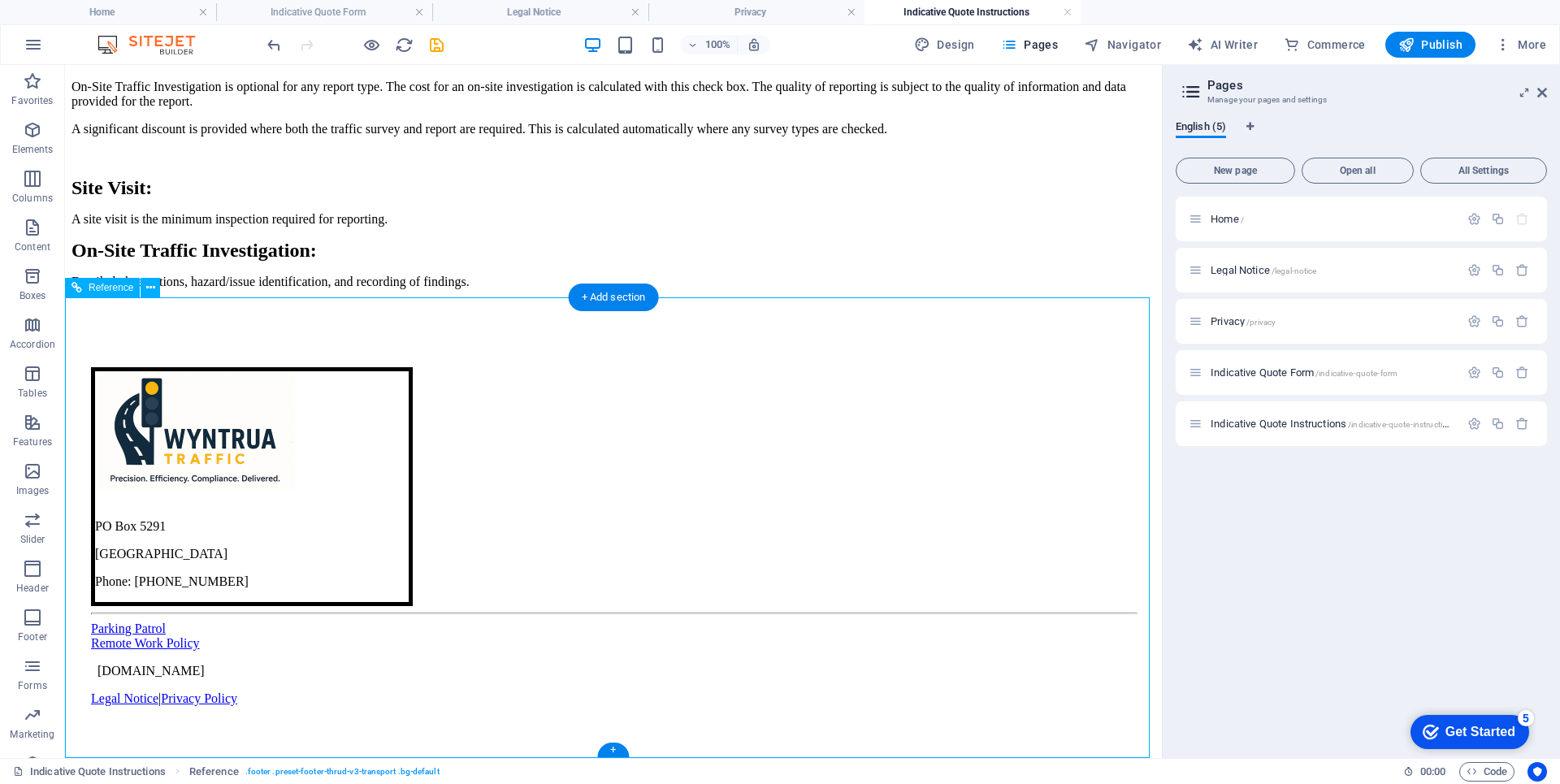
click at [447, 651] on div "Remote Work Policy" at bounding box center [613, 643] width 1044 height 15
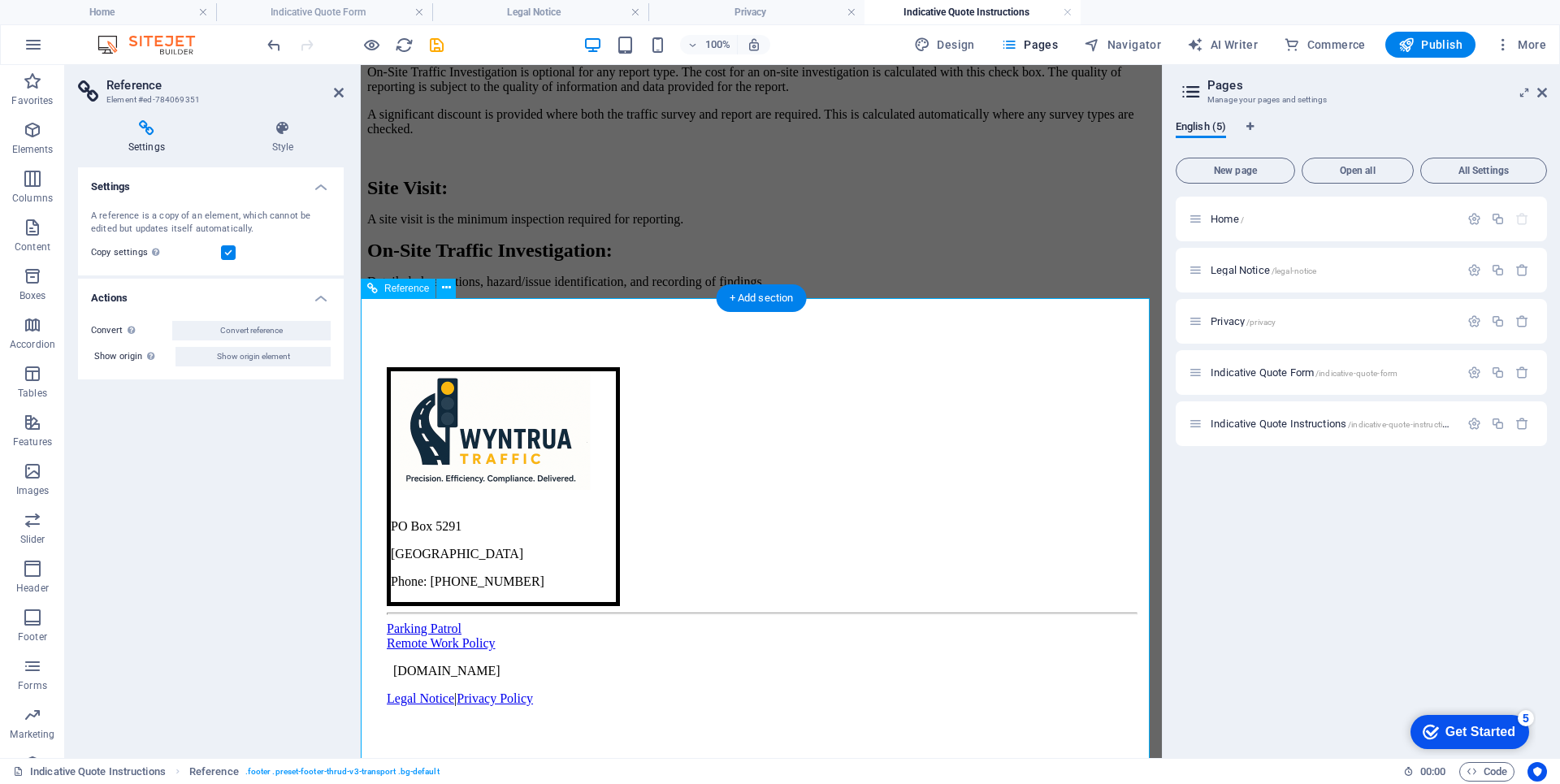
click at [500, 651] on div "Remote Work Policy" at bounding box center [761, 643] width 749 height 15
click at [488, 635] on div "Parking Patrol" at bounding box center [761, 628] width 749 height 15
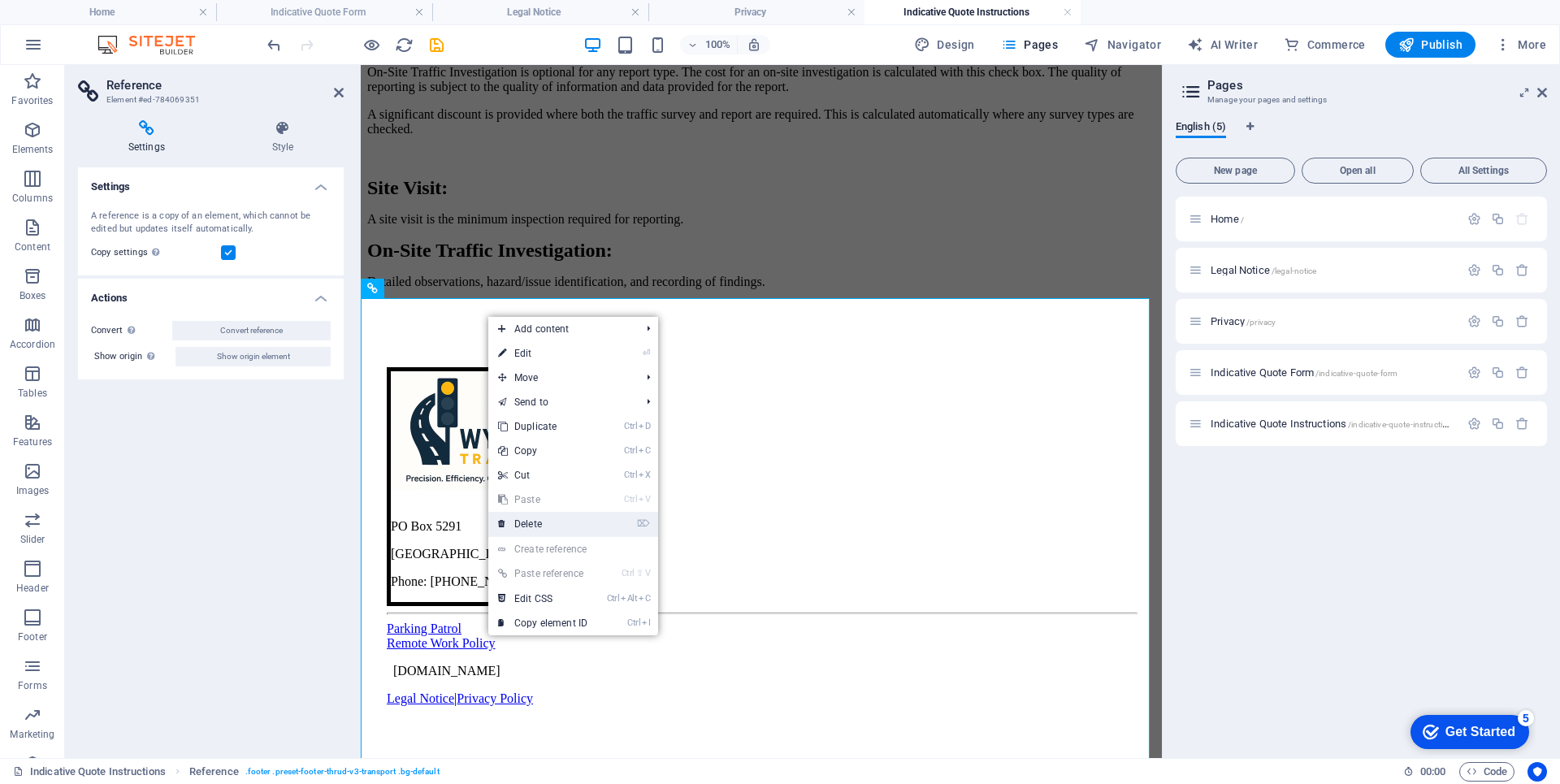
click at [530, 523] on link "⌦ Delete" at bounding box center [543, 524] width 109 height 24
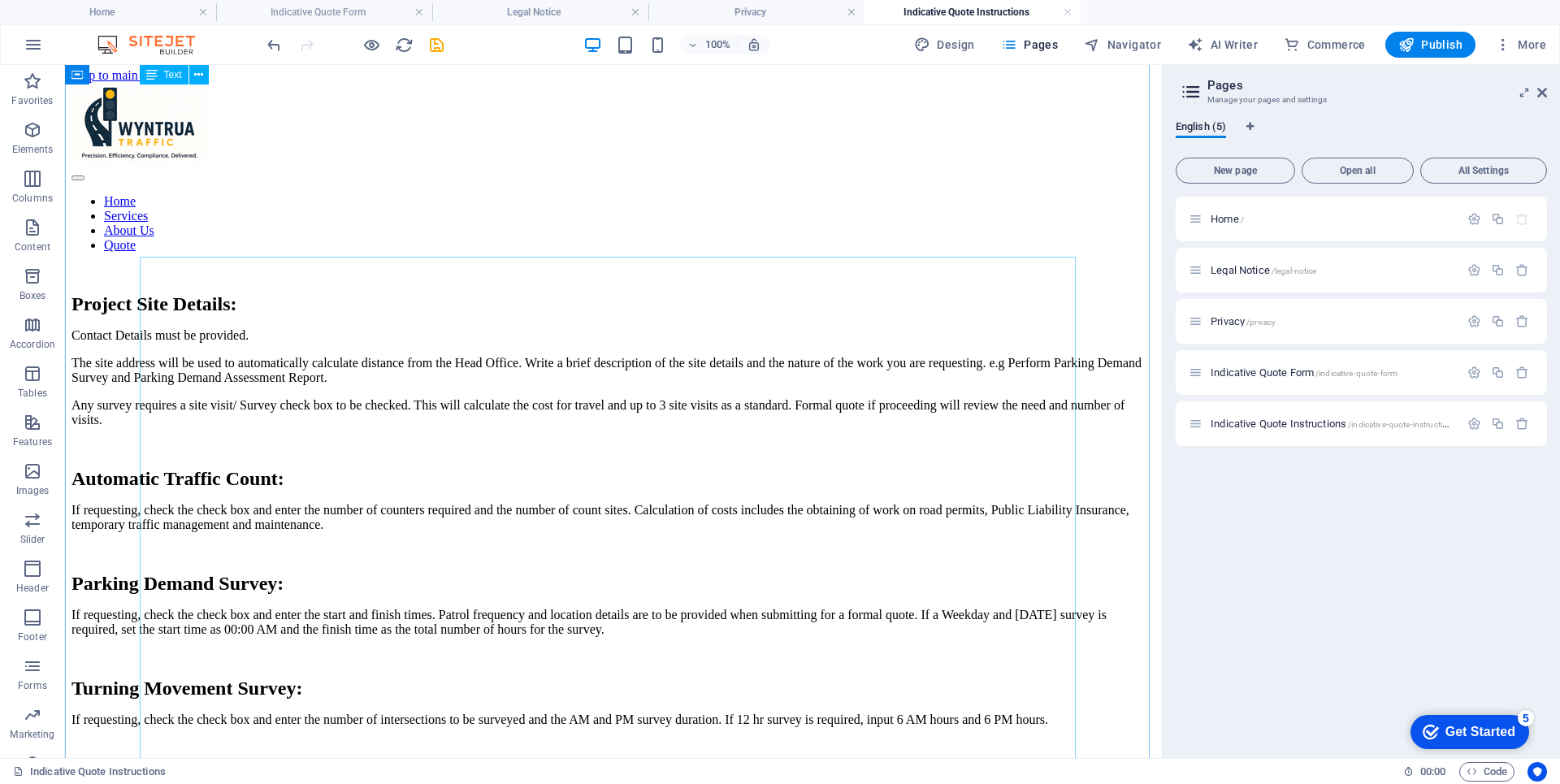
scroll to position [527, 0]
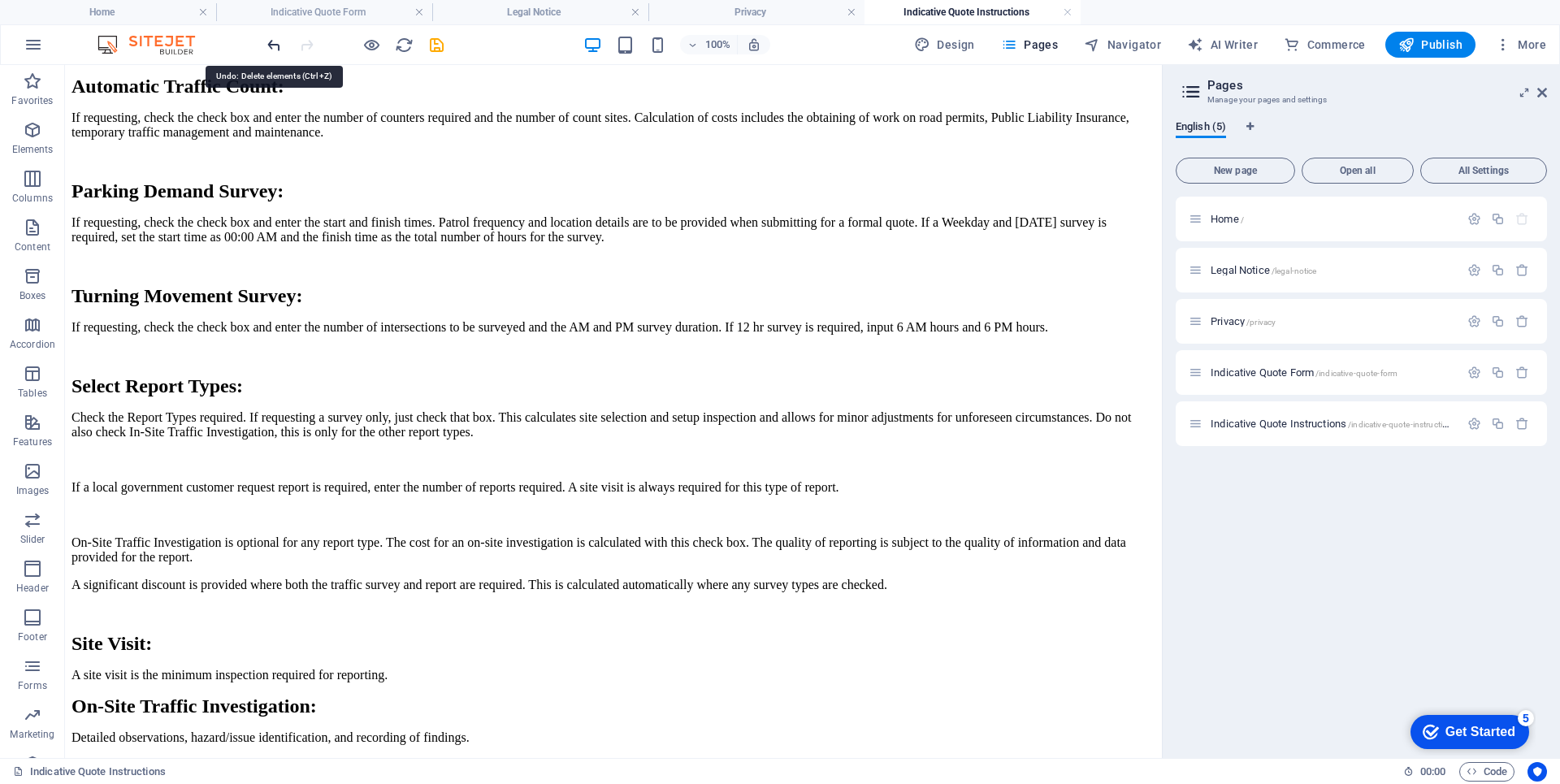
click at [275, 46] on icon "undo" at bounding box center [274, 45] width 19 height 19
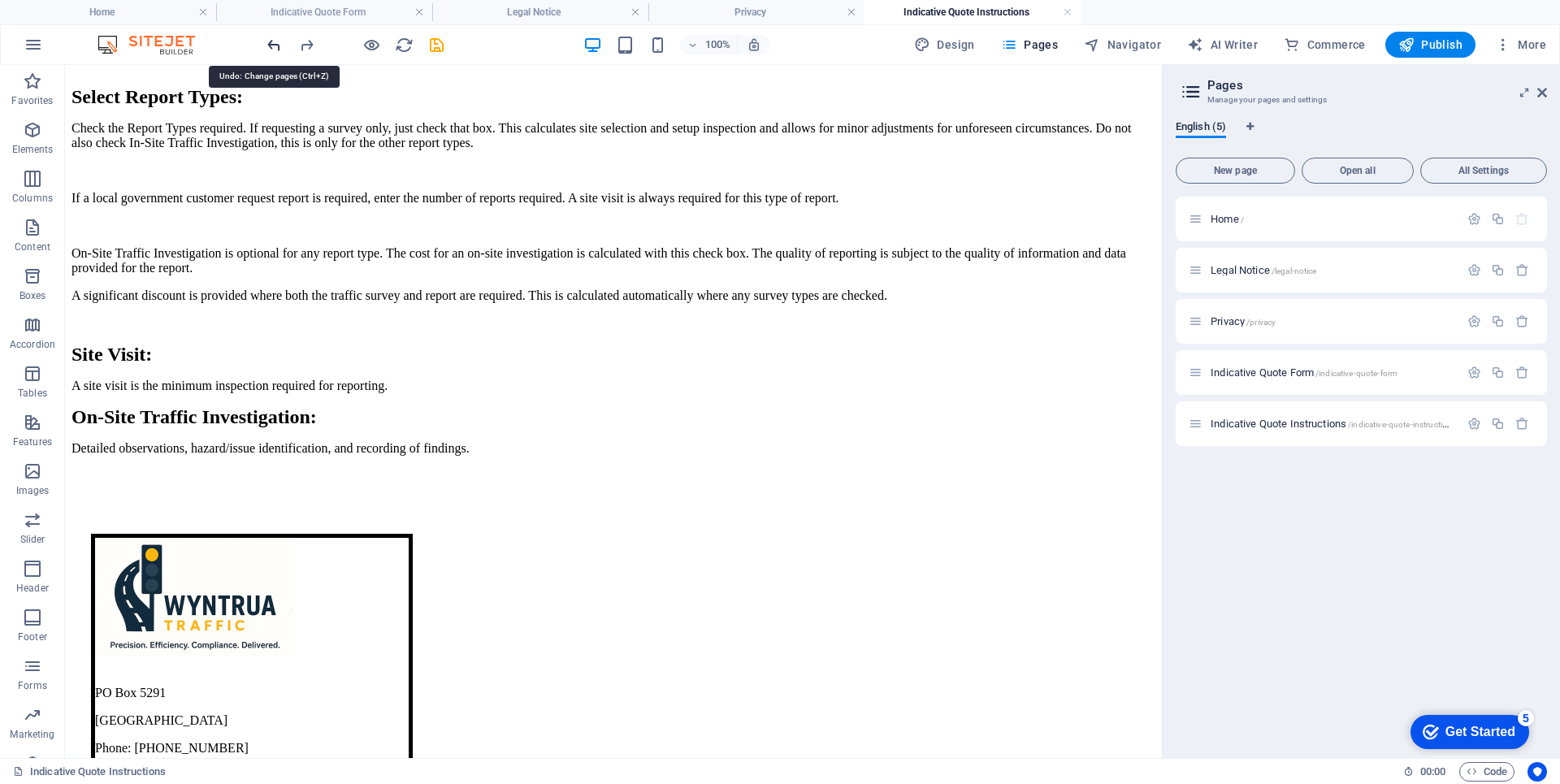
scroll to position [988, 0]
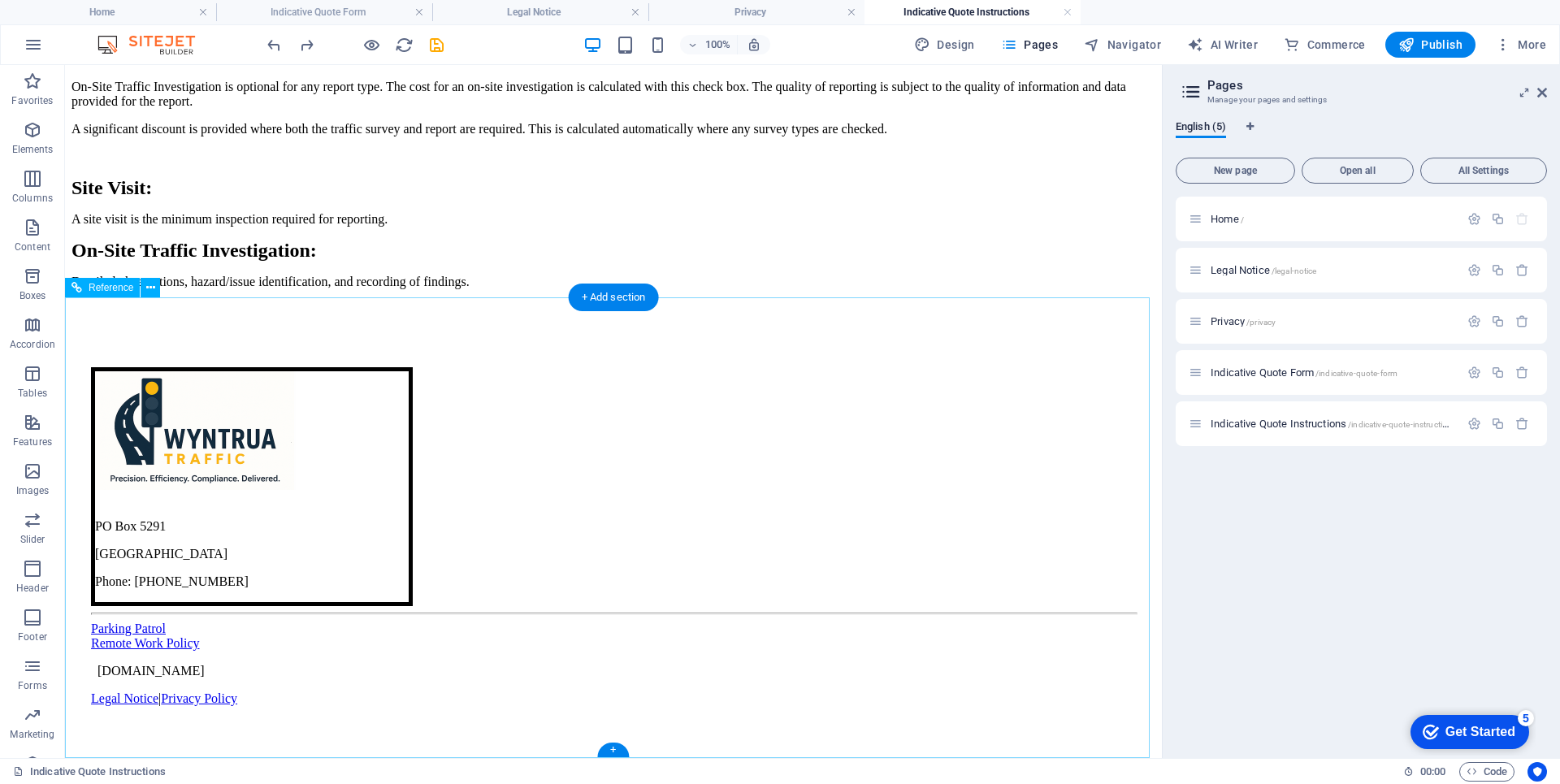
click at [443, 636] on div "Parking Patrol" at bounding box center [613, 628] width 1044 height 15
click at [442, 636] on div "Parking Patrol" at bounding box center [613, 628] width 1044 height 15
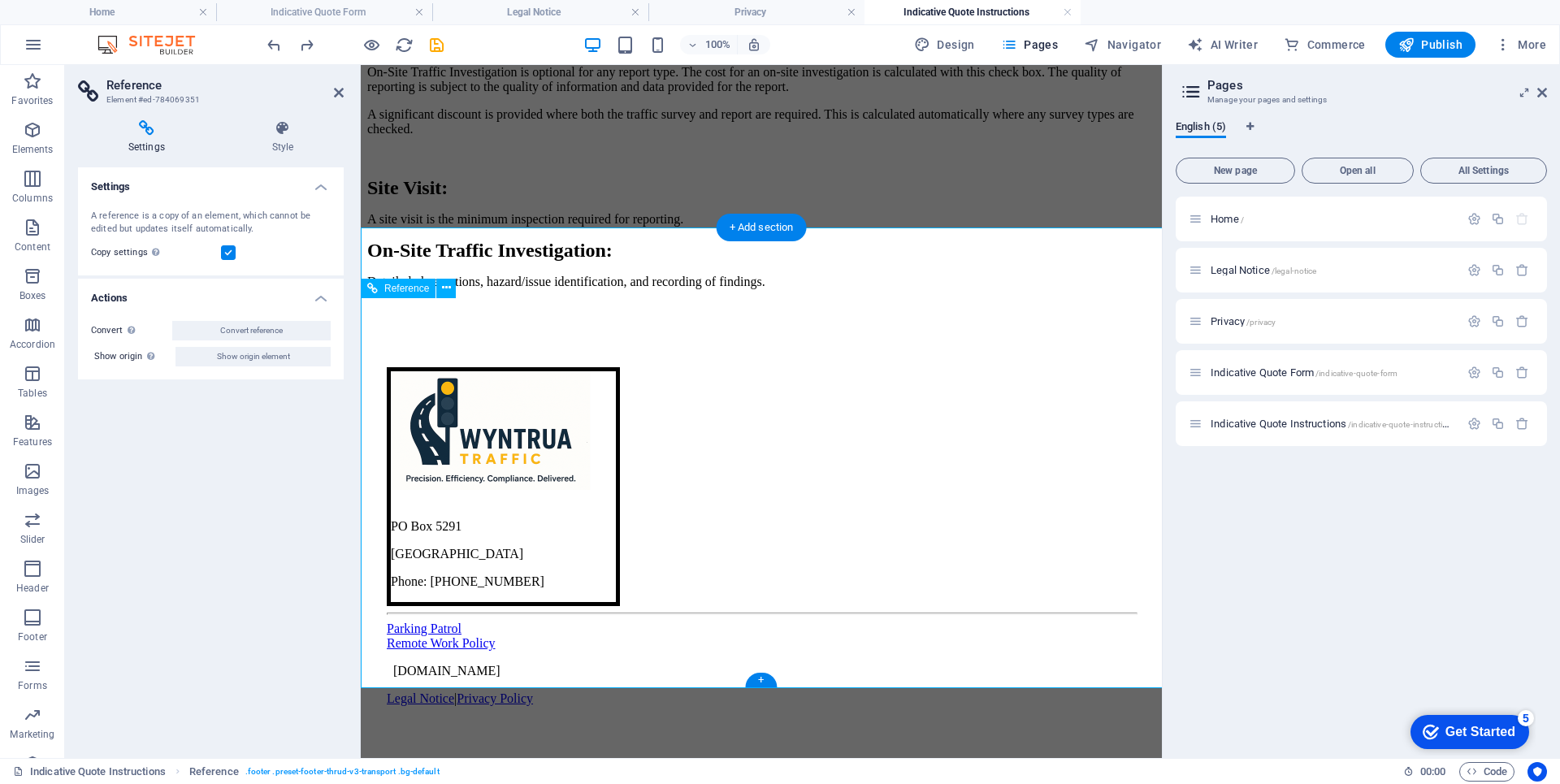
scroll to position [1057, 0]
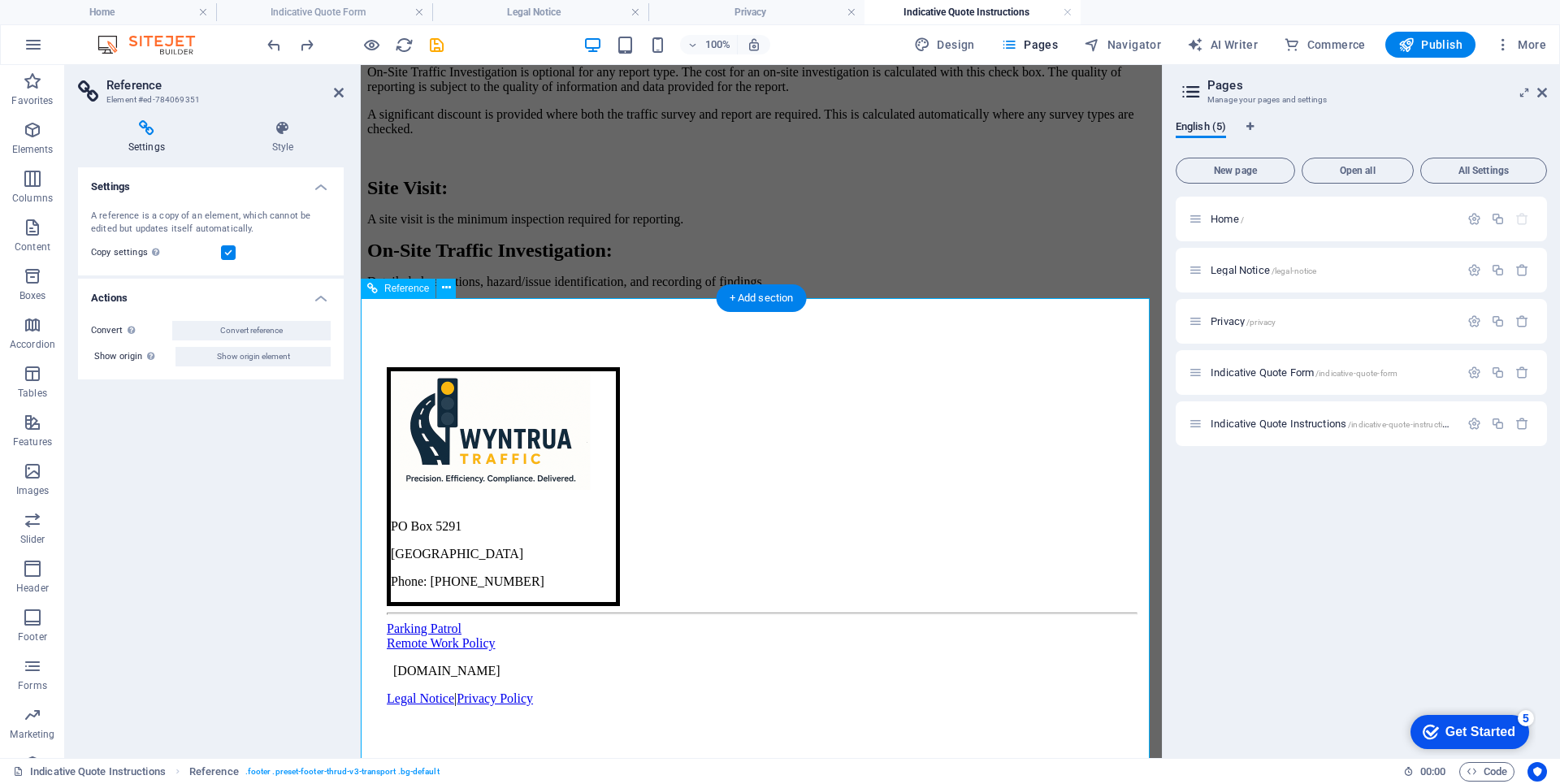
click at [537, 651] on div "Remote Work Policy" at bounding box center [761, 643] width 749 height 15
click at [529, 651] on div "Remote Work Policy" at bounding box center [761, 643] width 749 height 15
click at [1540, 91] on icon at bounding box center [1541, 93] width 10 height 13
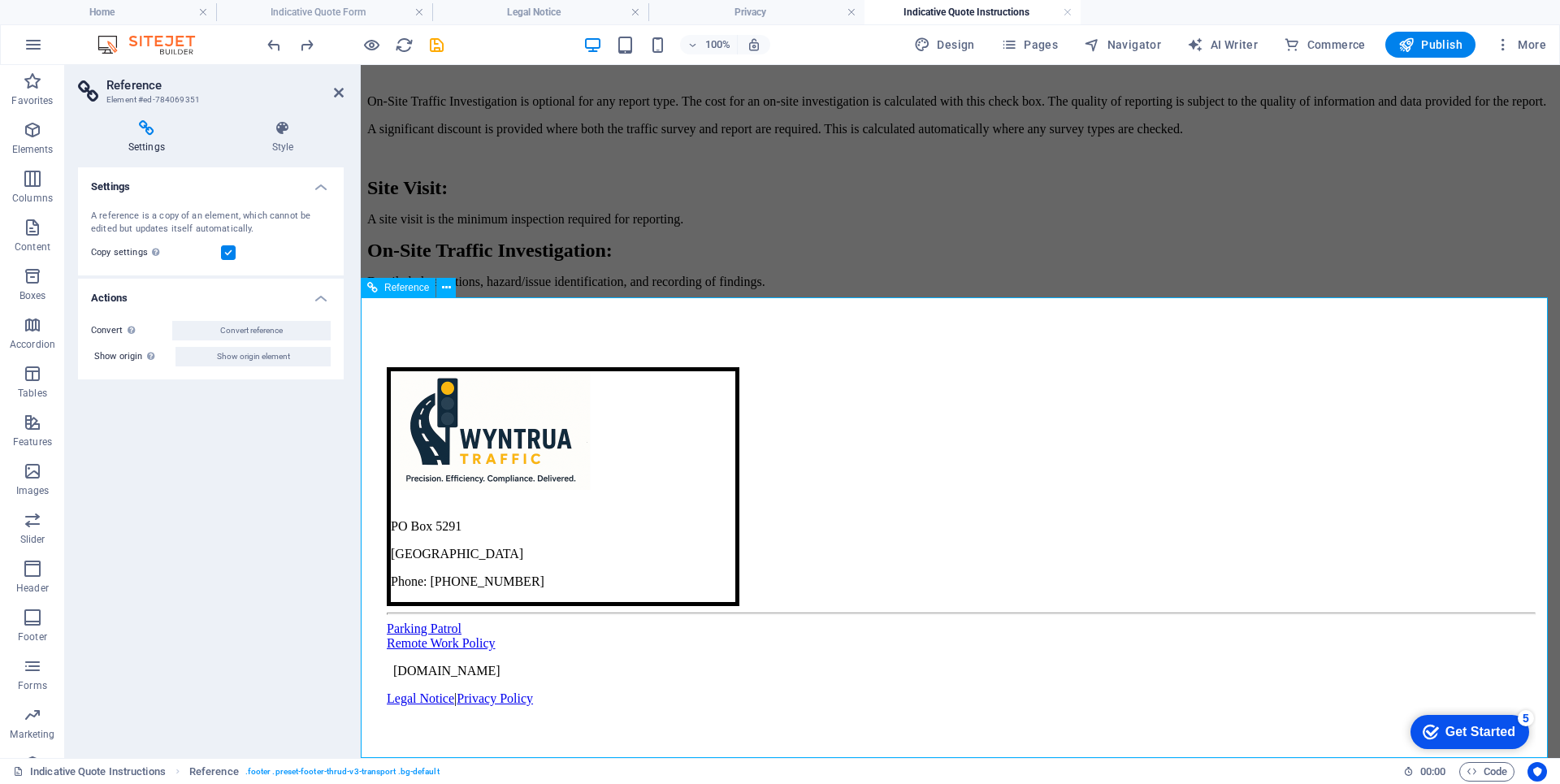
click at [554, 636] on div "Parking Patrol" at bounding box center [960, 628] width 1147 height 15
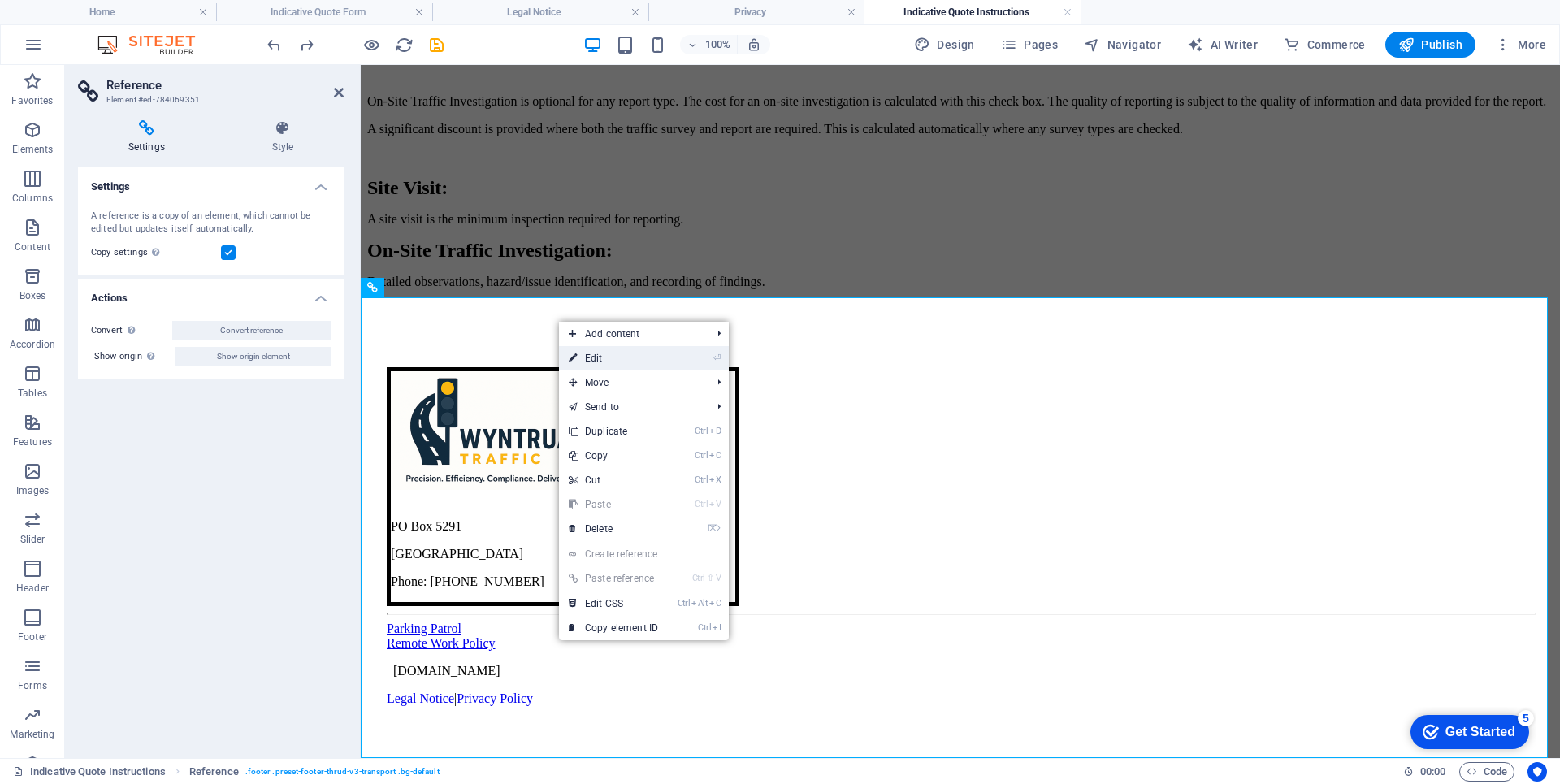
click at [628, 355] on link "⏎ Edit" at bounding box center [614, 358] width 109 height 24
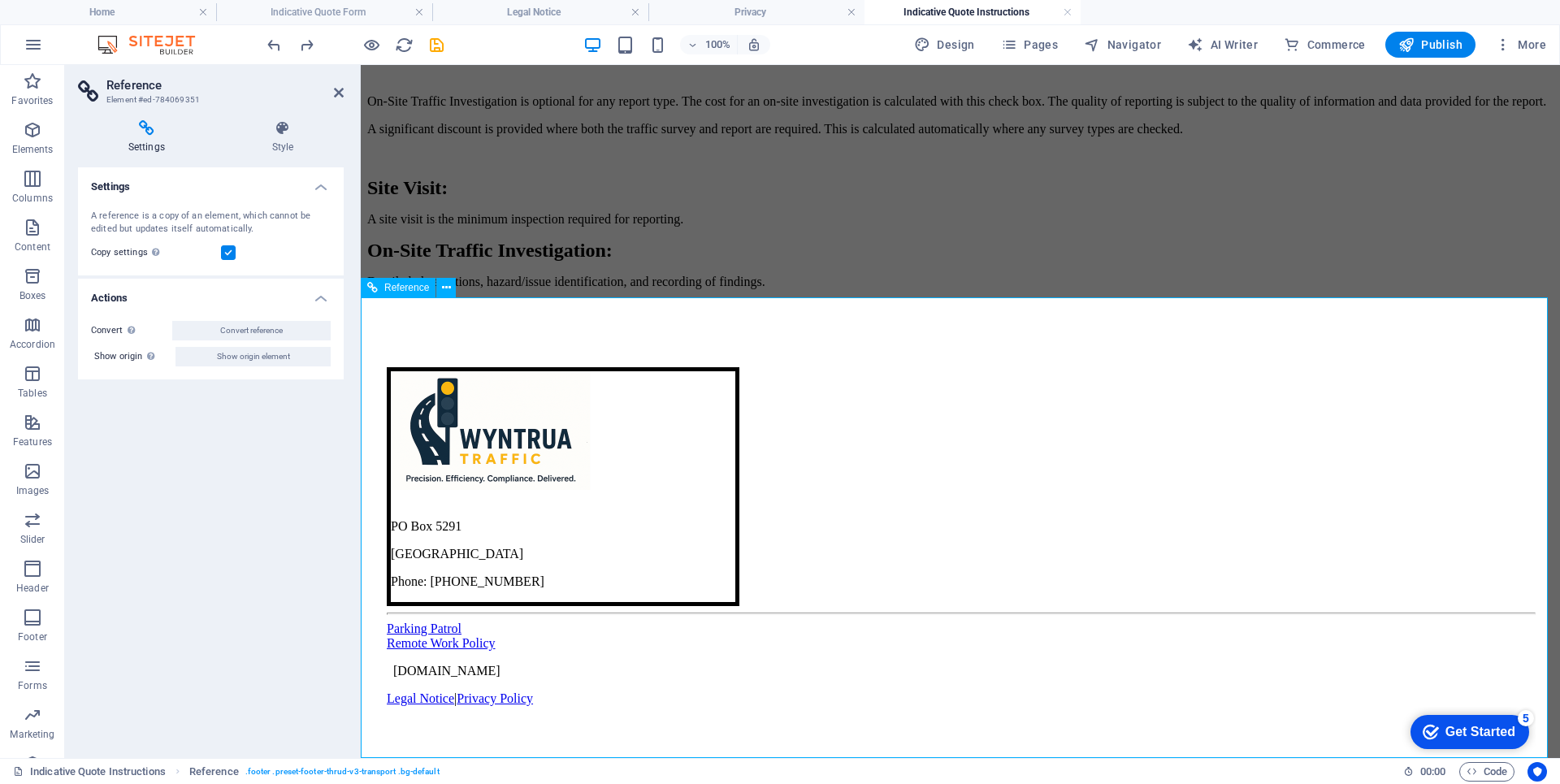
click at [599, 636] on div "Parking Patrol" at bounding box center [960, 628] width 1147 height 15
click at [600, 636] on div "Parking Patrol" at bounding box center [960, 628] width 1147 height 15
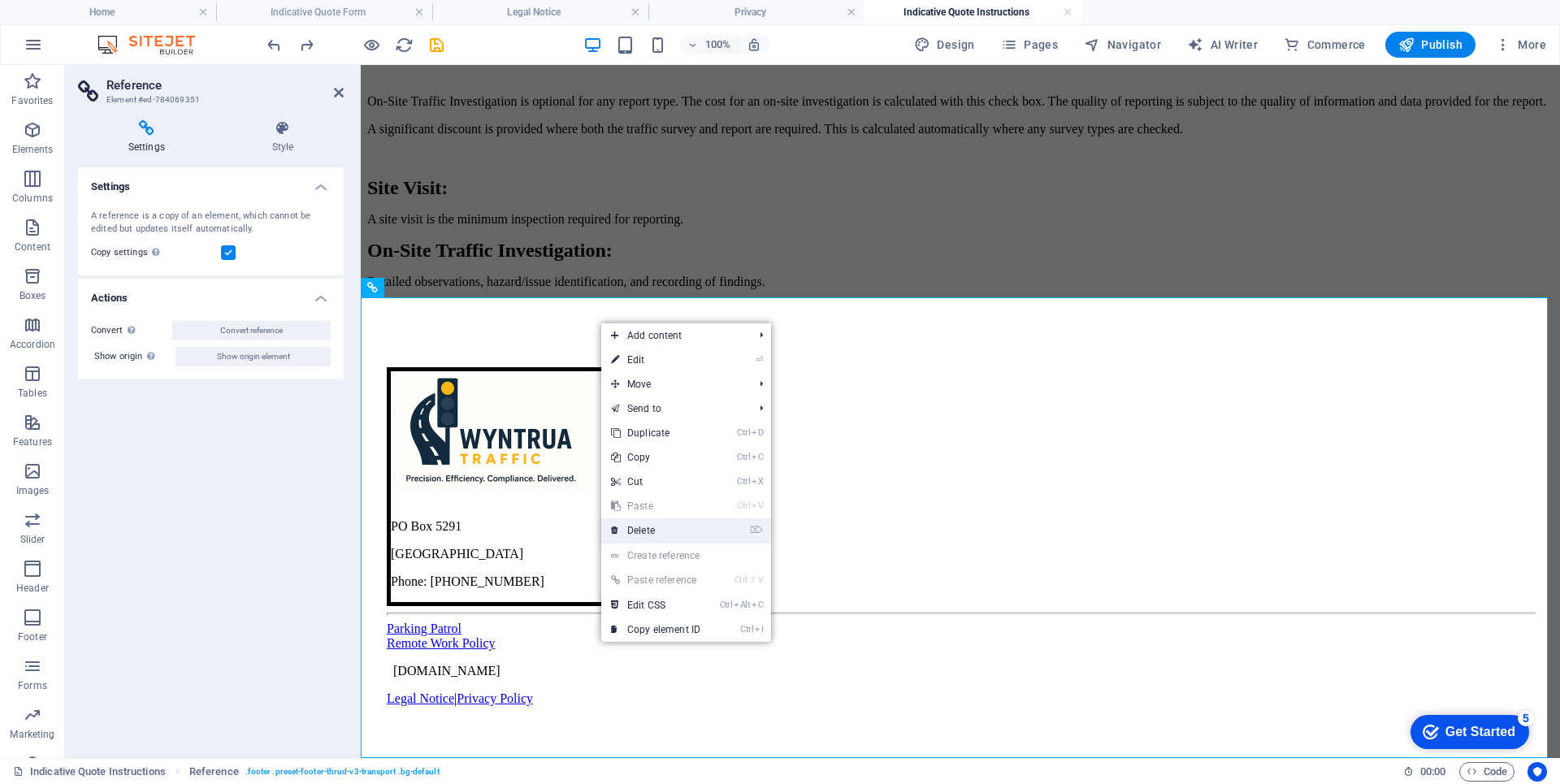
click at [640, 529] on link "⌦ Delete" at bounding box center [655, 530] width 109 height 24
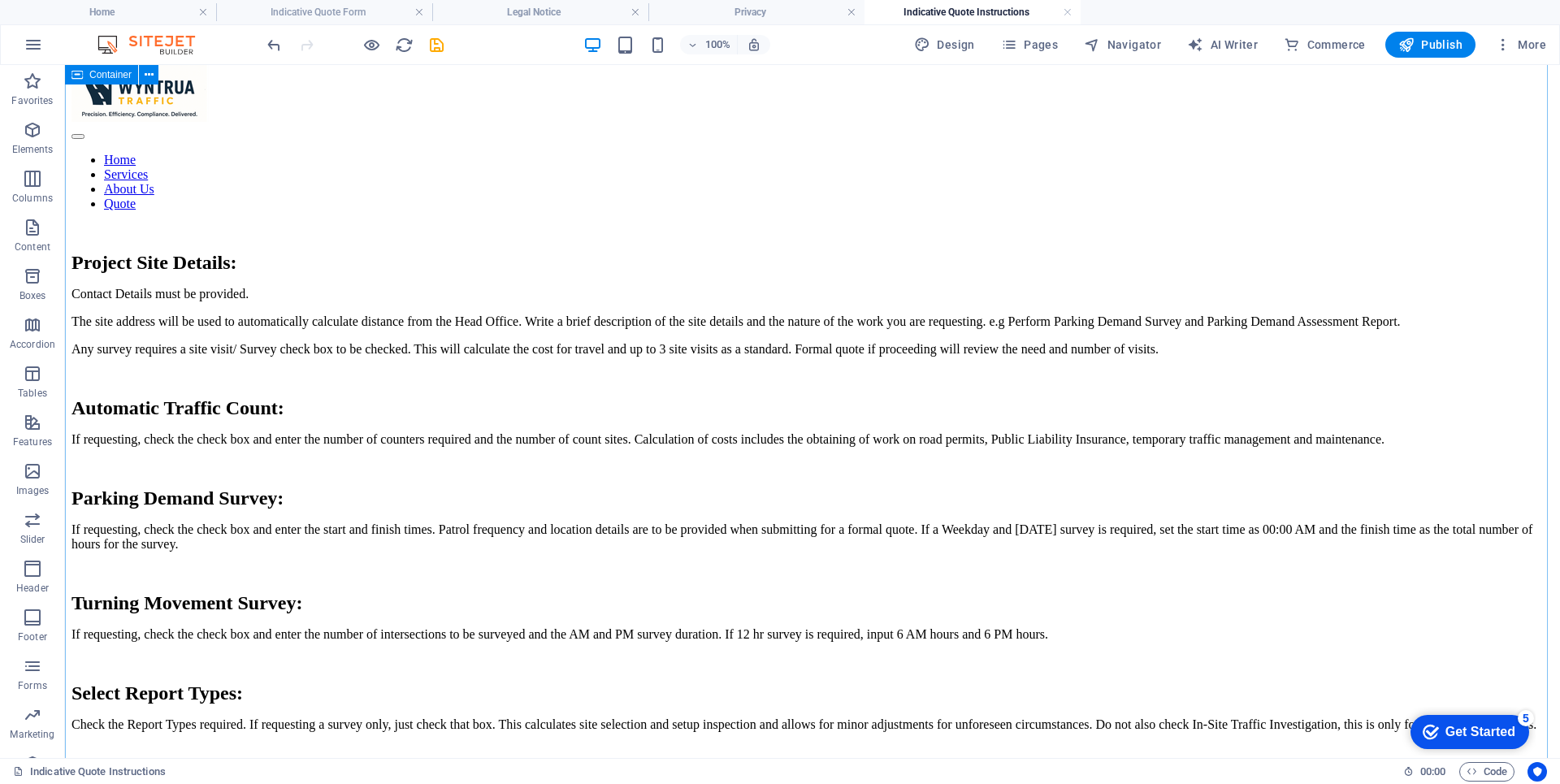
scroll to position [0, 0]
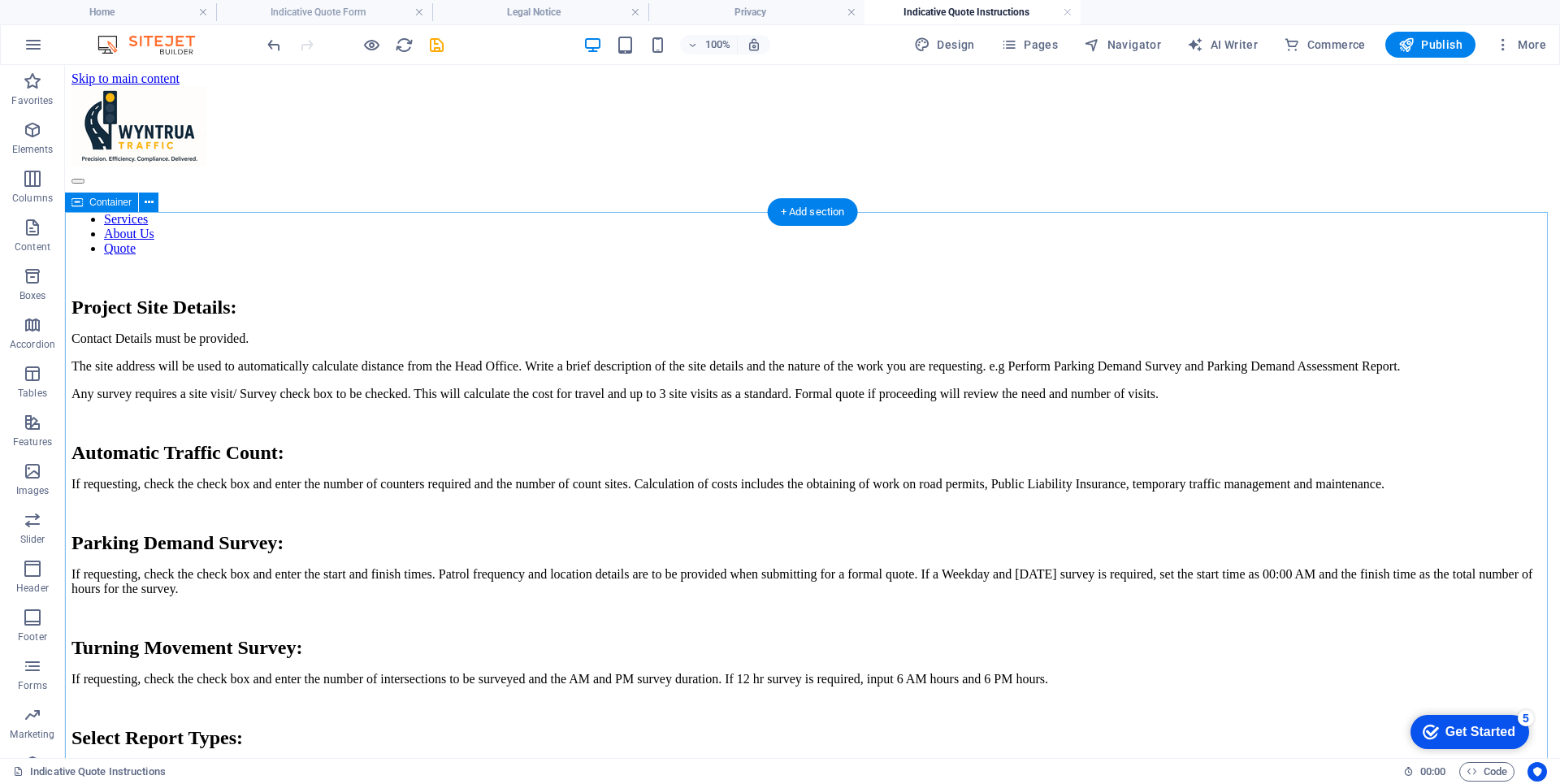
click at [1411, 432] on div "Project Site Details: Contact Details must be provided. The site address will b…" at bounding box center [812, 681] width 1481 height 771
click at [1026, 39] on span "Pages" at bounding box center [1029, 44] width 56 height 17
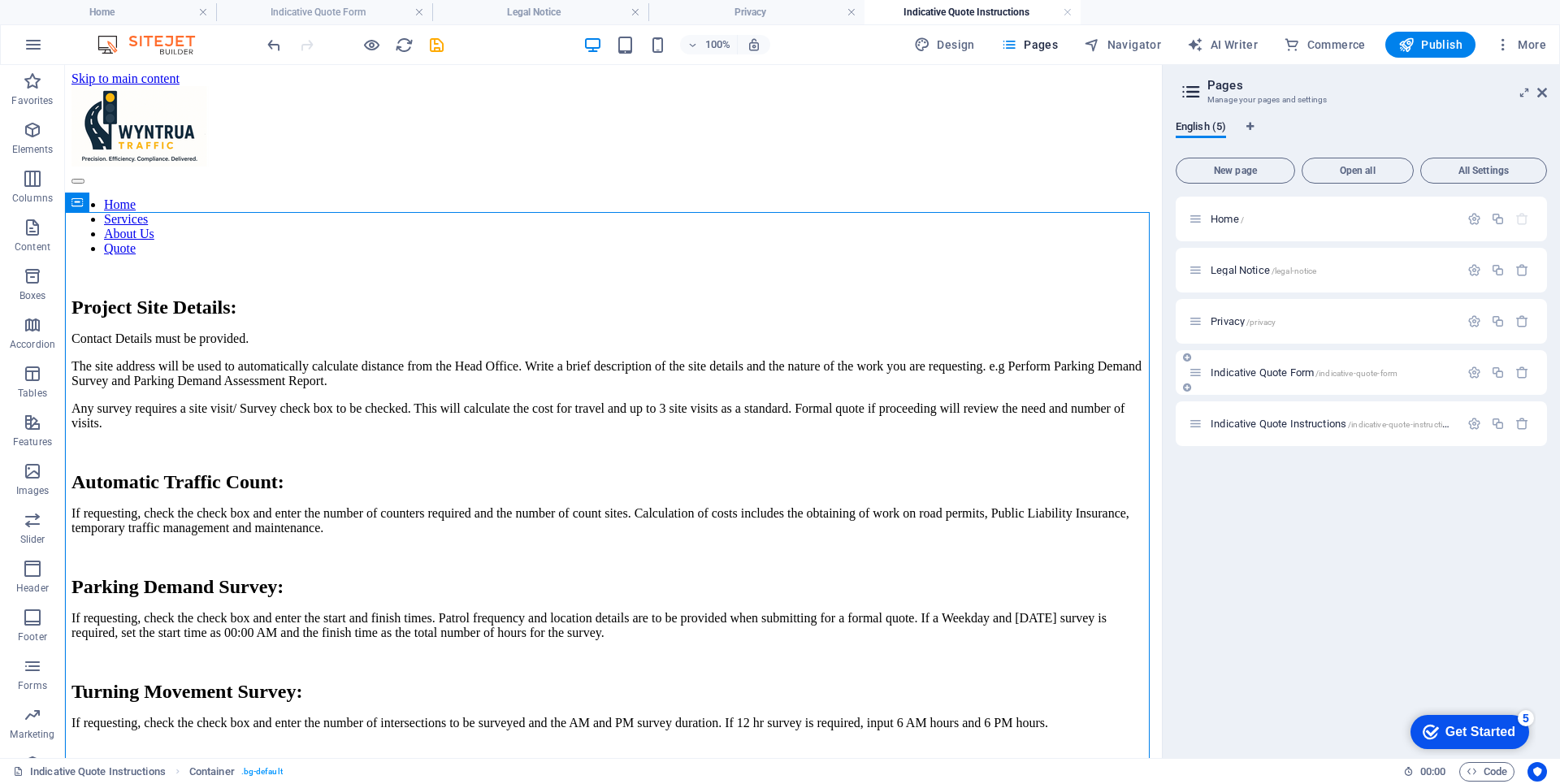
click at [1267, 366] on div "Indicative Quote Form /indicative-quote-form" at bounding box center [1324, 372] width 270 height 19
click at [1289, 374] on span "Indicative Quote Form /indicative-quote-form" at bounding box center [1304, 372] width 187 height 12
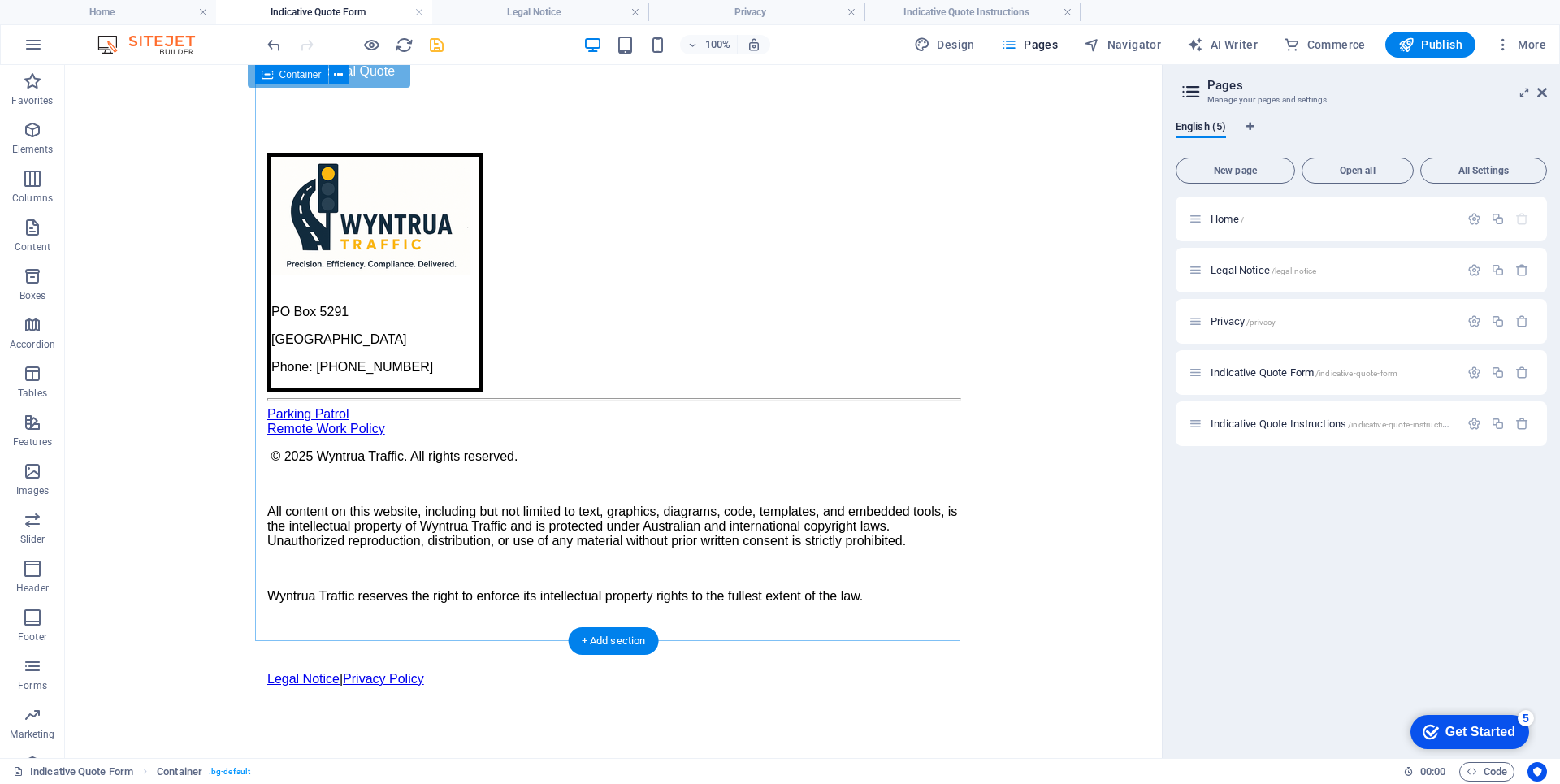
scroll to position [2433, 0]
click at [397, 436] on div "Remote Work Policy" at bounding box center [614, 429] width 693 height 15
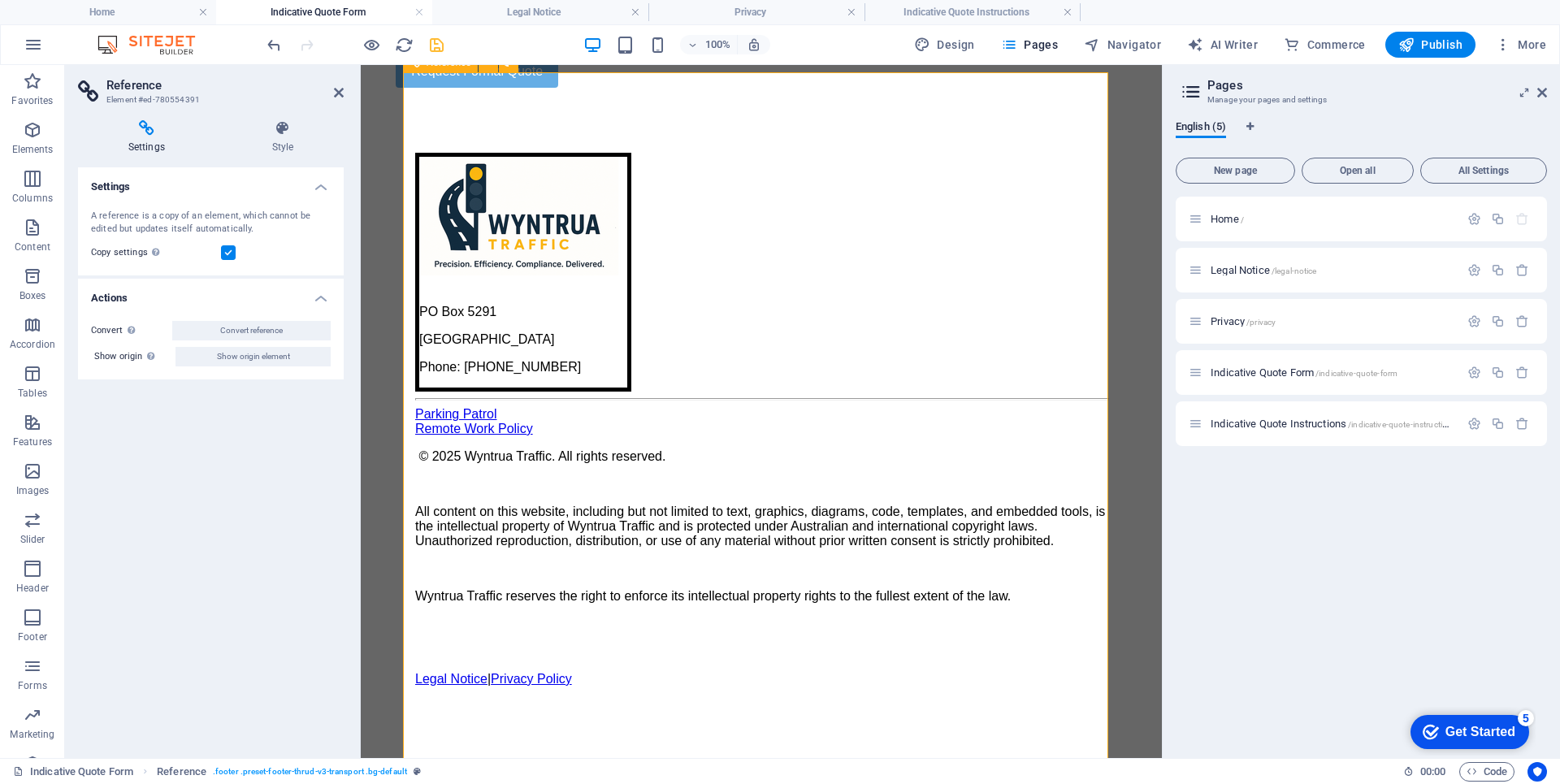
click at [646, 436] on div "Remote Work Policy" at bounding box center [761, 429] width 693 height 15
click at [691, 421] on div "Parking Patrol" at bounding box center [761, 415] width 693 height 15
click at [692, 421] on div "Parking Patrol" at bounding box center [761, 415] width 693 height 15
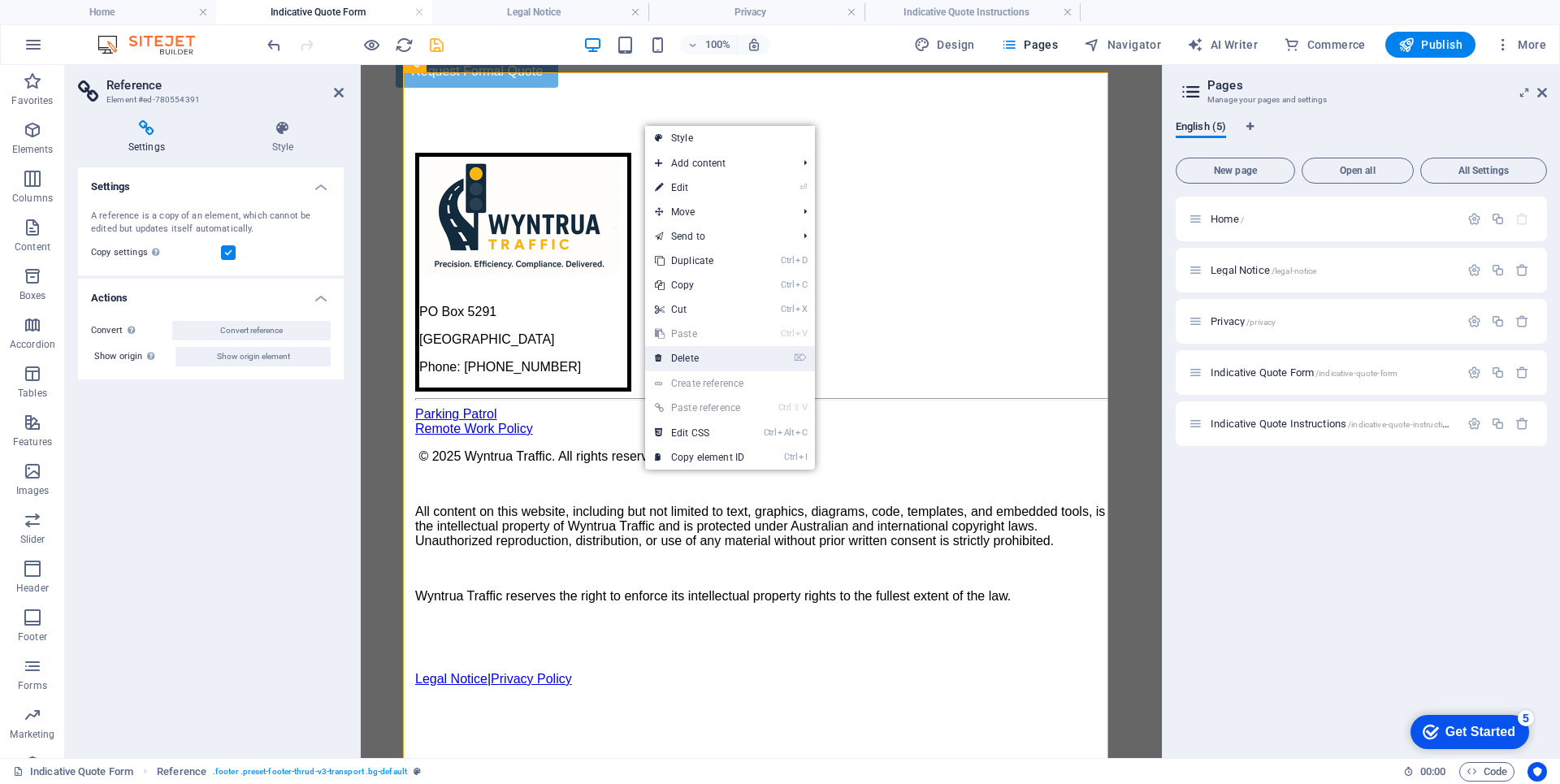
click at [685, 360] on link "⌦ Delete" at bounding box center [700, 358] width 109 height 24
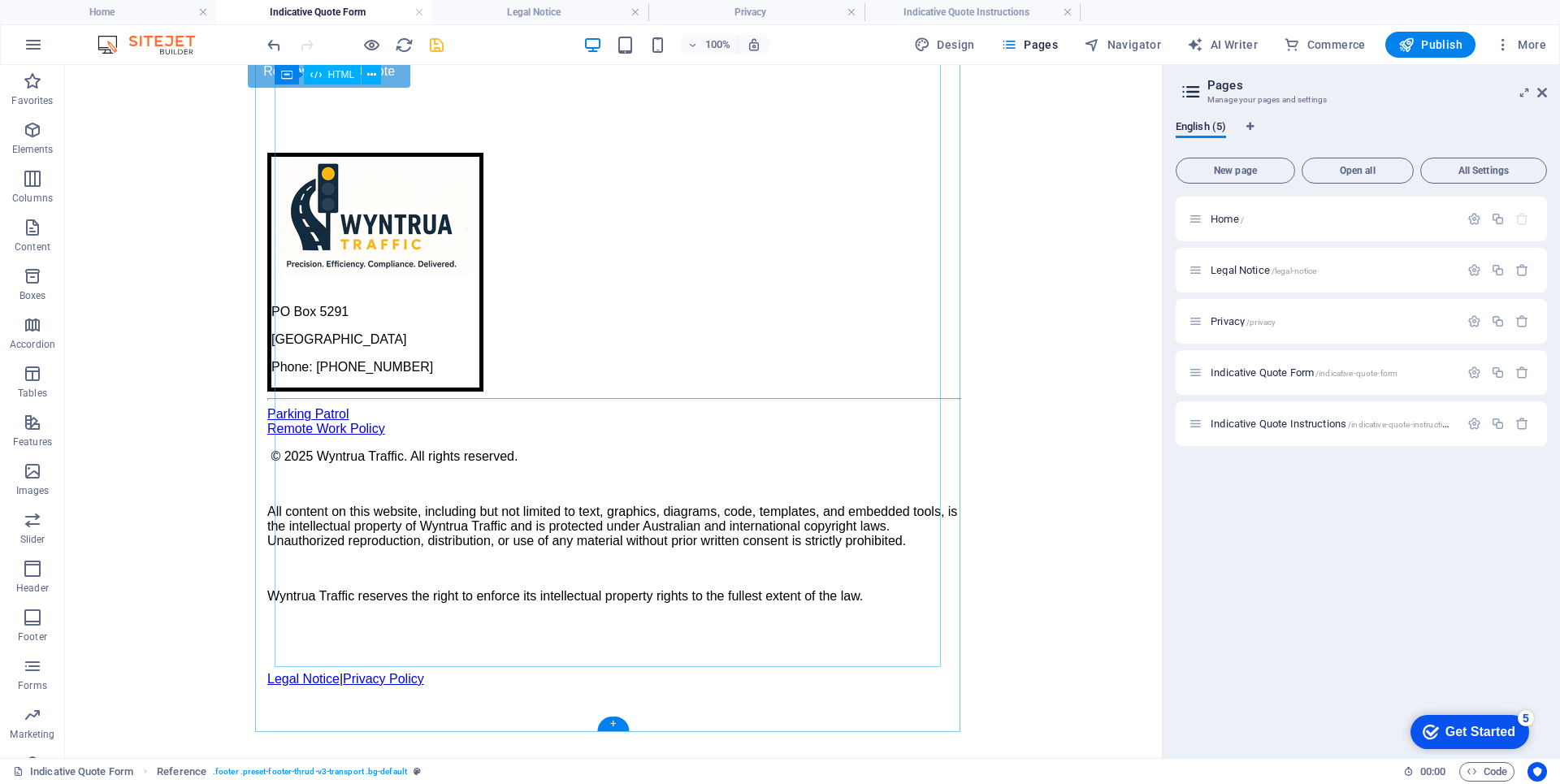
scroll to position [1773, 0]
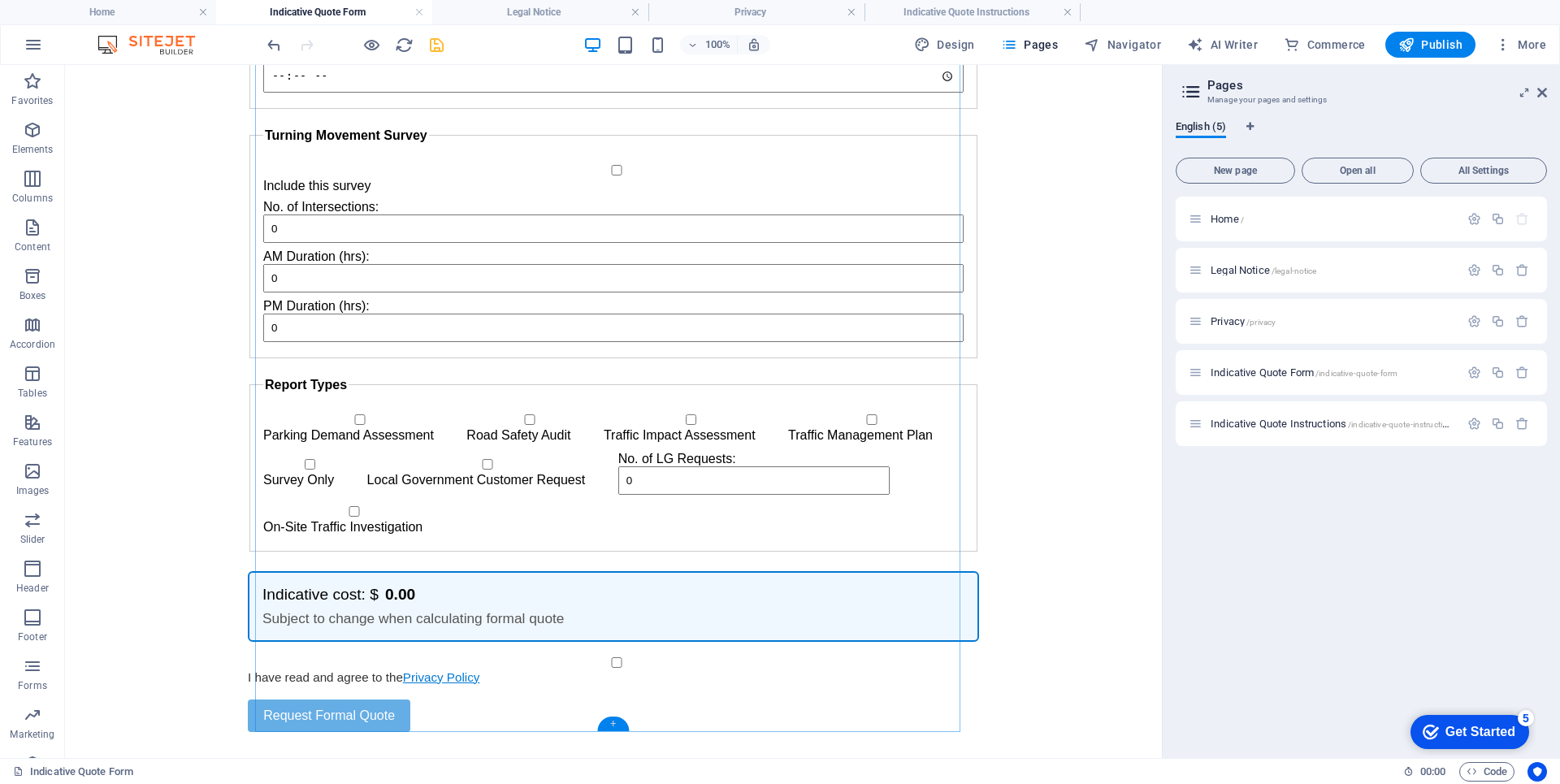
click at [613, 720] on div "+" at bounding box center [613, 724] width 31 height 15
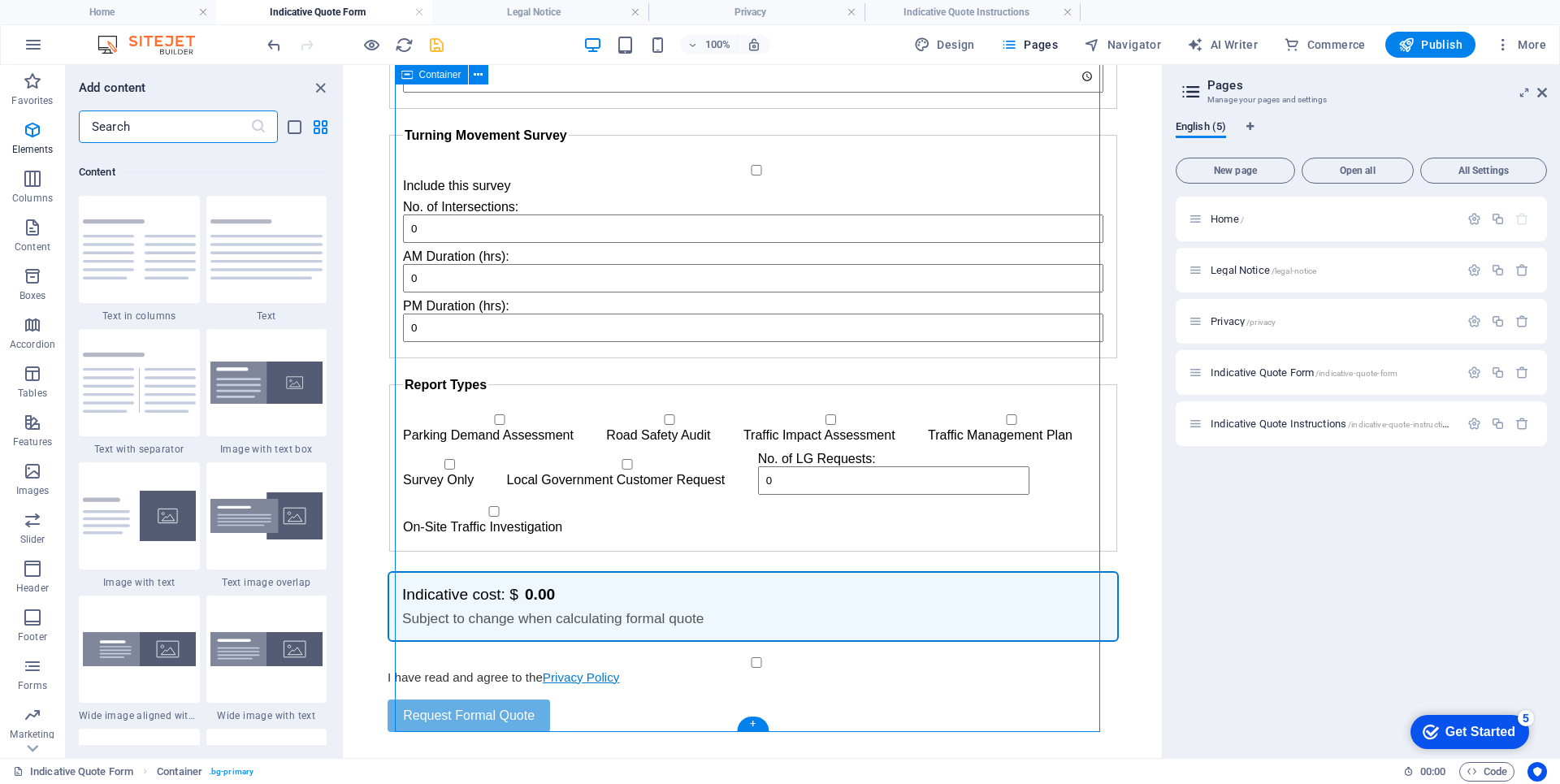
scroll to position [2842, 0]
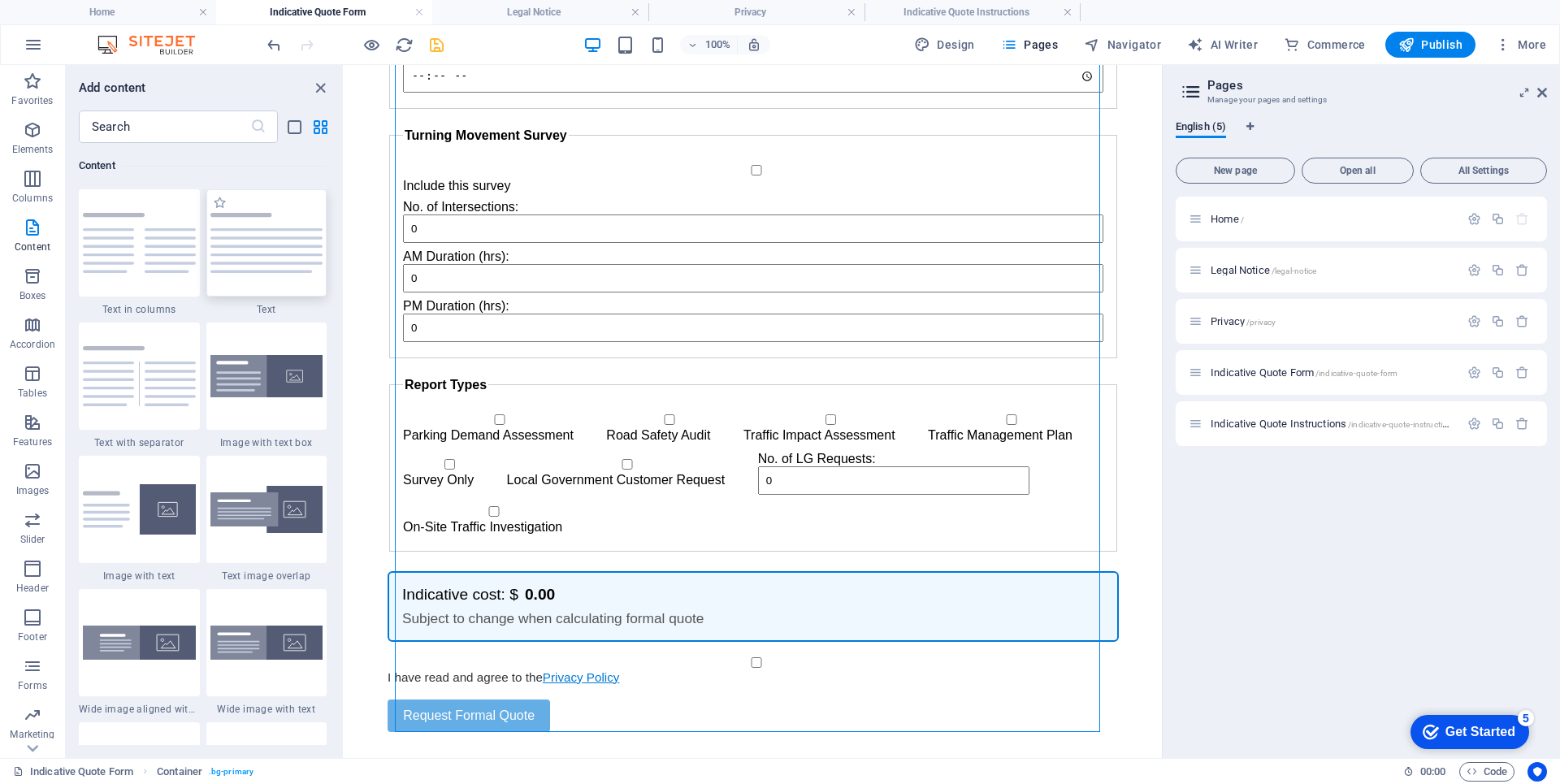
click at [266, 265] on img at bounding box center [267, 243] width 113 height 60
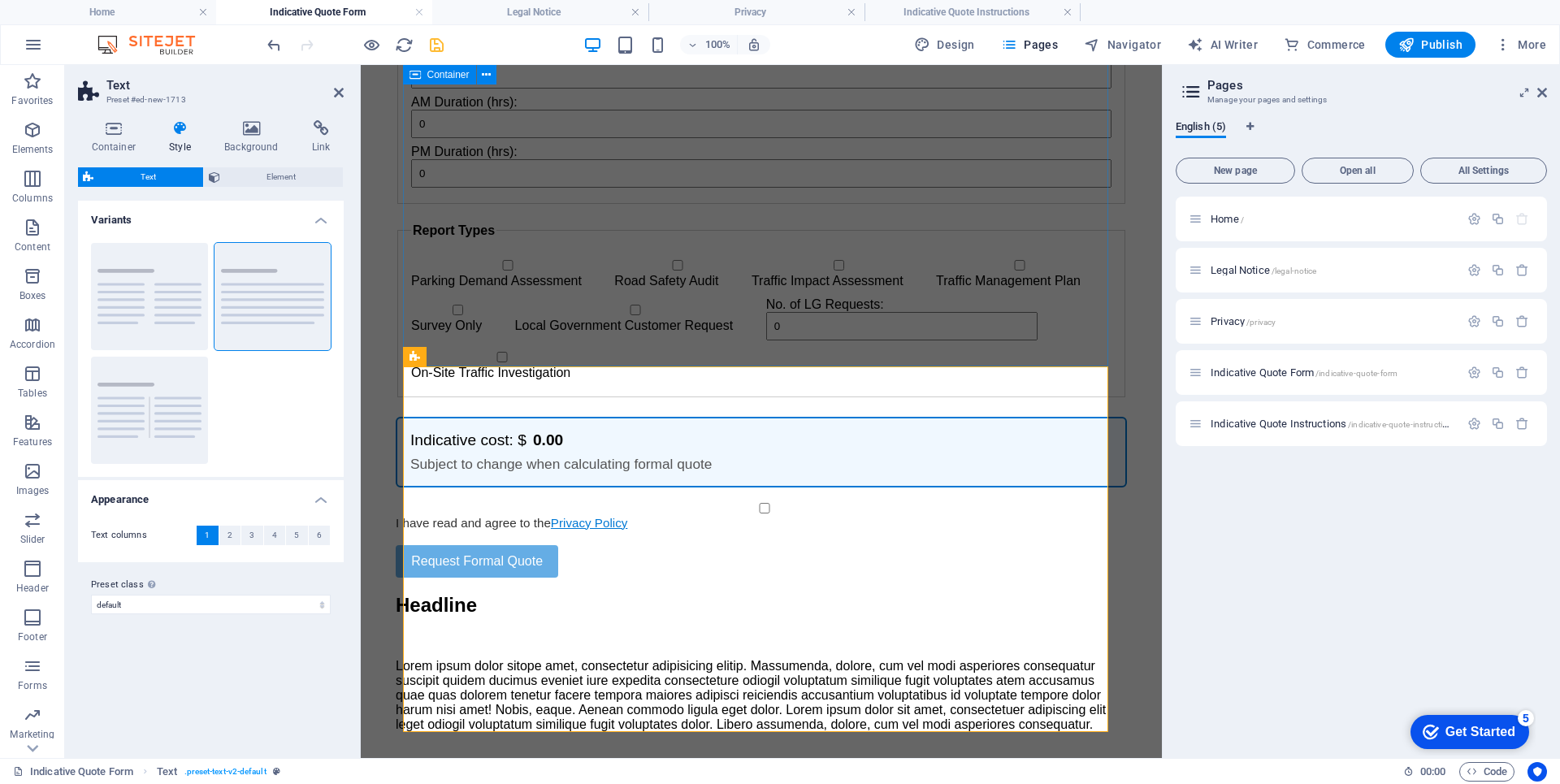
scroll to position [2138, 0]
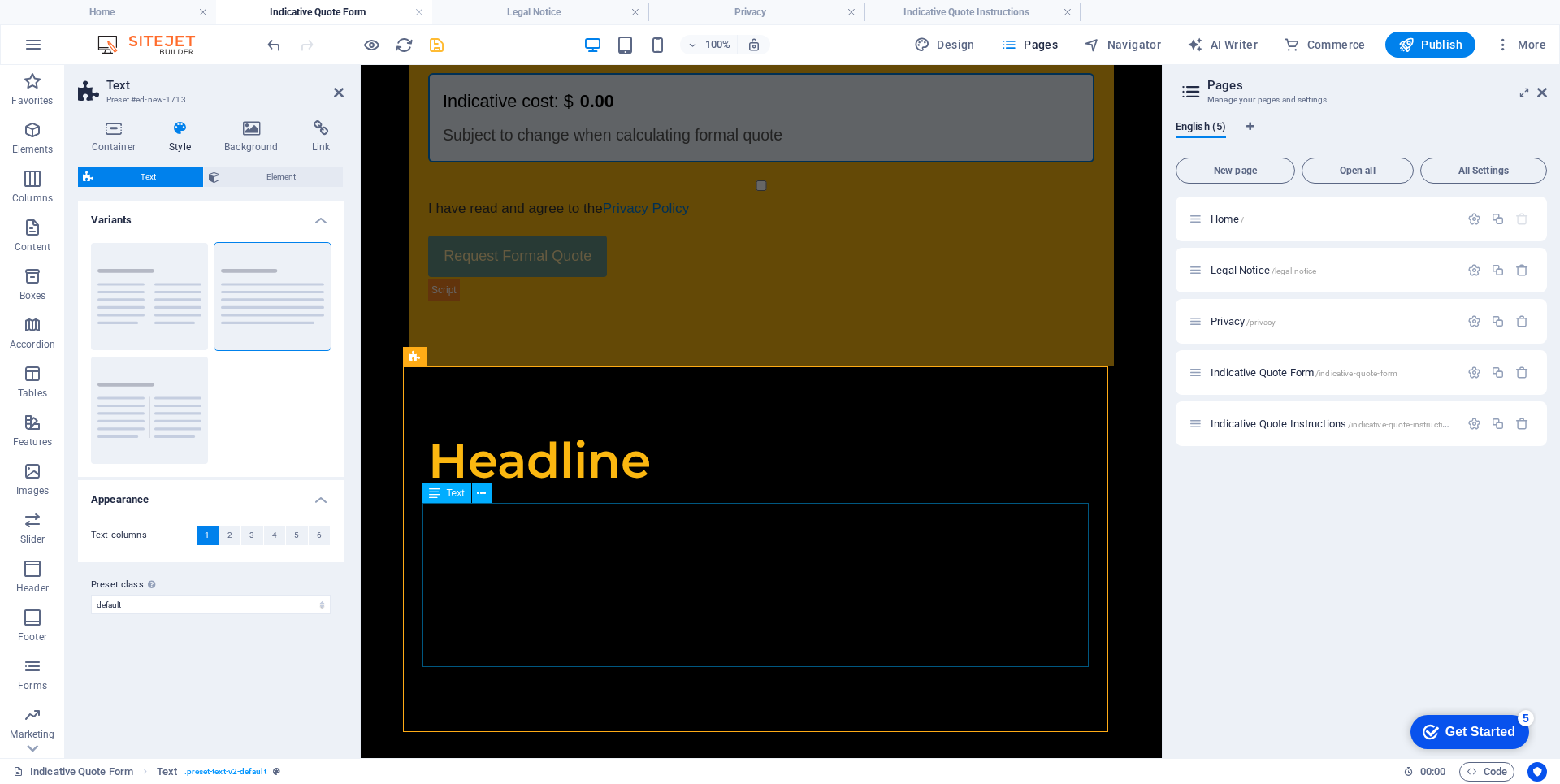
click at [565, 559] on div "Lorem ipsum dolor sitope amet, consectetur adipisicing elitip. Massumenda, dolo…" at bounding box center [761, 584] width 667 height 164
click at [528, 566] on div "Lorem ipsum dolor sitope amet, consectetur adipisicing elitip. Massumenda, dolo…" at bounding box center [761, 584] width 667 height 164
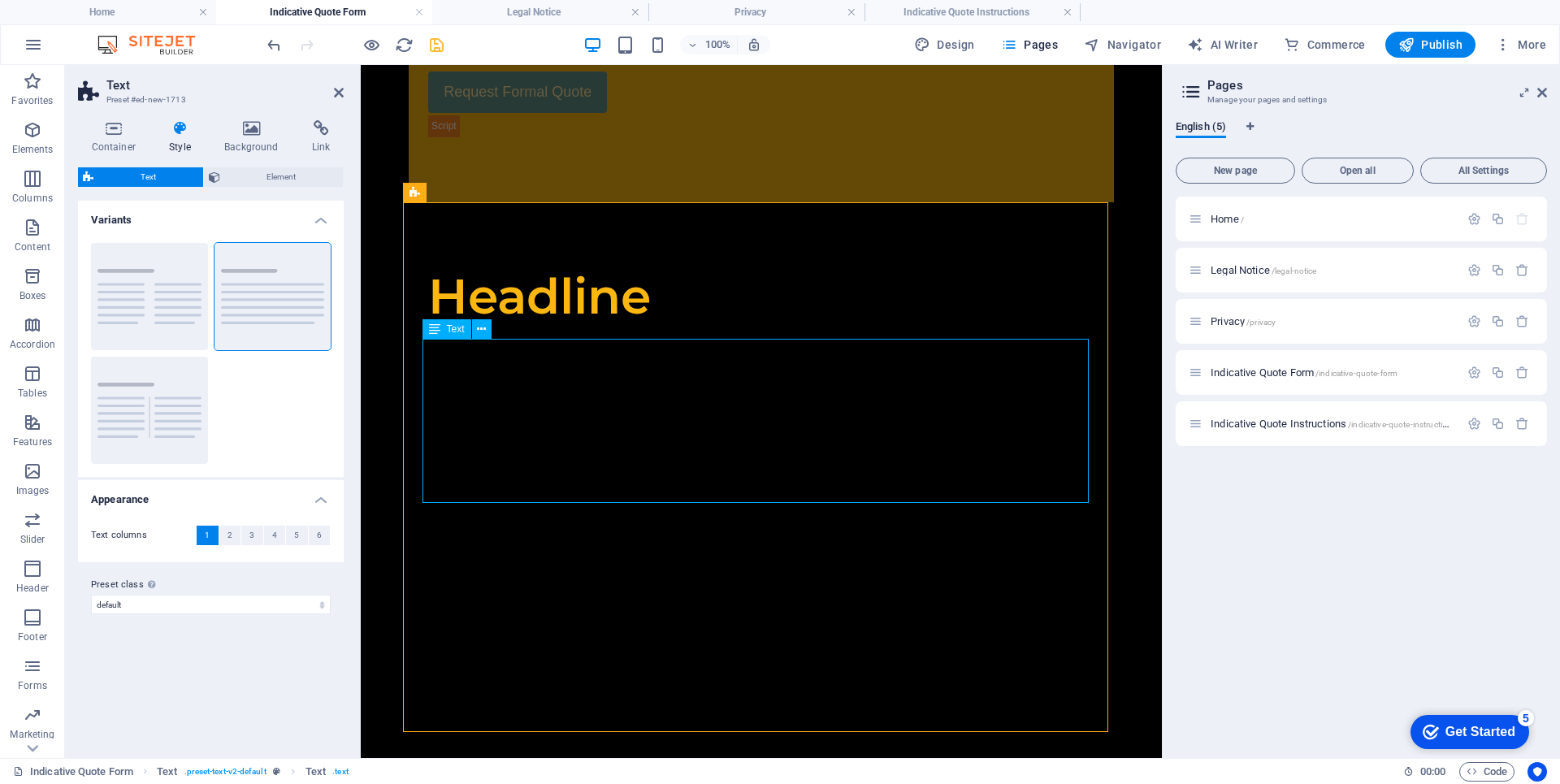
click at [705, 434] on div "Lorem ipsum dolor sitope amet, consectetur adipisicing elitip. Massumenda, dolo…" at bounding box center [761, 420] width 667 height 164
click at [603, 622] on div "© 2025 Wyntrua Traffic. All rights reserved. All content on this website, inclu…" at bounding box center [761, 584] width 667 height 164
click at [656, 404] on div "Lorem ipsum dolor sitope amet, consectetur adipisicing elitip. Massumenda, dolo…" at bounding box center [761, 420] width 667 height 164
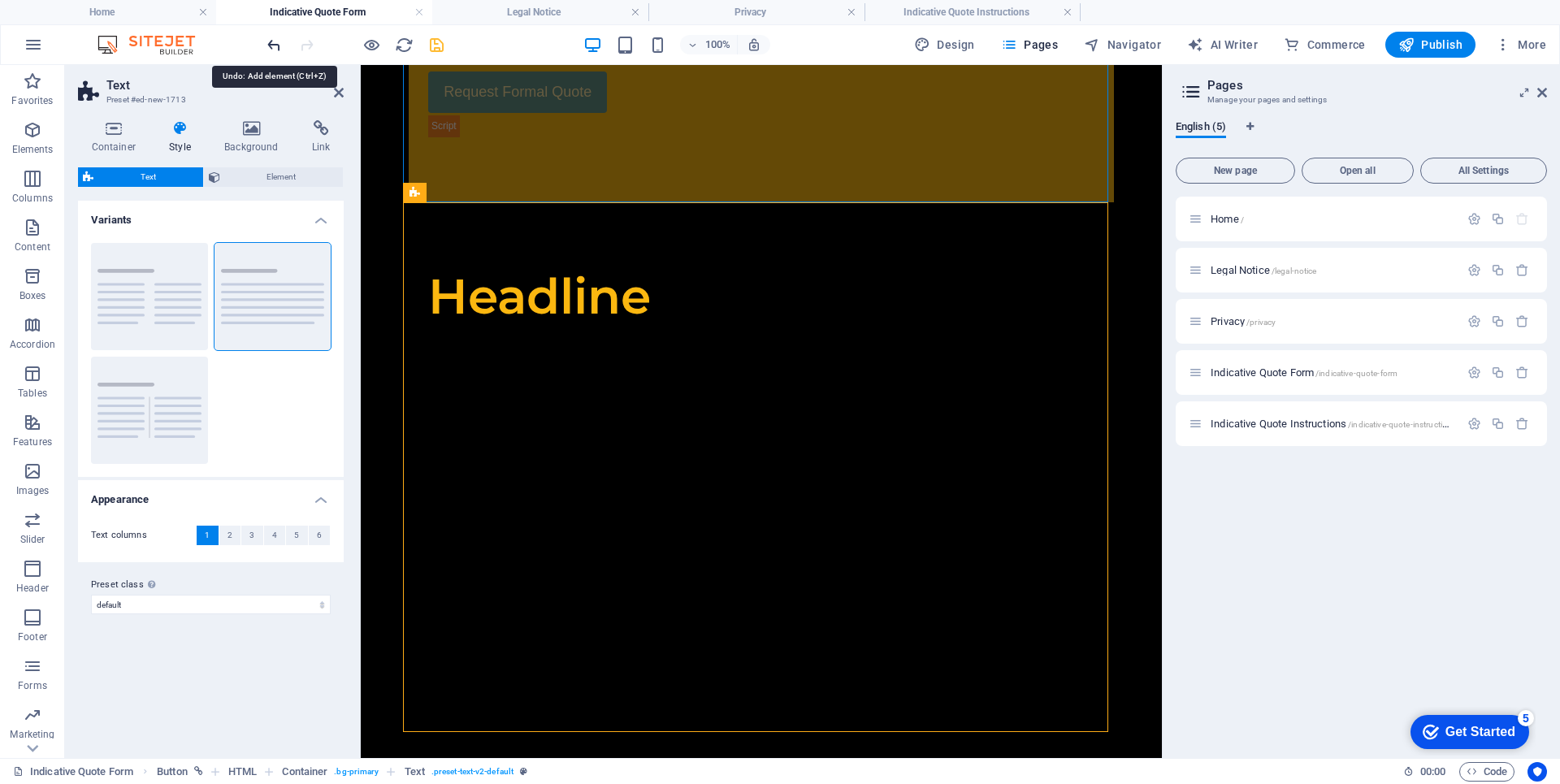
click at [275, 45] on icon "undo" at bounding box center [274, 45] width 19 height 19
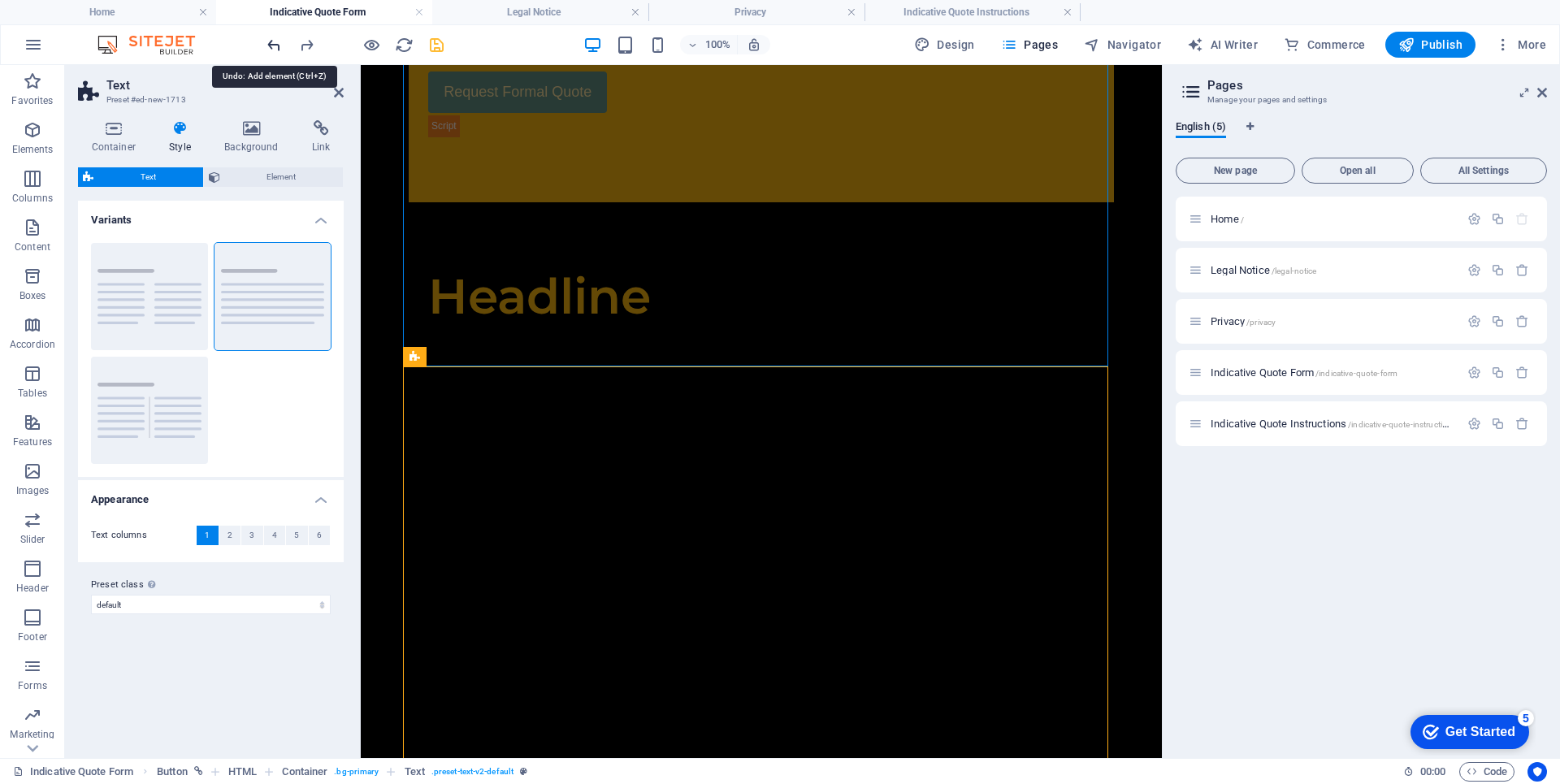
scroll to position [2138, 0]
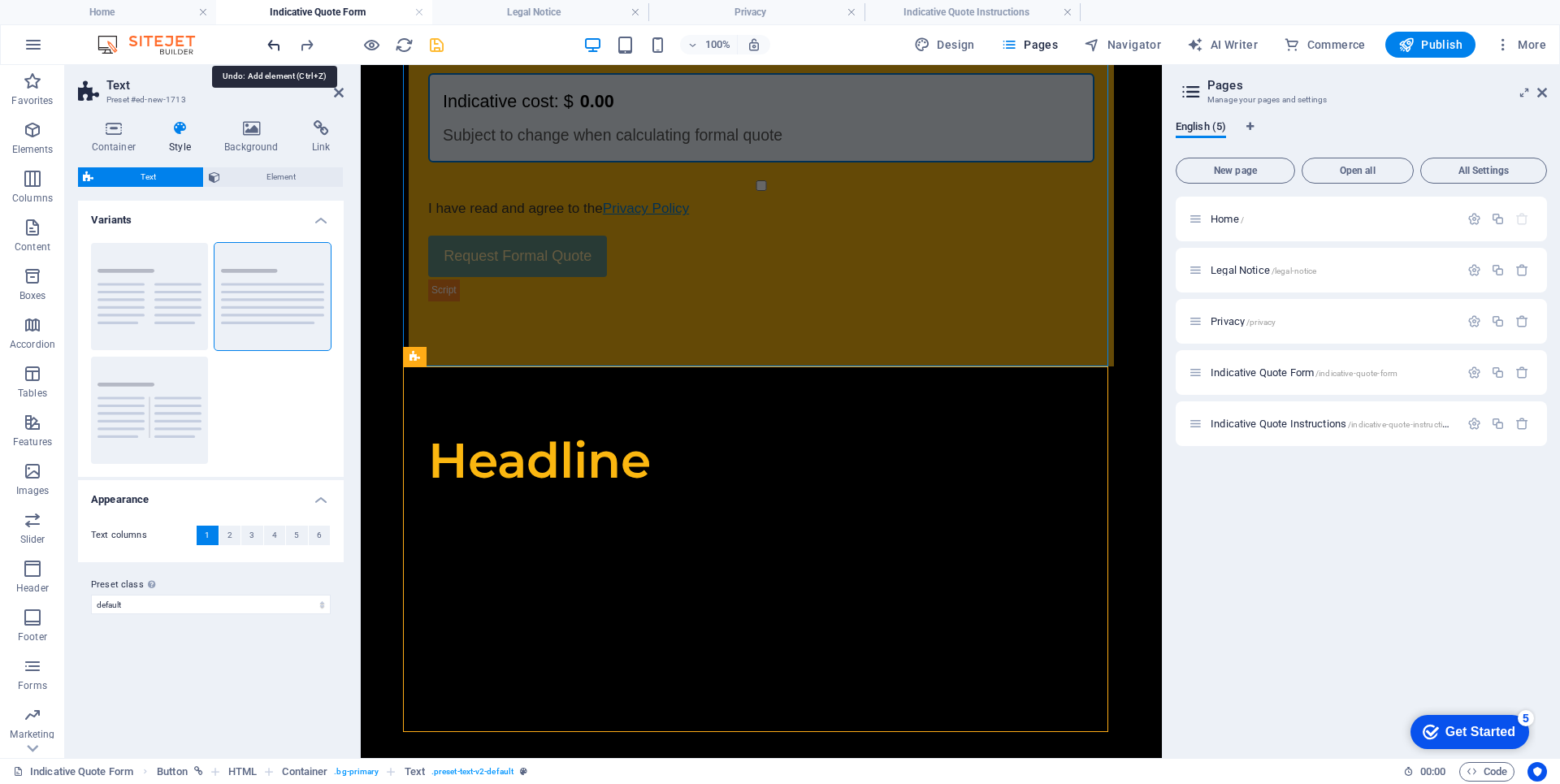
click at [275, 45] on icon "undo" at bounding box center [274, 45] width 19 height 19
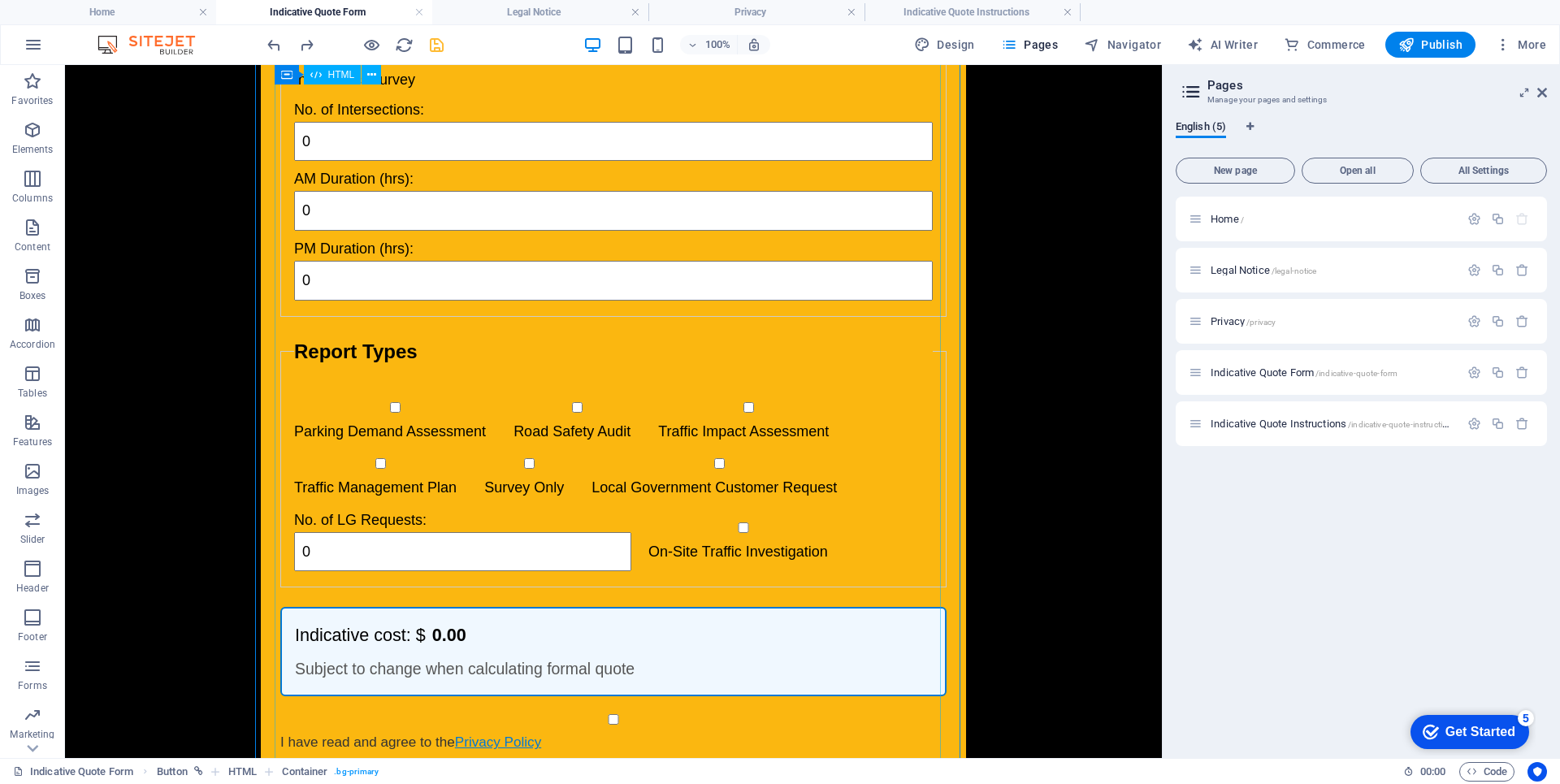
scroll to position [1773, 0]
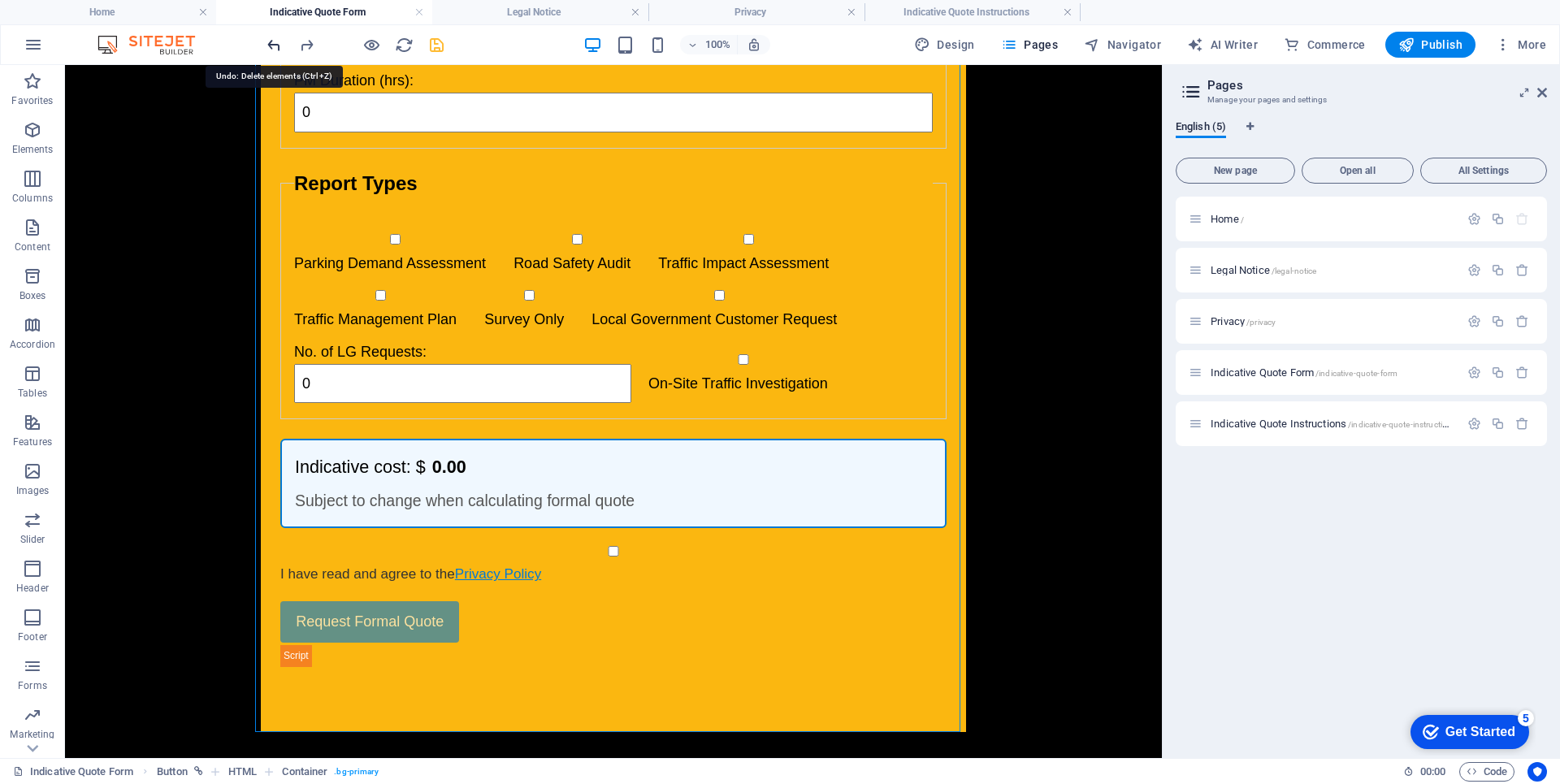
click at [269, 50] on icon "undo" at bounding box center [274, 45] width 19 height 19
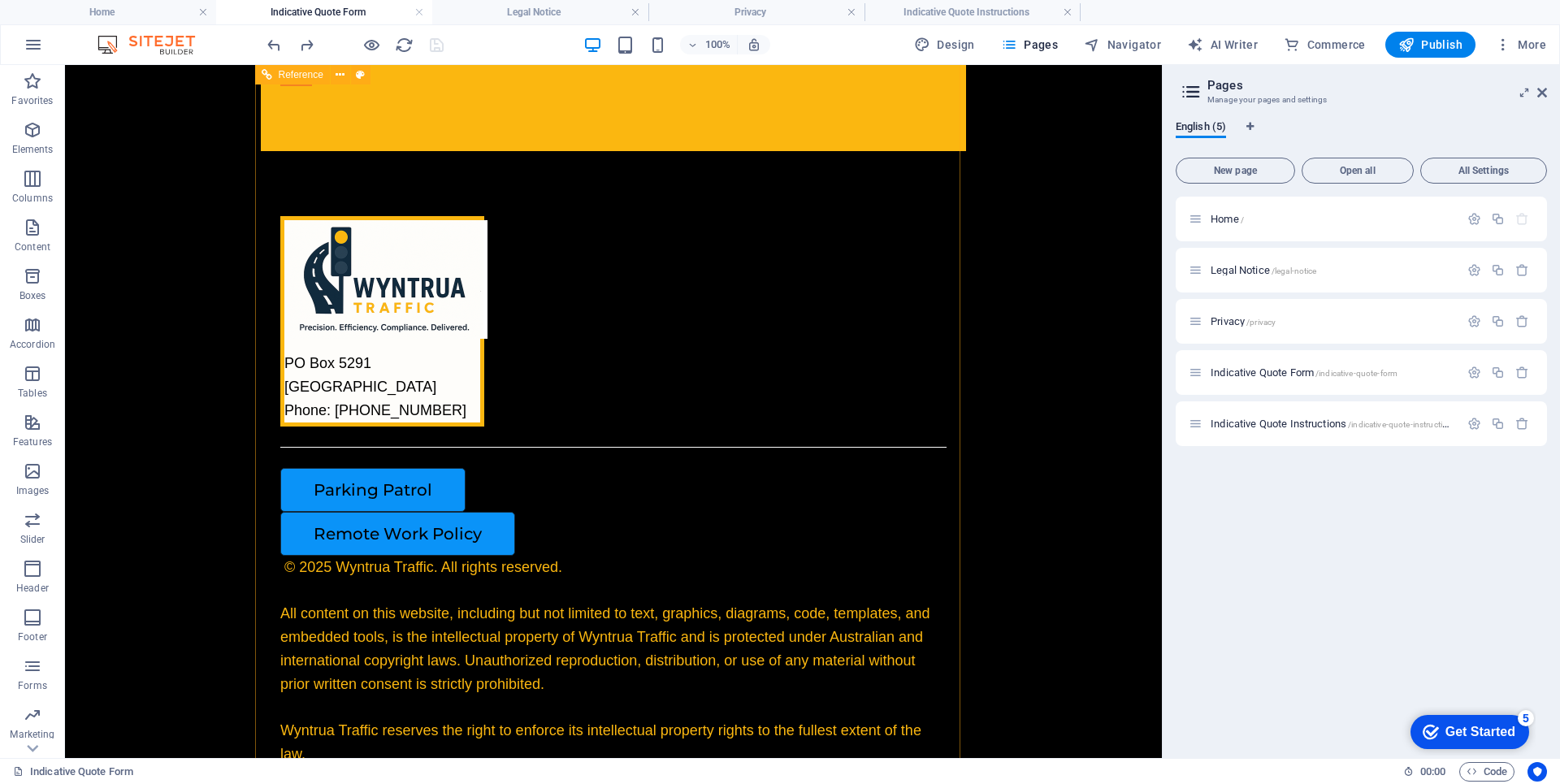
scroll to position [2351, 0]
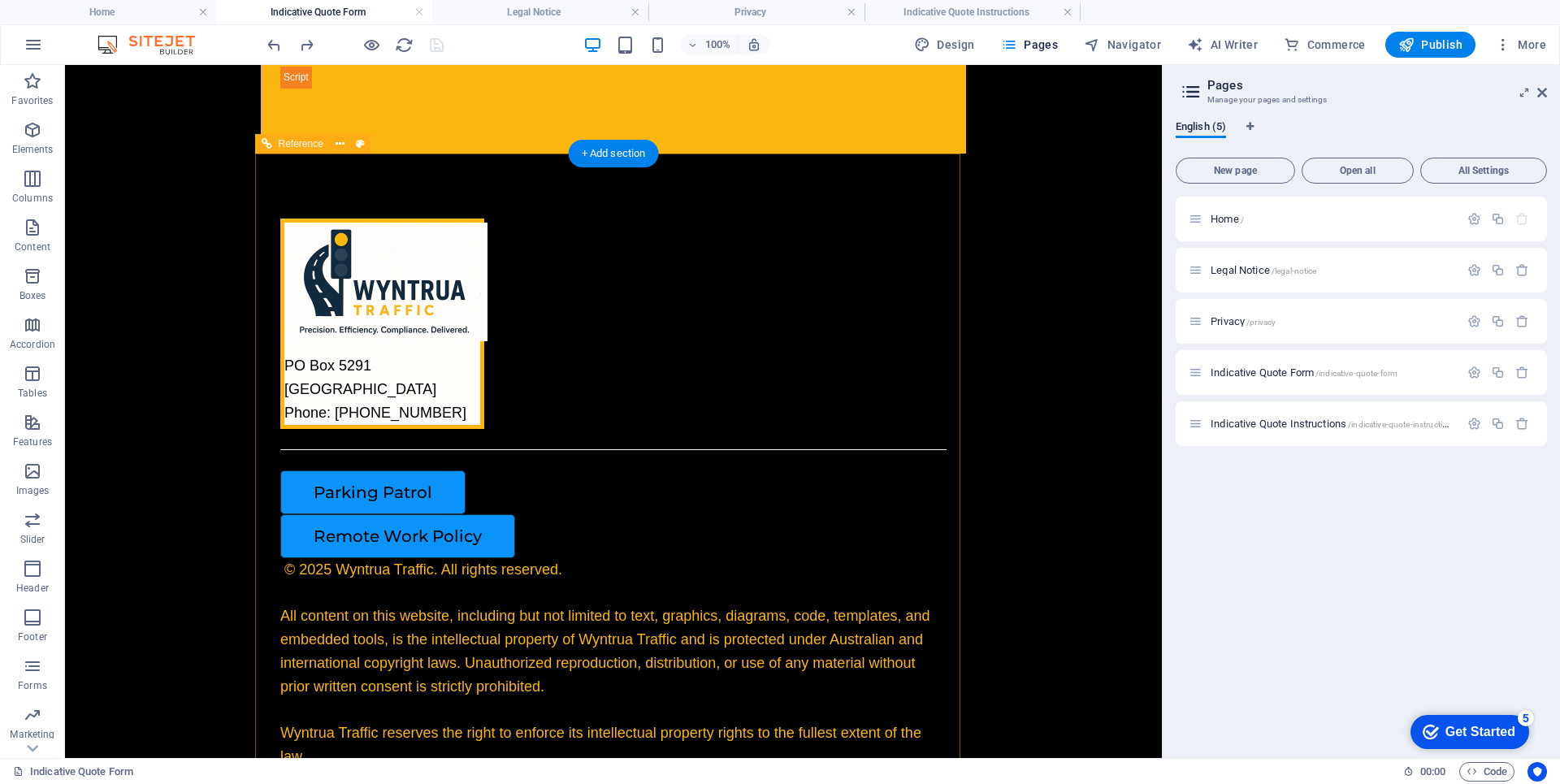
click at [807, 410] on div "[STREET_ADDRESS] Phone: [PHONE_NUMBER]" at bounding box center [614, 323] width 667 height 209
click at [805, 404] on div "[STREET_ADDRESS] Phone: [PHONE_NUMBER]" at bounding box center [614, 323] width 667 height 209
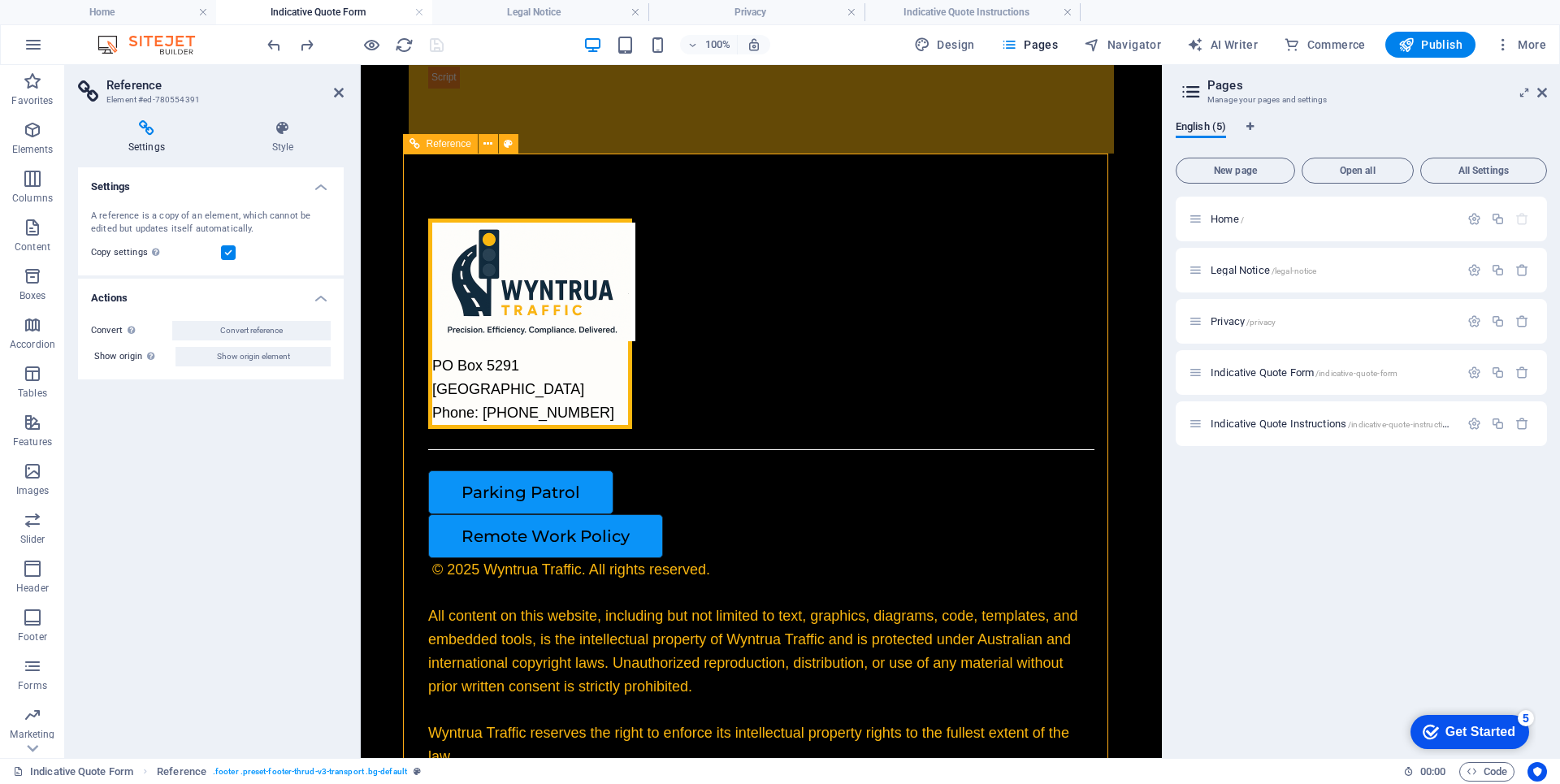
click at [453, 147] on span "Reference" at bounding box center [449, 143] width 44 height 10
click at [505, 146] on icon at bounding box center [508, 144] width 9 height 17
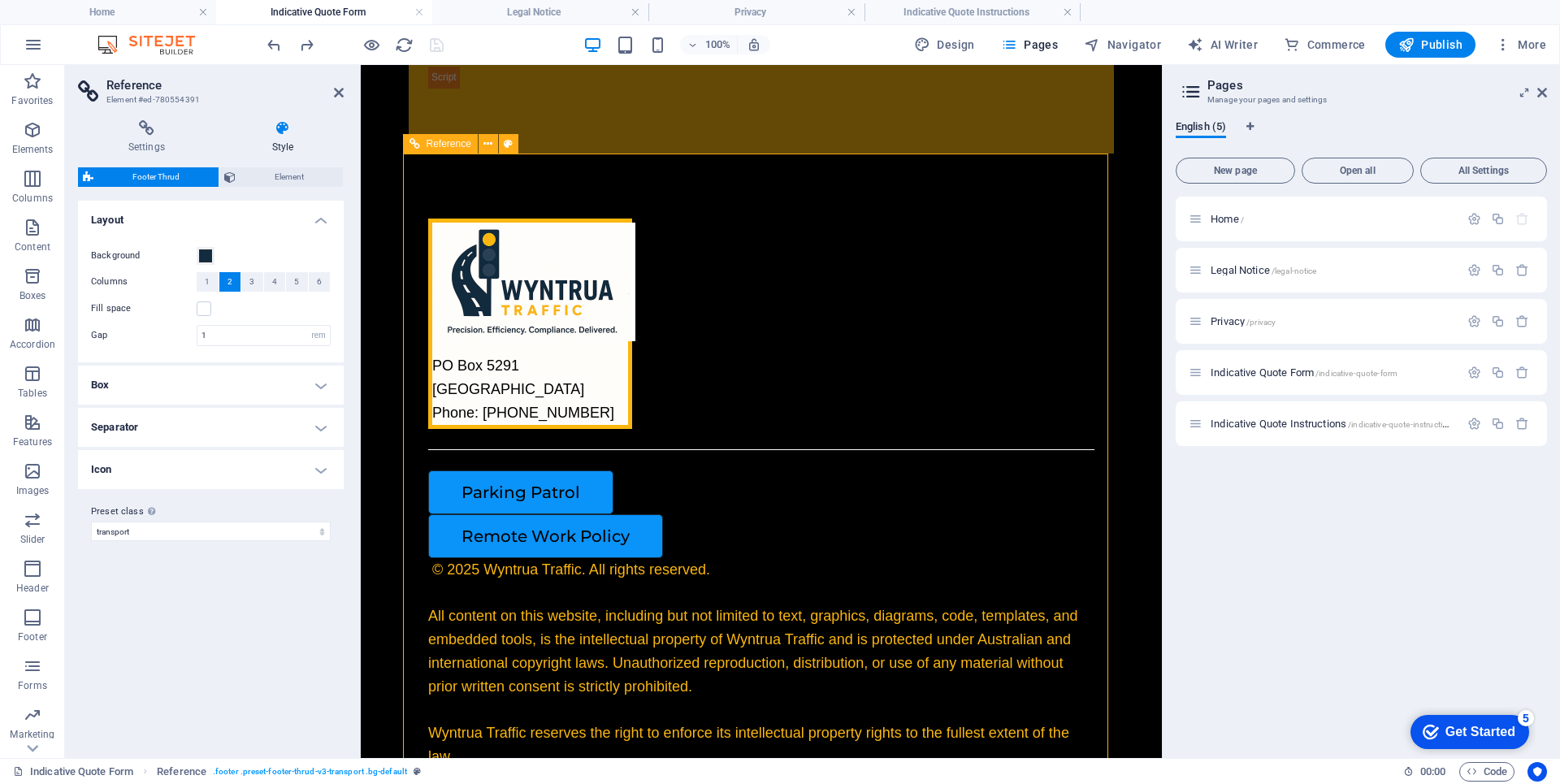
click at [424, 144] on div "Reference" at bounding box center [440, 143] width 75 height 19
click at [598, 514] on div "Parking Patrol" at bounding box center [754, 492] width 653 height 44
click at [628, 424] on div "[STREET_ADDRESS] Phone: [PHONE_NUMBER]" at bounding box center [530, 389] width 195 height 69
click at [527, 355] on div "[STREET_ADDRESS] Phone: [PHONE_NUMBER]" at bounding box center [761, 323] width 667 height 209
click at [176, 176] on span "Footer Thrud" at bounding box center [156, 177] width 116 height 19
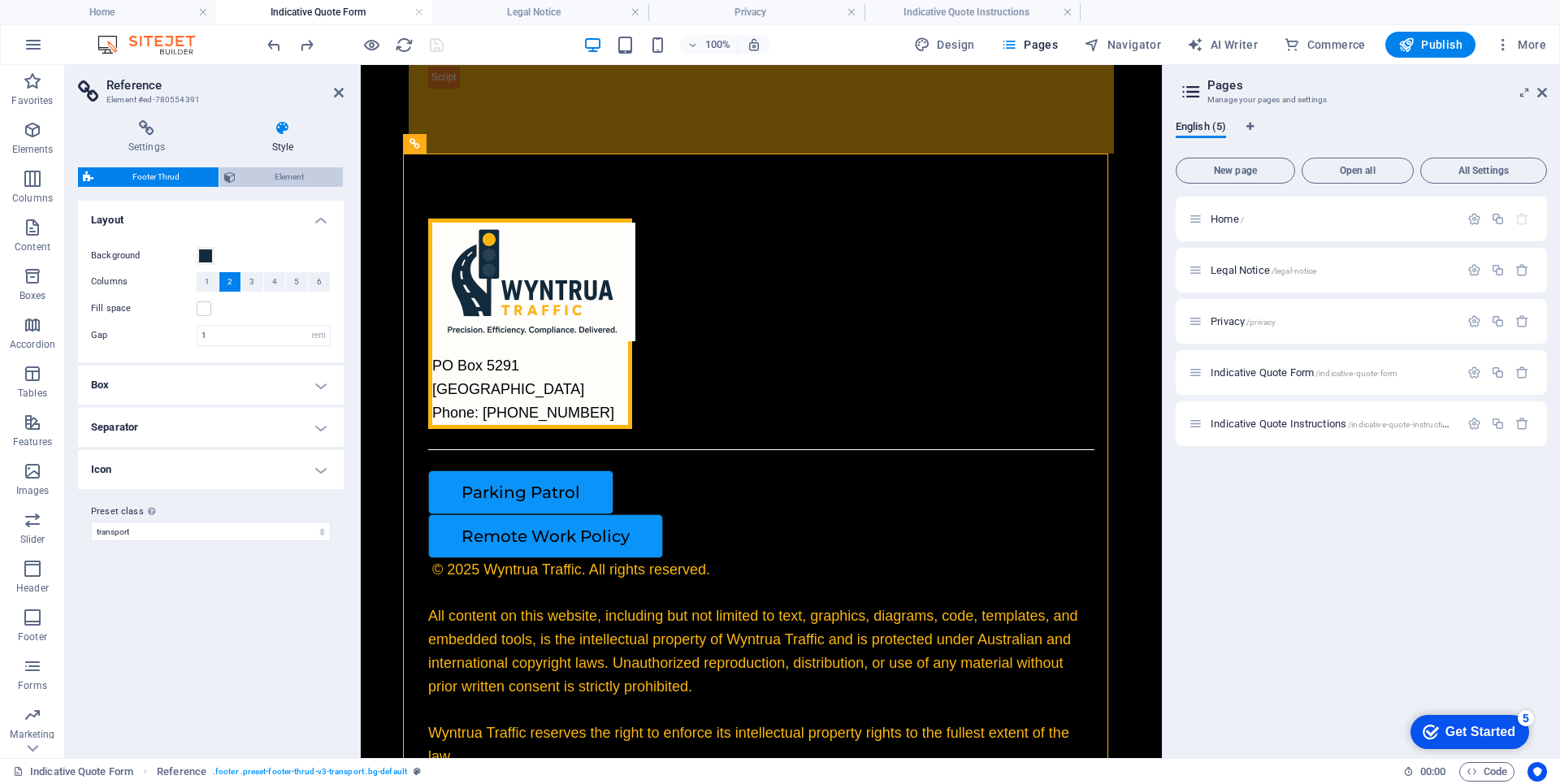
click at [275, 175] on span "Element" at bounding box center [289, 177] width 97 height 19
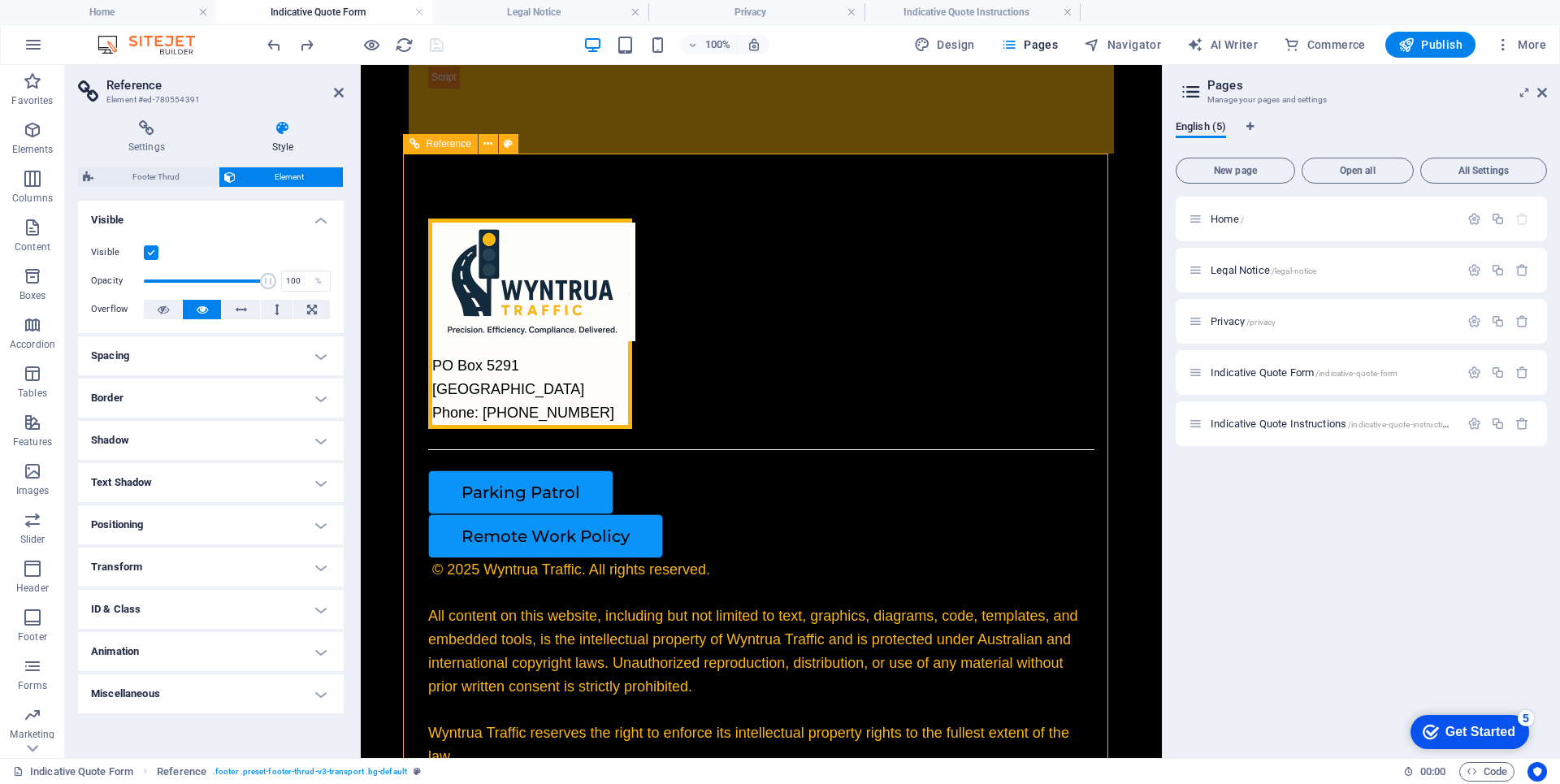
click at [520, 514] on div "Parking Patrol" at bounding box center [754, 492] width 653 height 44
click at [628, 375] on div "[STREET_ADDRESS] Phone: [PHONE_NUMBER]" at bounding box center [530, 389] width 195 height 69
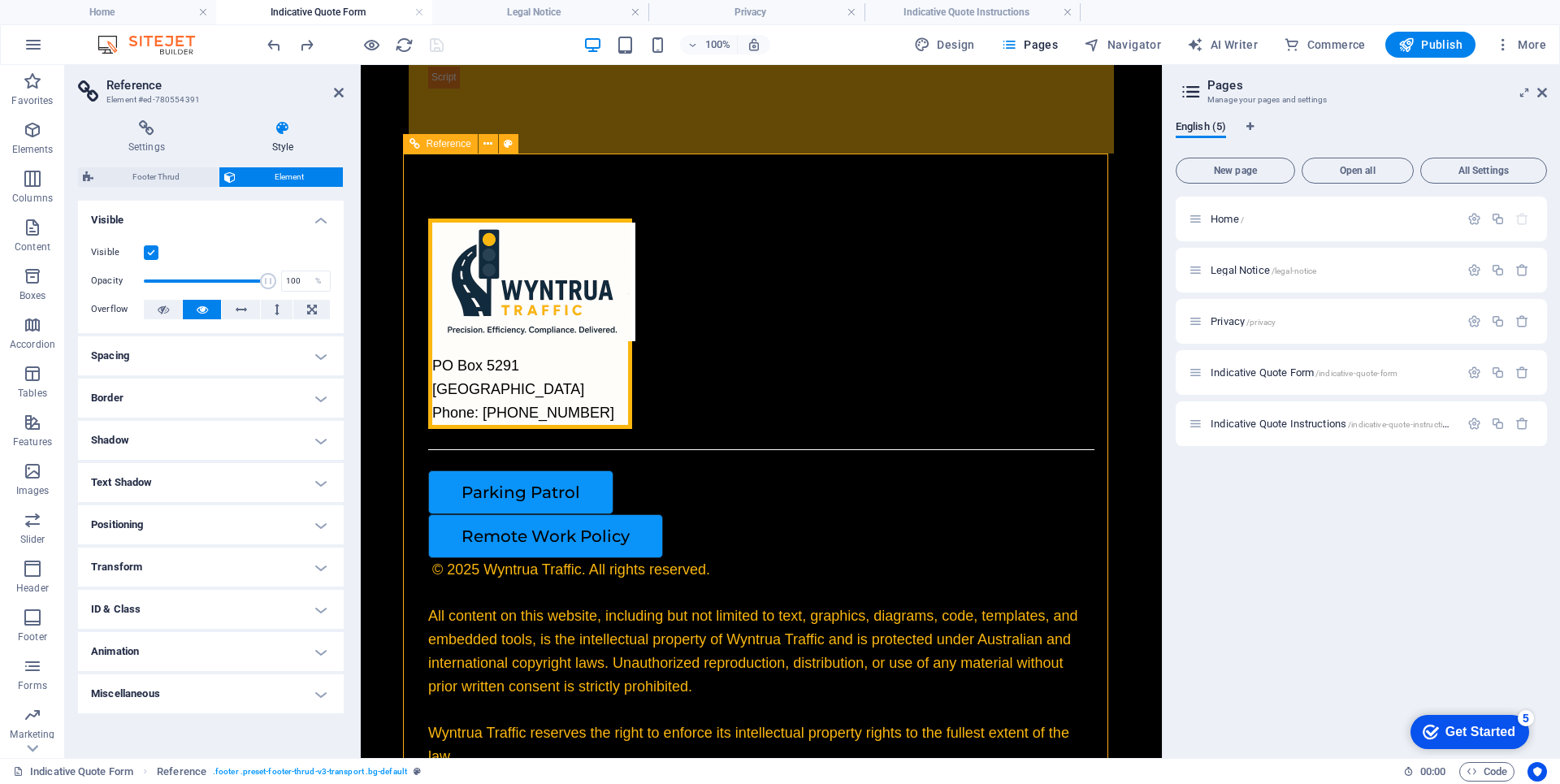
click at [628, 375] on div "[STREET_ADDRESS] Phone: [PHONE_NUMBER]" at bounding box center [530, 389] width 195 height 69
click at [437, 147] on span "Reference" at bounding box center [449, 143] width 44 height 10
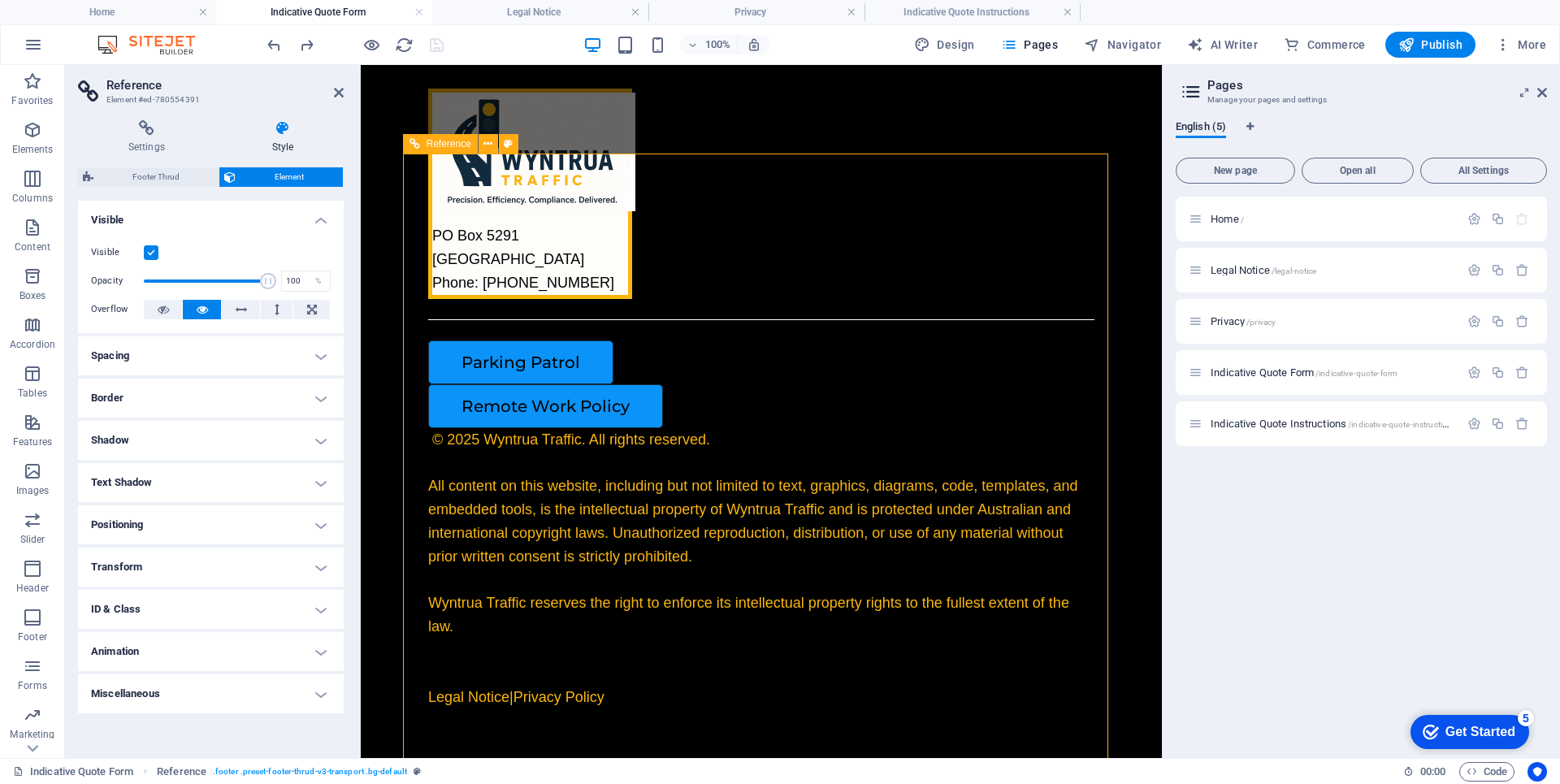
scroll to position [2514, 0]
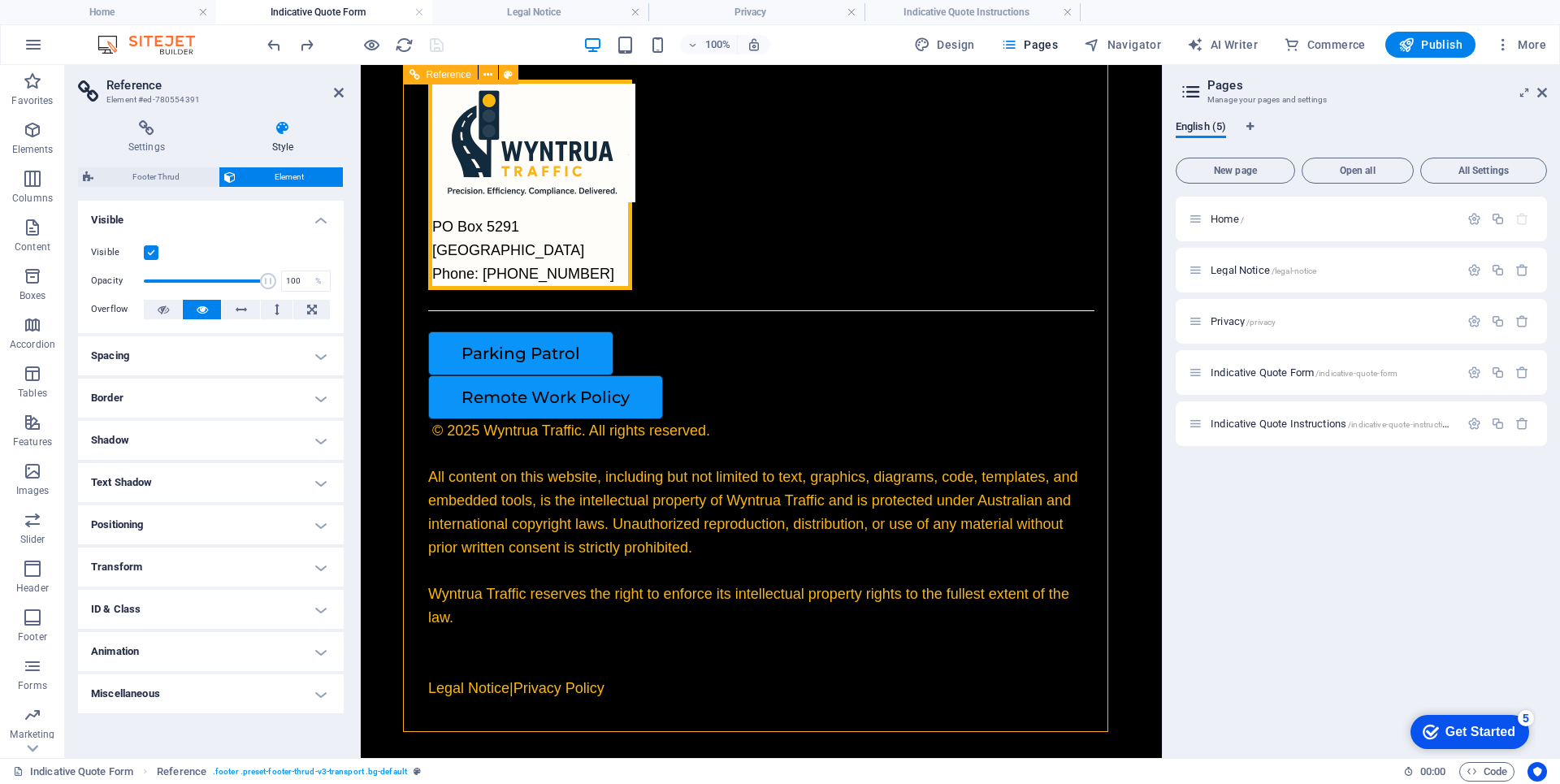
click at [565, 584] on div "© 2025 Wyntrua Traffic. All rights reserved. All content on this website, inclu…" at bounding box center [757, 548] width 659 height 257
click at [460, 627] on div "© 2025 Wyntrua Traffic. All rights reserved. All content on this website, inclu…" at bounding box center [757, 548] width 659 height 257
click at [700, 397] on div "Remote Work Policy" at bounding box center [754, 396] width 653 height 44
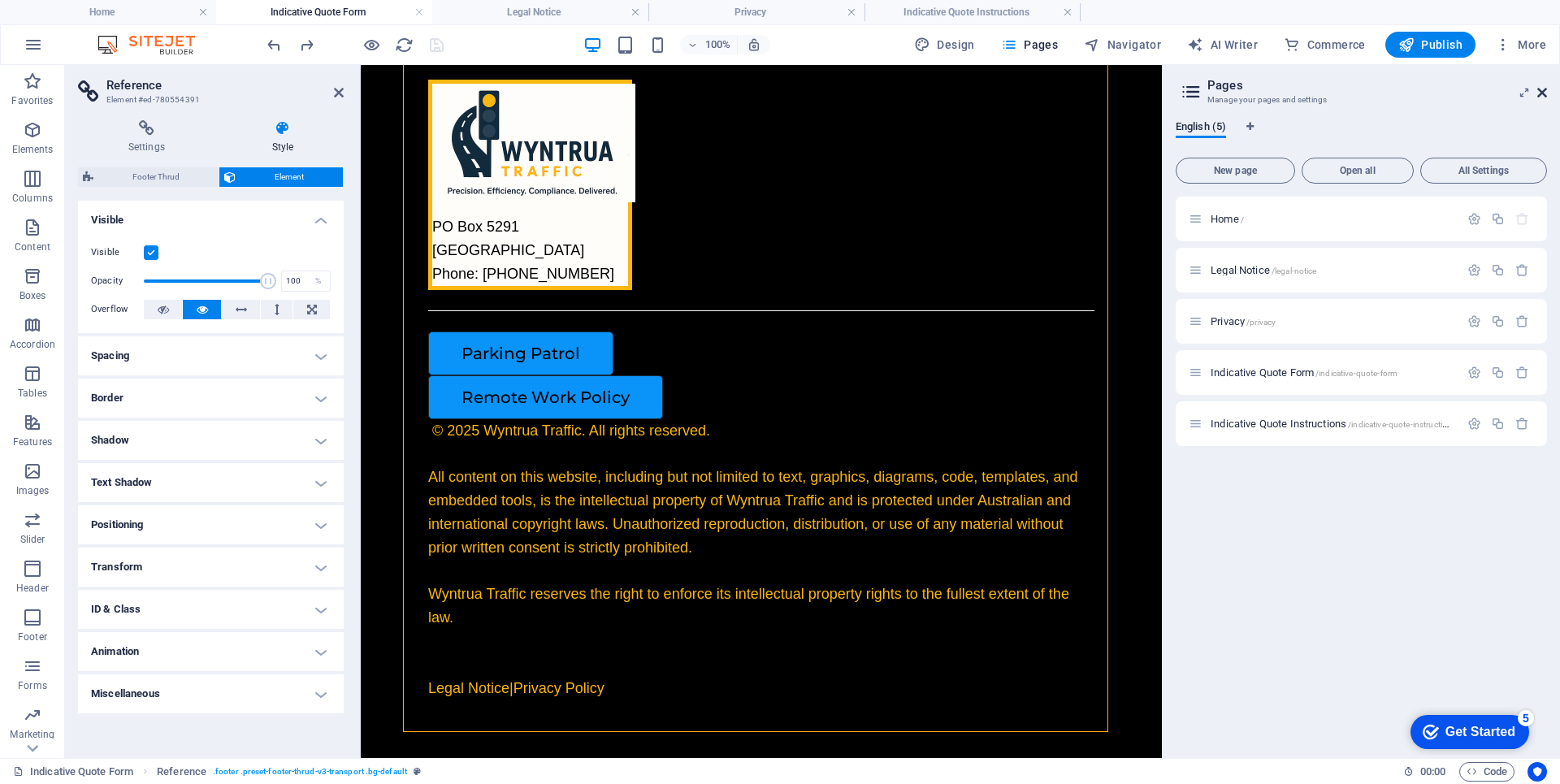
click at [1541, 94] on icon at bounding box center [1541, 93] width 10 height 13
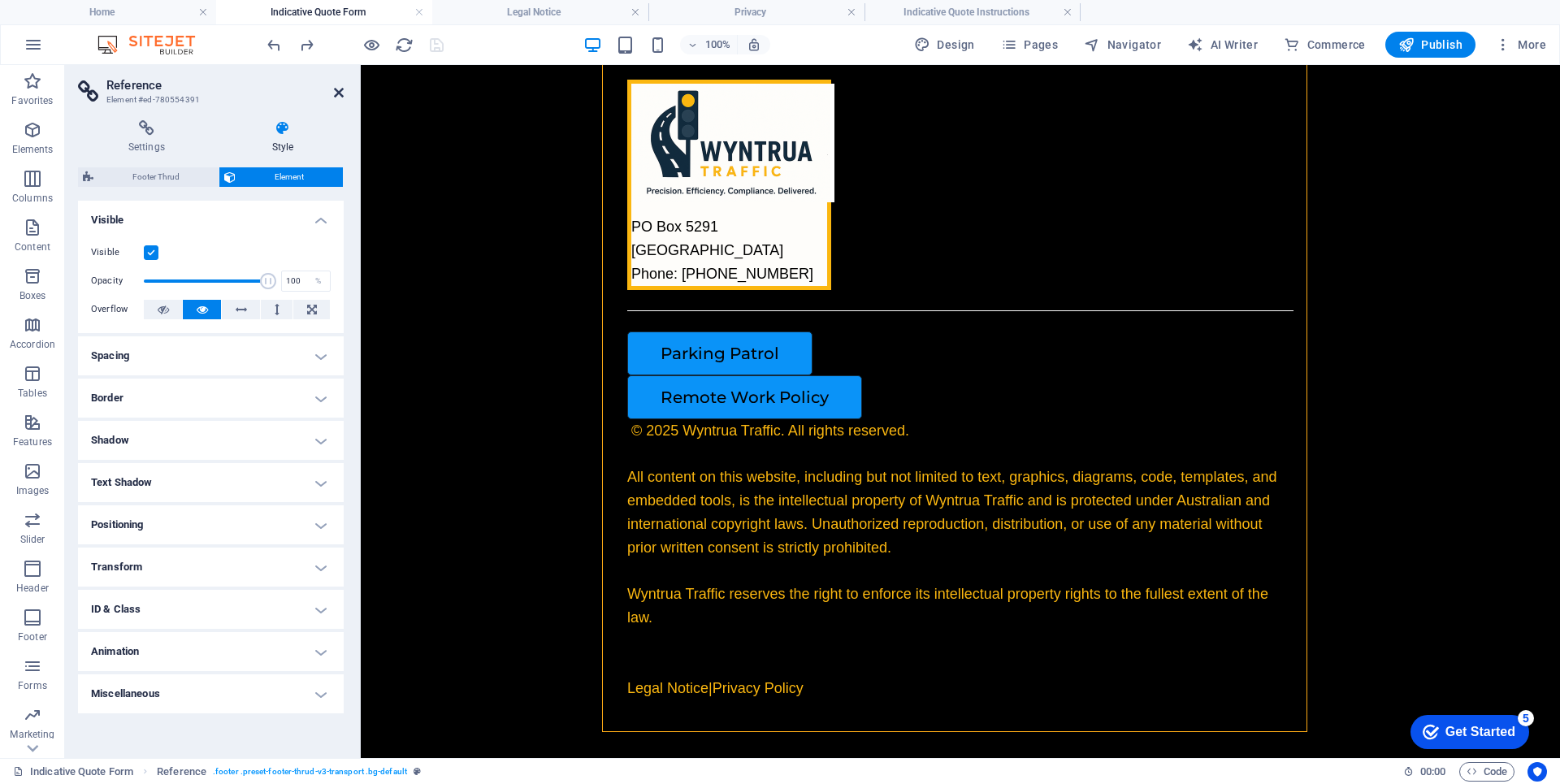
click at [340, 94] on icon at bounding box center [339, 93] width 10 height 13
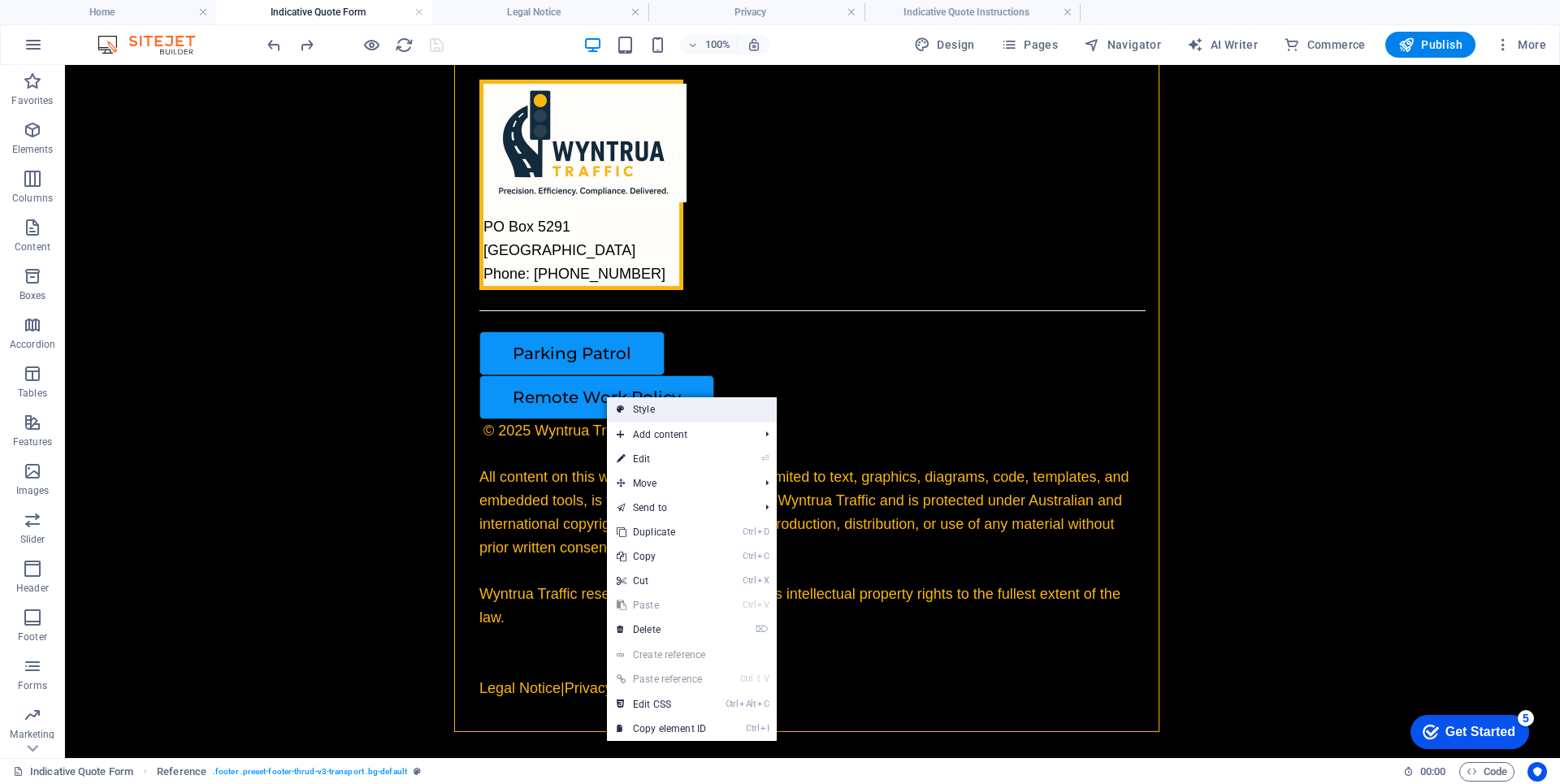
click at [667, 414] on link "Style" at bounding box center [691, 409] width 169 height 24
select select "rem"
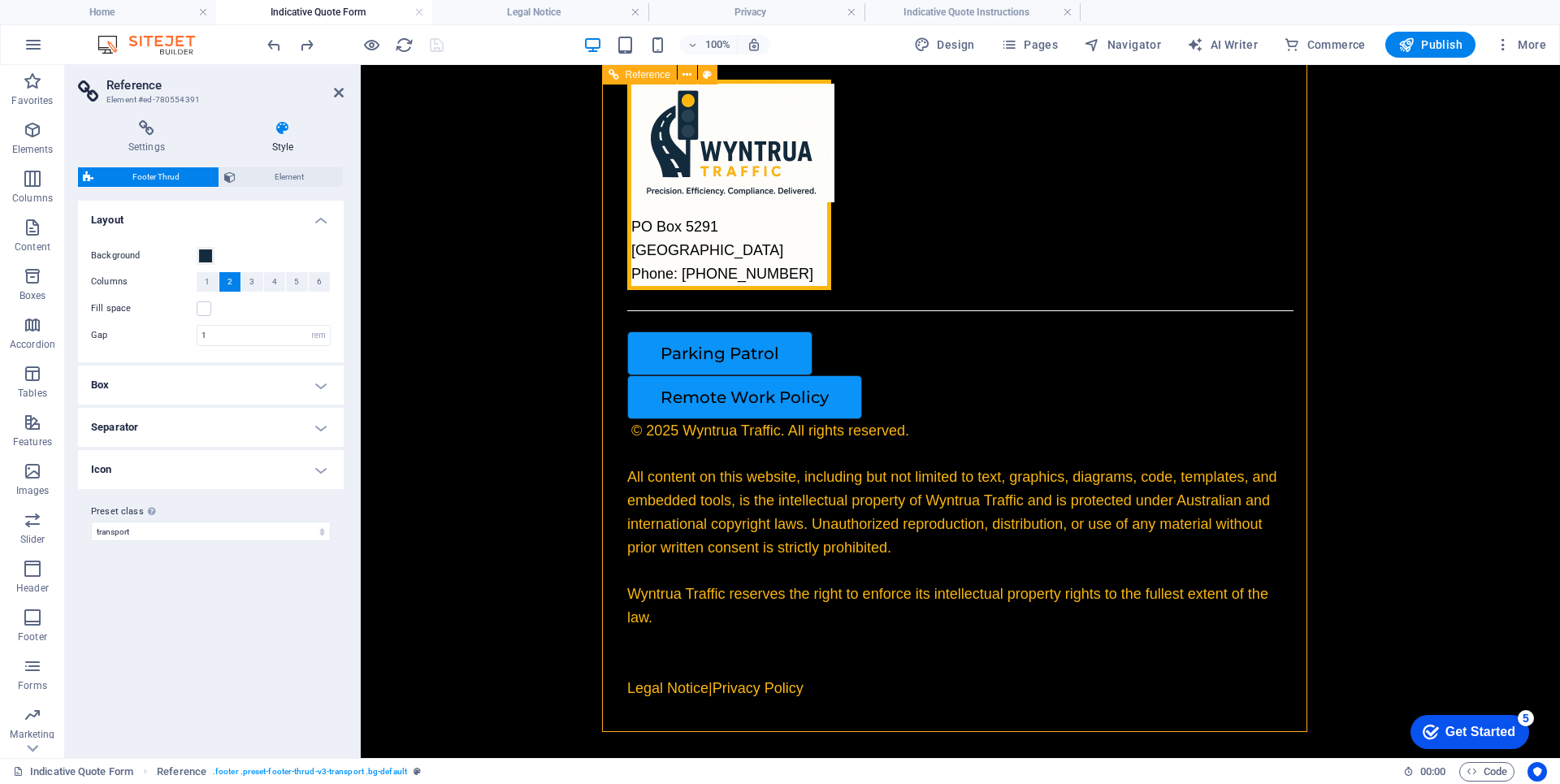
click at [684, 378] on div "Remote Work Policy" at bounding box center [953, 396] width 653 height 44
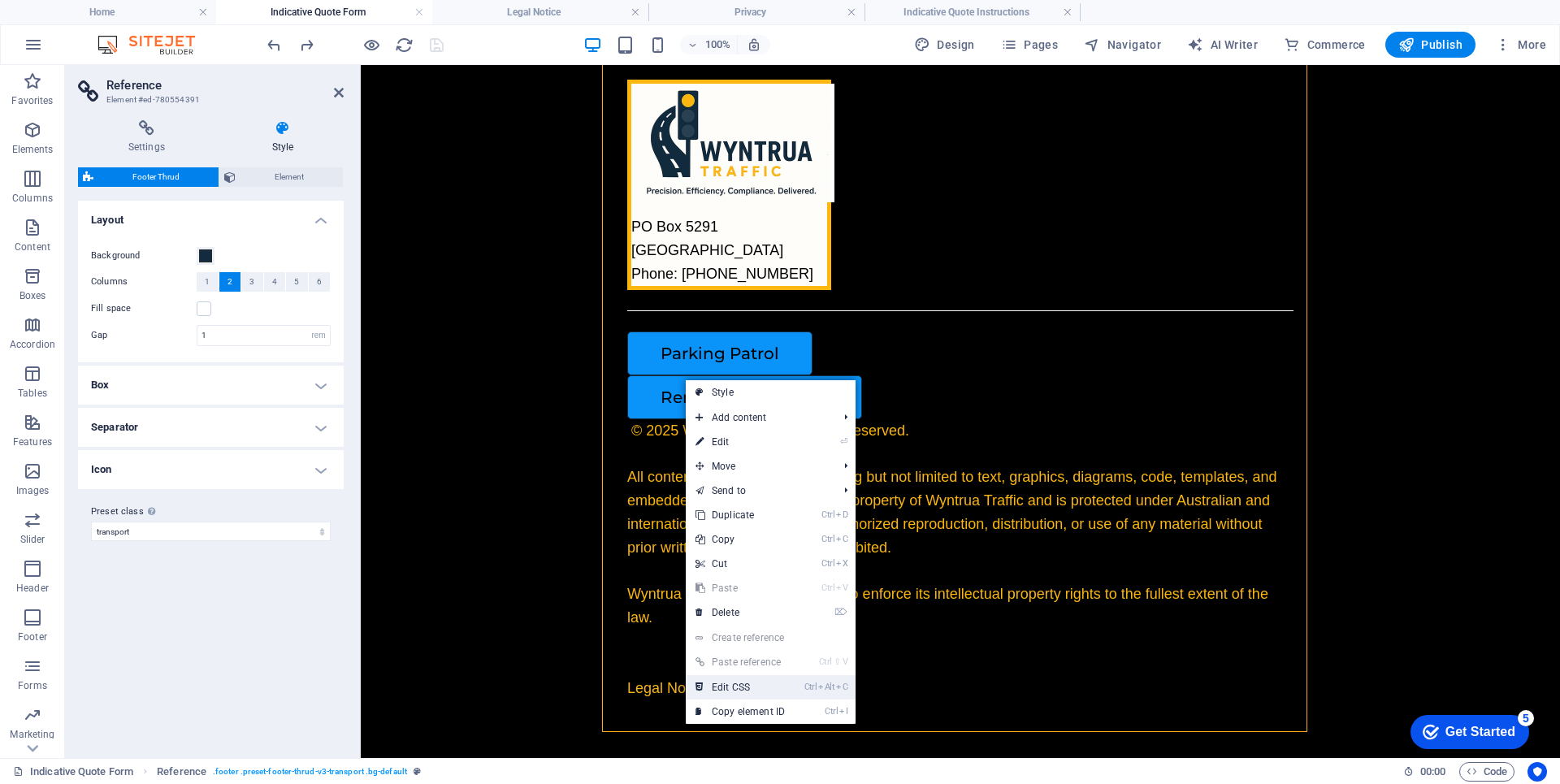
click at [738, 690] on link "Ctrl Alt C Edit CSS" at bounding box center [741, 687] width 109 height 24
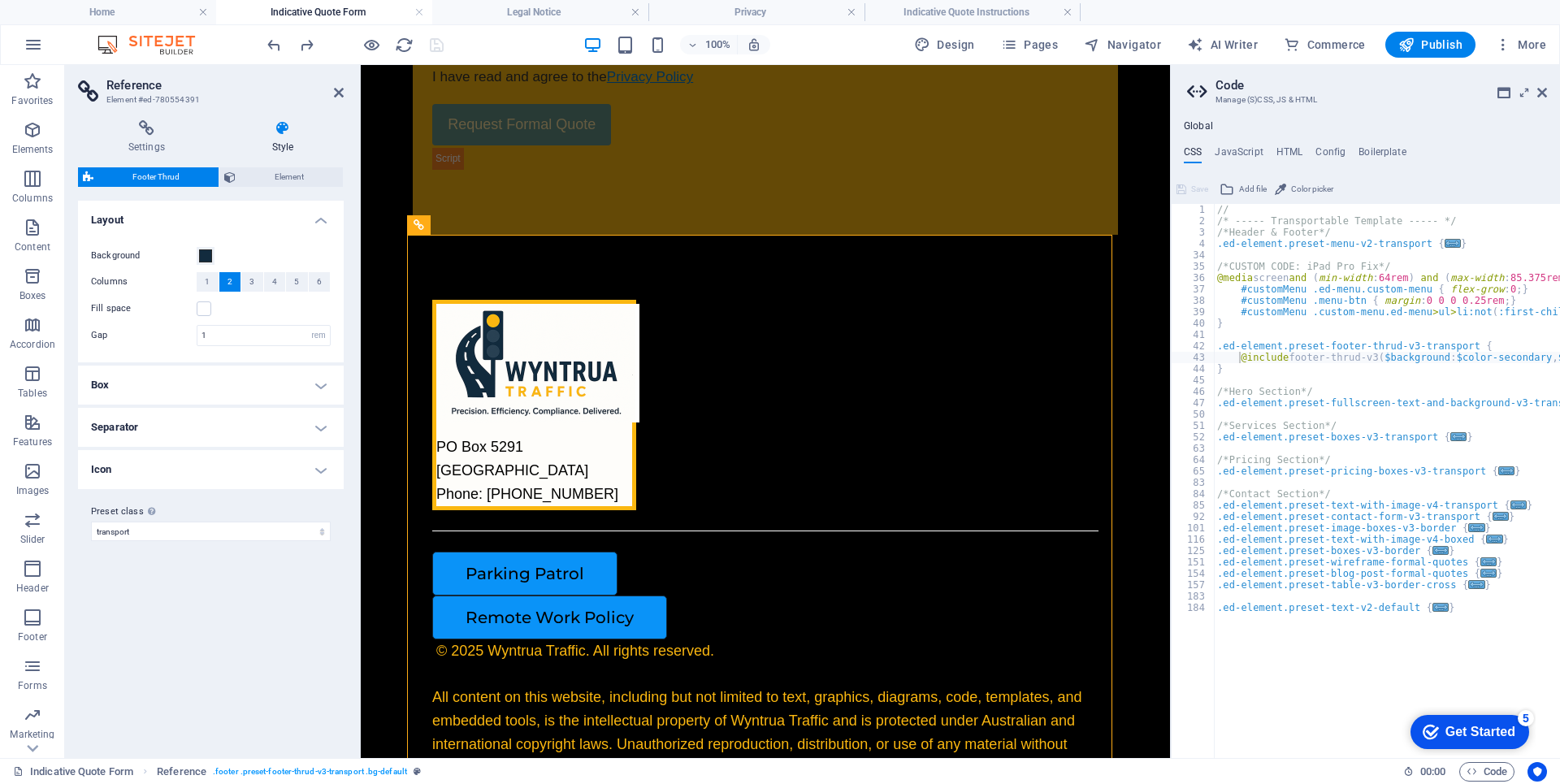
scroll to position [0, 0]
drag, startPoint x: 1464, startPoint y: 436, endPoint x: 1216, endPoint y: 418, distance: 248.7
click at [1216, 418] on div "// /* ----- Transportable Template ----- */ /*Header & Footer*/ .ed-element.pre…" at bounding box center [1454, 486] width 482 height 565
type textarea "/*Services Section*/"
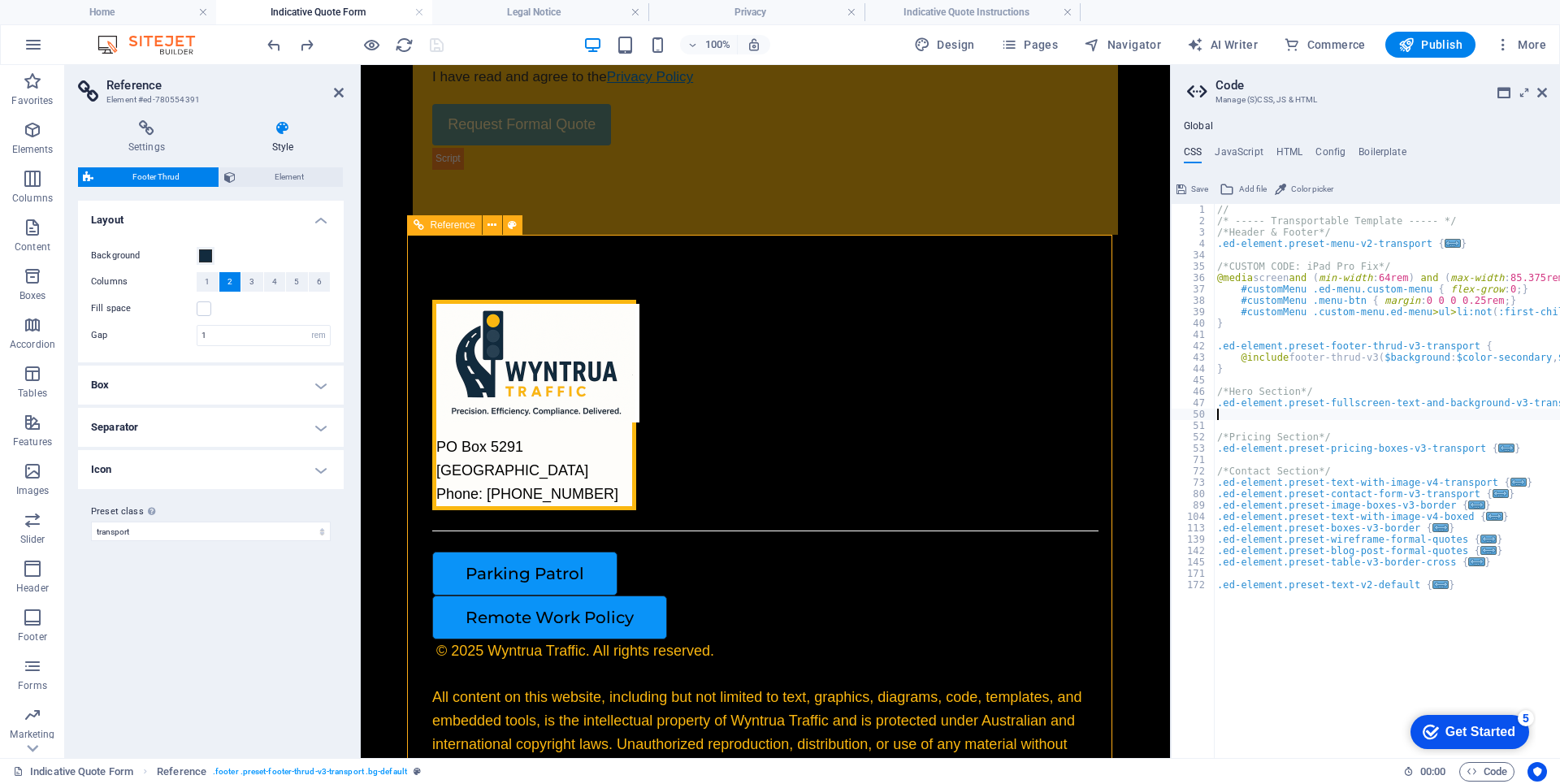
click at [999, 496] on div "[STREET_ADDRESS] Phone: [PHONE_NUMBER]" at bounding box center [766, 404] width 667 height 209
click at [999, 497] on div "[STREET_ADDRESS] Phone: [PHONE_NUMBER]" at bounding box center [766, 404] width 667 height 209
click at [275, 46] on icon "undo" at bounding box center [274, 45] width 19 height 19
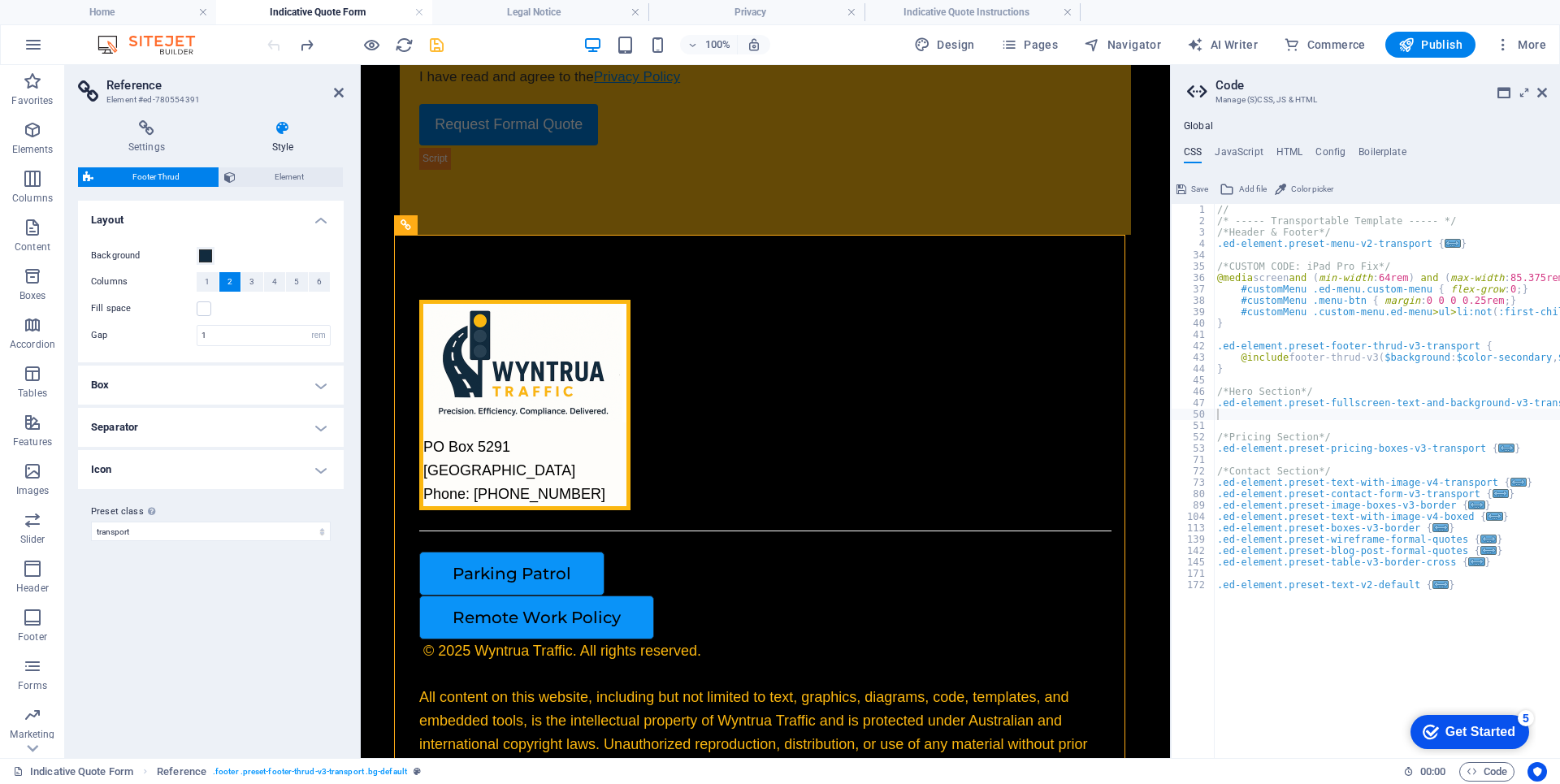
click at [244, 421] on div at bounding box center [154, 429] width 182 height 17
click at [963, 454] on div "[STREET_ADDRESS] Phone: [PHONE_NUMBER]" at bounding box center [766, 404] width 693 height 209
click at [1544, 96] on icon at bounding box center [1541, 93] width 10 height 13
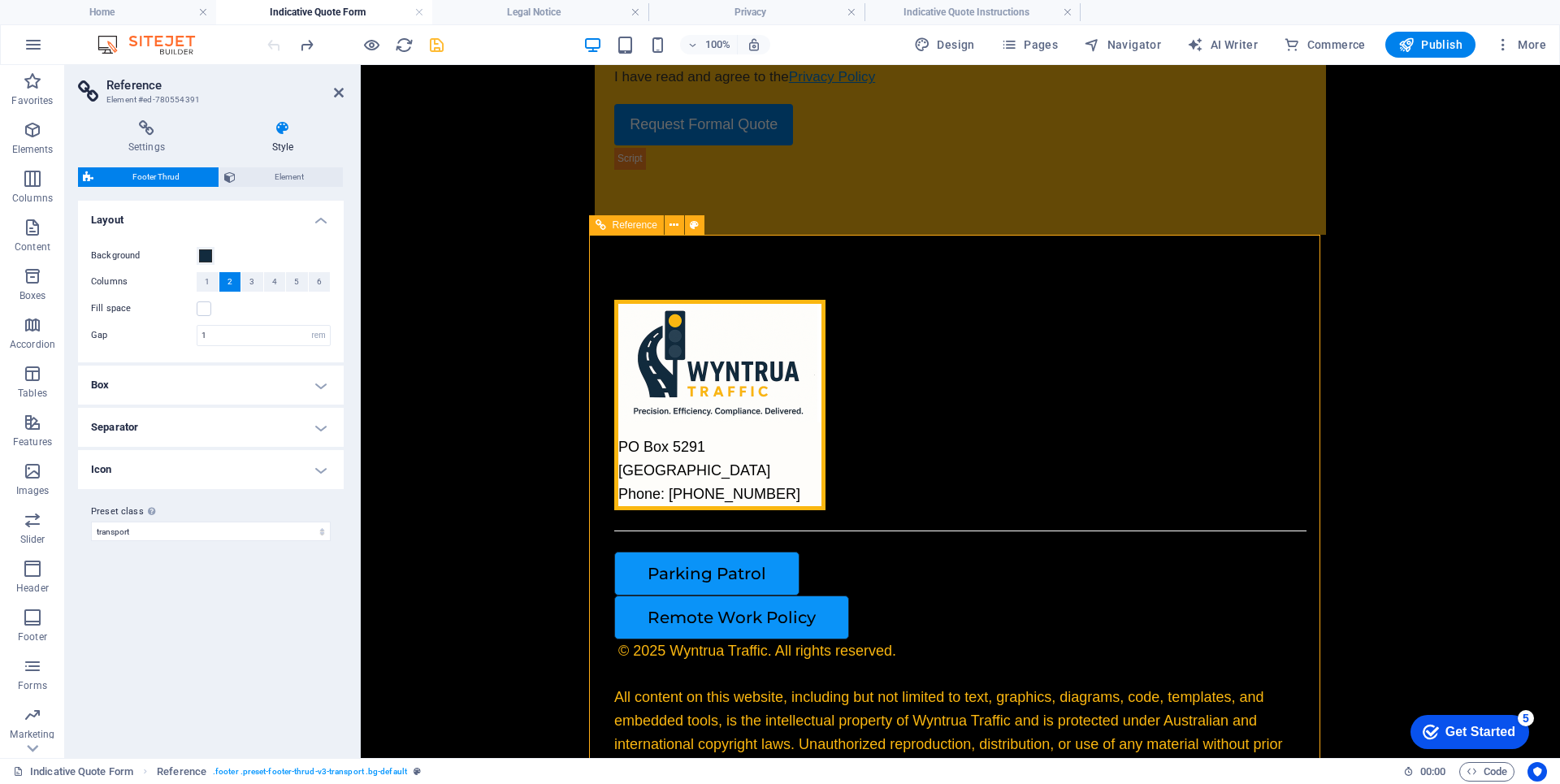
click at [1016, 600] on div "Remote Work Policy" at bounding box center [954, 616] width 680 height 44
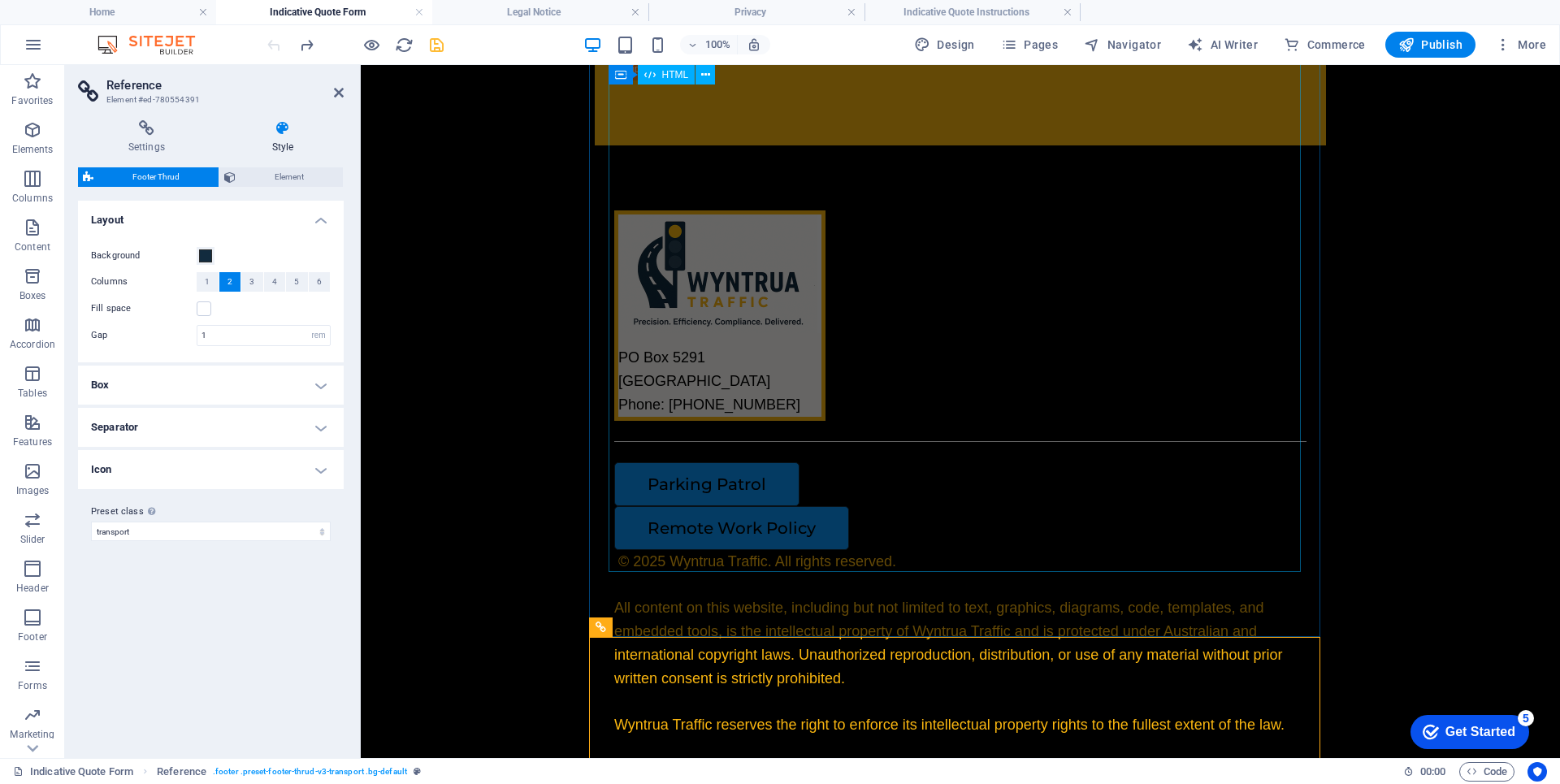
scroll to position [2468, 0]
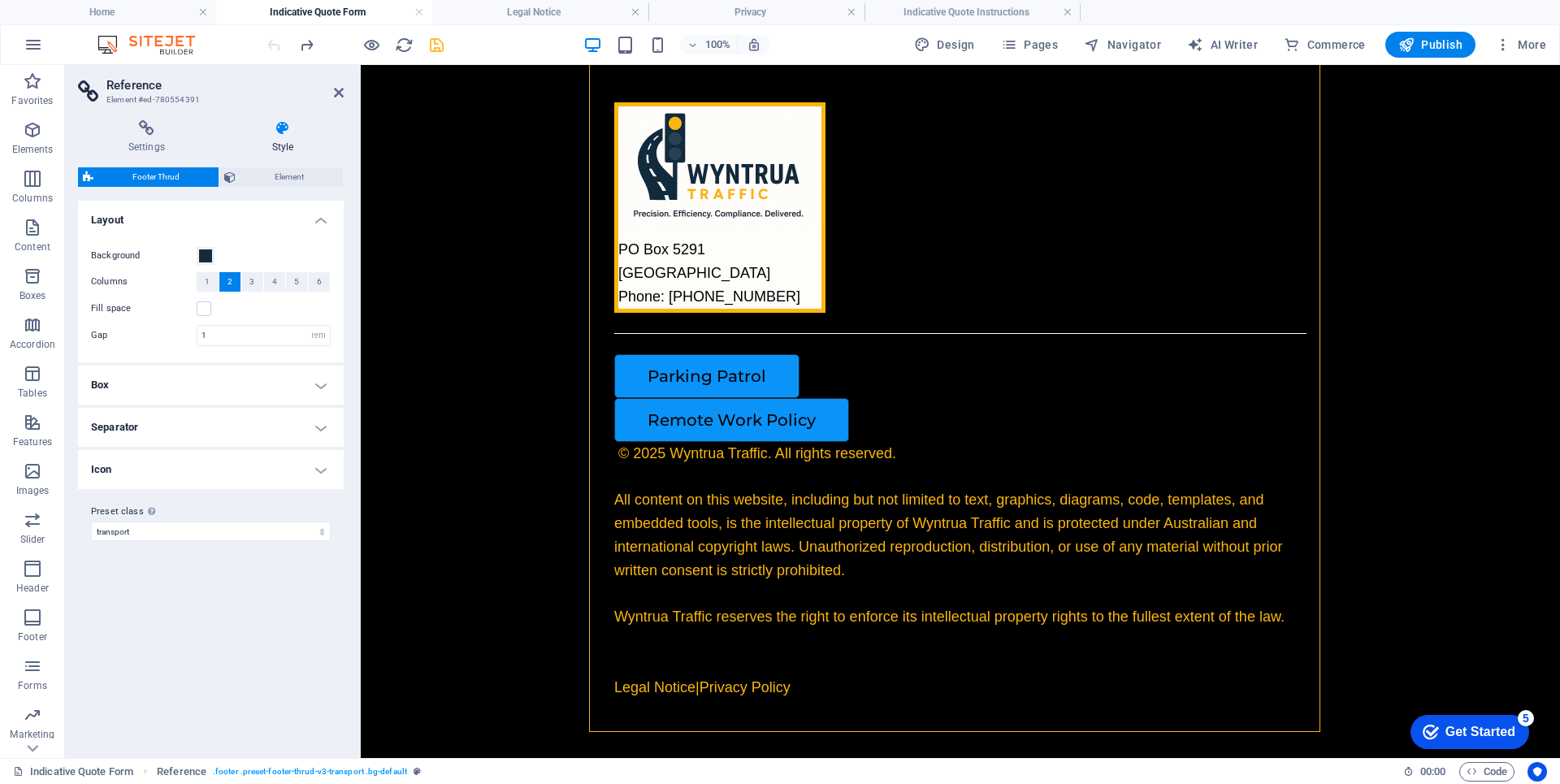
click at [339, 96] on icon at bounding box center [339, 93] width 10 height 13
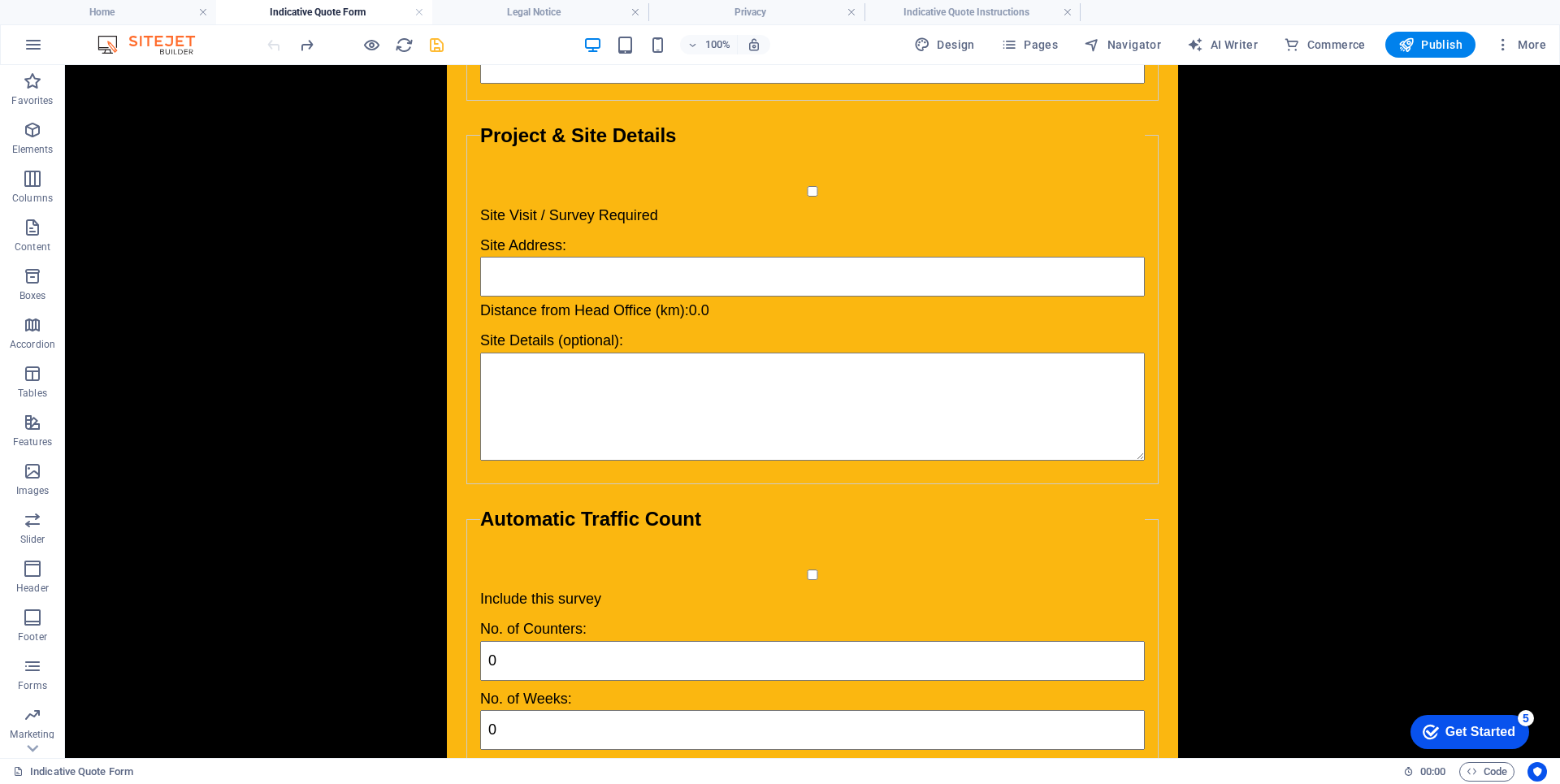
scroll to position [0, 0]
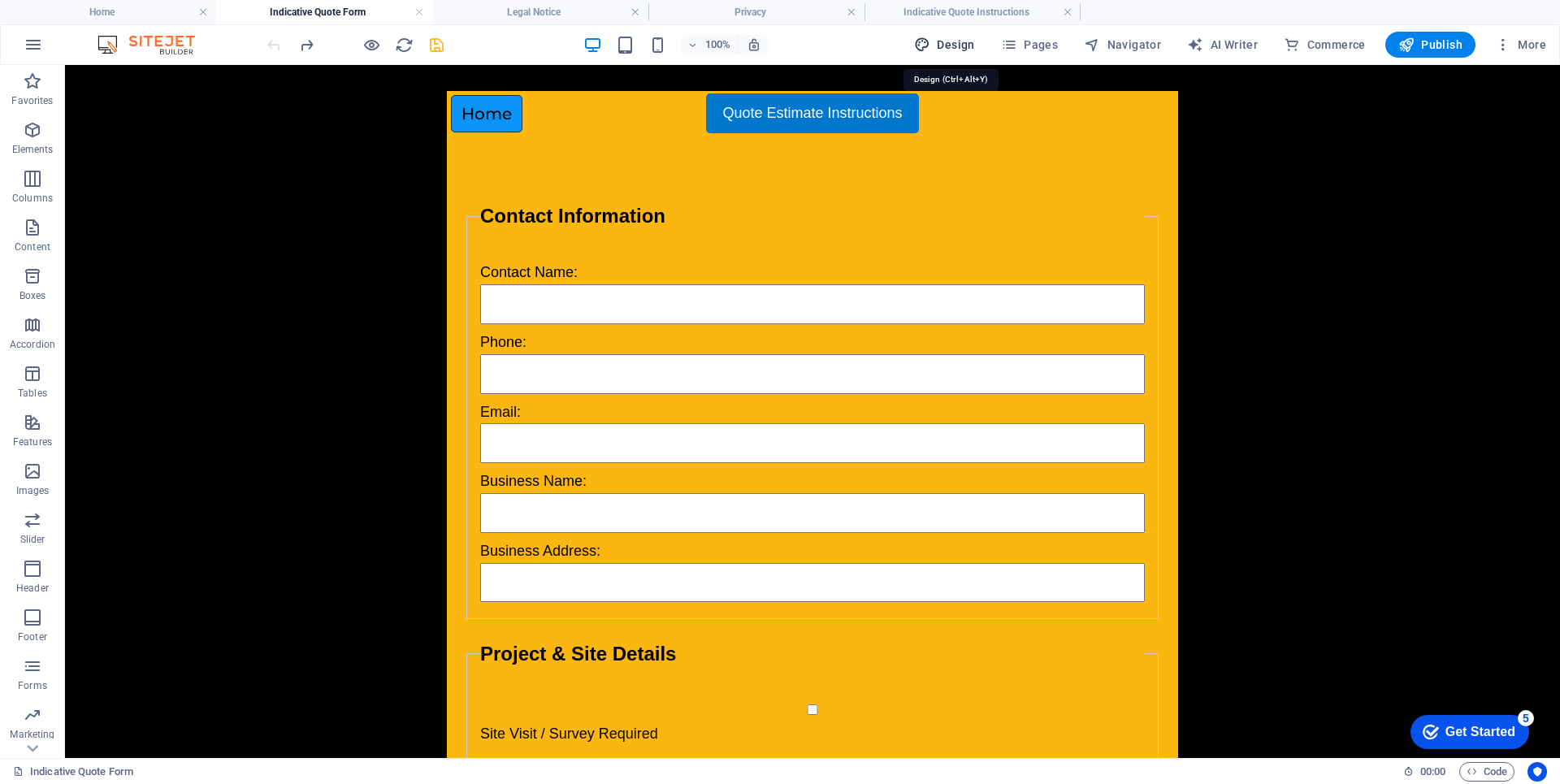
drag, startPoint x: 942, startPoint y: 43, endPoint x: 1069, endPoint y: 361, distance: 342.4
click at [942, 43] on span "Design" at bounding box center [944, 44] width 61 height 17
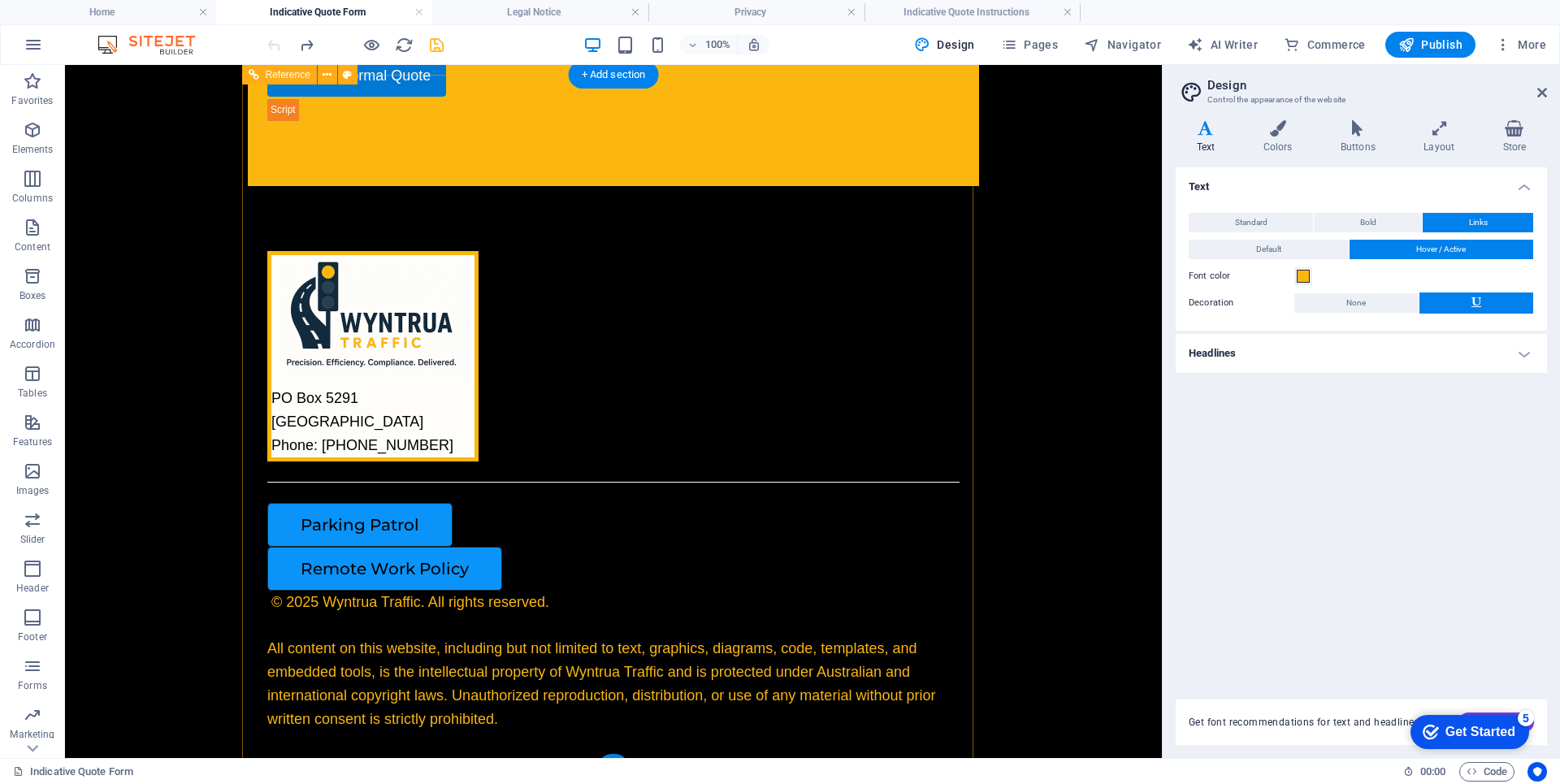
scroll to position [2223, 0]
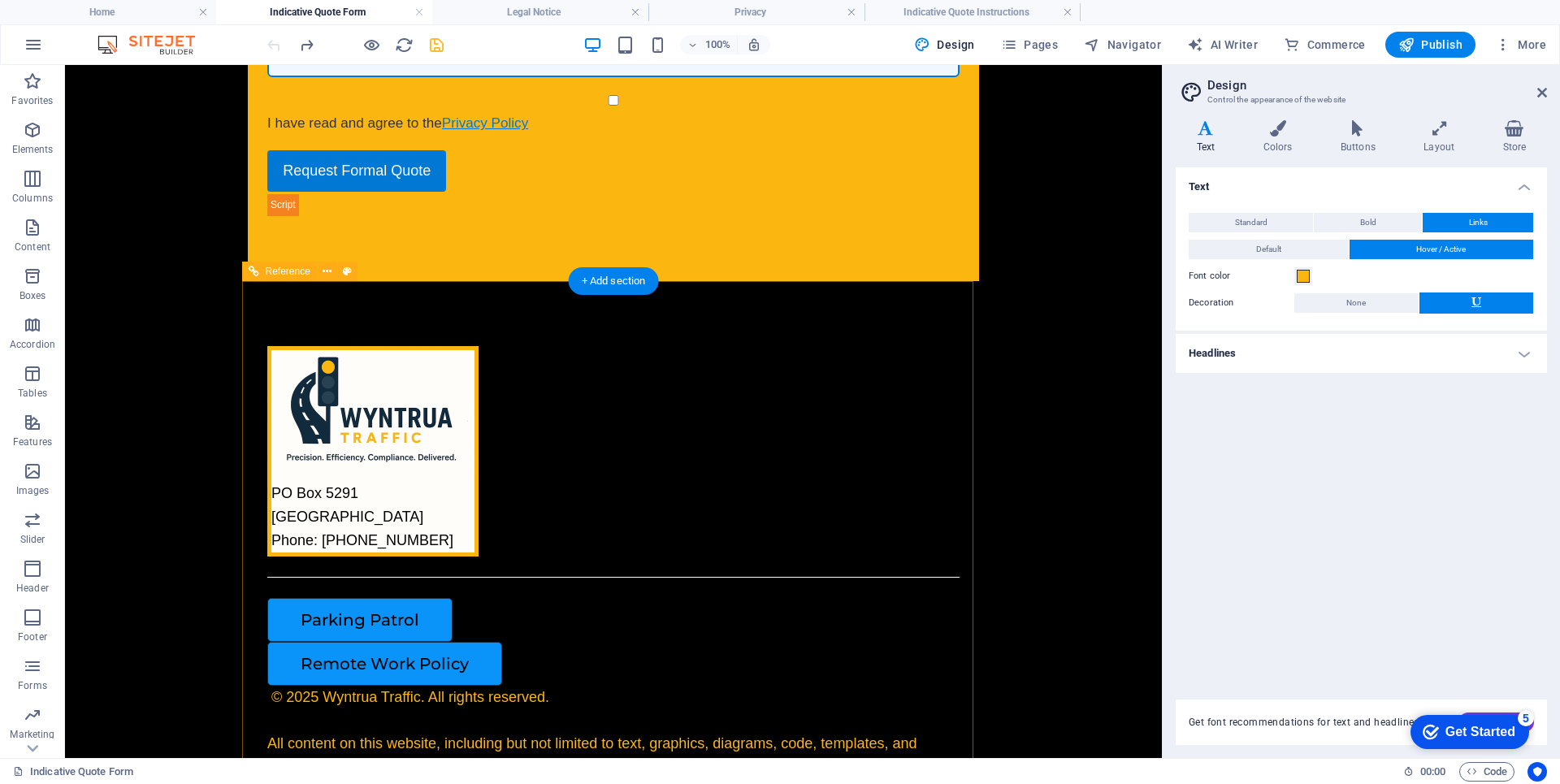
click at [400, 615] on div "Parking Patrol" at bounding box center [607, 619] width 680 height 44
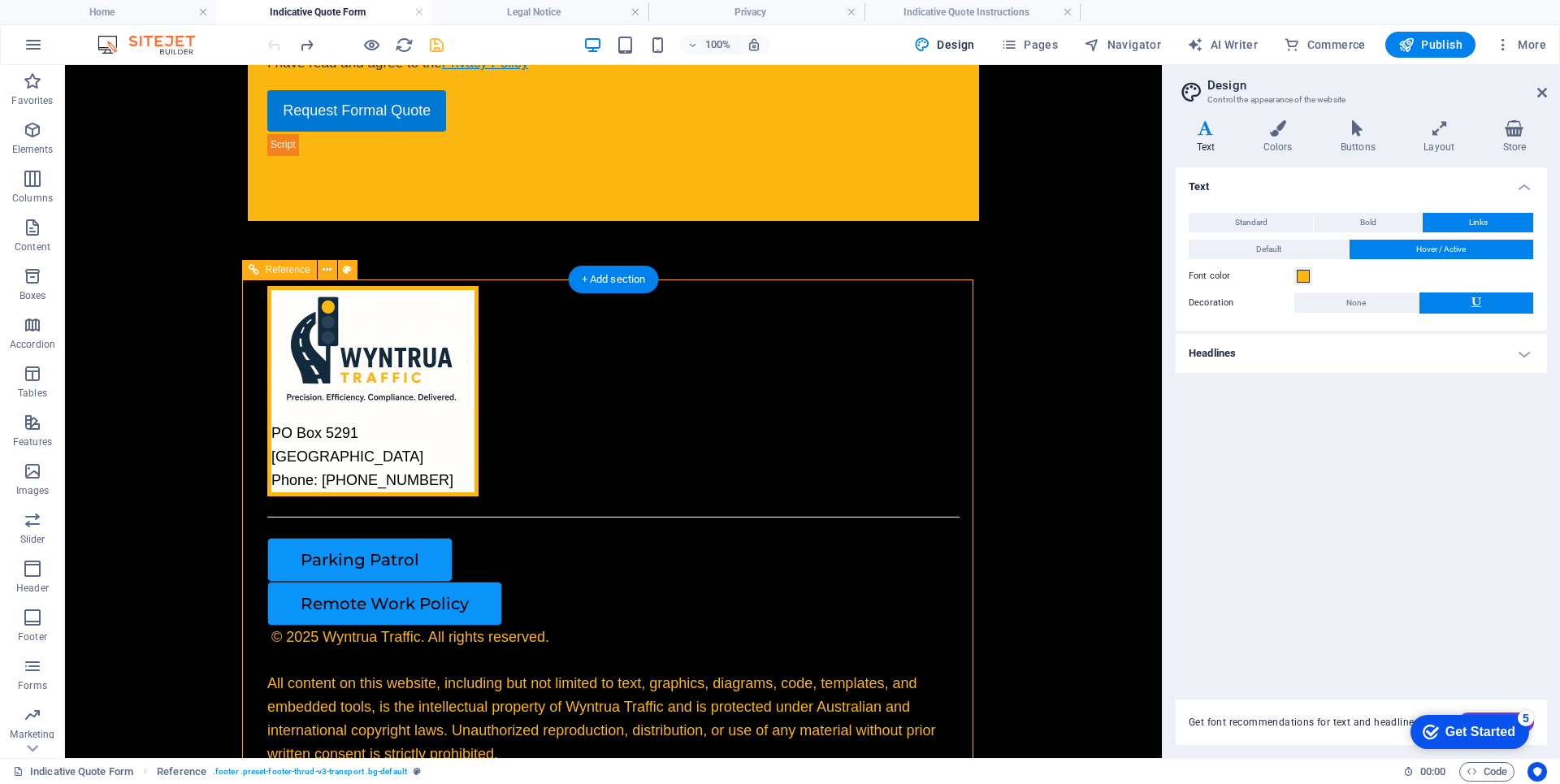
scroll to position [2305, 0]
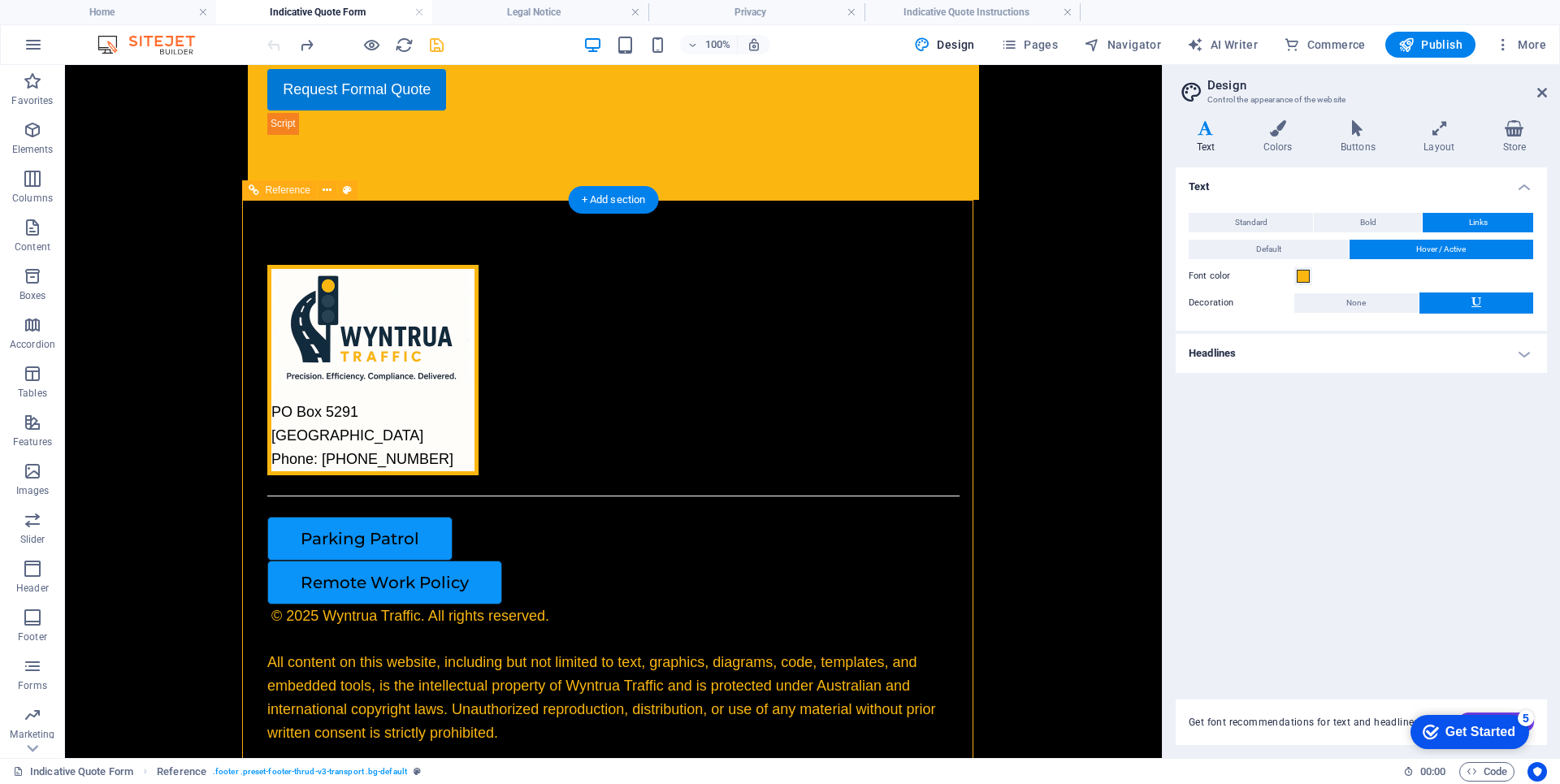
click at [480, 613] on div "© 2025 Wyntrua Traffic. All rights reserved. All content on this website, inclu…" at bounding box center [610, 721] width 686 height 234
select select "rem"
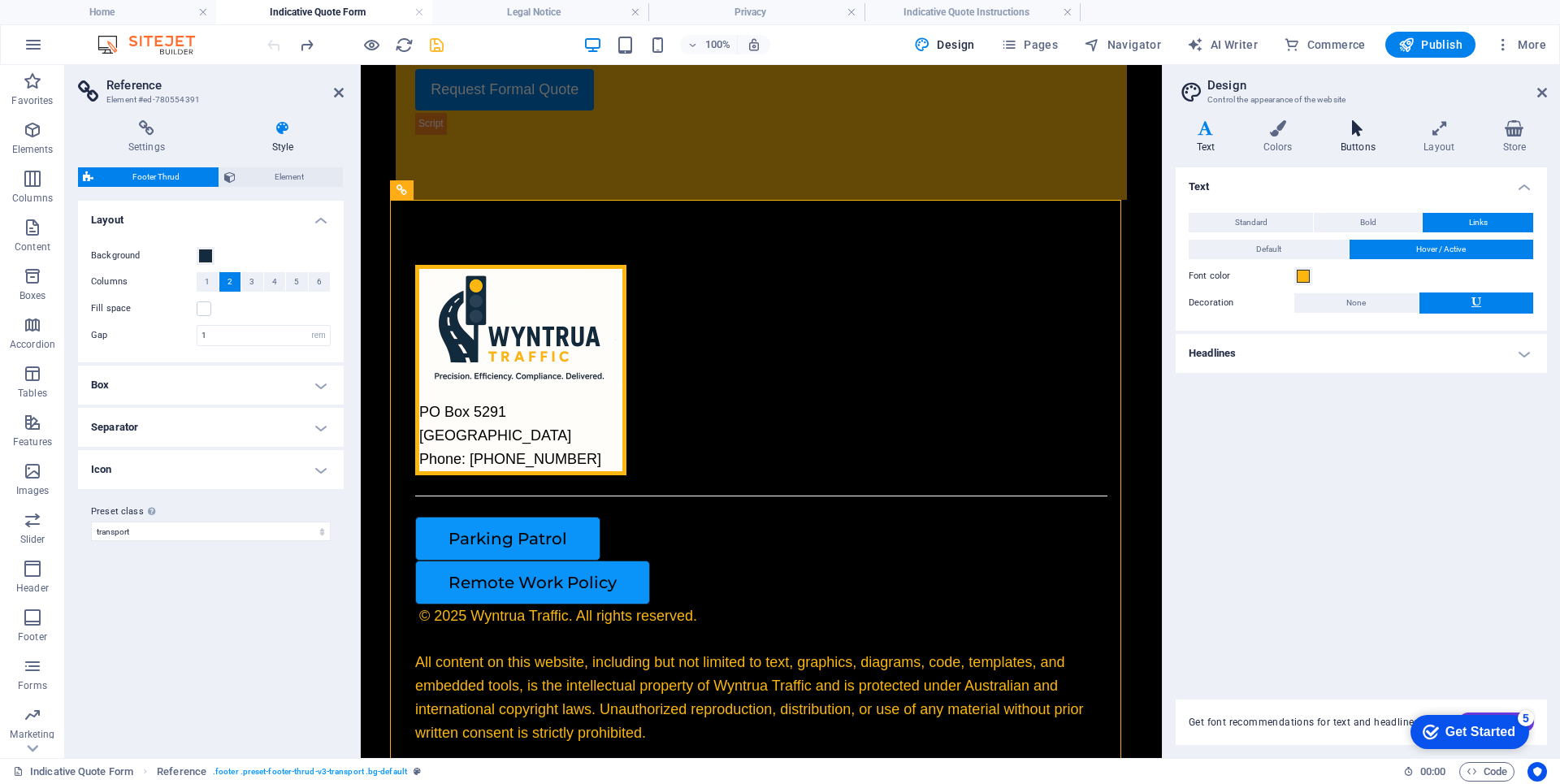
click at [1358, 140] on h4 "Buttons" at bounding box center [1361, 137] width 83 height 34
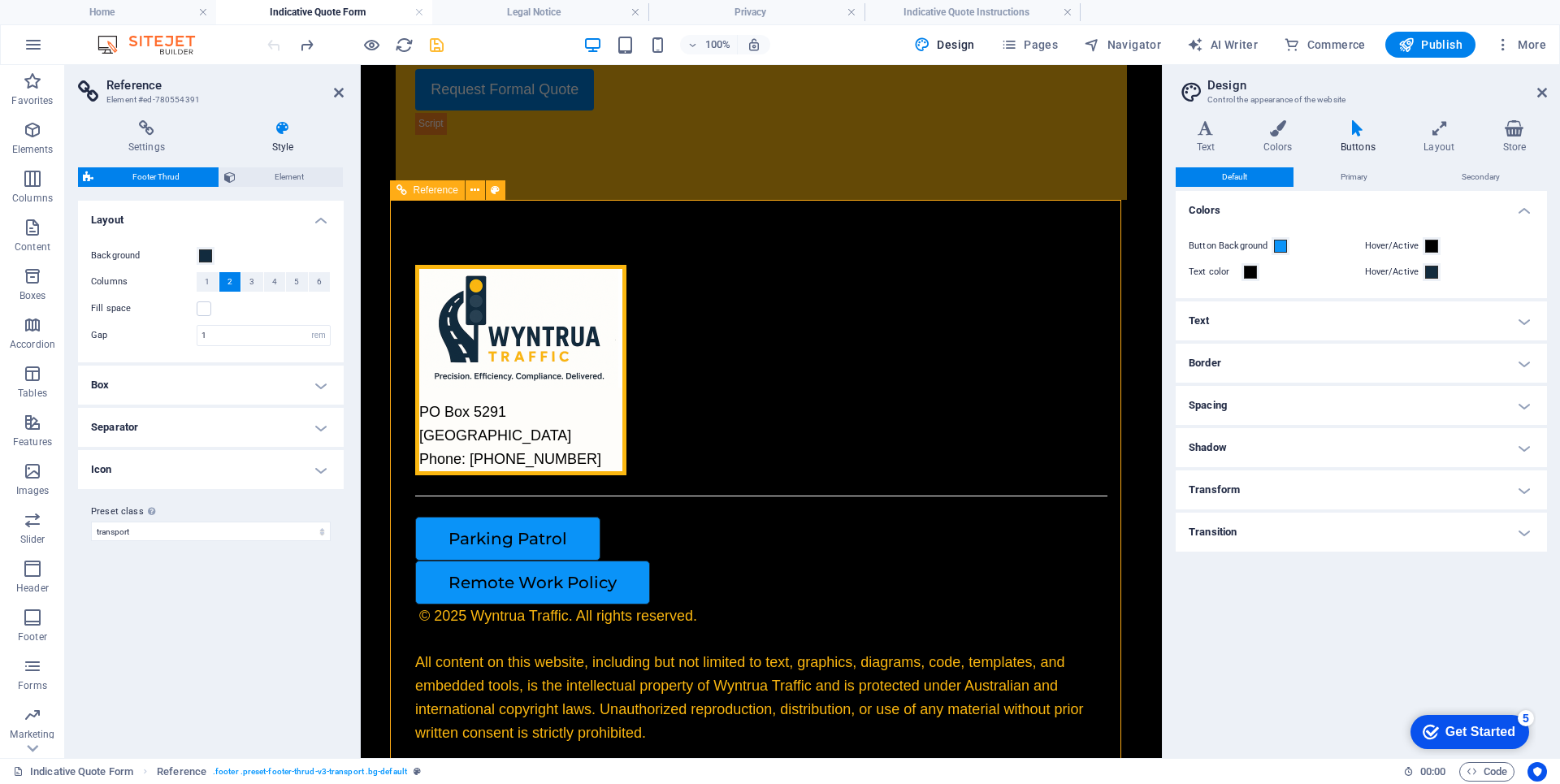
click at [509, 544] on div "Parking Patrol" at bounding box center [755, 538] width 680 height 44
click at [592, 582] on div "Remote Work Policy" at bounding box center [755, 581] width 680 height 44
click at [746, 592] on div "Remote Work Policy" at bounding box center [755, 581] width 680 height 44
click at [834, 586] on div "Remote Work Policy" at bounding box center [755, 581] width 680 height 44
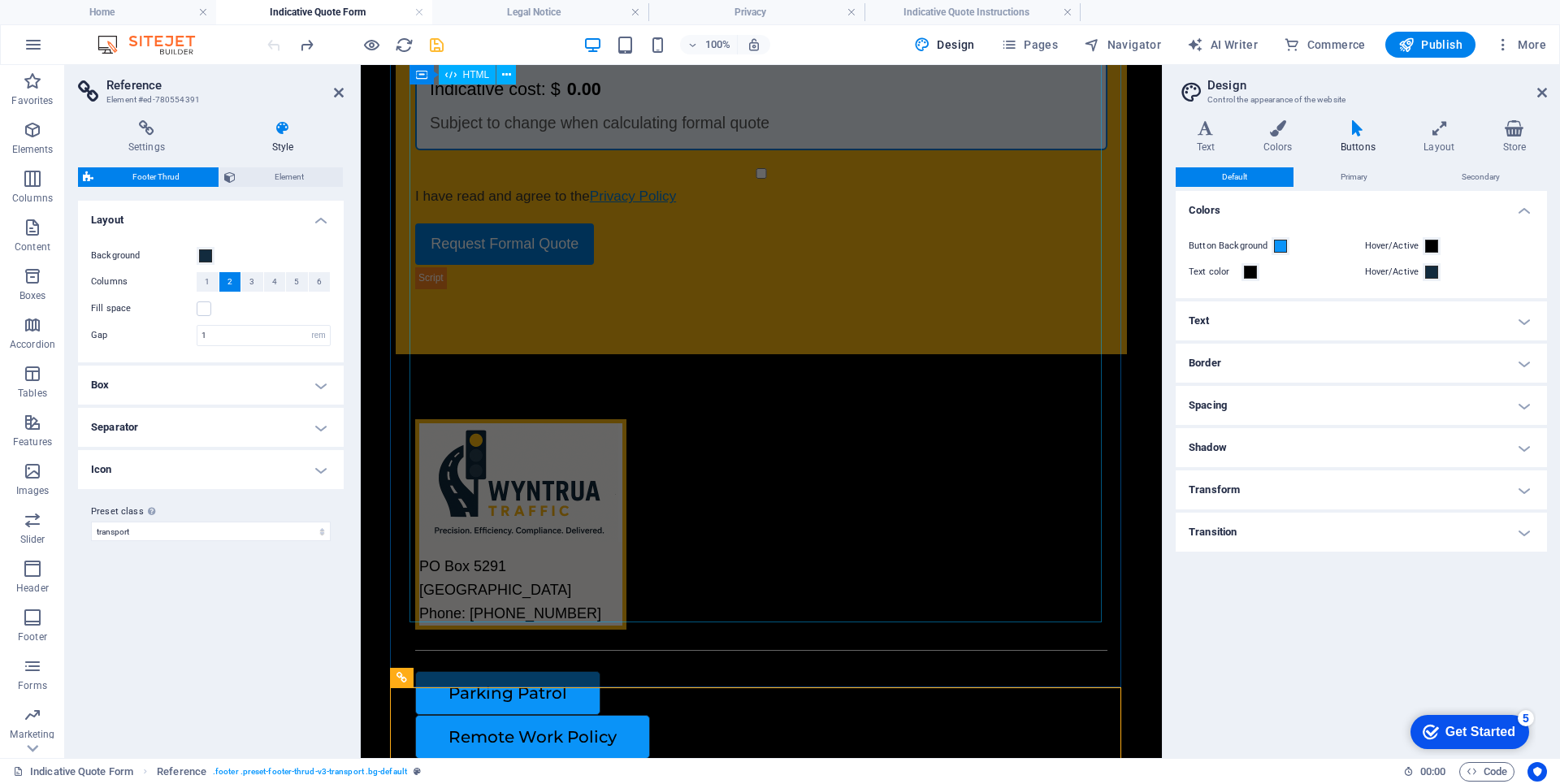
scroll to position [2223, 0]
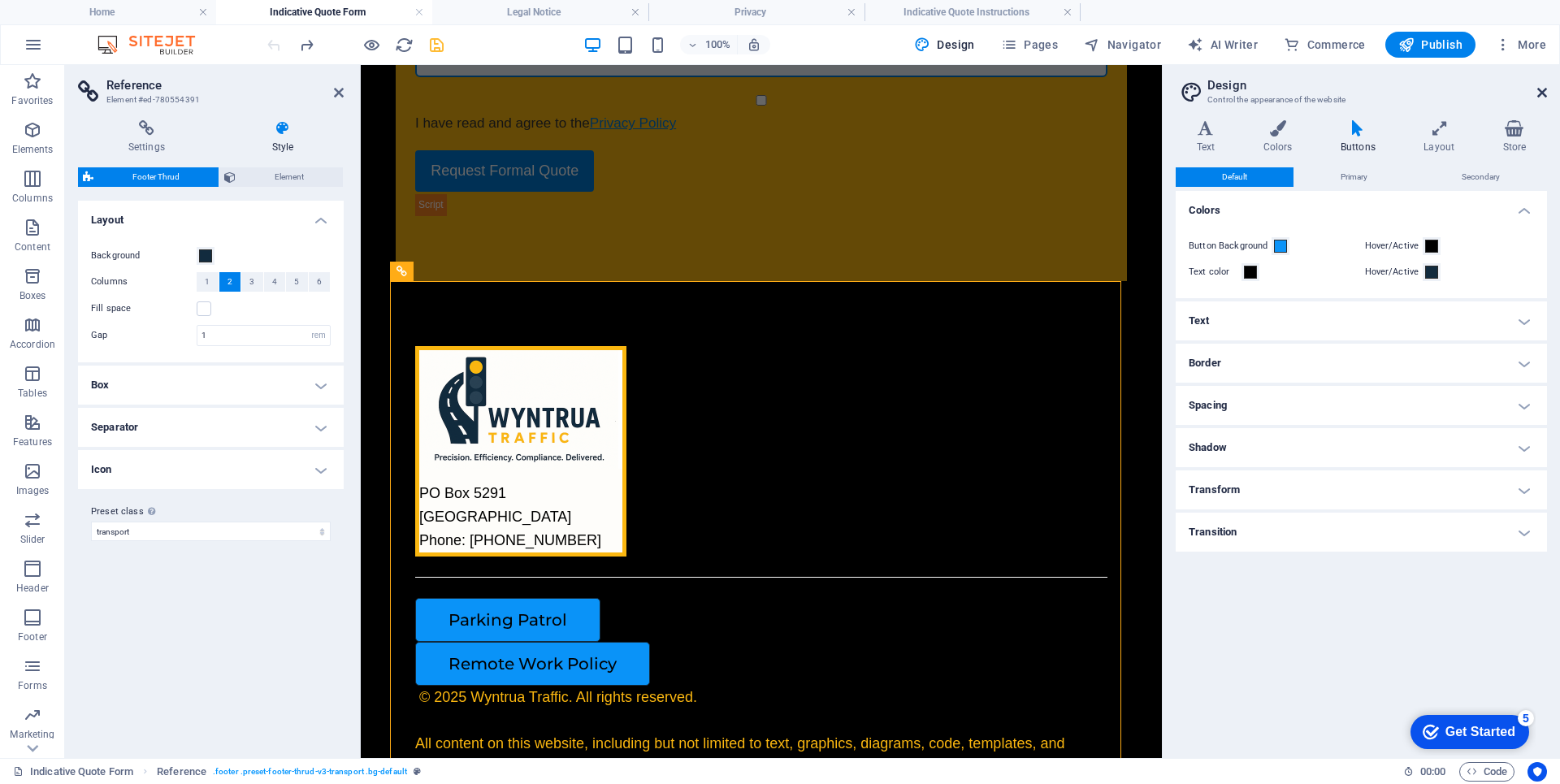
click at [1544, 91] on icon at bounding box center [1541, 93] width 10 height 13
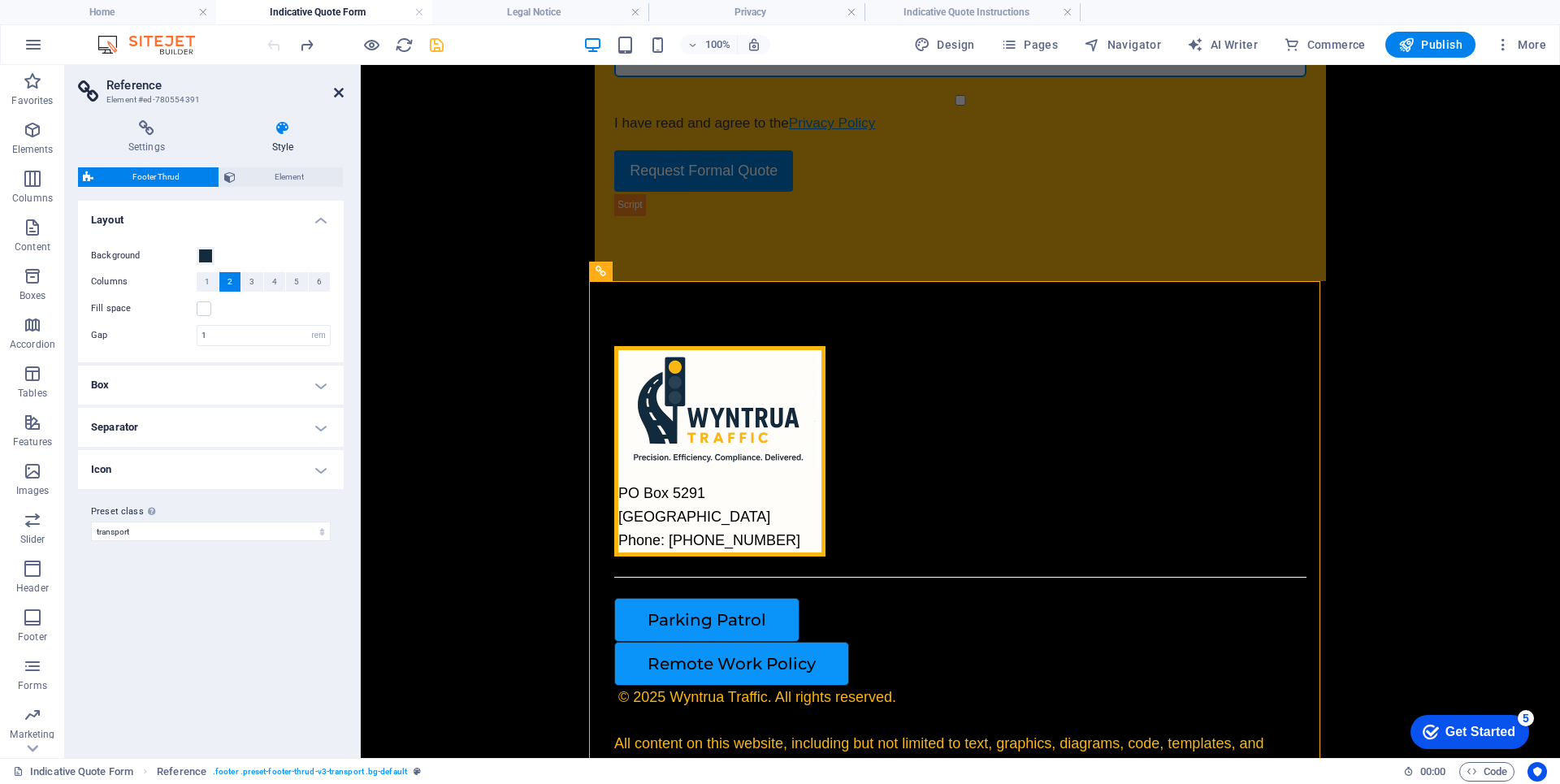
click at [343, 91] on icon at bounding box center [339, 93] width 10 height 13
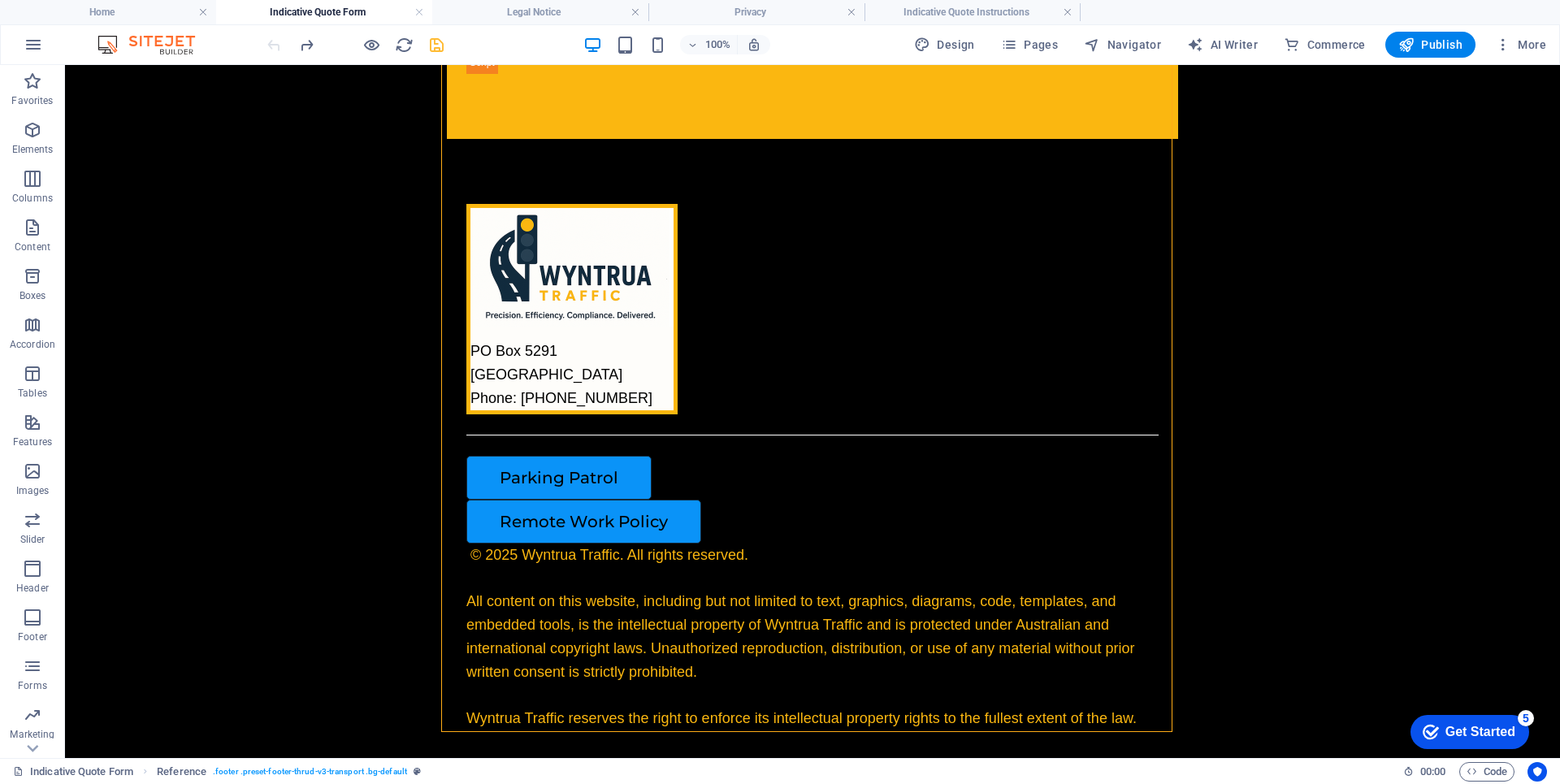
scroll to position [2468, 0]
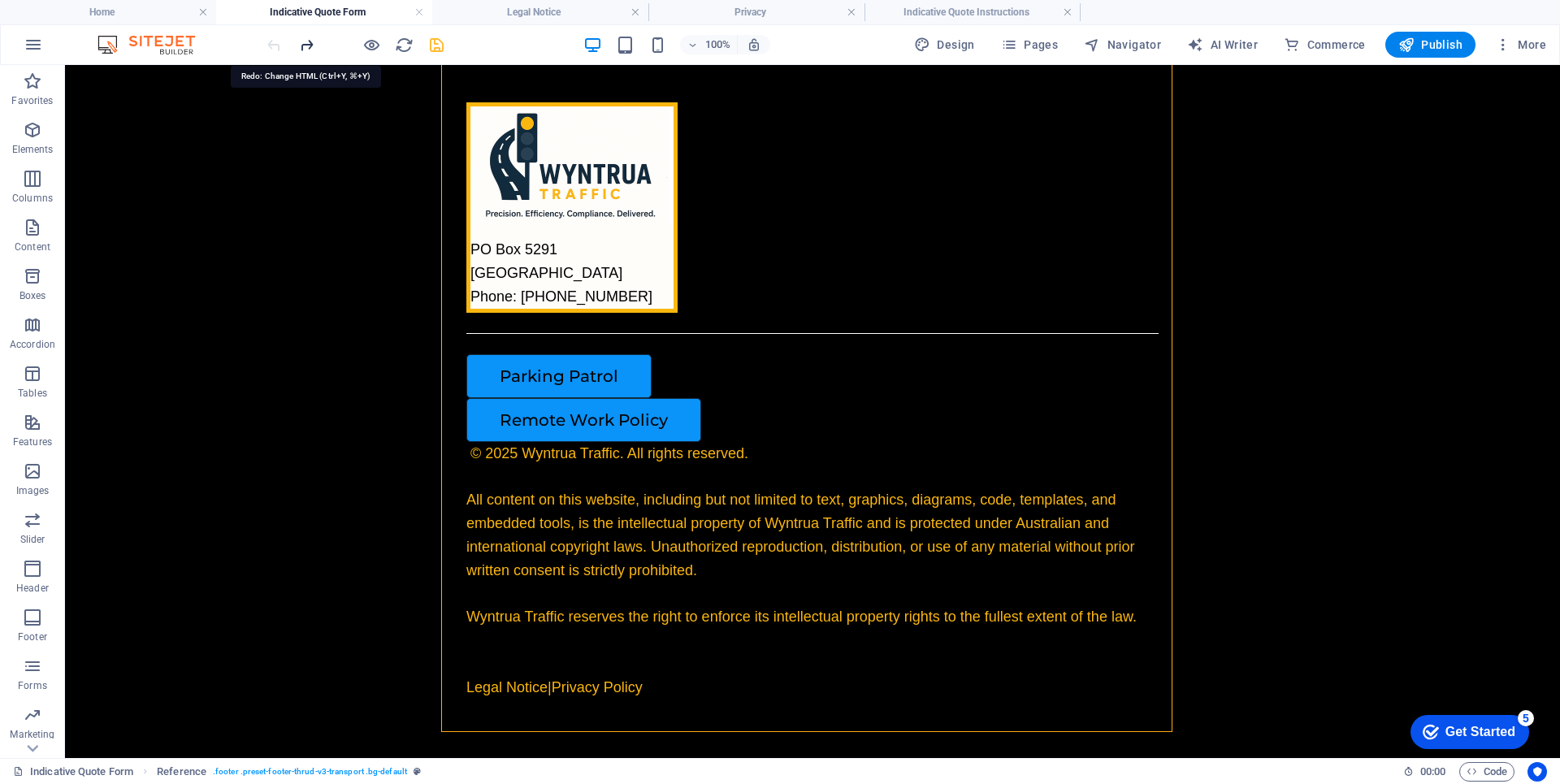
click at [401, 248] on icon "redo" at bounding box center [747, 268] width 693 height 42
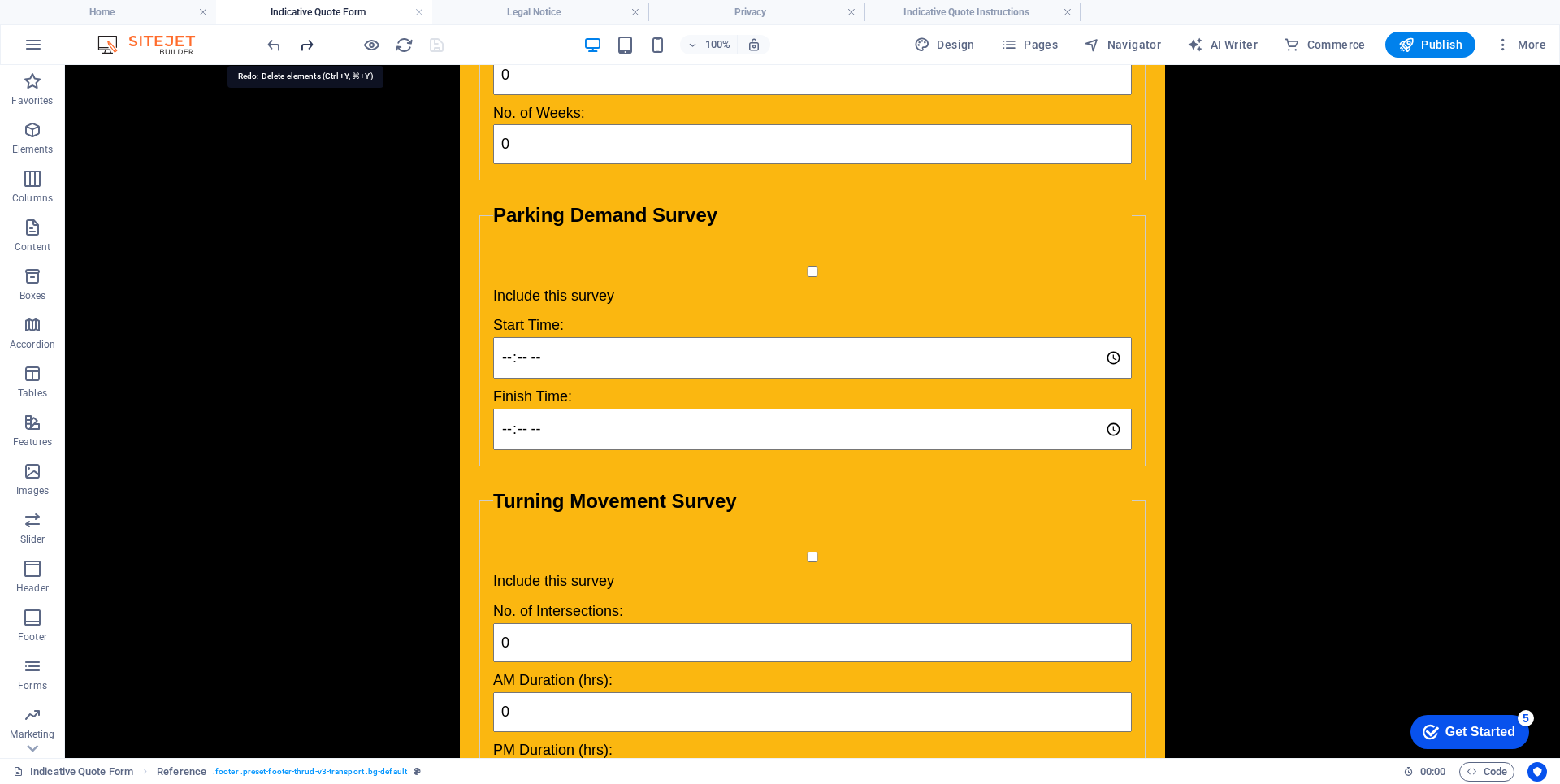
scroll to position [909, 0]
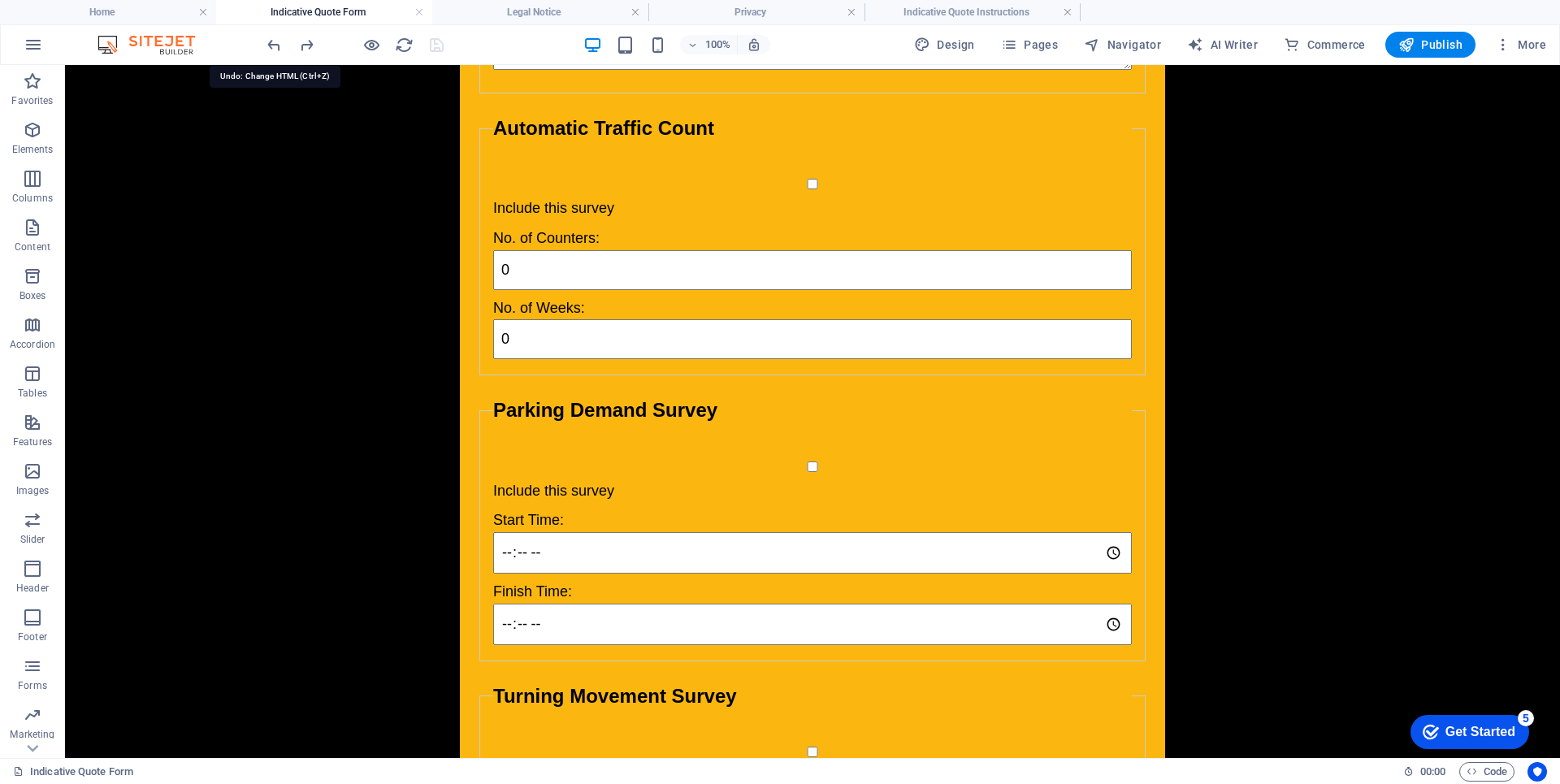
click at [268, 50] on icon "undo" at bounding box center [274, 45] width 19 height 19
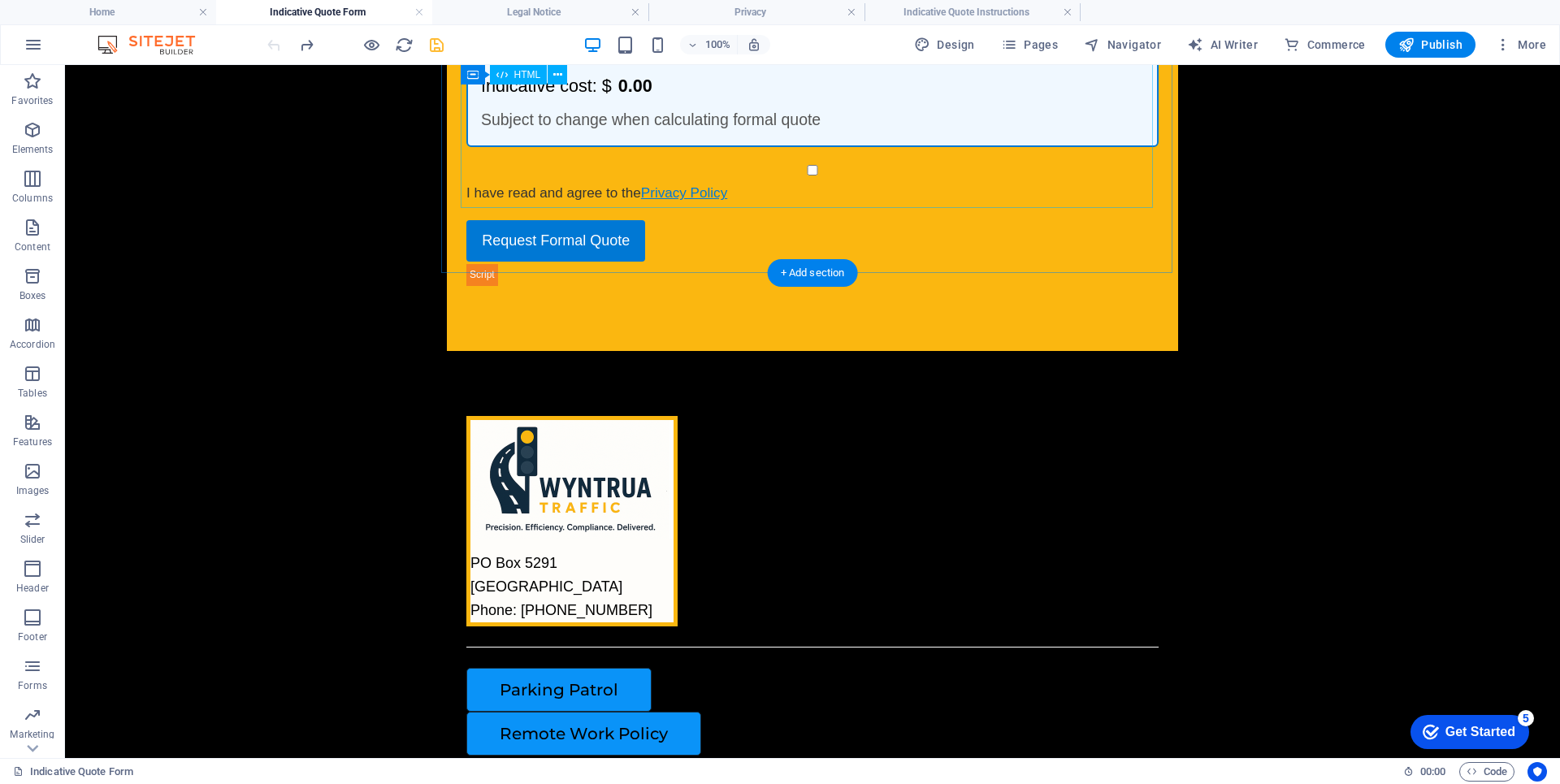
scroll to position [1706, 0]
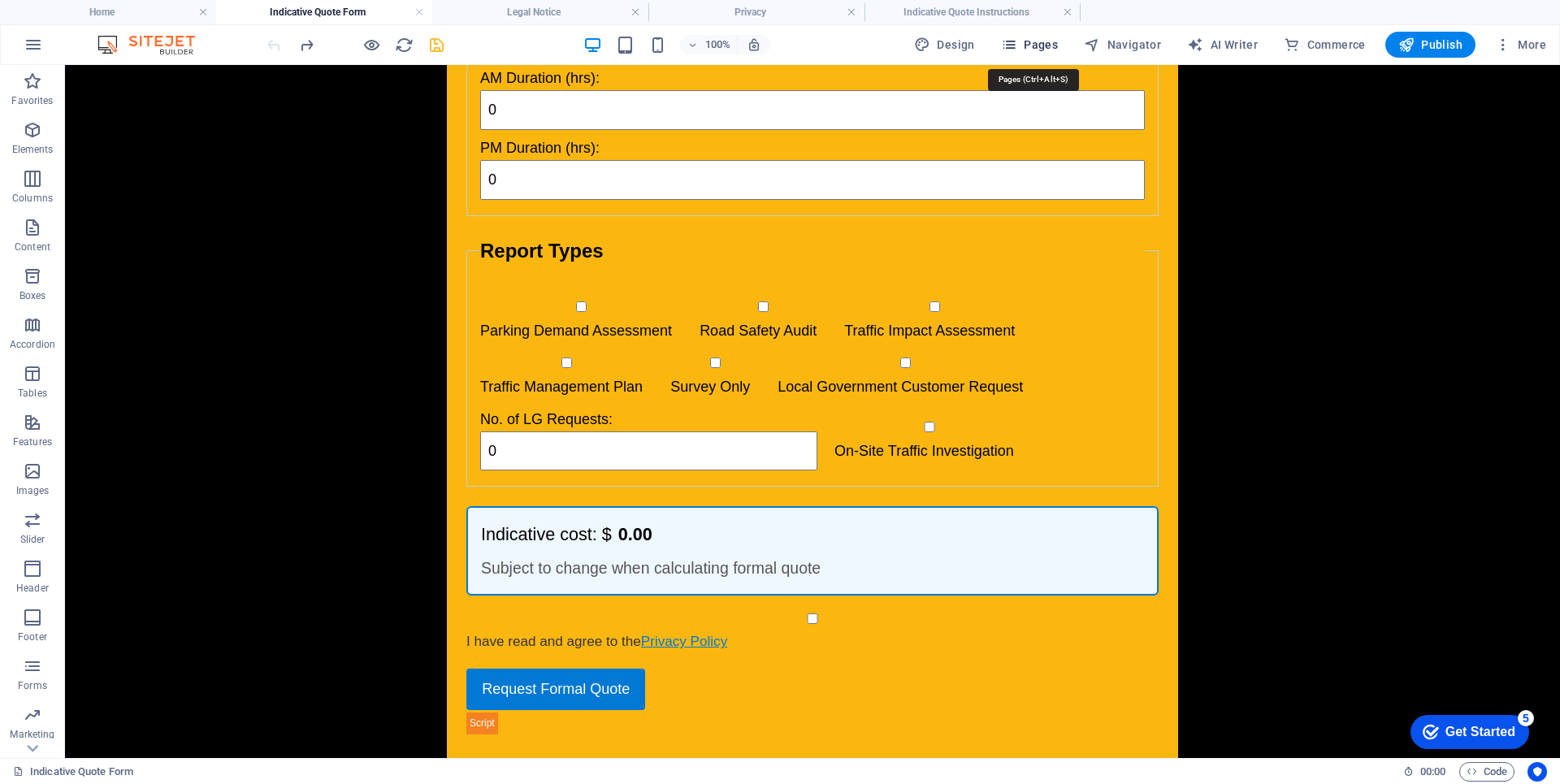
click at [1042, 44] on span "Pages" at bounding box center [1029, 44] width 56 height 17
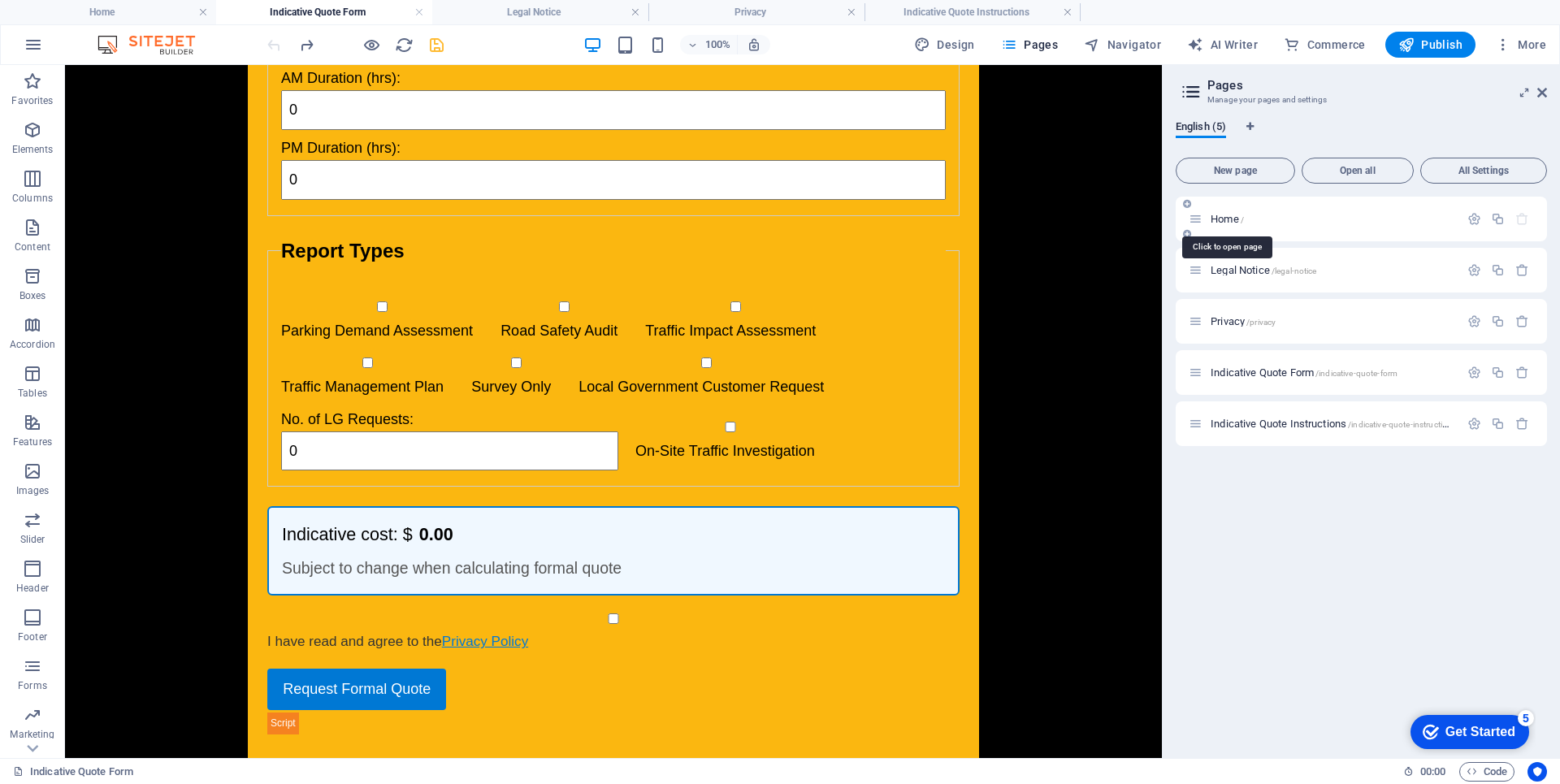
click at [1217, 221] on span "Home /" at bounding box center [1227, 218] width 33 height 12
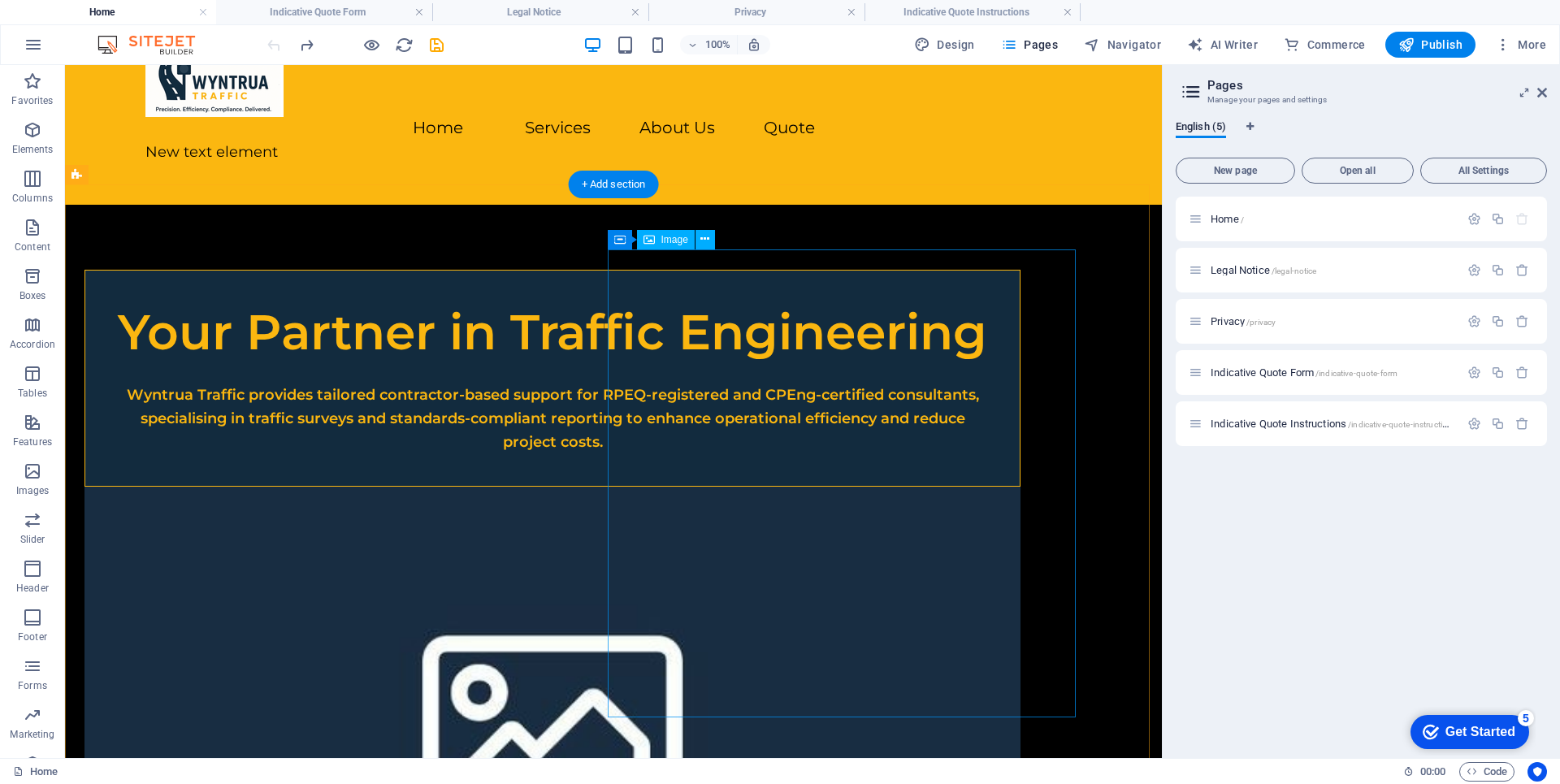
scroll to position [0, 0]
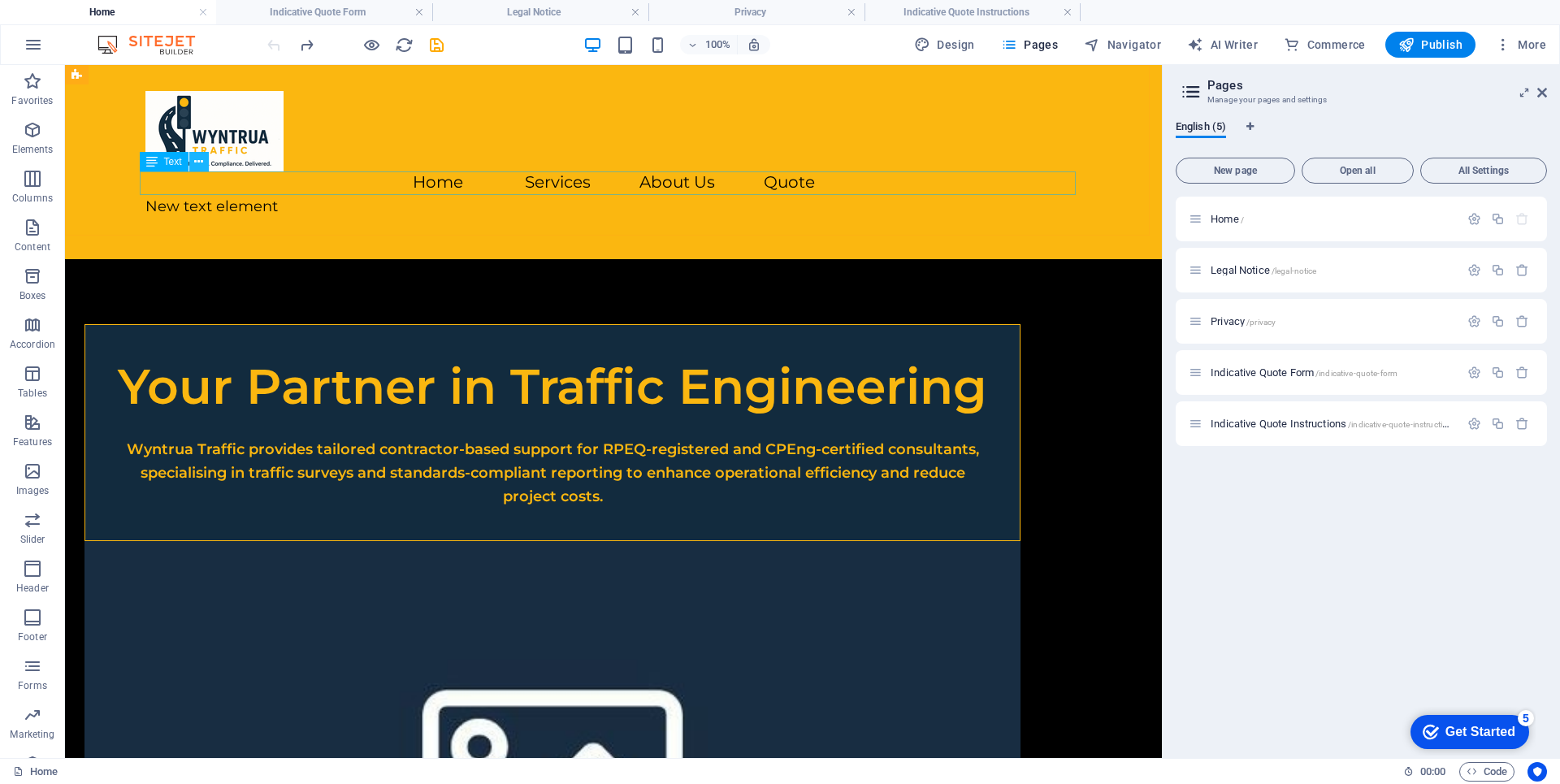
click at [195, 165] on icon at bounding box center [199, 162] width 9 height 17
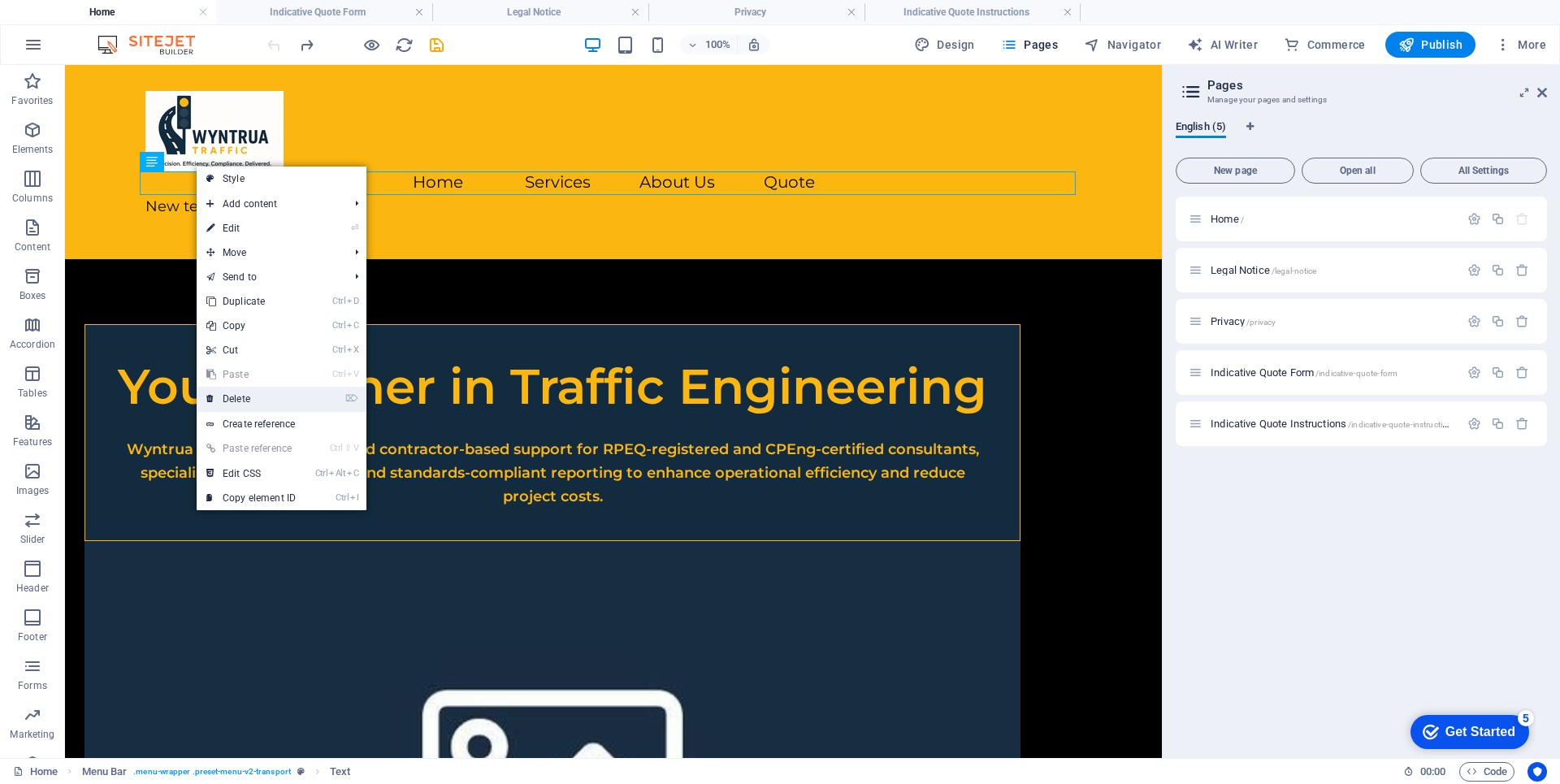
click at [247, 394] on link "⌦ Delete" at bounding box center [251, 399] width 109 height 24
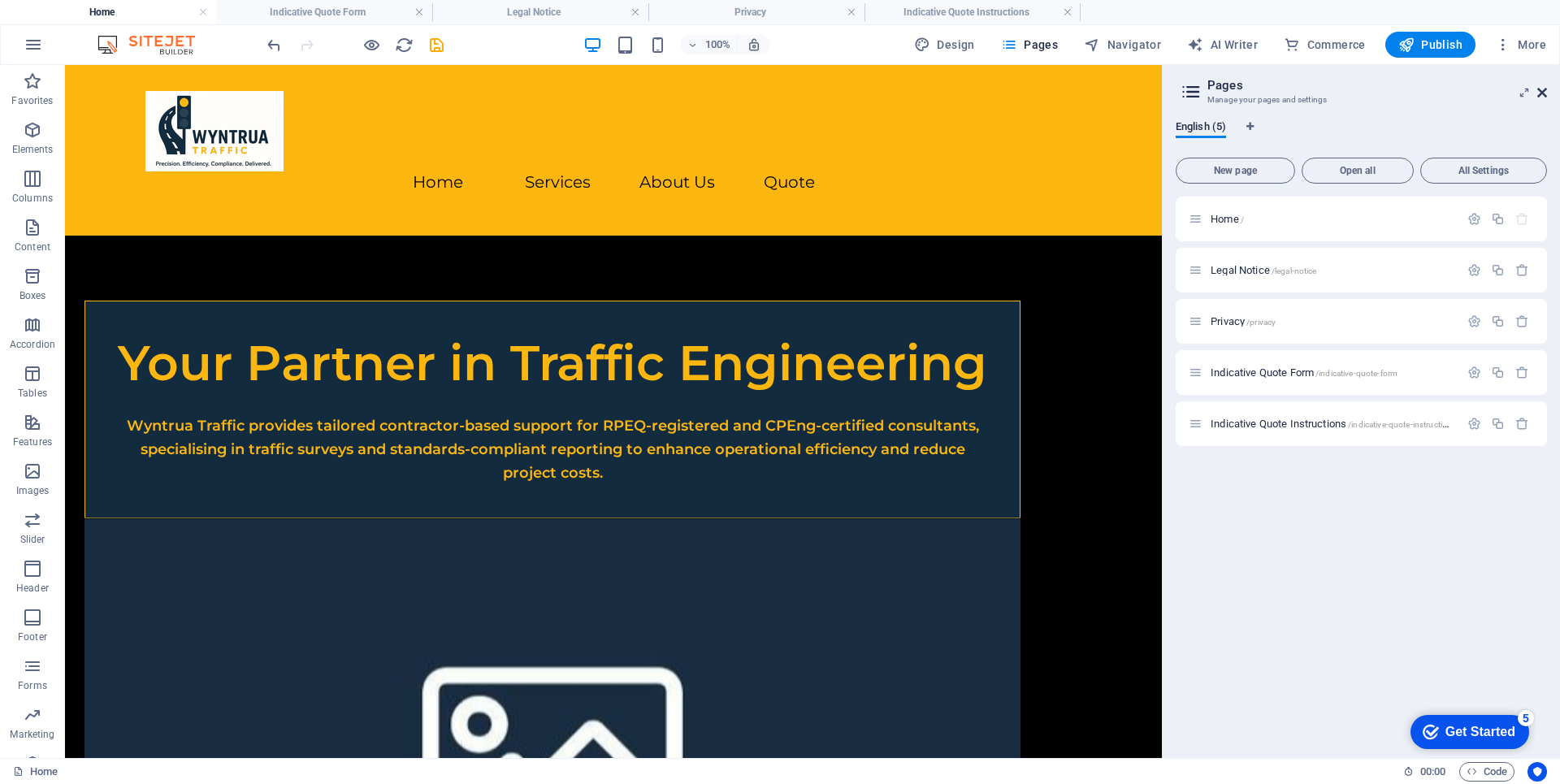
click at [1543, 90] on icon at bounding box center [1541, 93] width 10 height 13
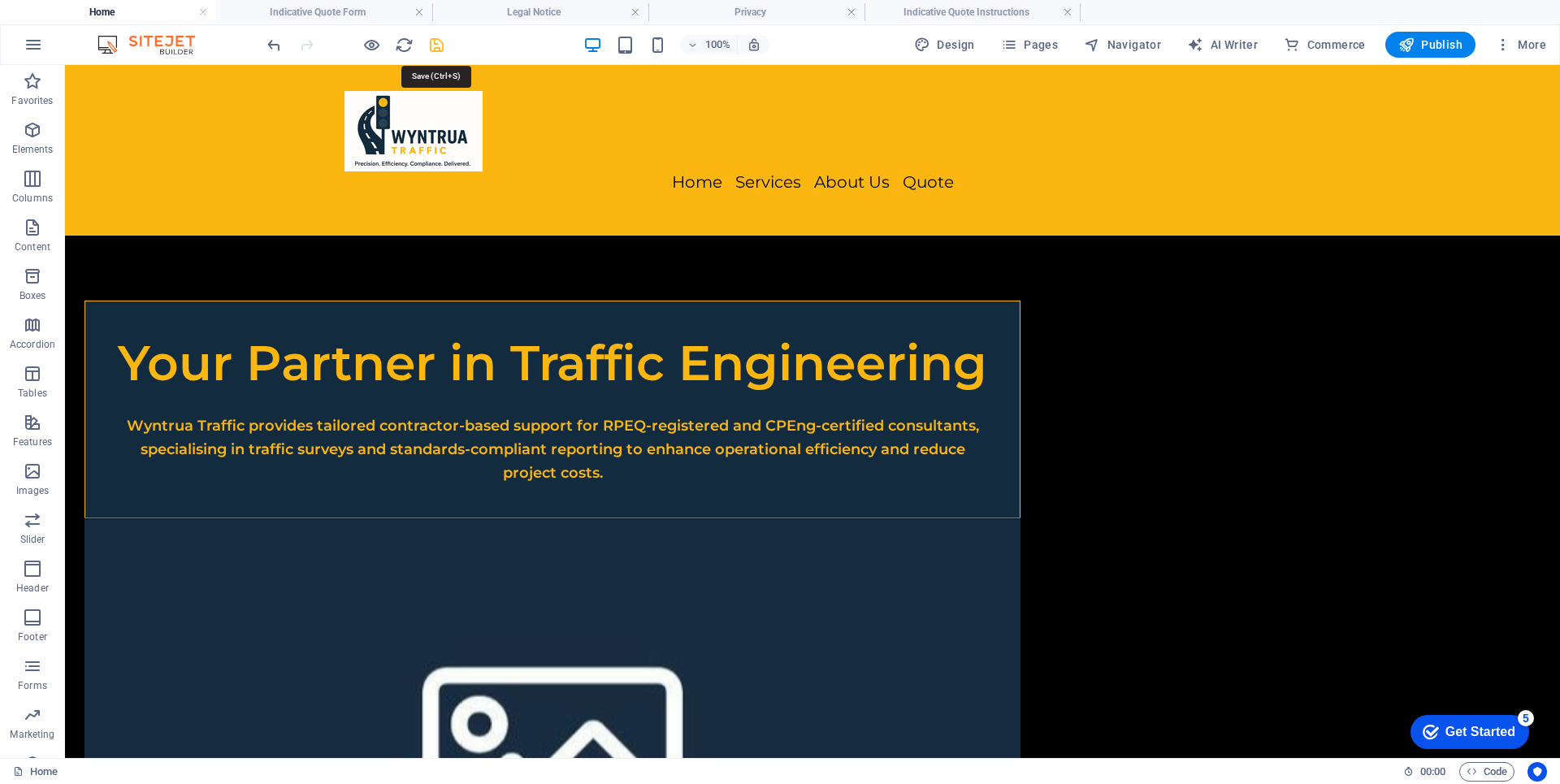
click at [438, 44] on icon "save" at bounding box center [437, 45] width 19 height 19
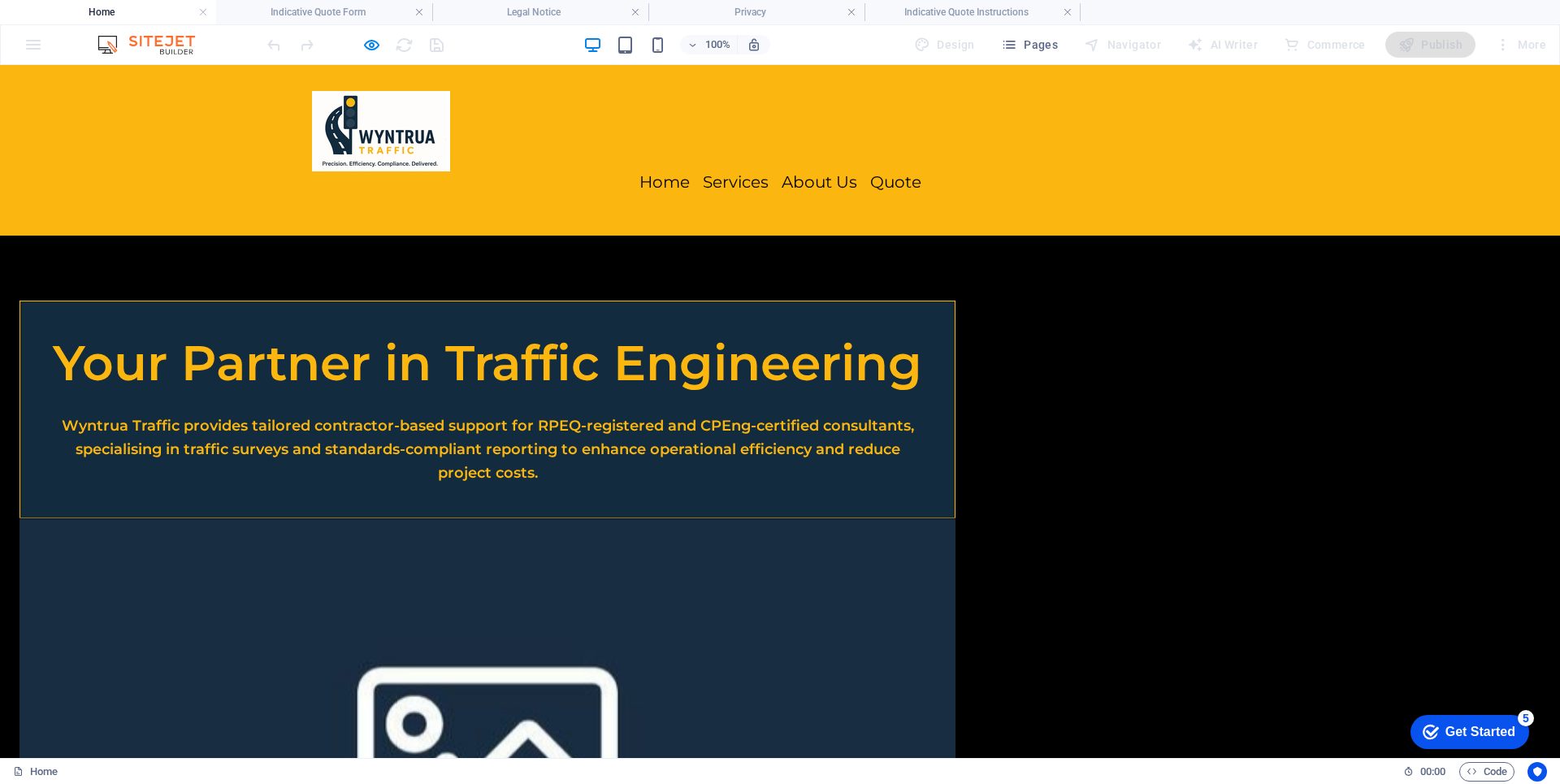
click at [921, 174] on link "Quote" at bounding box center [895, 182] width 51 height 17
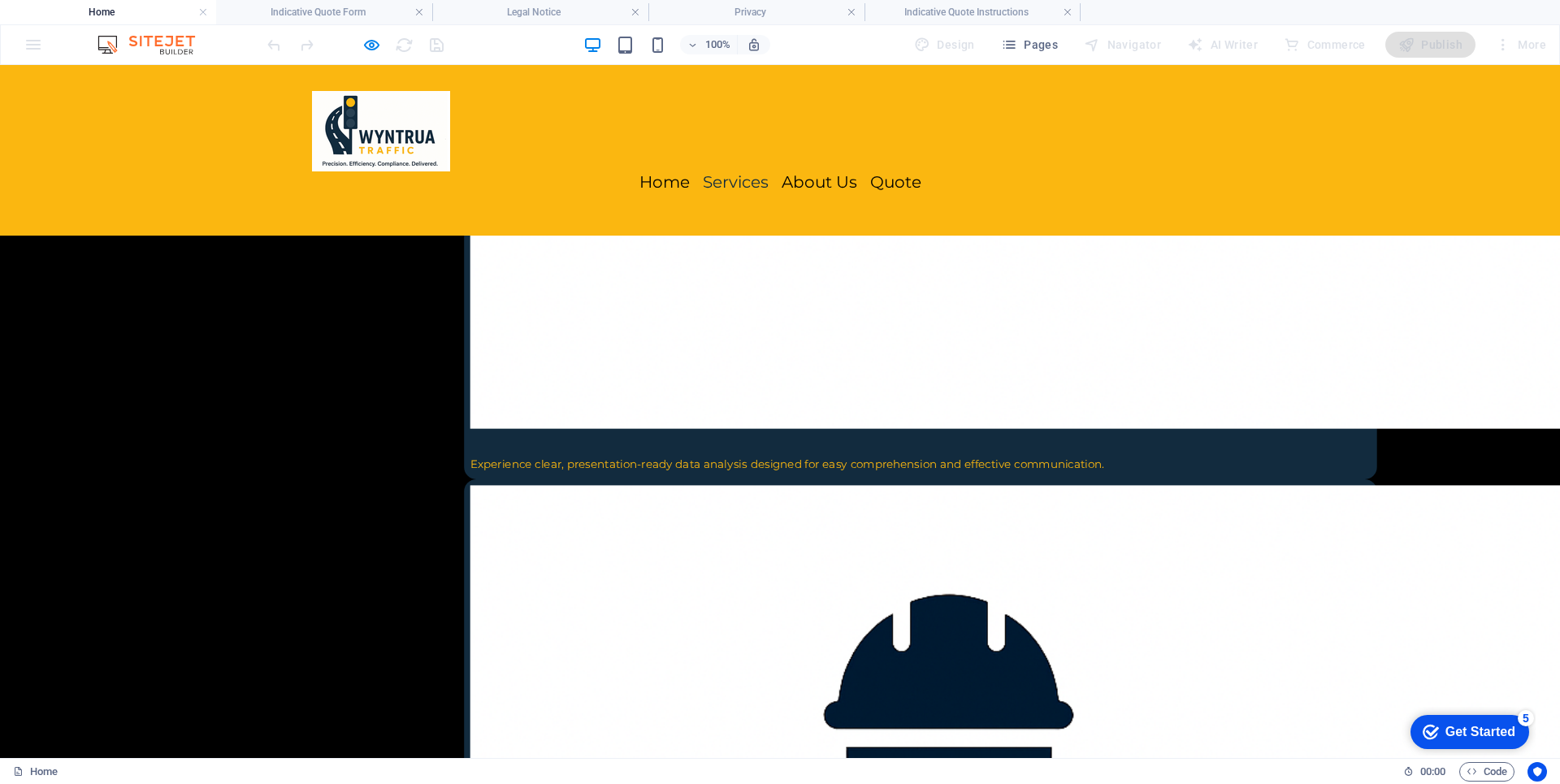
scroll to position [6925, 0]
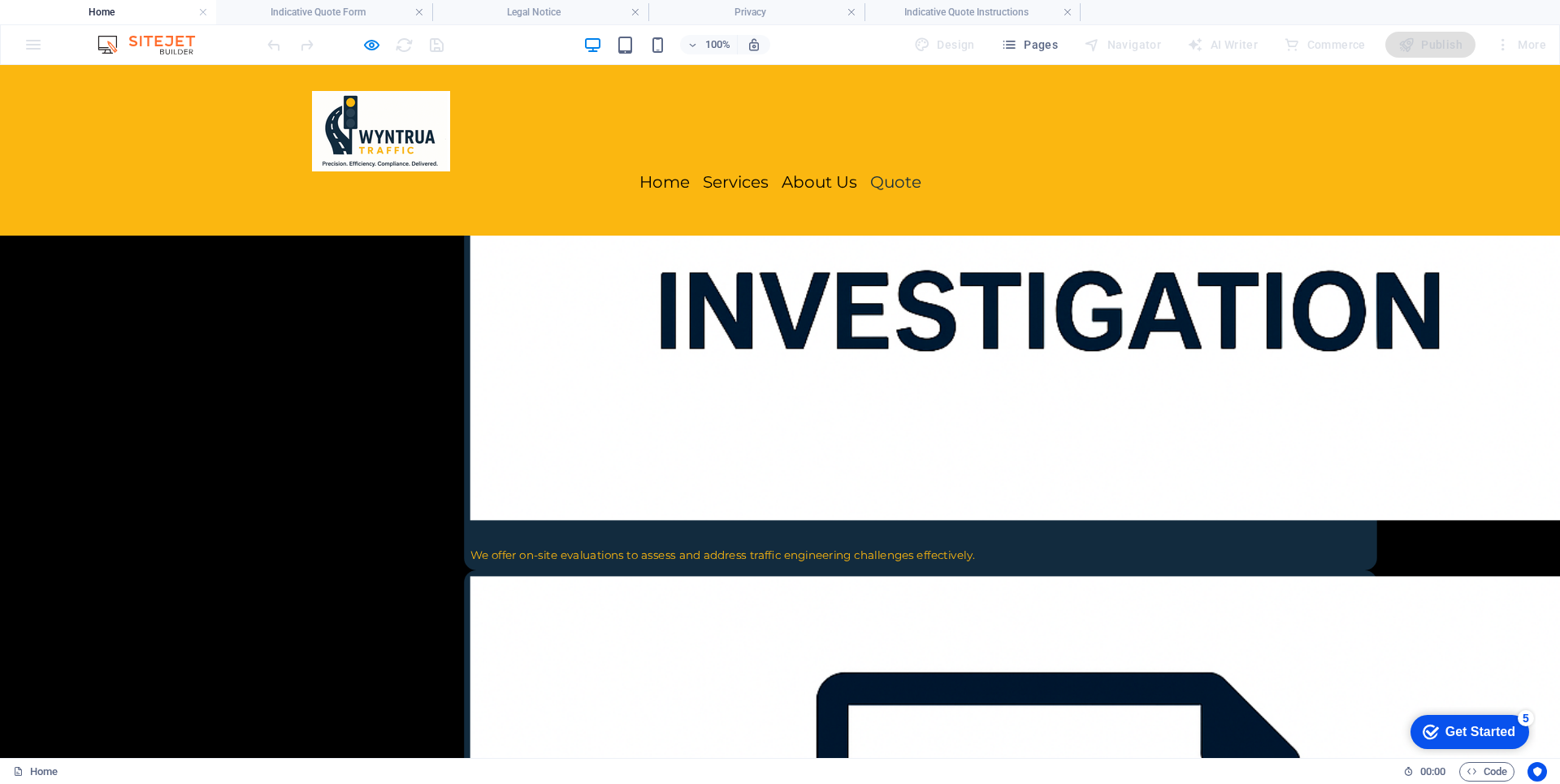
drag, startPoint x: 762, startPoint y: 536, endPoint x: 1094, endPoint y: 514, distance: 332.7
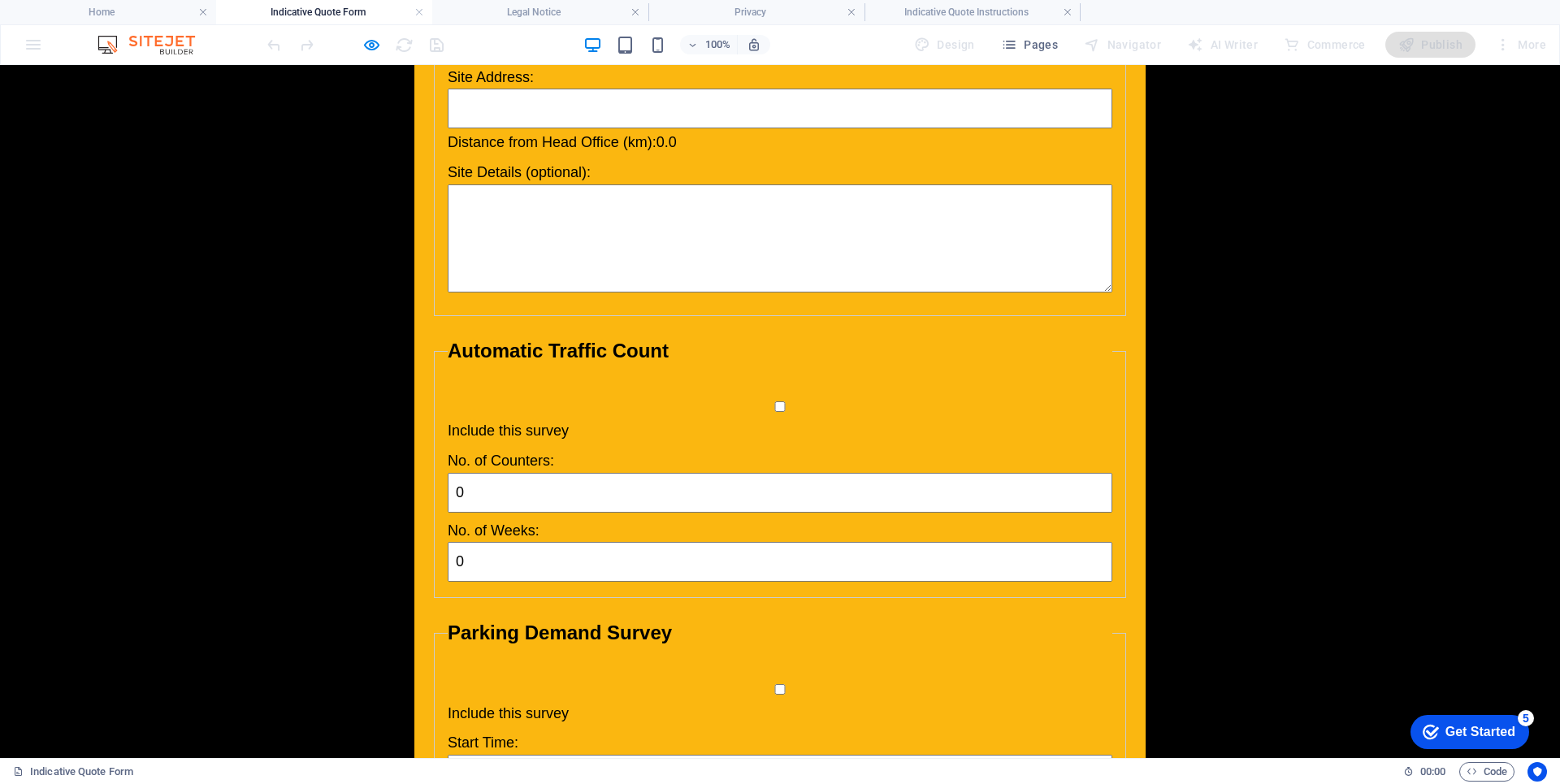
scroll to position [406, 0]
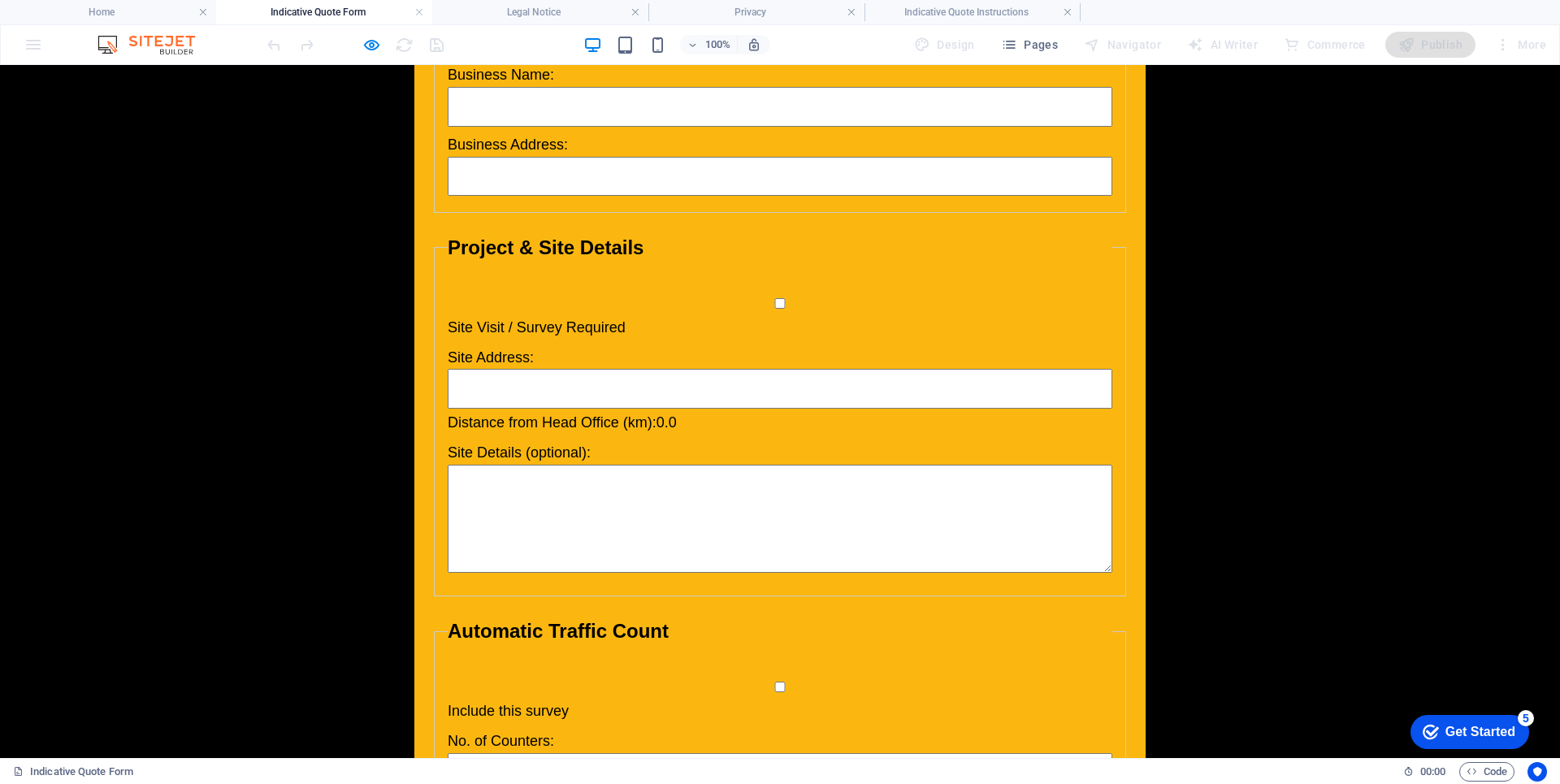
click at [625, 386] on input "Site Address:" at bounding box center [780, 388] width 665 height 40
type input "Maryborough"
type input "[PERSON_NAME]"
type input "0476045361"
type input "[EMAIL_ADDRESS][DOMAIN_NAME]"
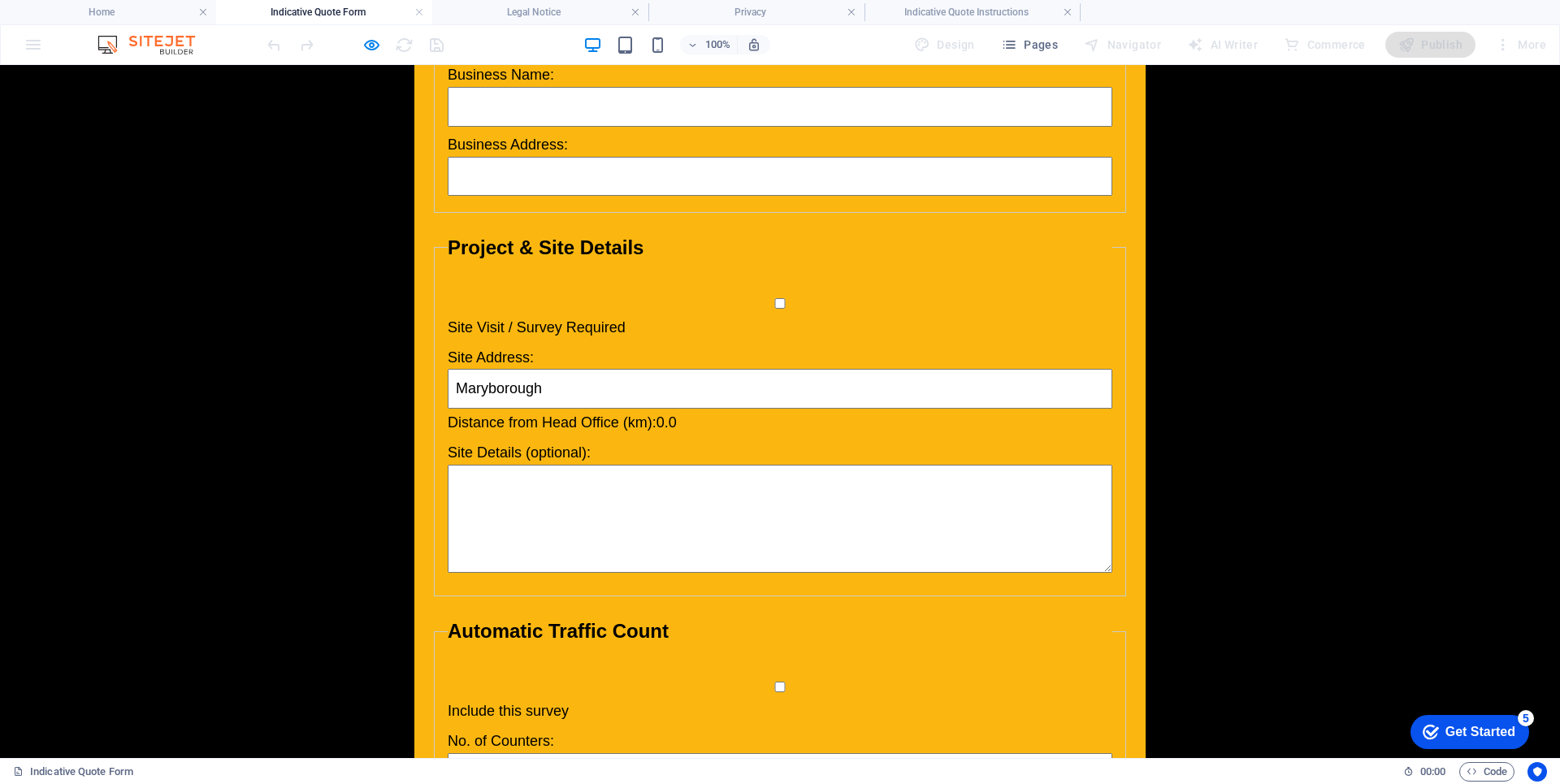
type input "Austwide Consulting"
type input "[STREET_ADDRESS]"
click at [608, 496] on textarea "Site Details (optional):" at bounding box center [780, 518] width 665 height 108
click at [778, 303] on input "Site Visit / Survey Required" at bounding box center [780, 303] width 665 height 10
checkbox input "true"
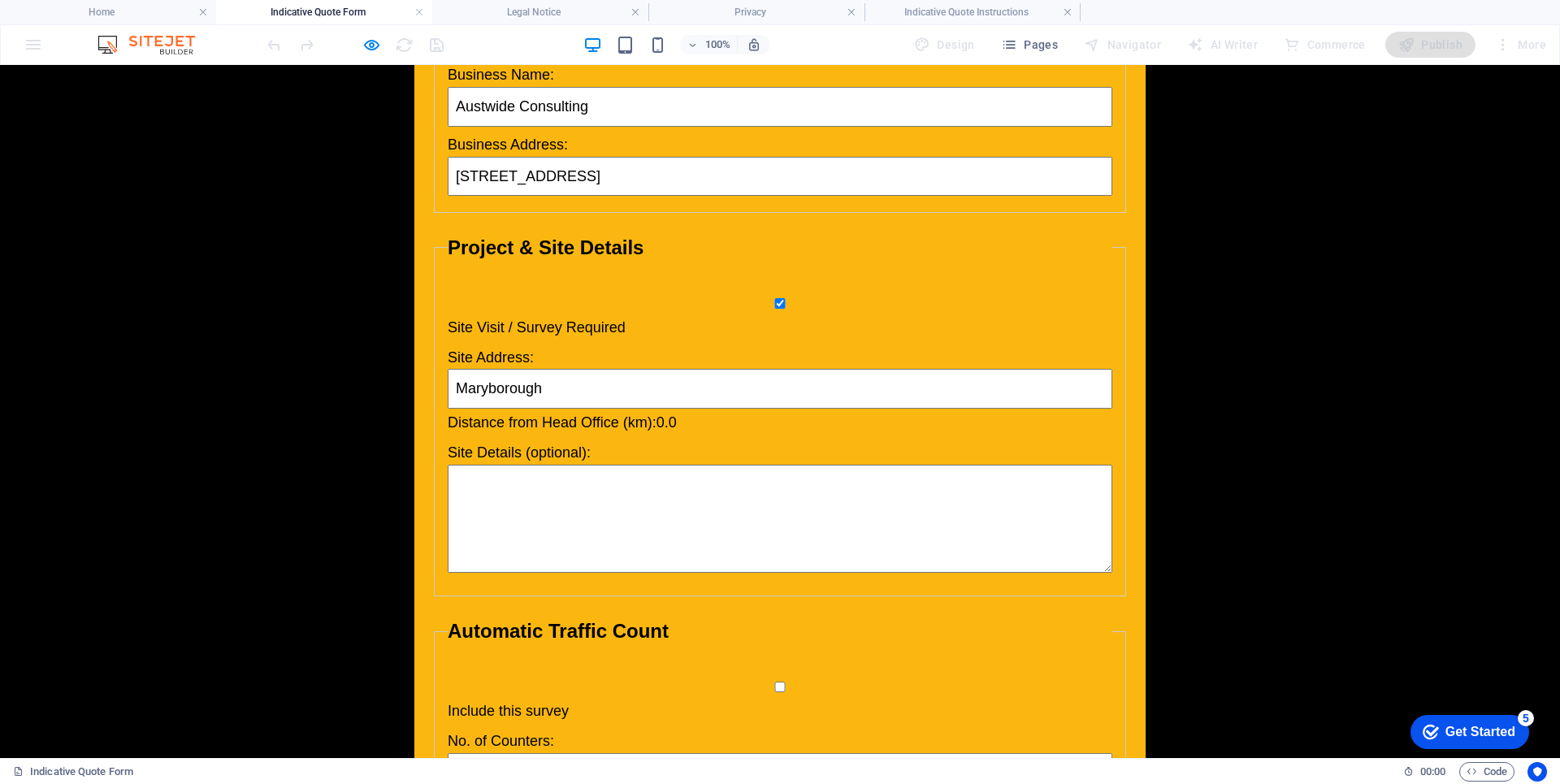
click at [557, 392] on input "Maryborough" at bounding box center [780, 388] width 665 height 40
type input "Maryborough Qld"
click at [667, 532] on textarea "Site Details (optional):" at bounding box center [780, 518] width 665 height 108
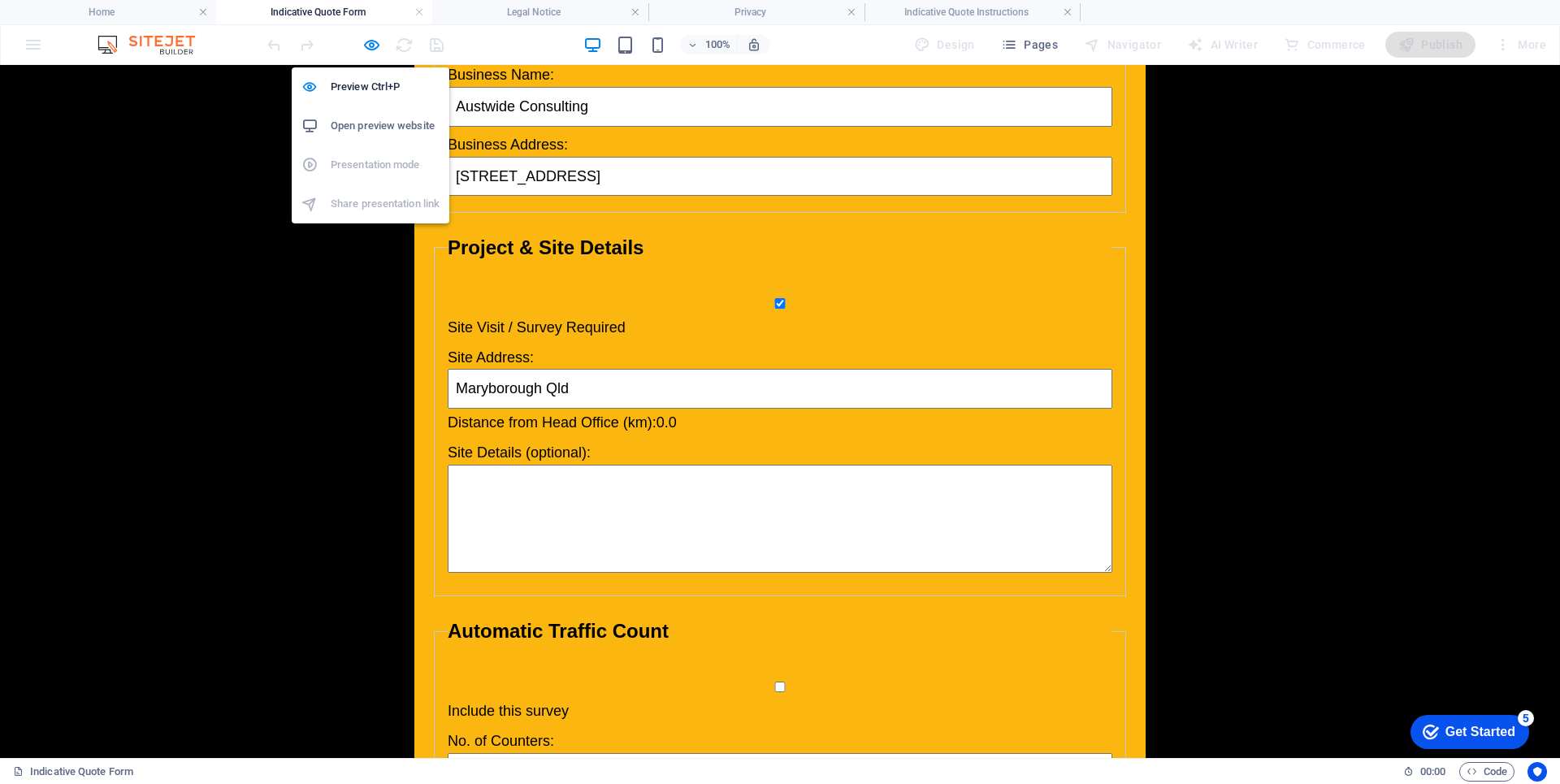
click at [397, 130] on h6 "Open preview website" at bounding box center [385, 125] width 109 height 19
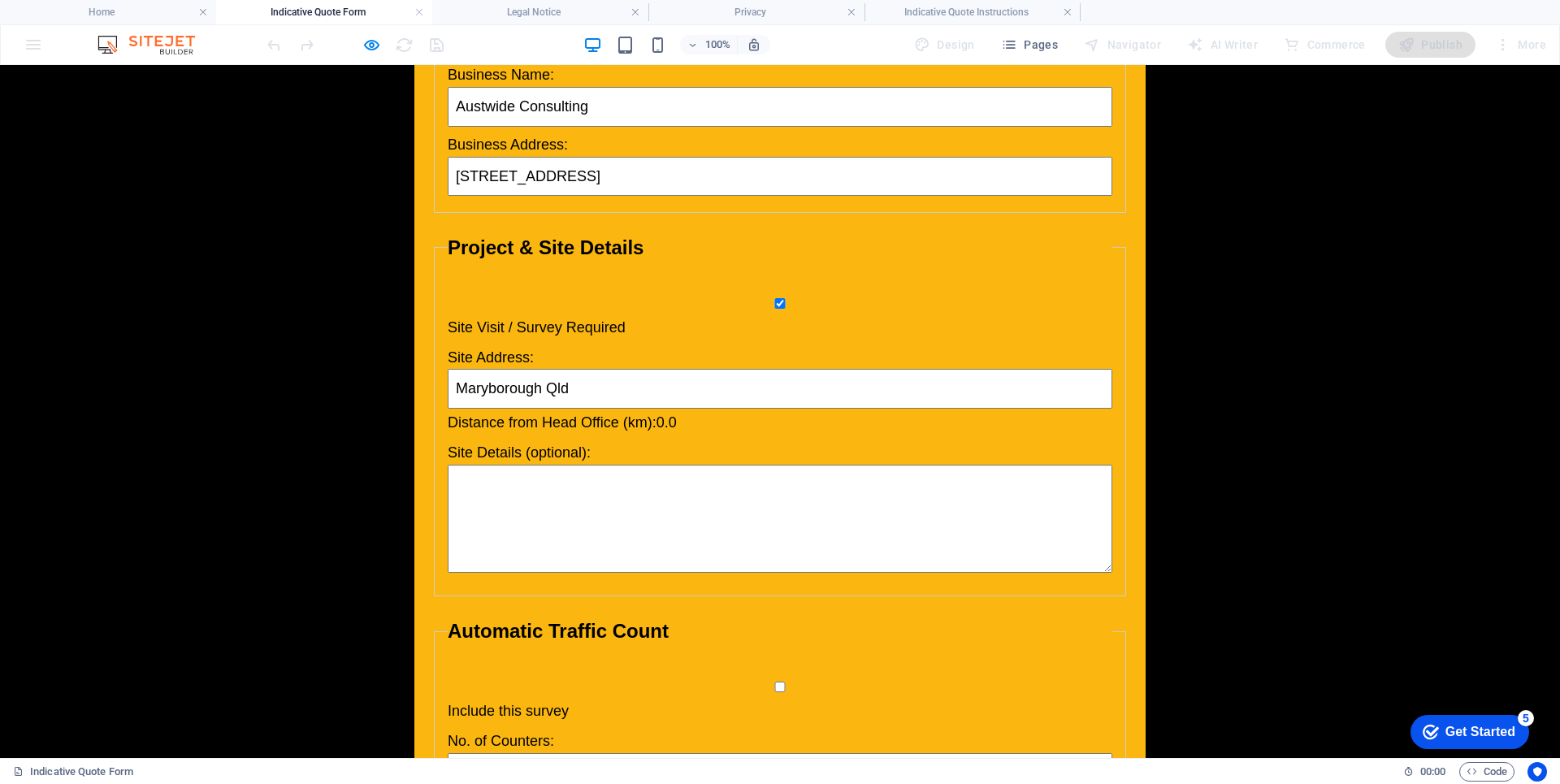
click at [775, 300] on input "Site Visit / Survey Required" at bounding box center [780, 303] width 665 height 10
checkbox input "false"
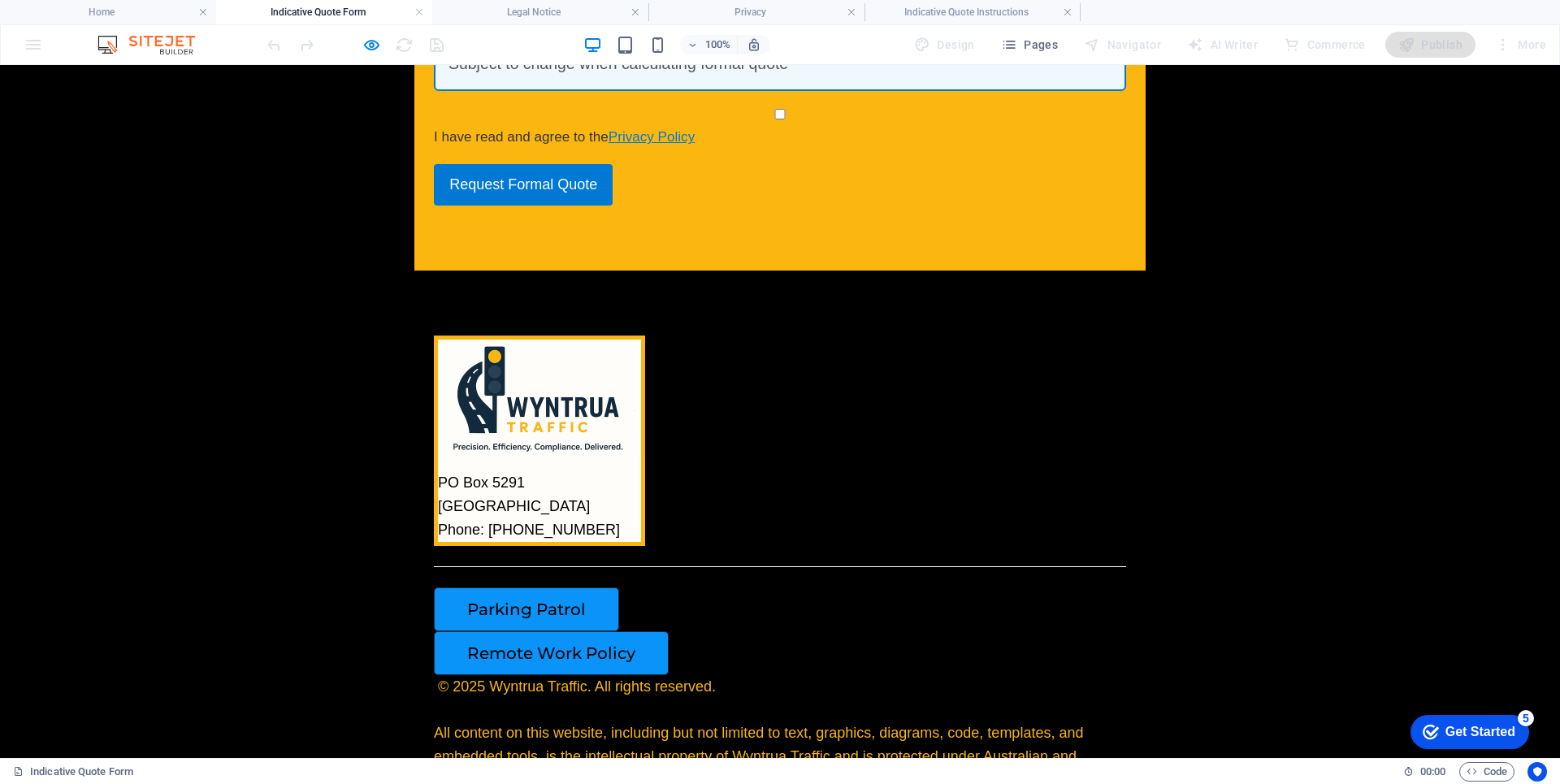
scroll to position [2443, 0]
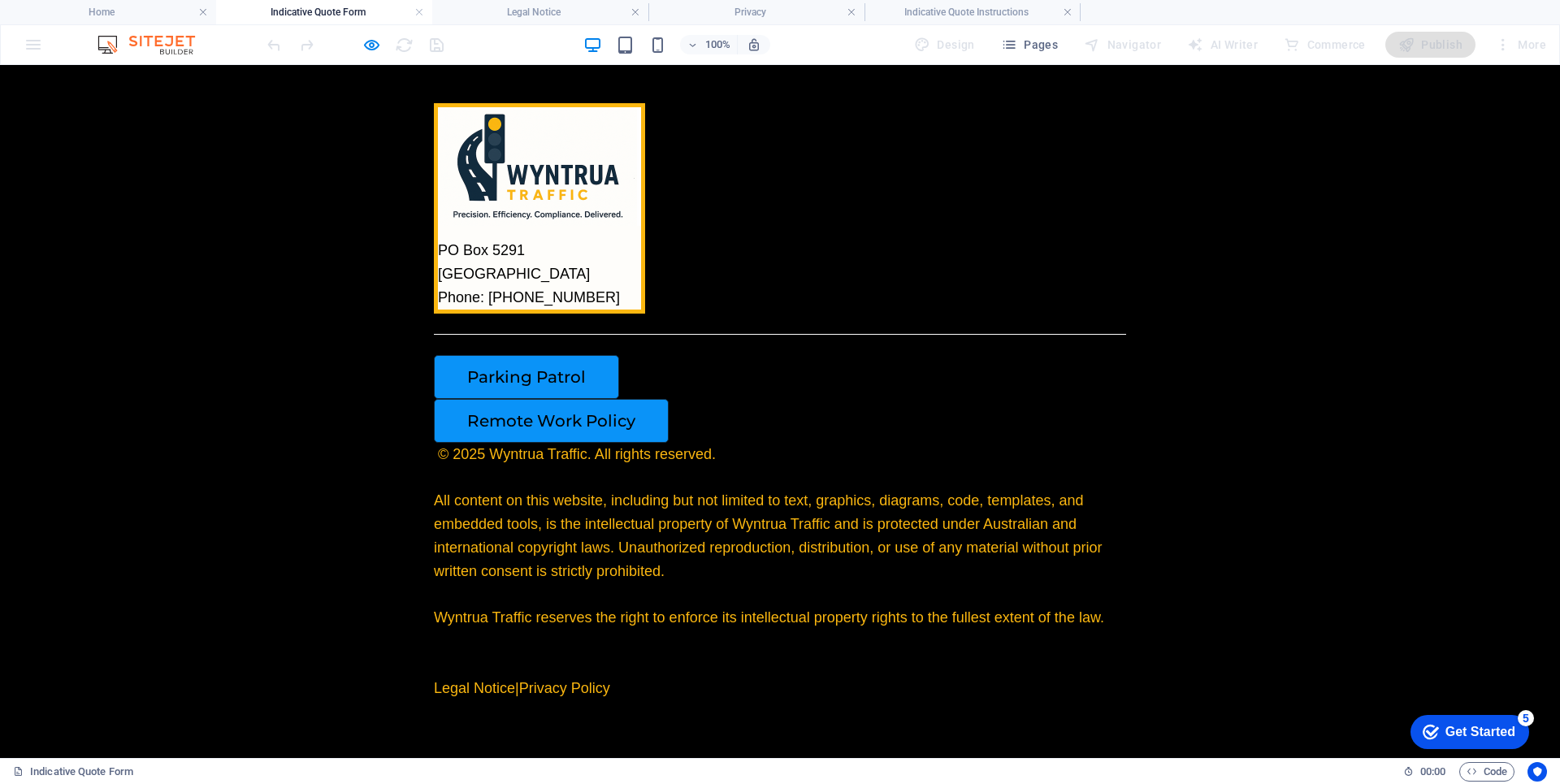
click at [924, 390] on div "Parking Patrol" at bounding box center [774, 376] width 680 height 44
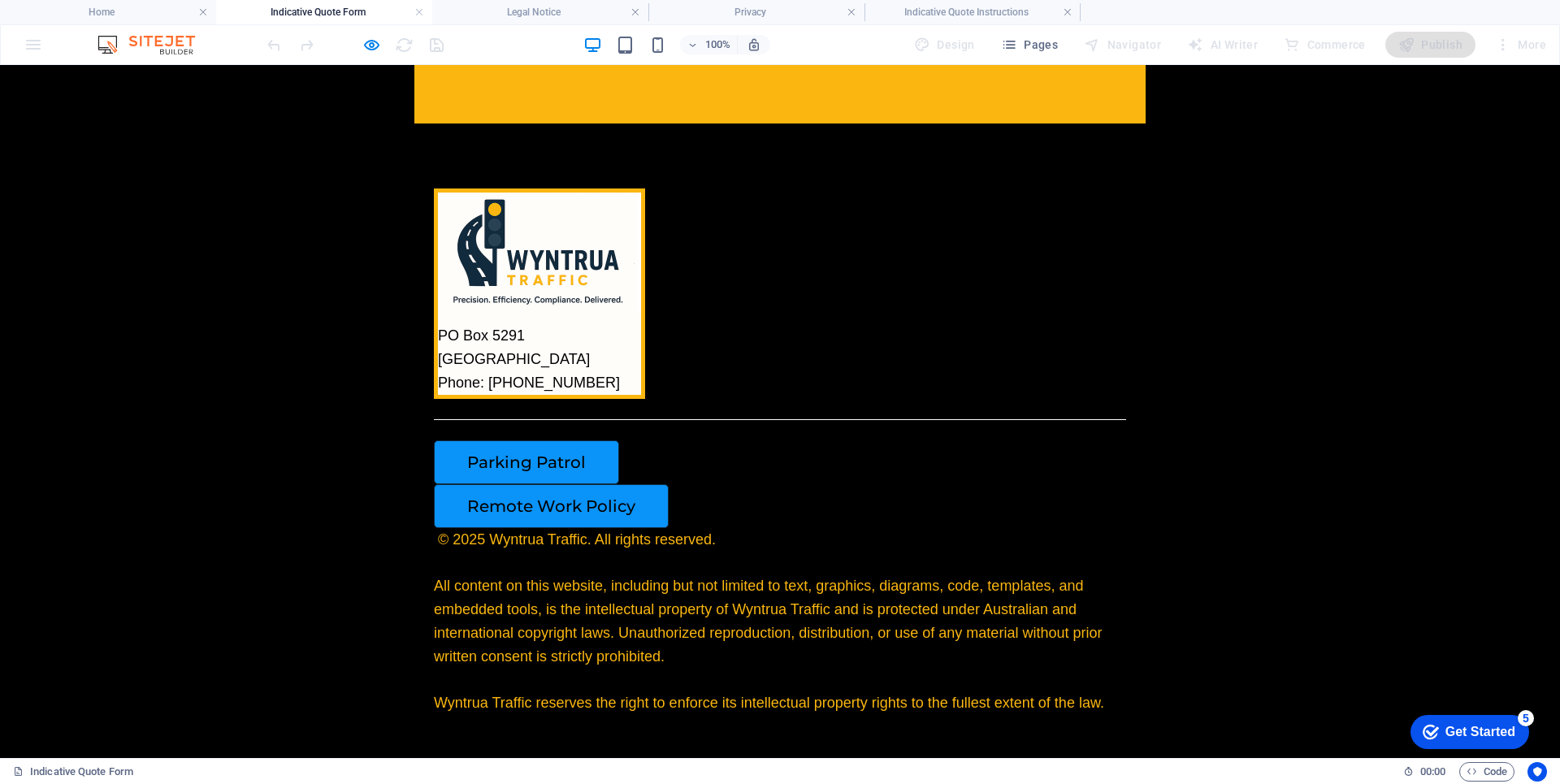
scroll to position [2361, 0]
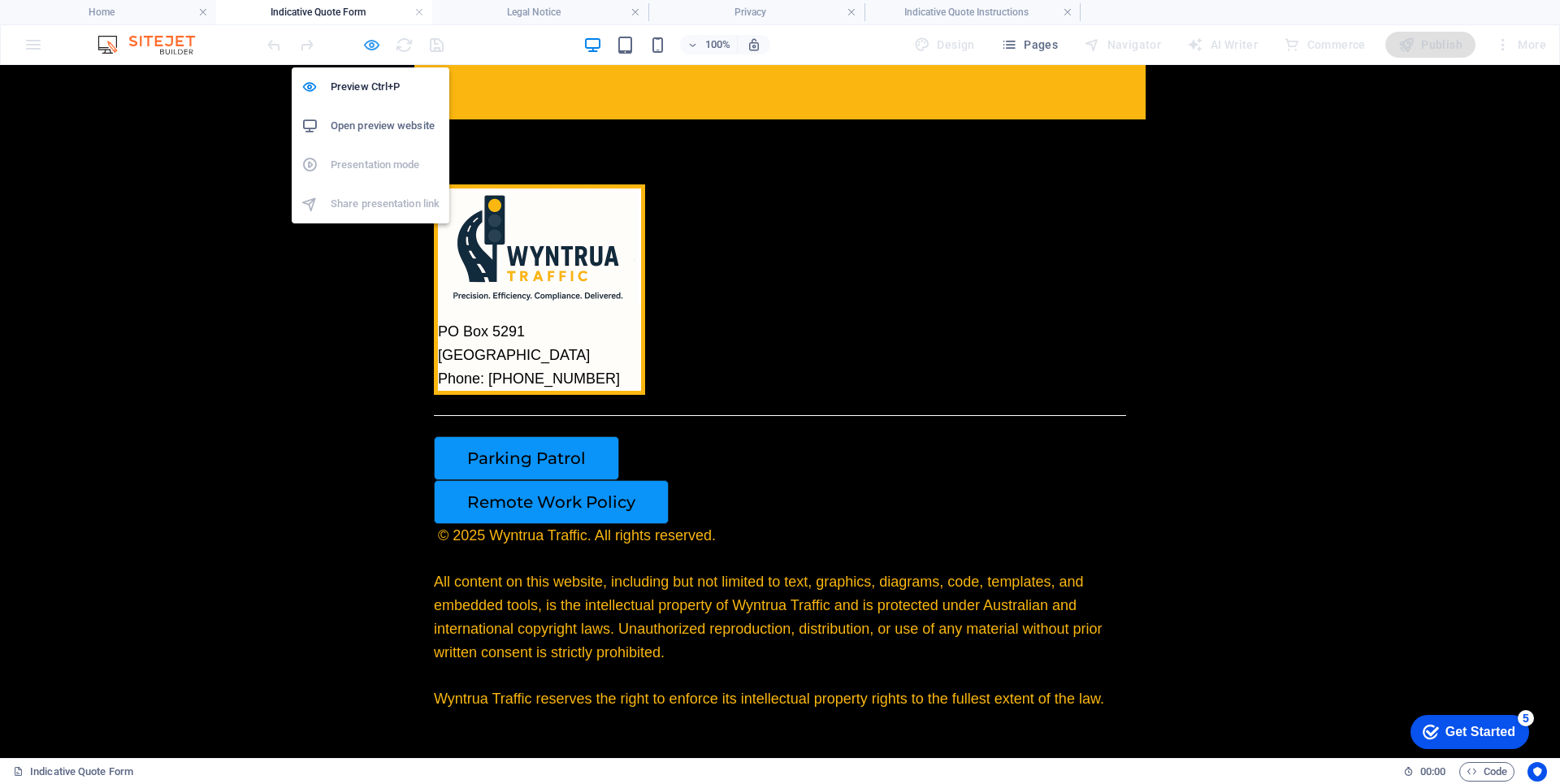
click at [371, 50] on icon "button" at bounding box center [371, 45] width 19 height 19
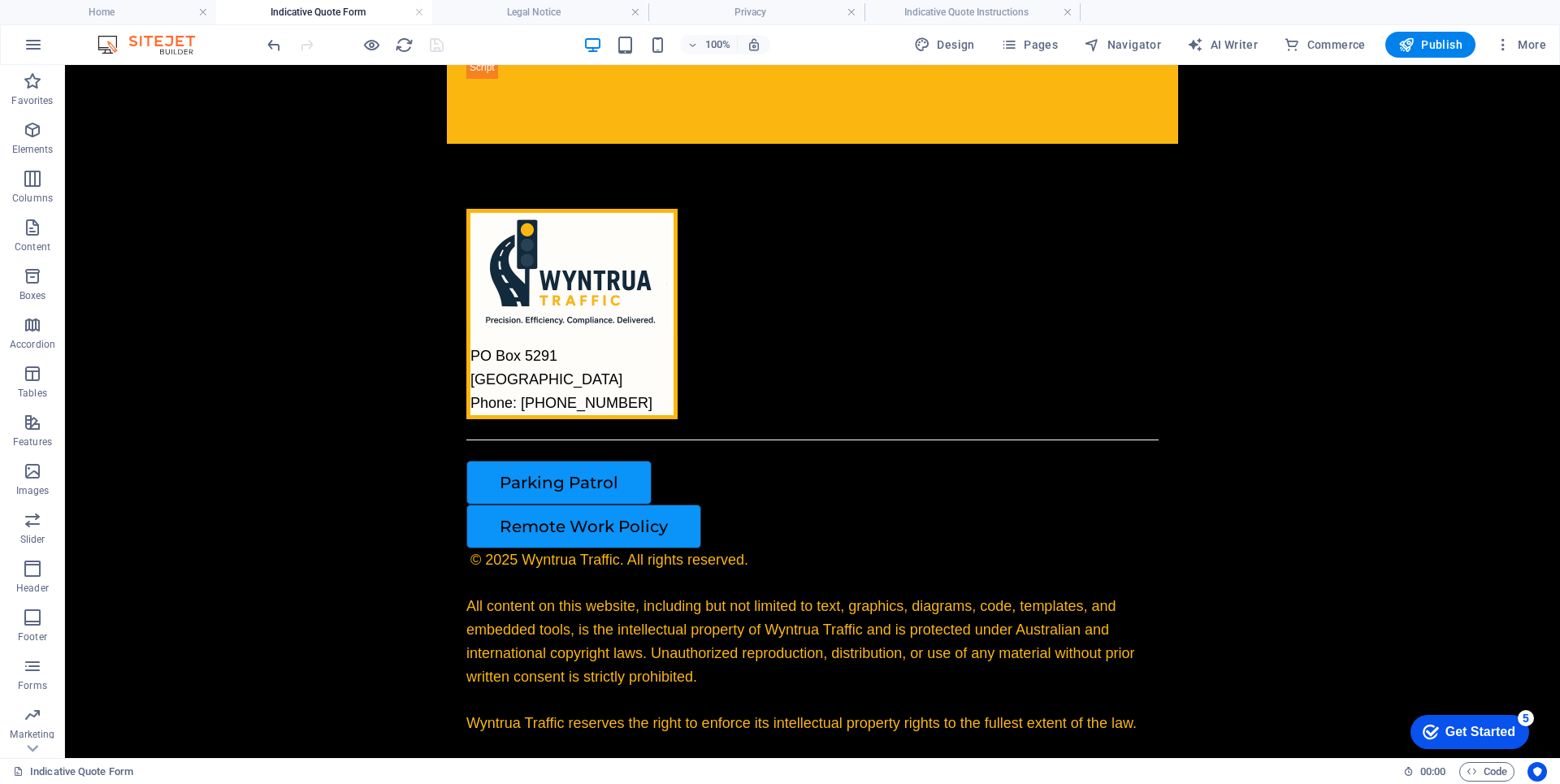
click at [367, 31] on div "100% Design Pages Navigator AI Writer Commerce Publish More" at bounding box center [780, 44] width 1558 height 39
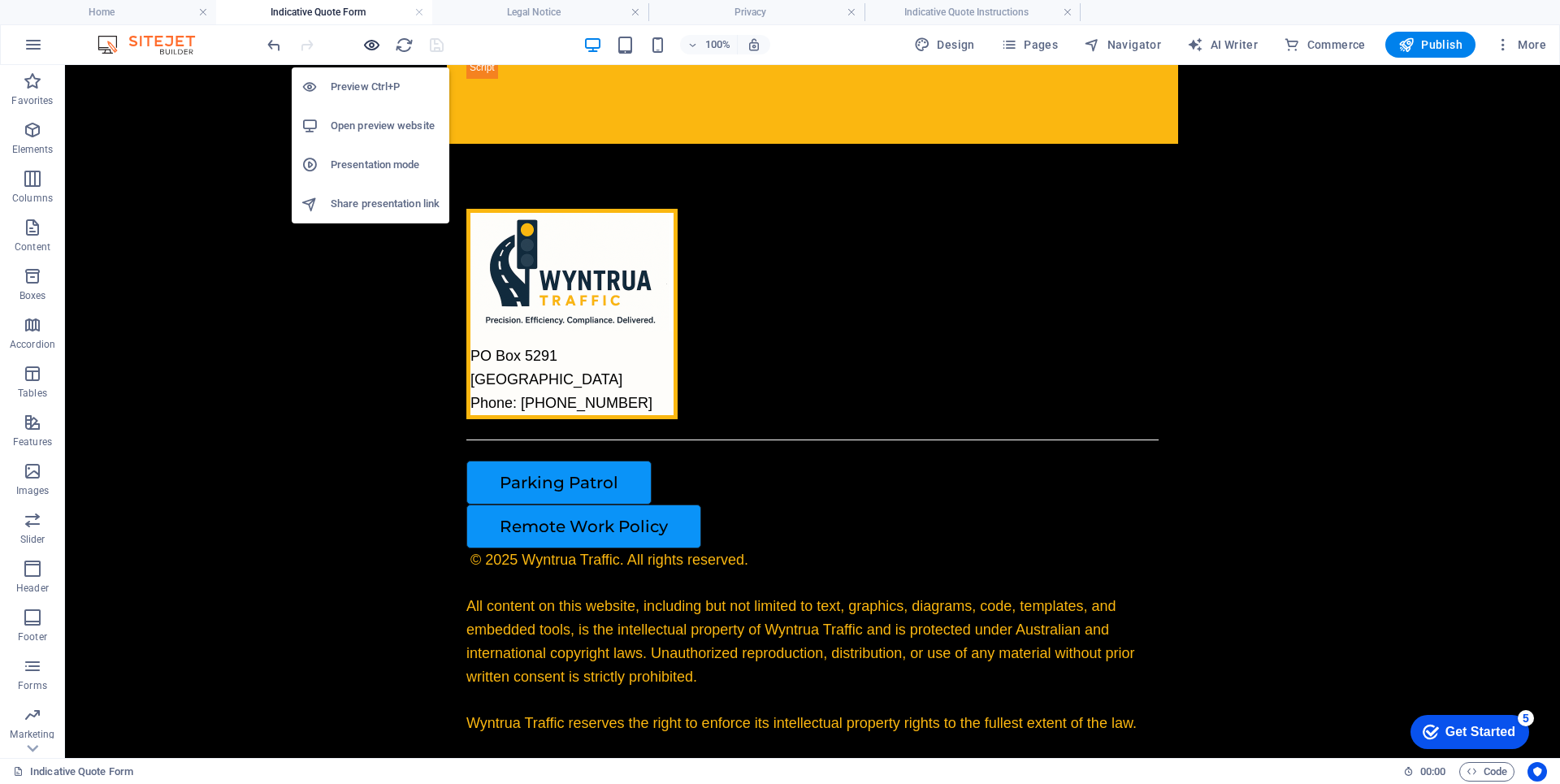
click at [375, 36] on icon "button" at bounding box center [371, 45] width 19 height 19
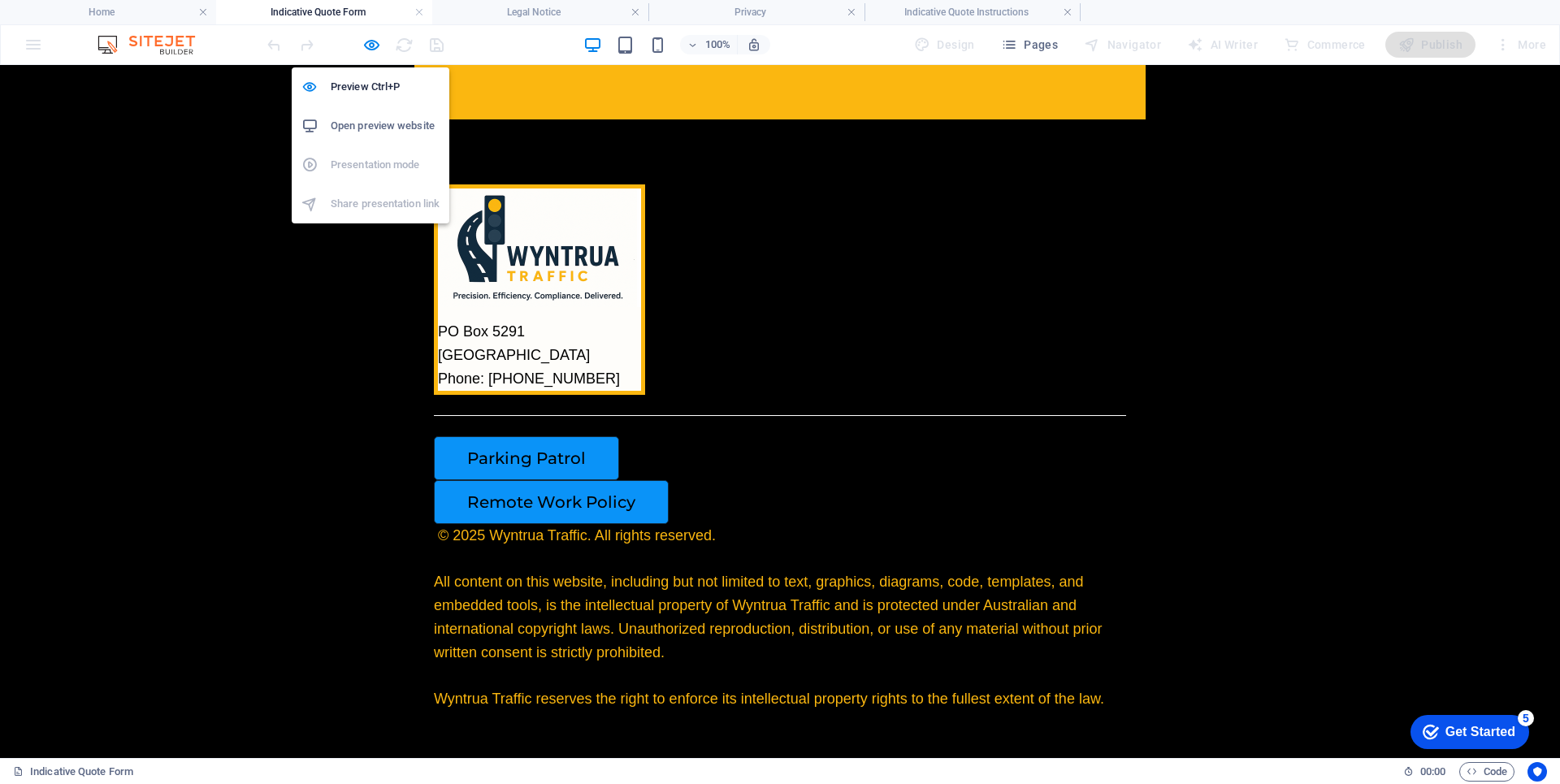
click at [359, 118] on h6 "Open preview website" at bounding box center [385, 125] width 109 height 19
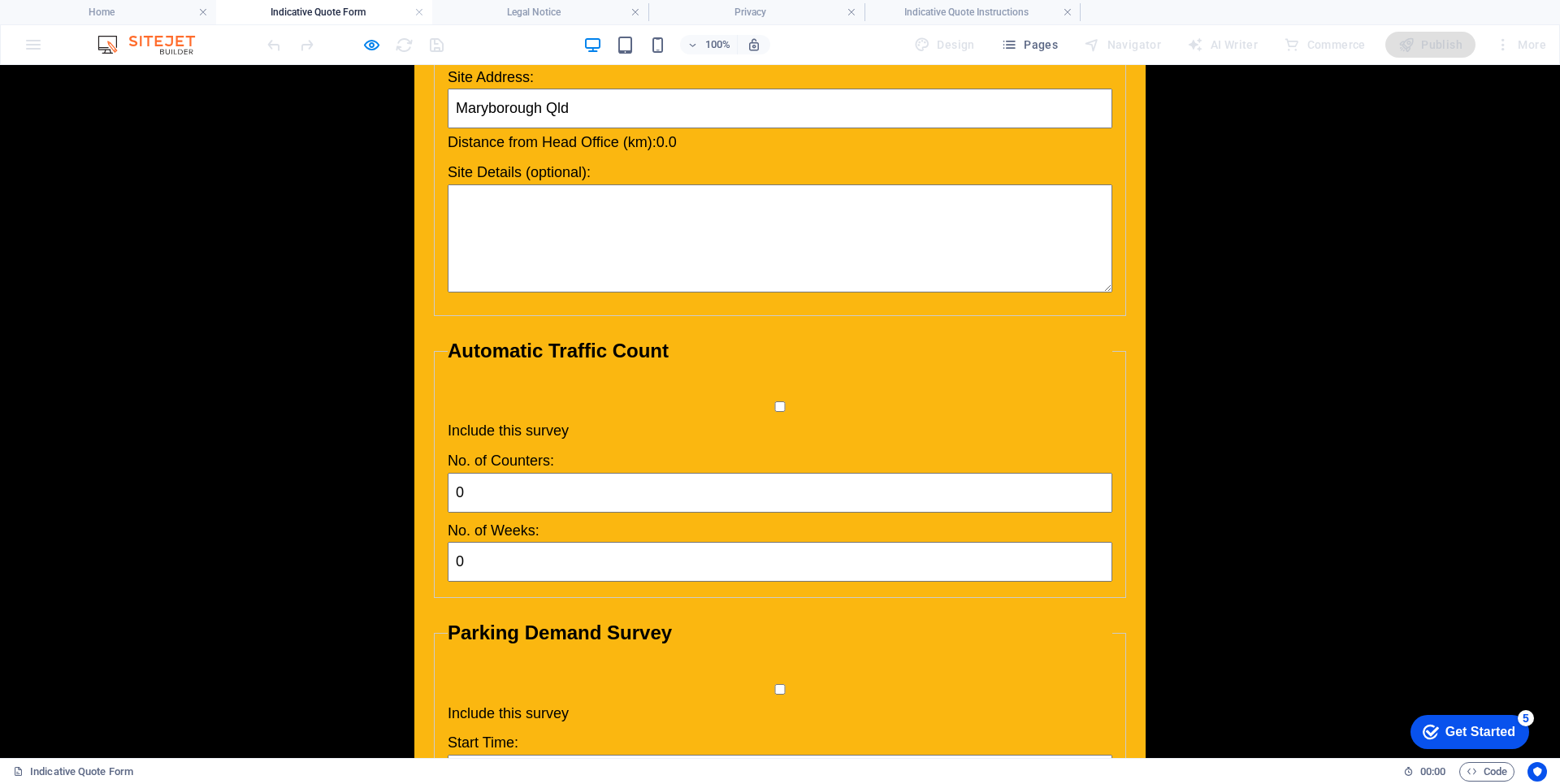
scroll to position [574, 0]
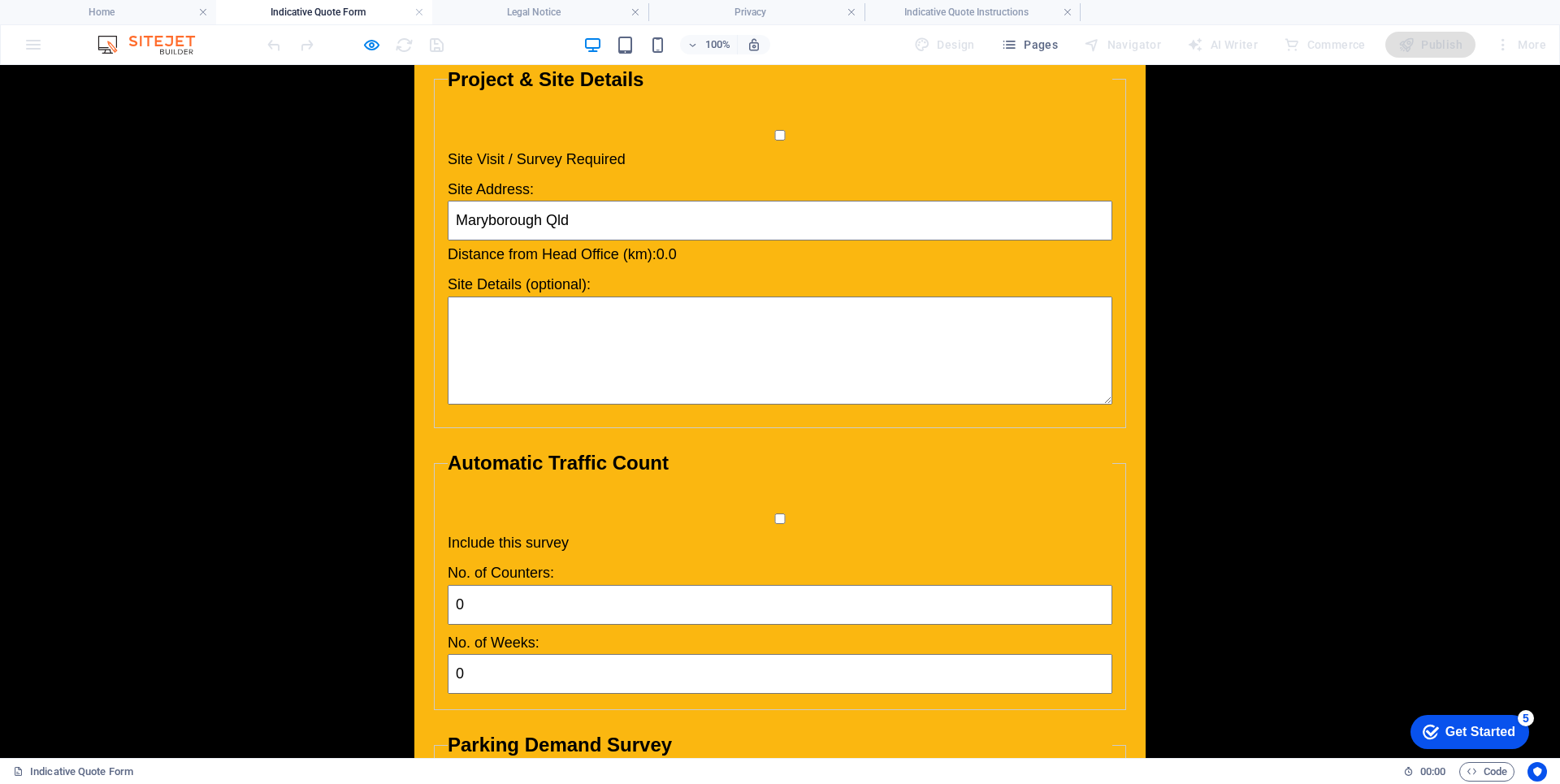
click at [325, 6] on h4 "Indicative Quote Form" at bounding box center [323, 12] width 216 height 18
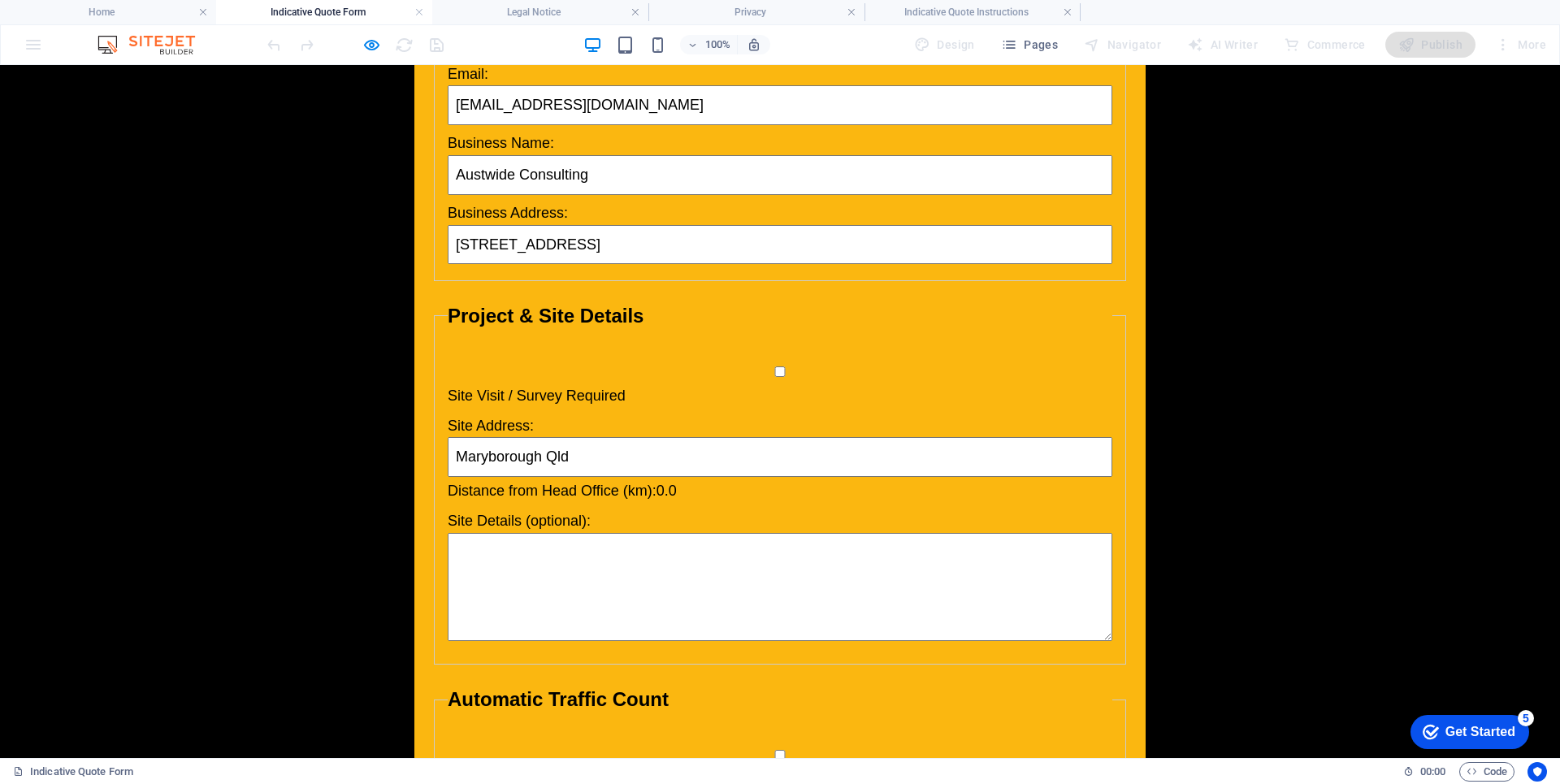
scroll to position [330, 0]
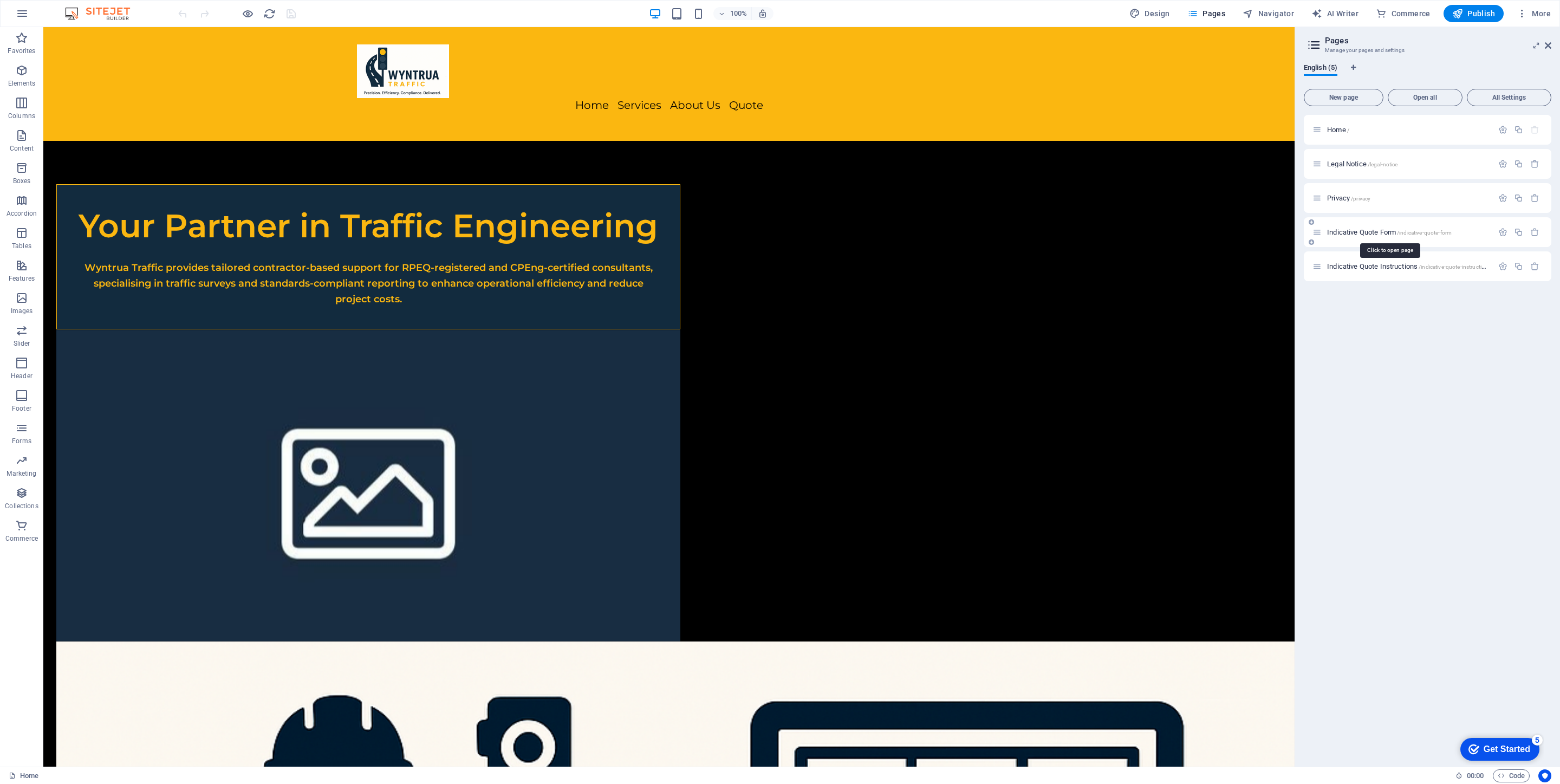
click at [1040, 231] on span "Indicative Quote Form /indicative-quote-form" at bounding box center [1390, 231] width 125 height 8
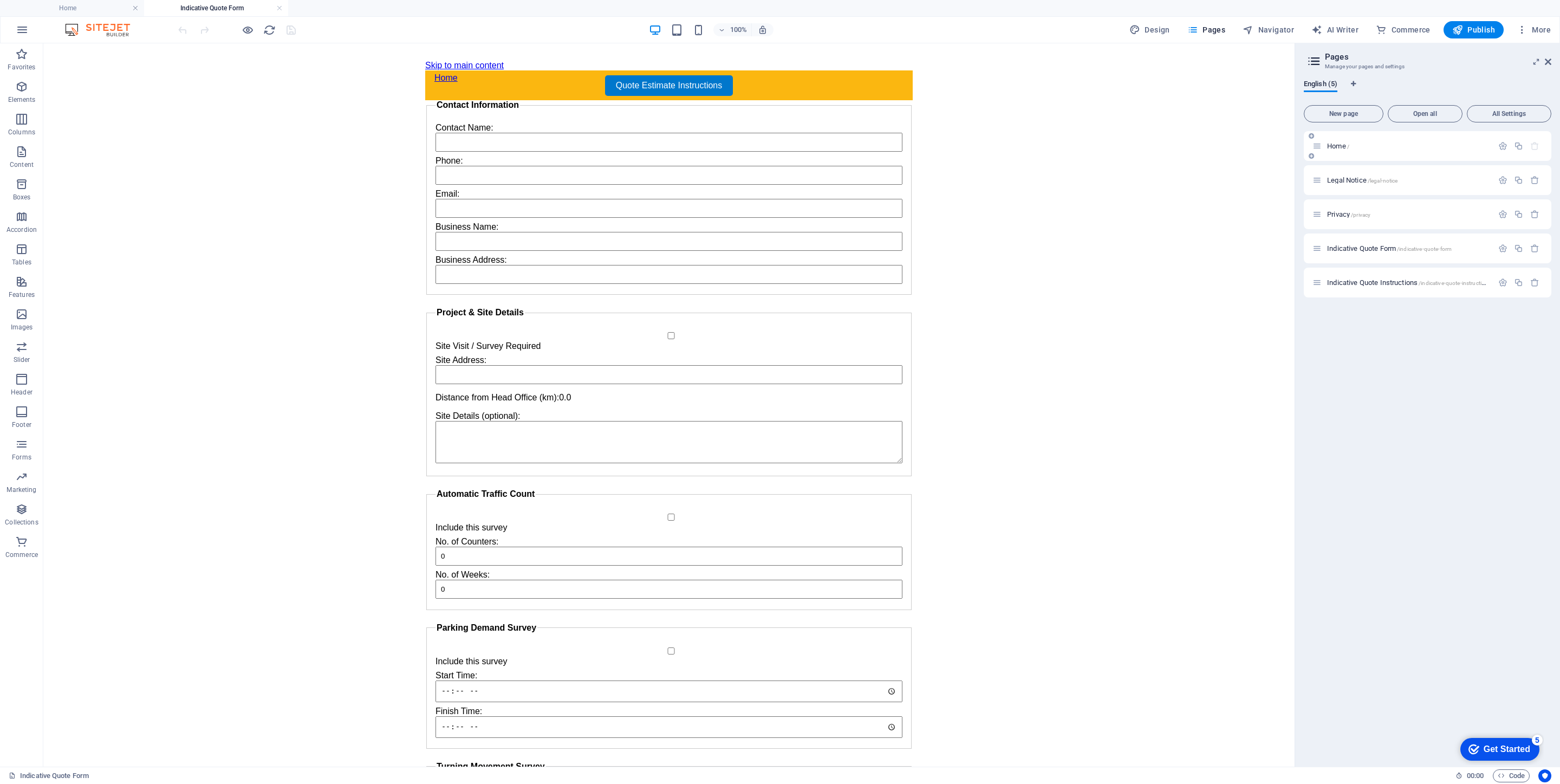
click at [1040, 148] on span "Home /" at bounding box center [1338, 146] width 22 height 8
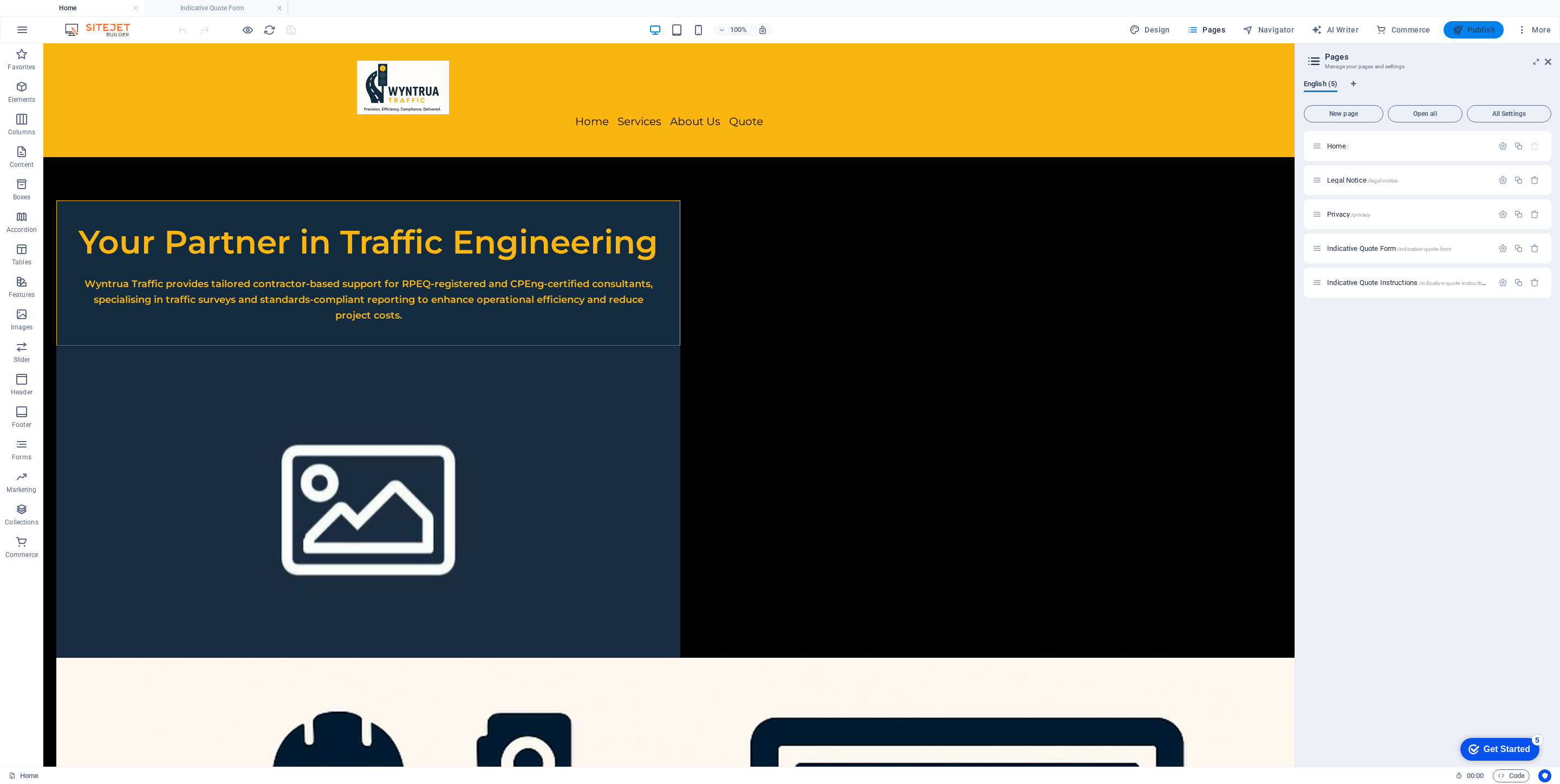
click at [1040, 21] on button "Publish" at bounding box center [1473, 30] width 60 height 17
